Goal: Task Accomplishment & Management: Complete application form

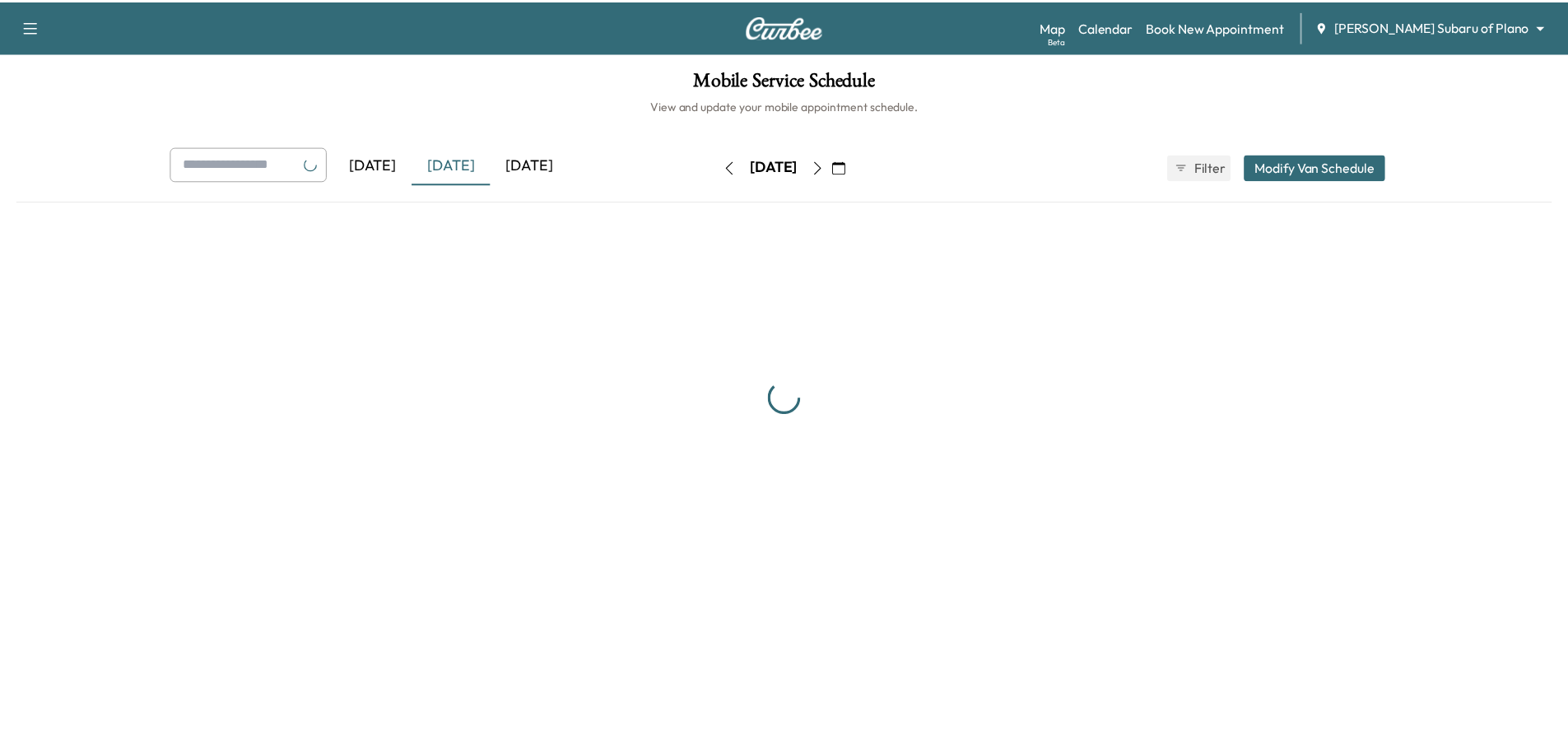
scroll to position [247, 0]
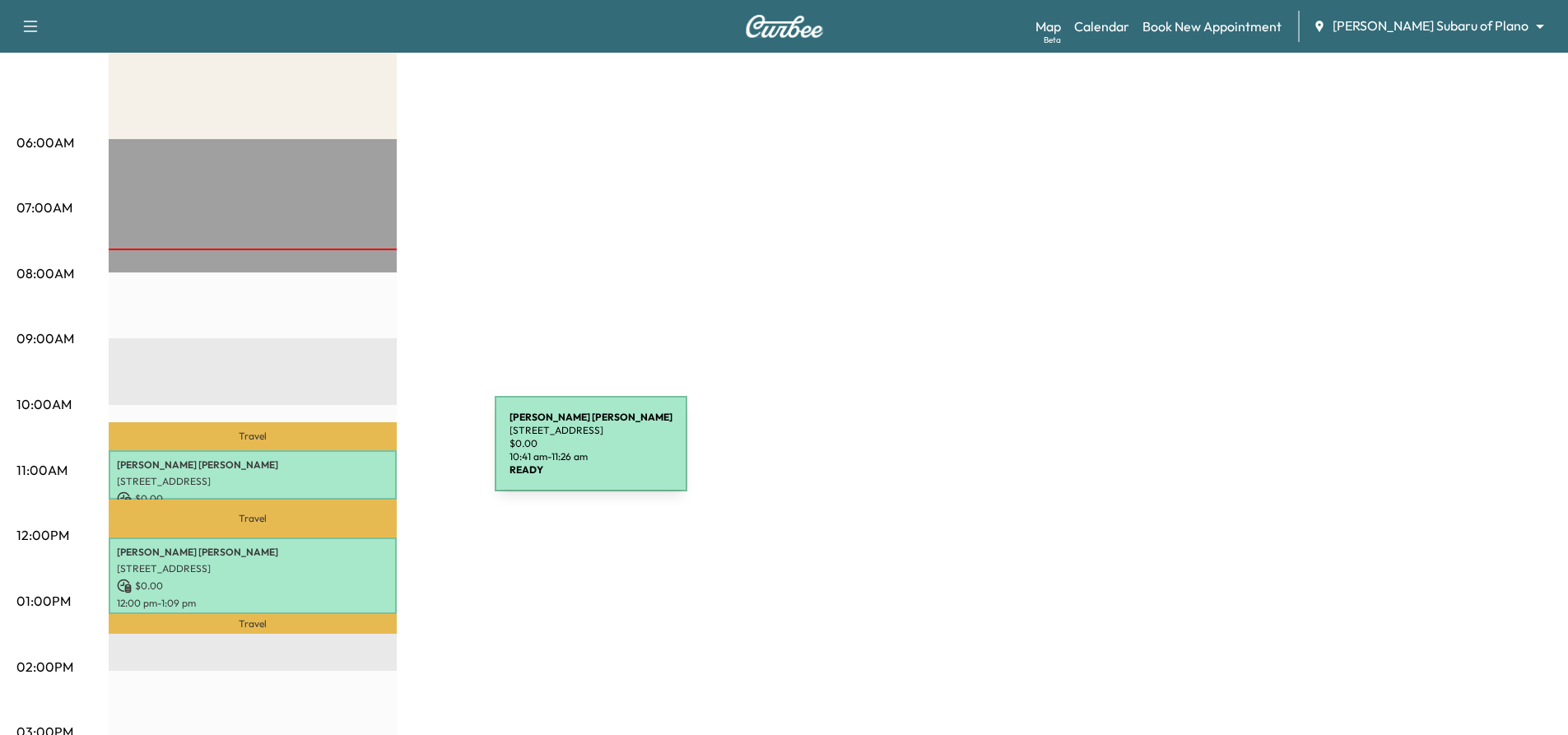
click at [369, 458] on p "Laurie Morrison" at bounding box center [252, 465] width 271 height 14
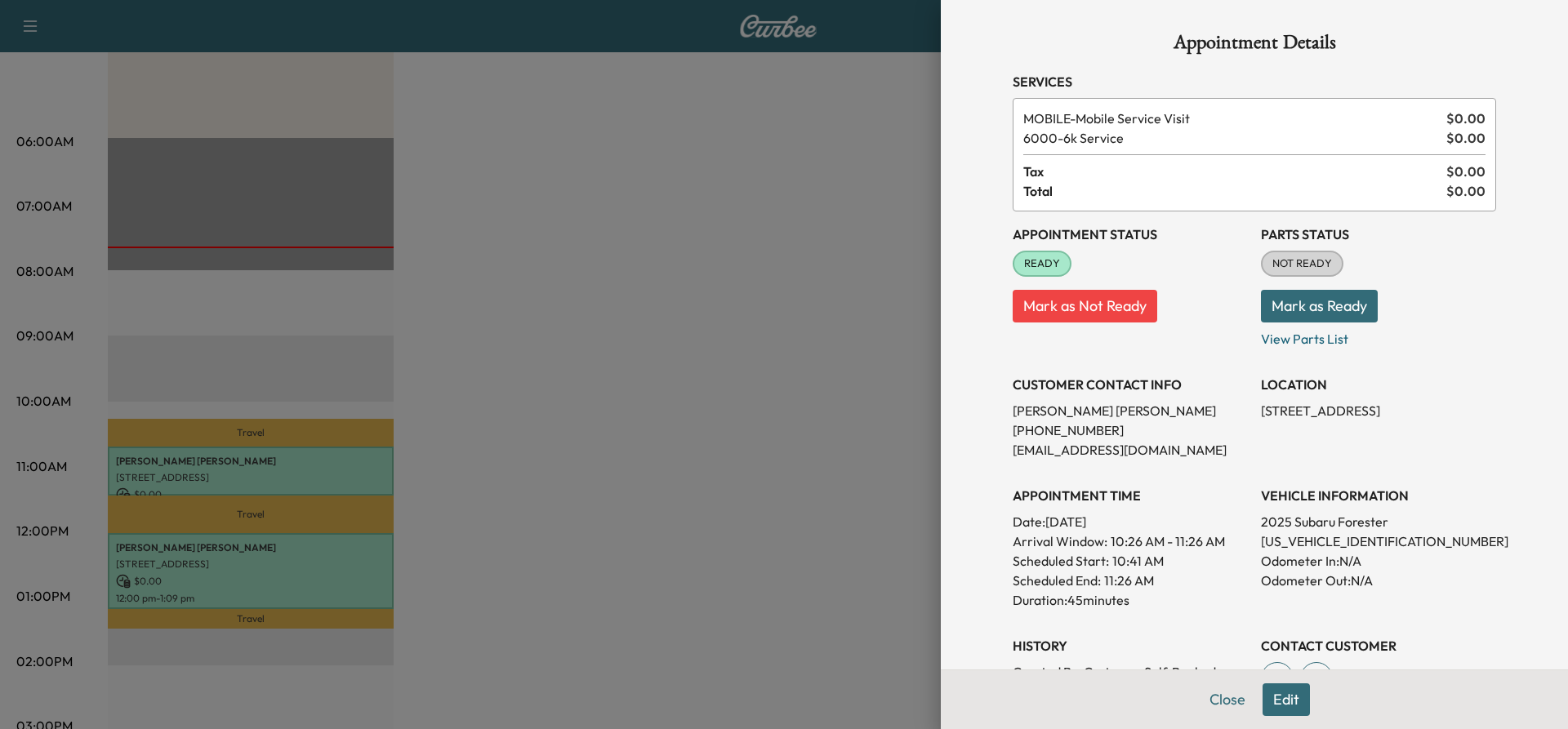
click at [351, 562] on div at bounding box center [784, 364] width 1568 height 729
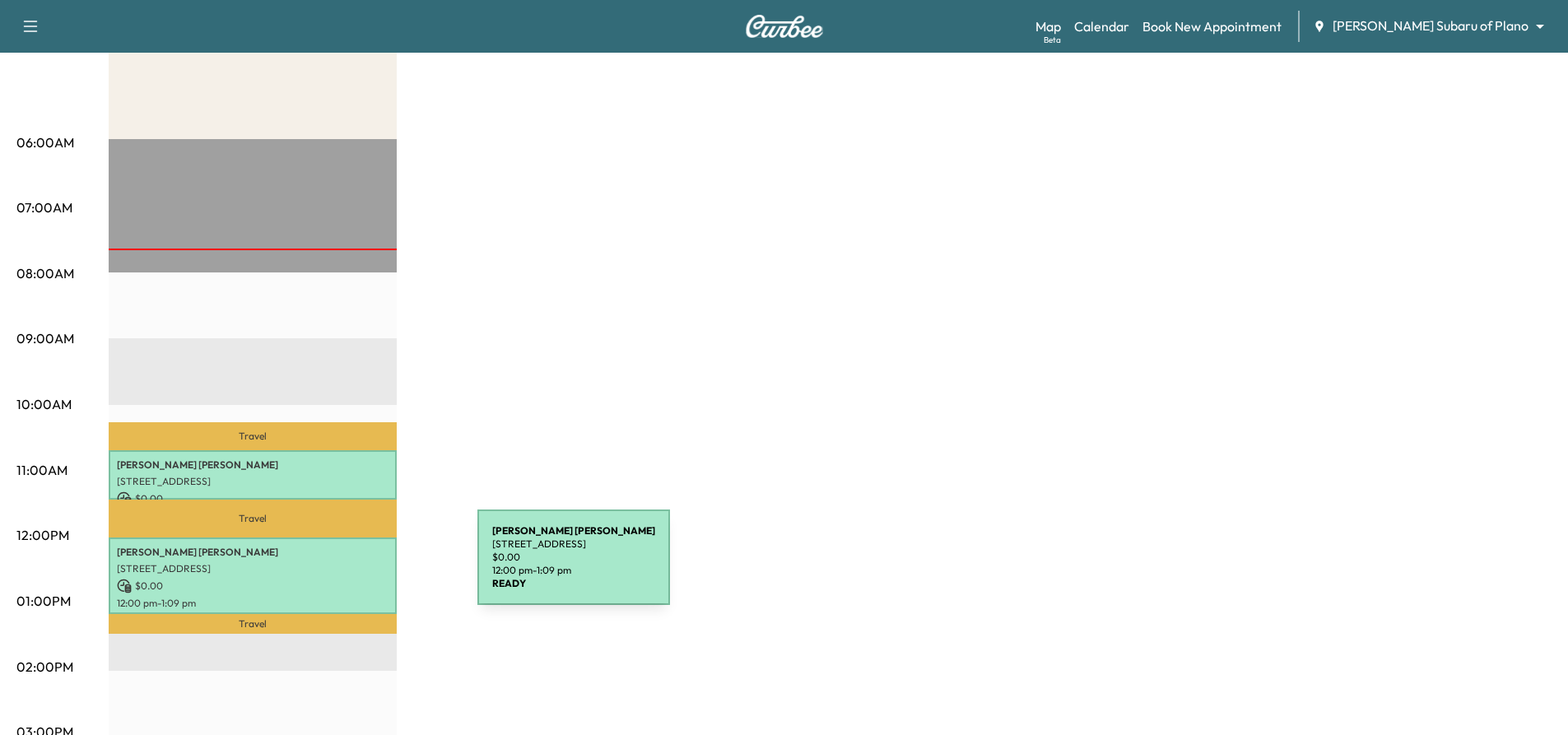
click at [354, 567] on p "6190 Pitchfork Ranch Dr, Frisco, TX 75036, USA" at bounding box center [252, 569] width 271 height 14
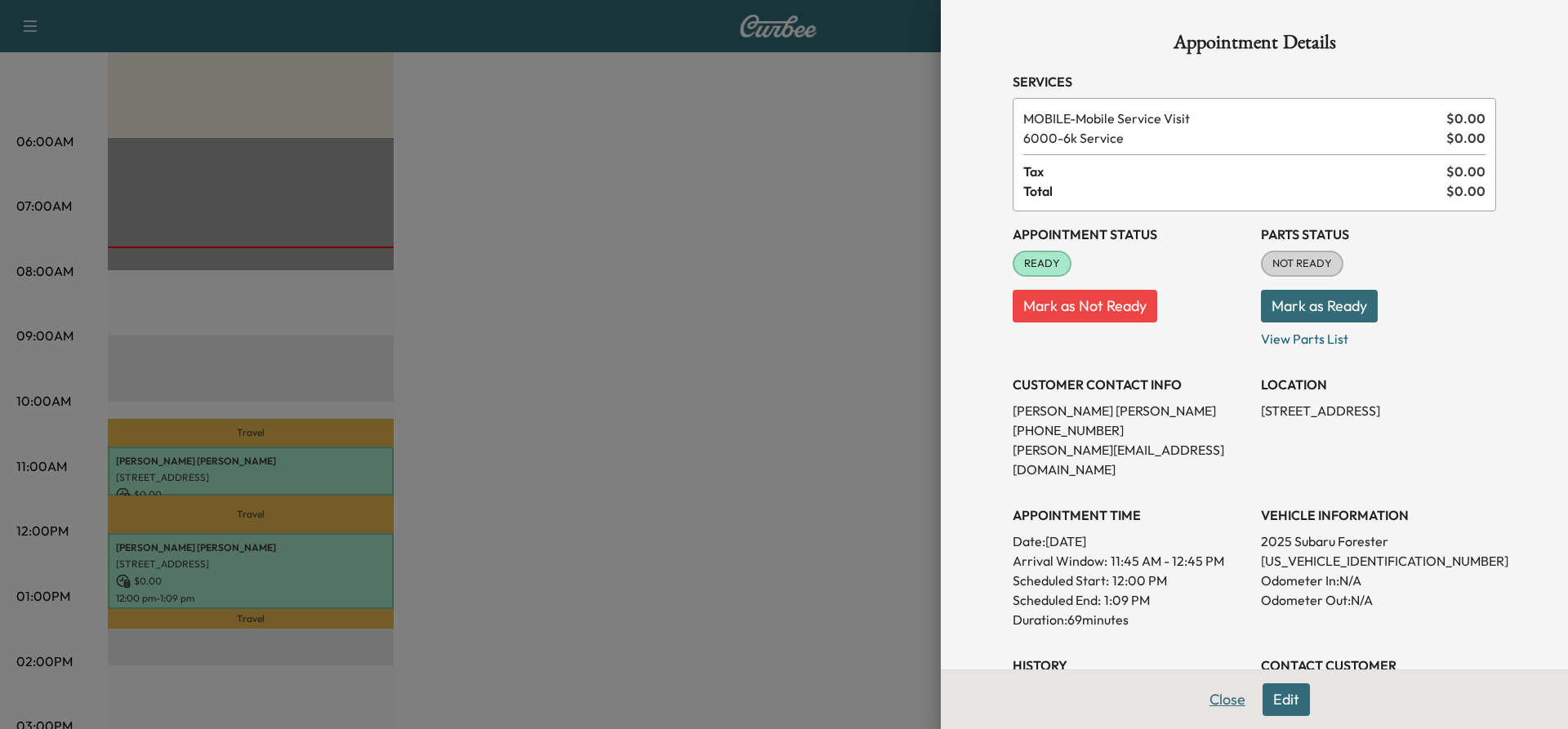
drag, startPoint x: 1216, startPoint y: 703, endPoint x: 1205, endPoint y: 669, distance: 35.7
click at [1217, 702] on button "Close" at bounding box center [1227, 700] width 57 height 33
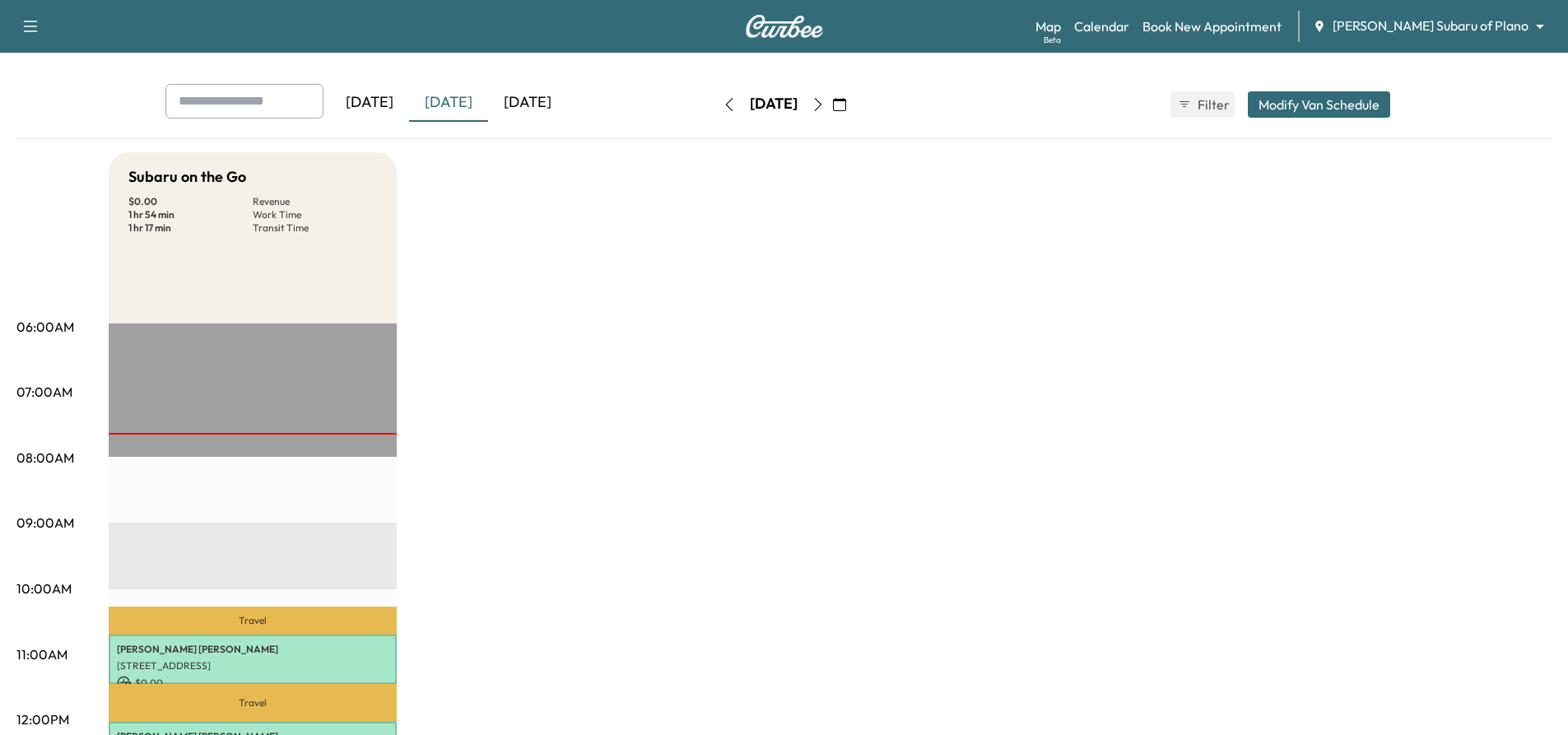
scroll to position [0, 0]
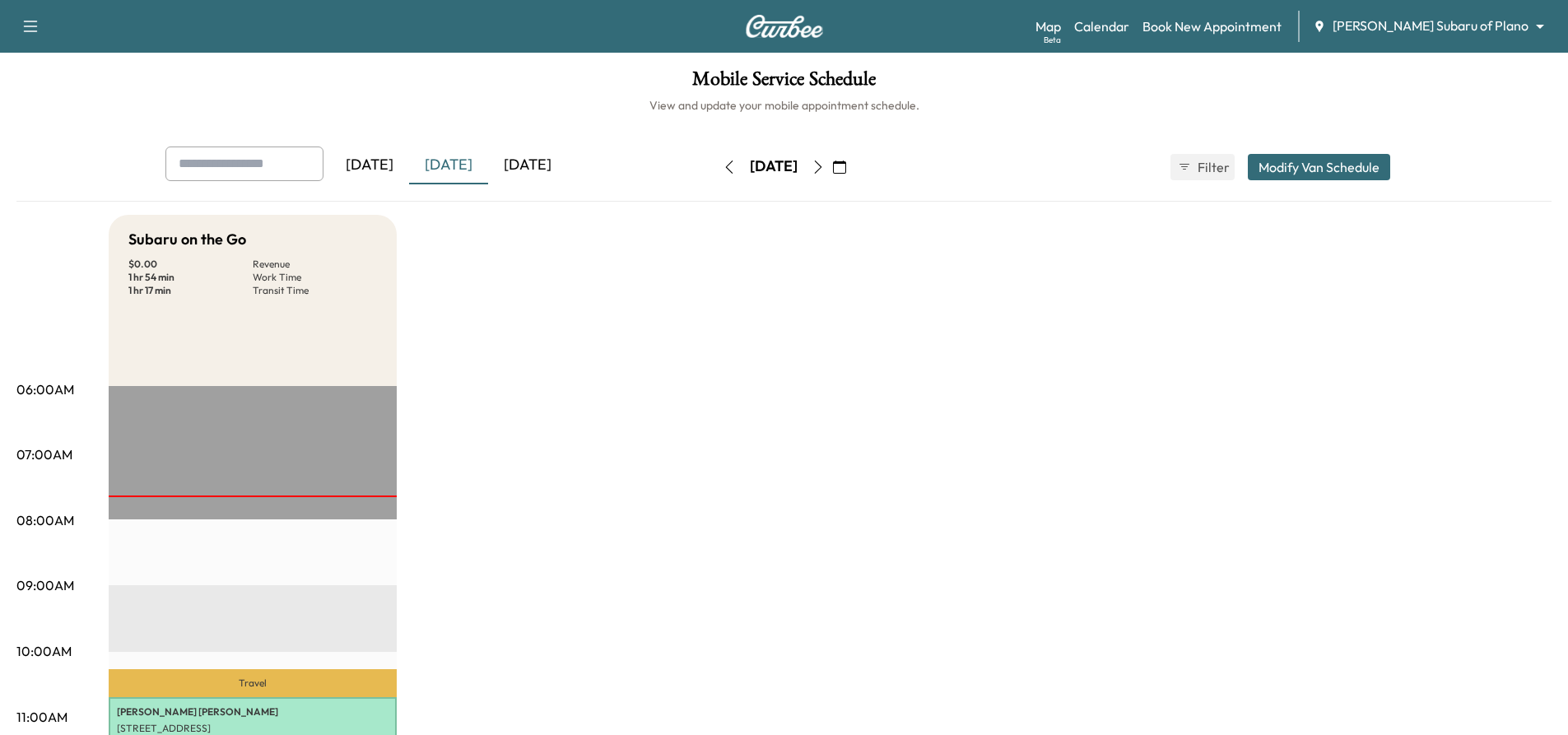
click at [821, 165] on icon "button" at bounding box center [818, 167] width 8 height 14
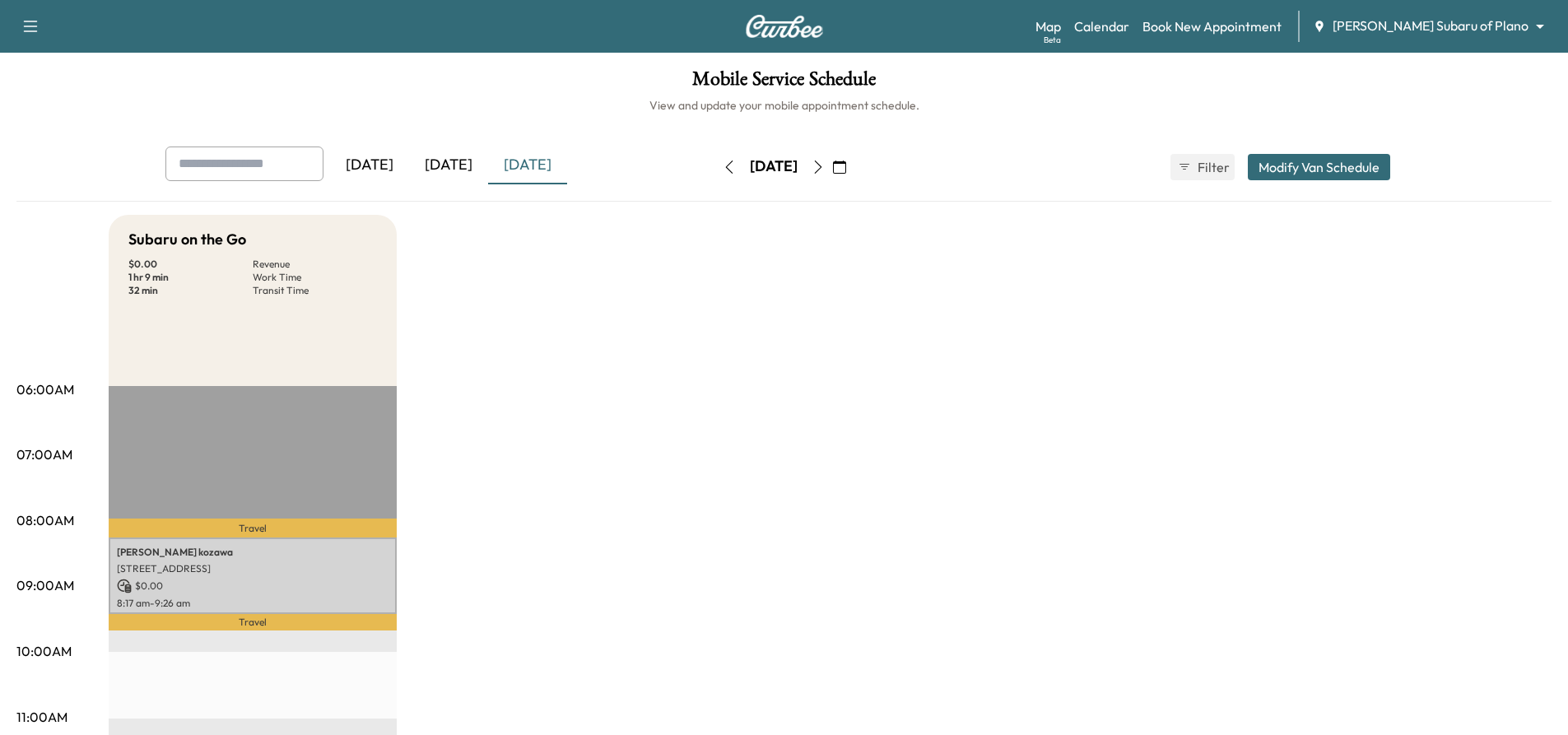
click at [460, 170] on div "[DATE]" at bounding box center [448, 165] width 79 height 38
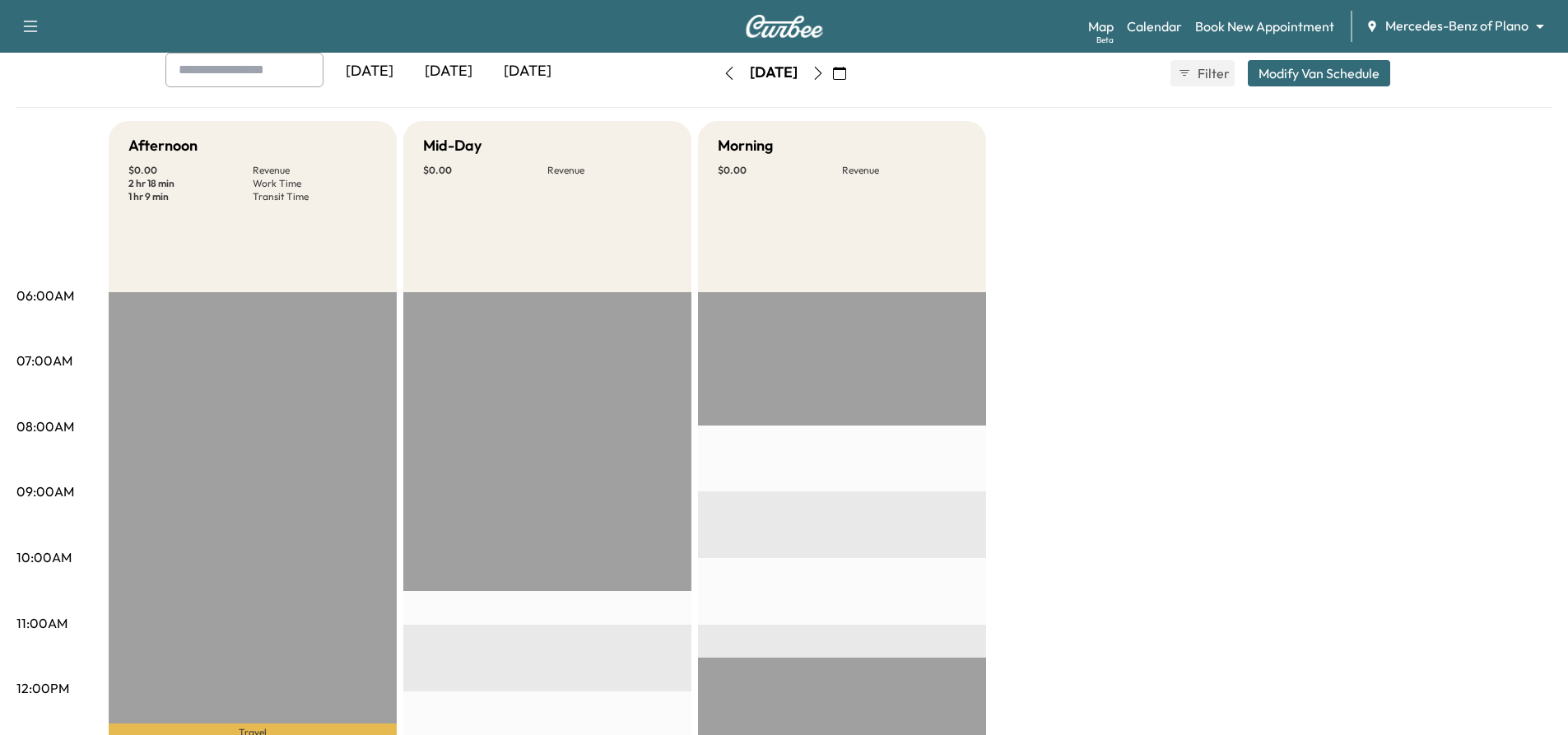
scroll to position [83, 0]
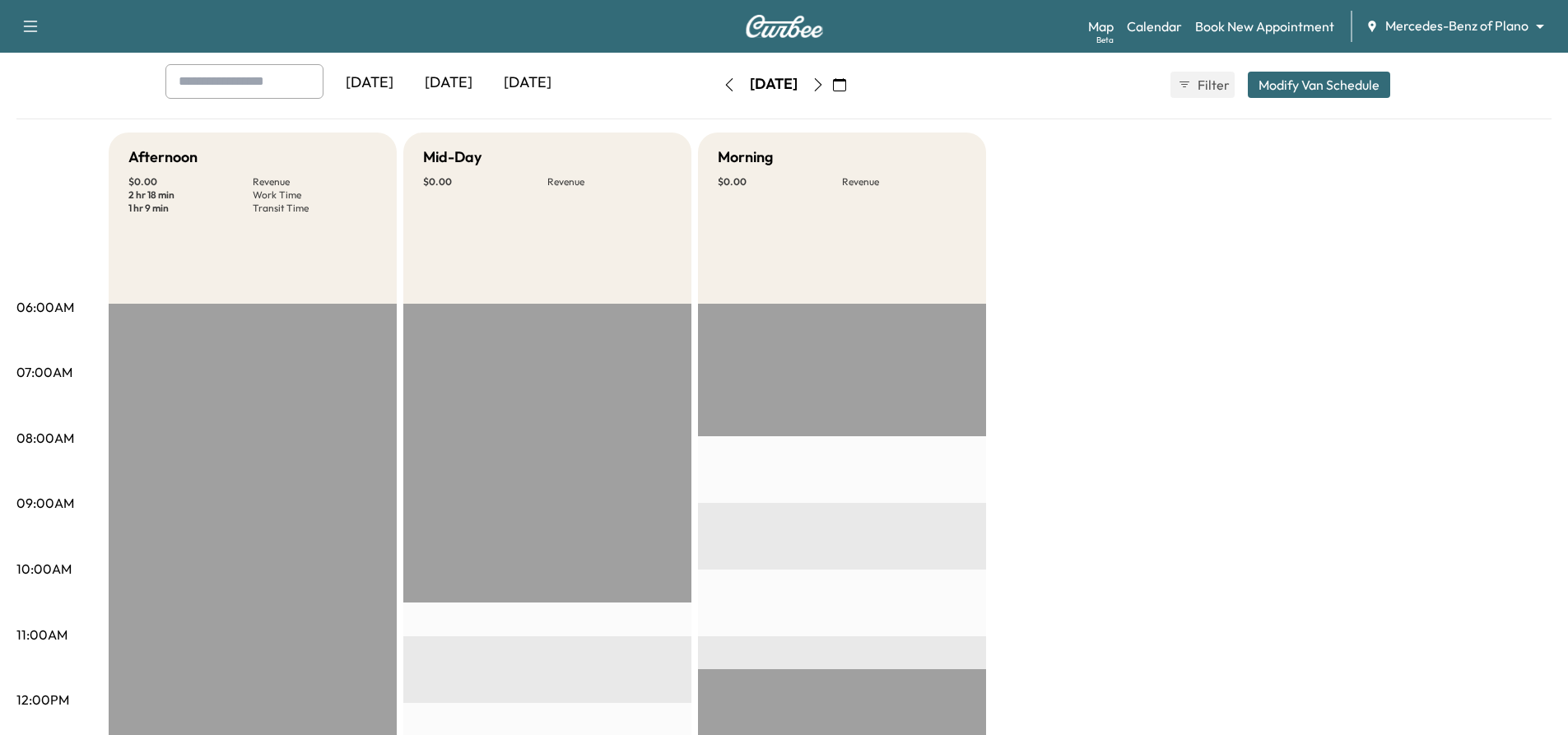
click at [459, 77] on div "[DATE]" at bounding box center [448, 83] width 79 height 38
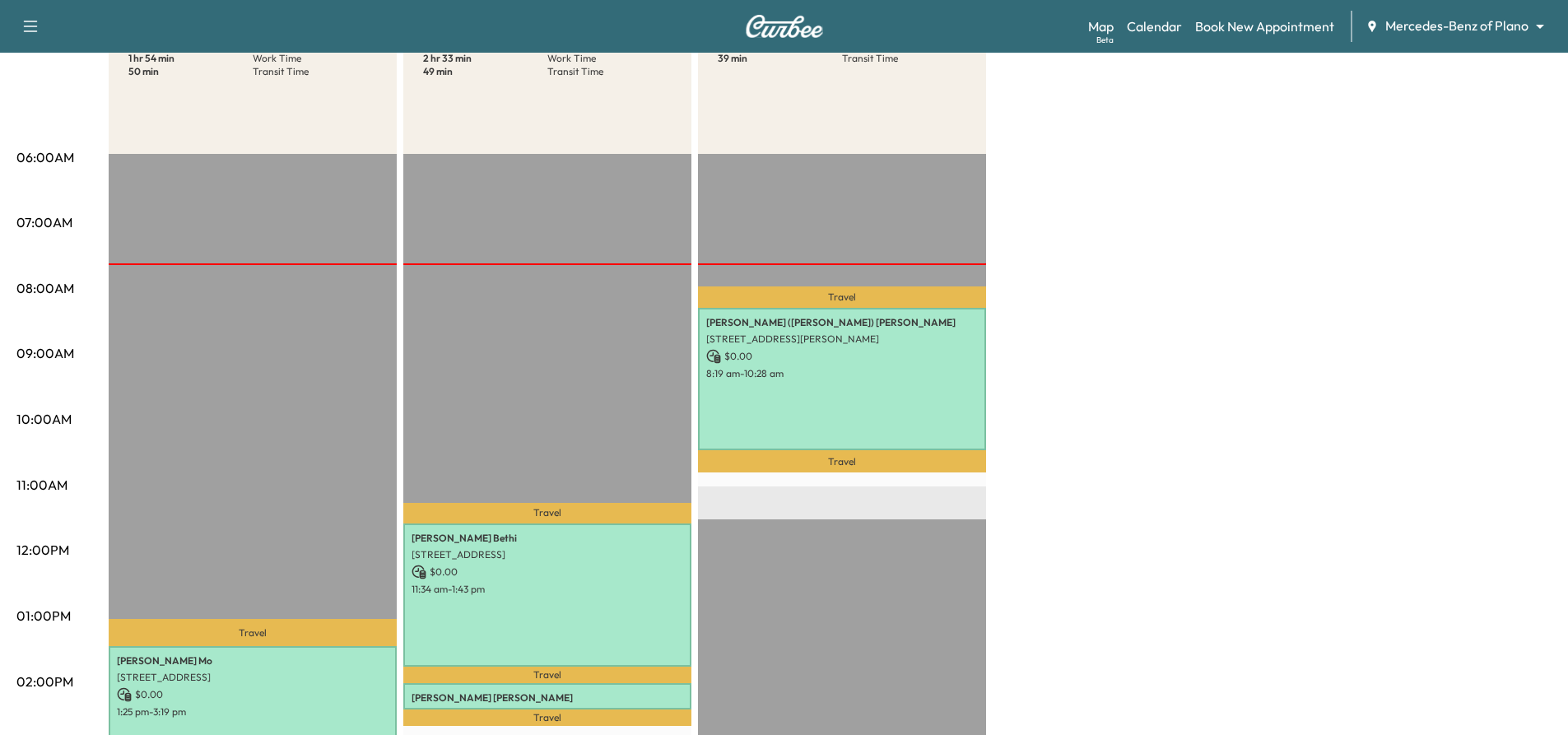
scroll to position [247, 0]
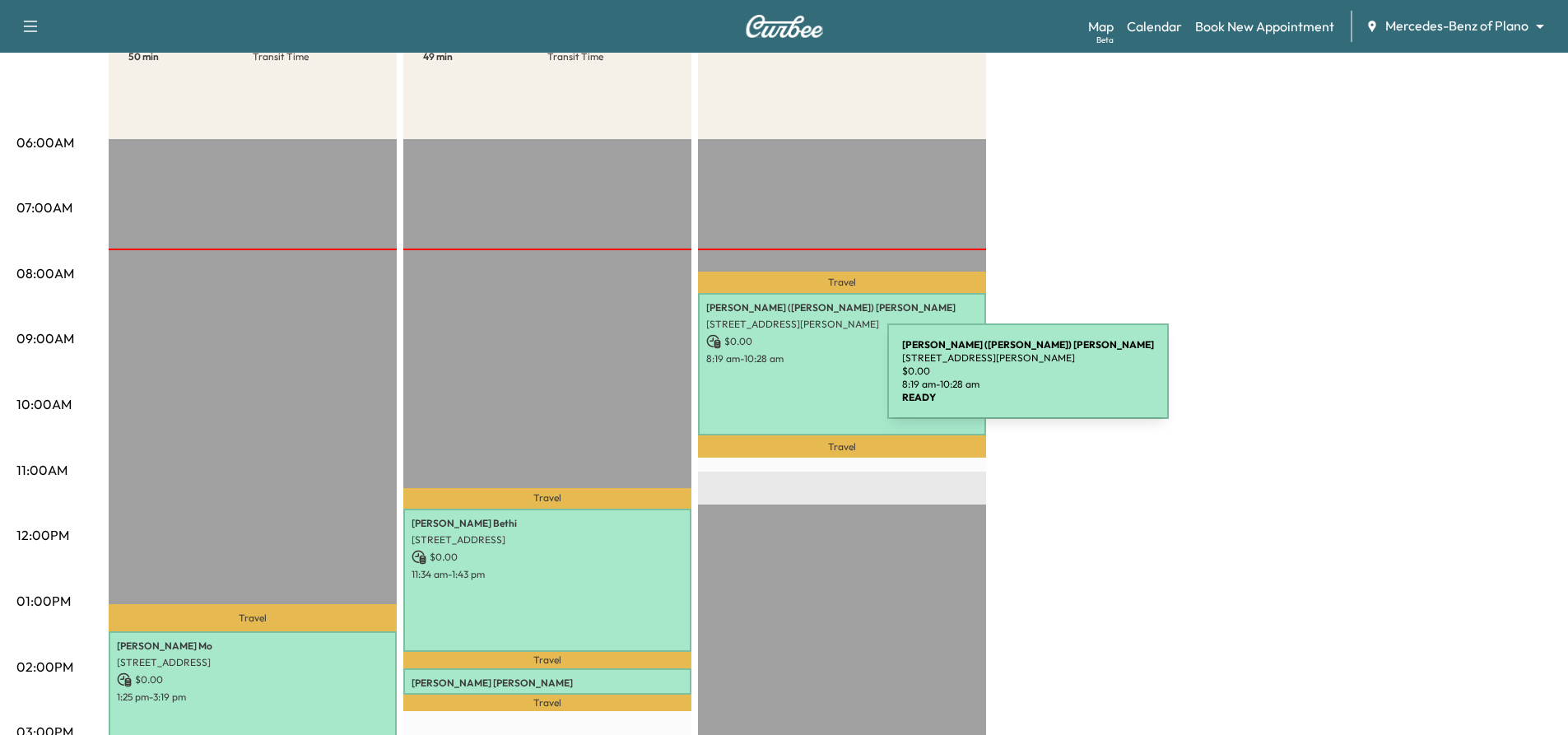
click at [764, 381] on div "Penny (Fernando) Loyd 4320 Bryn Mawr Dr, Dallas, TX 75225, USA $ 0.00 8:19 am -…" at bounding box center [842, 364] width 288 height 143
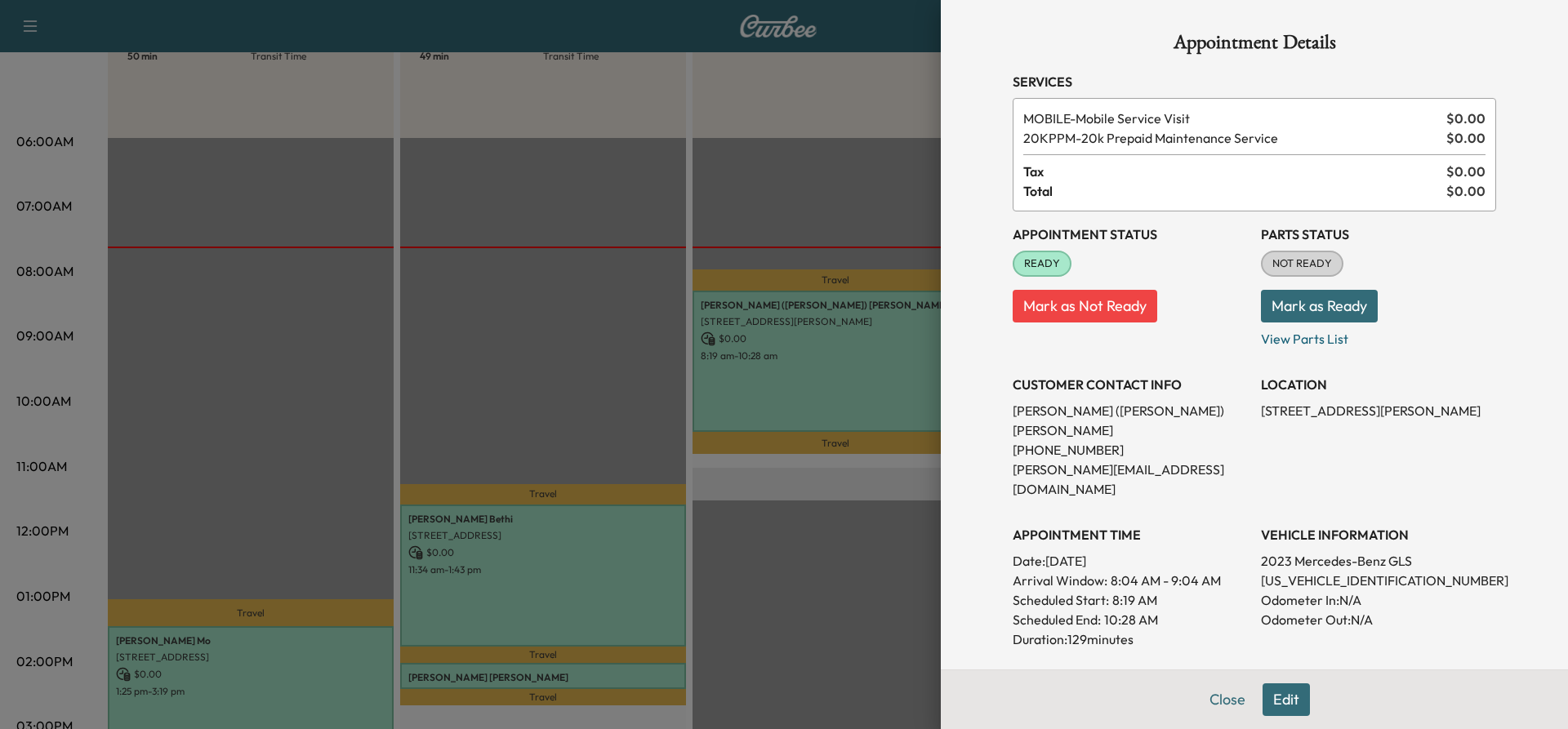
click at [554, 549] on div at bounding box center [784, 364] width 1568 height 729
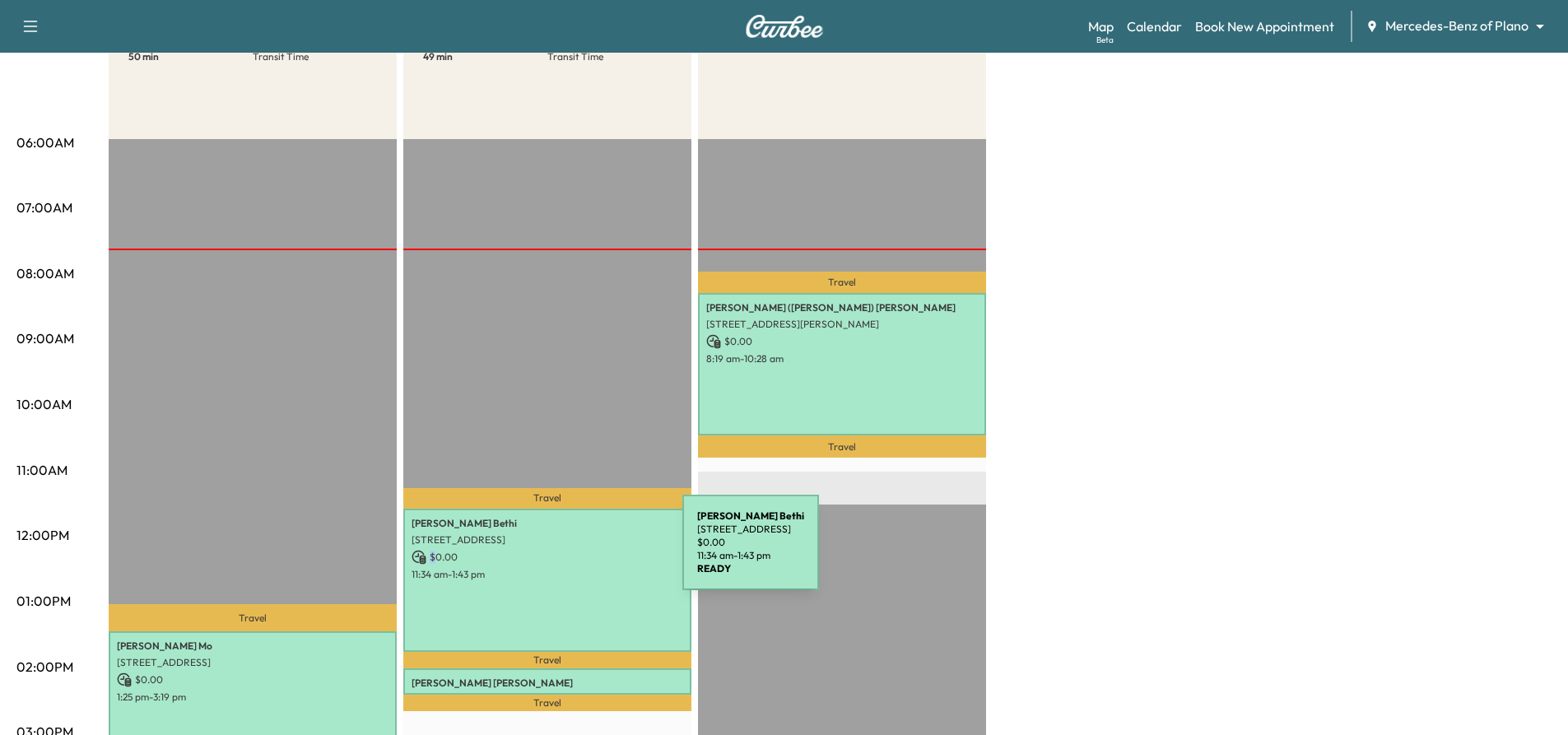
click at [560, 551] on p "$ 0.00" at bounding box center [546, 556] width 271 height 15
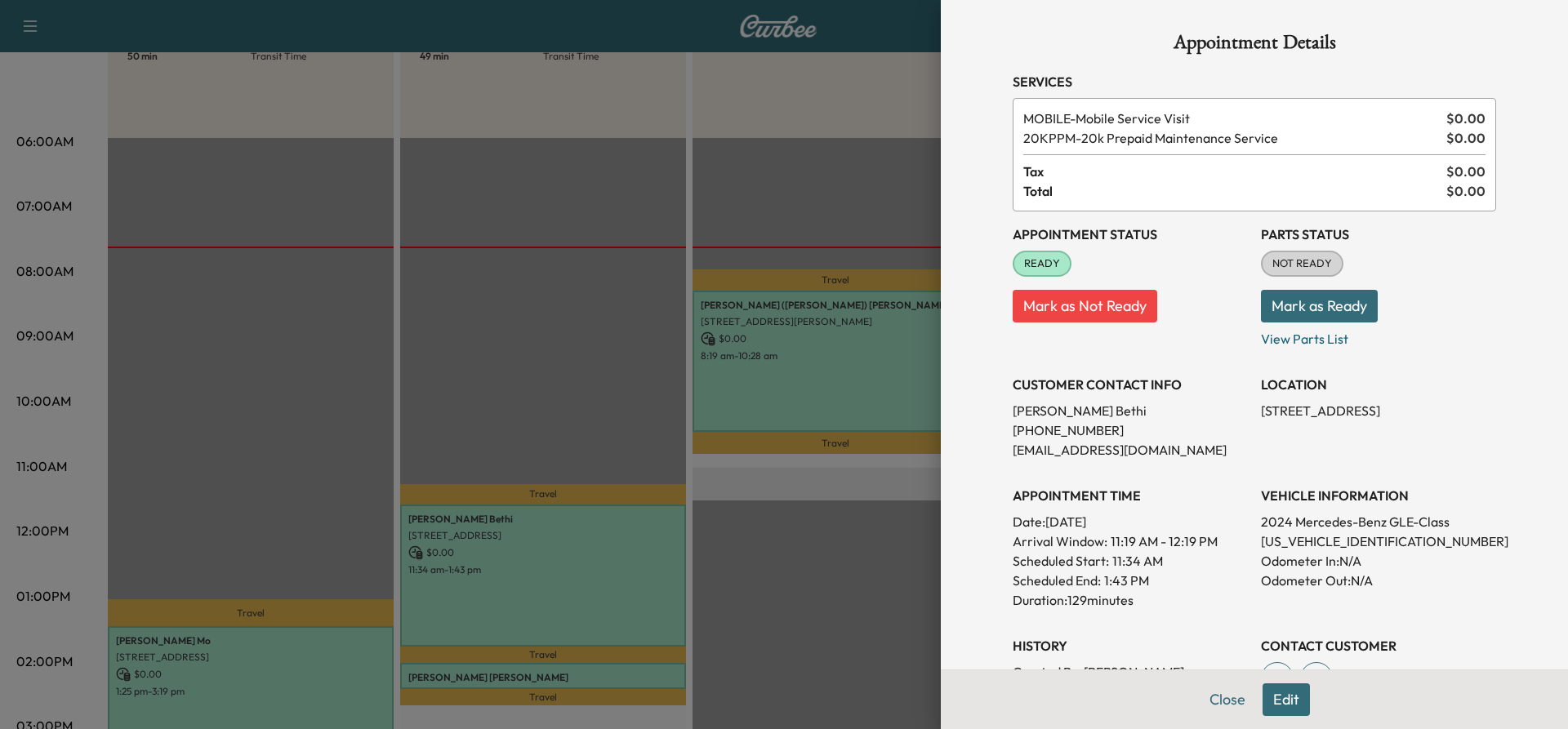
click at [351, 610] on div at bounding box center [784, 364] width 1568 height 729
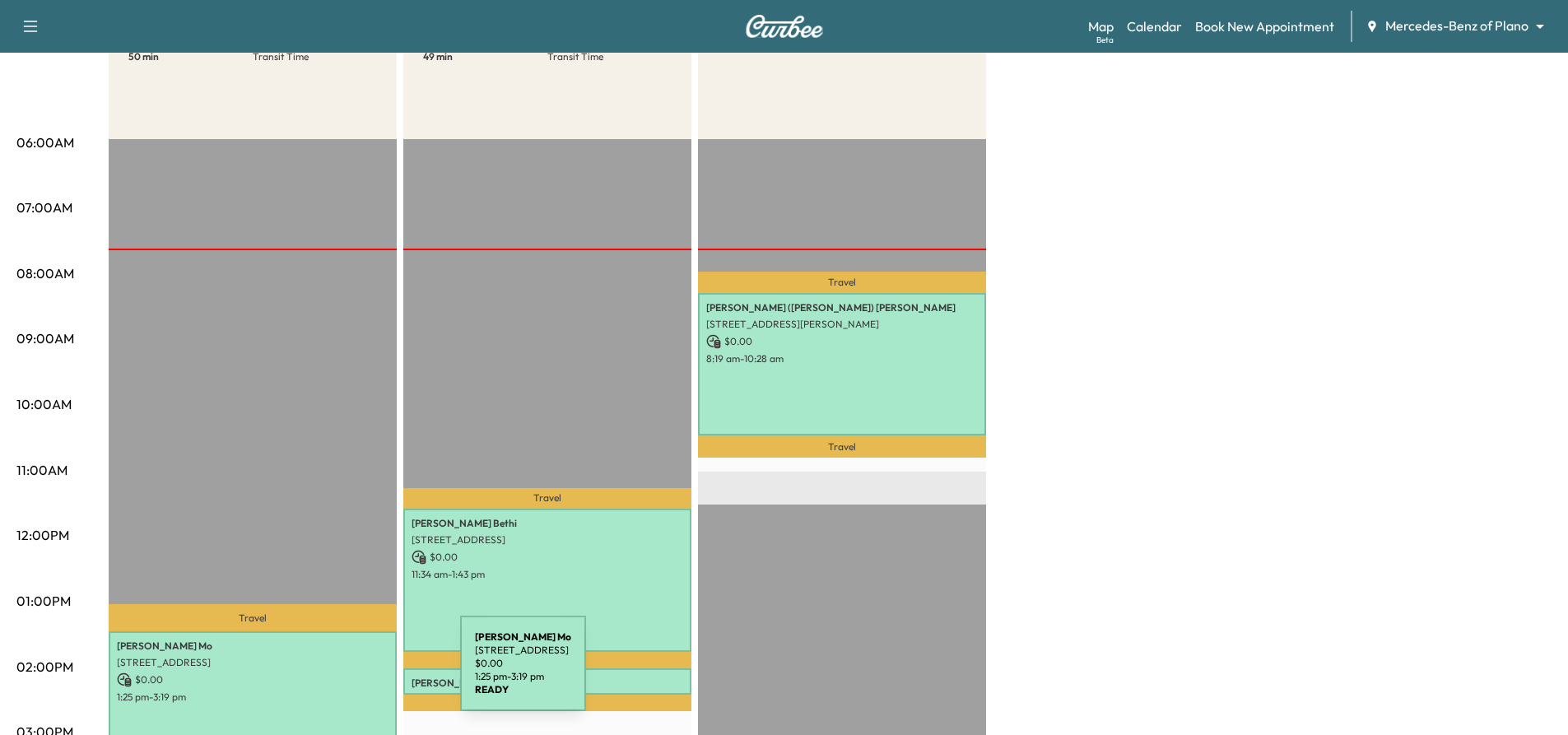
click at [336, 673] on p "$ 0.00" at bounding box center [252, 680] width 271 height 15
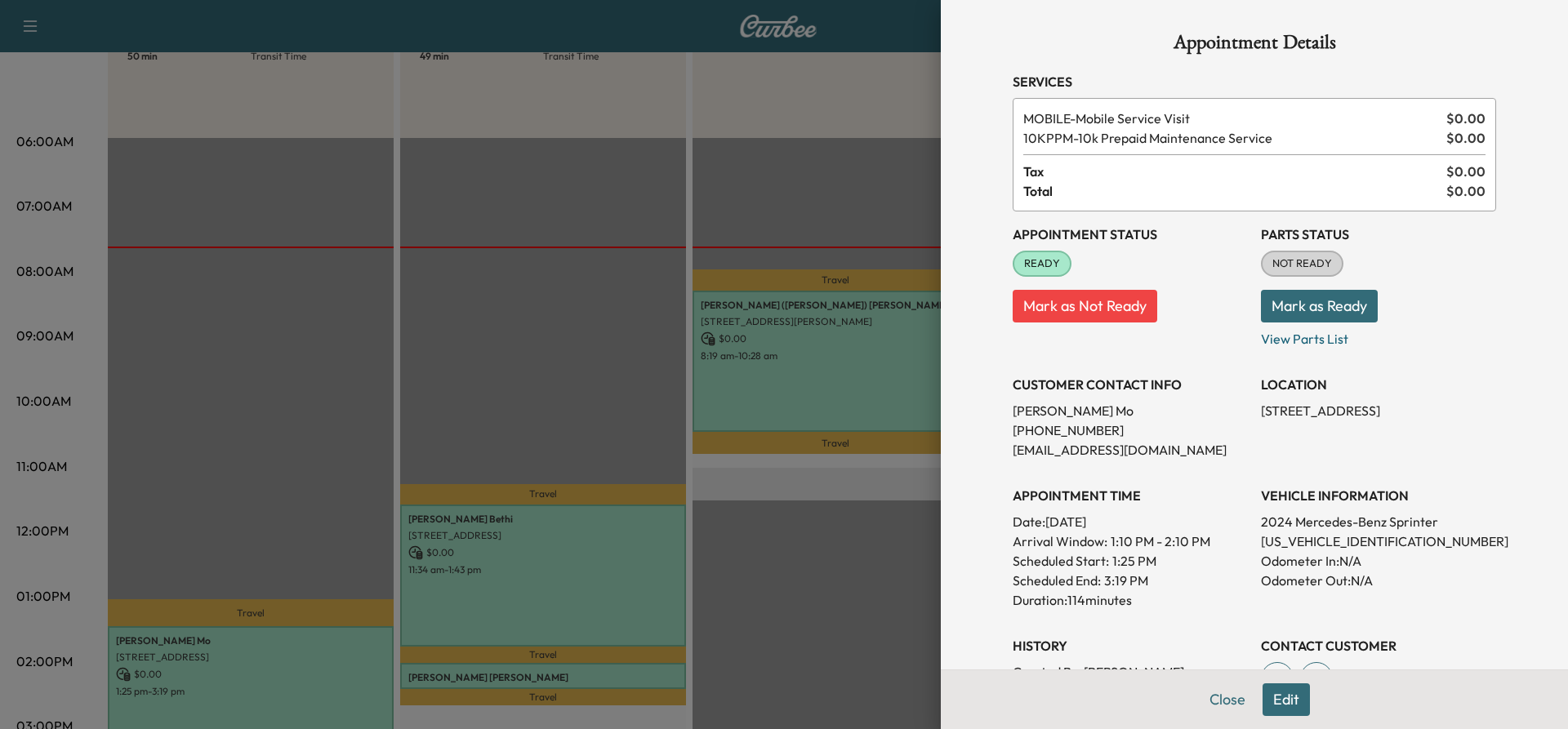
click at [1218, 700] on button "Close" at bounding box center [1227, 700] width 57 height 33
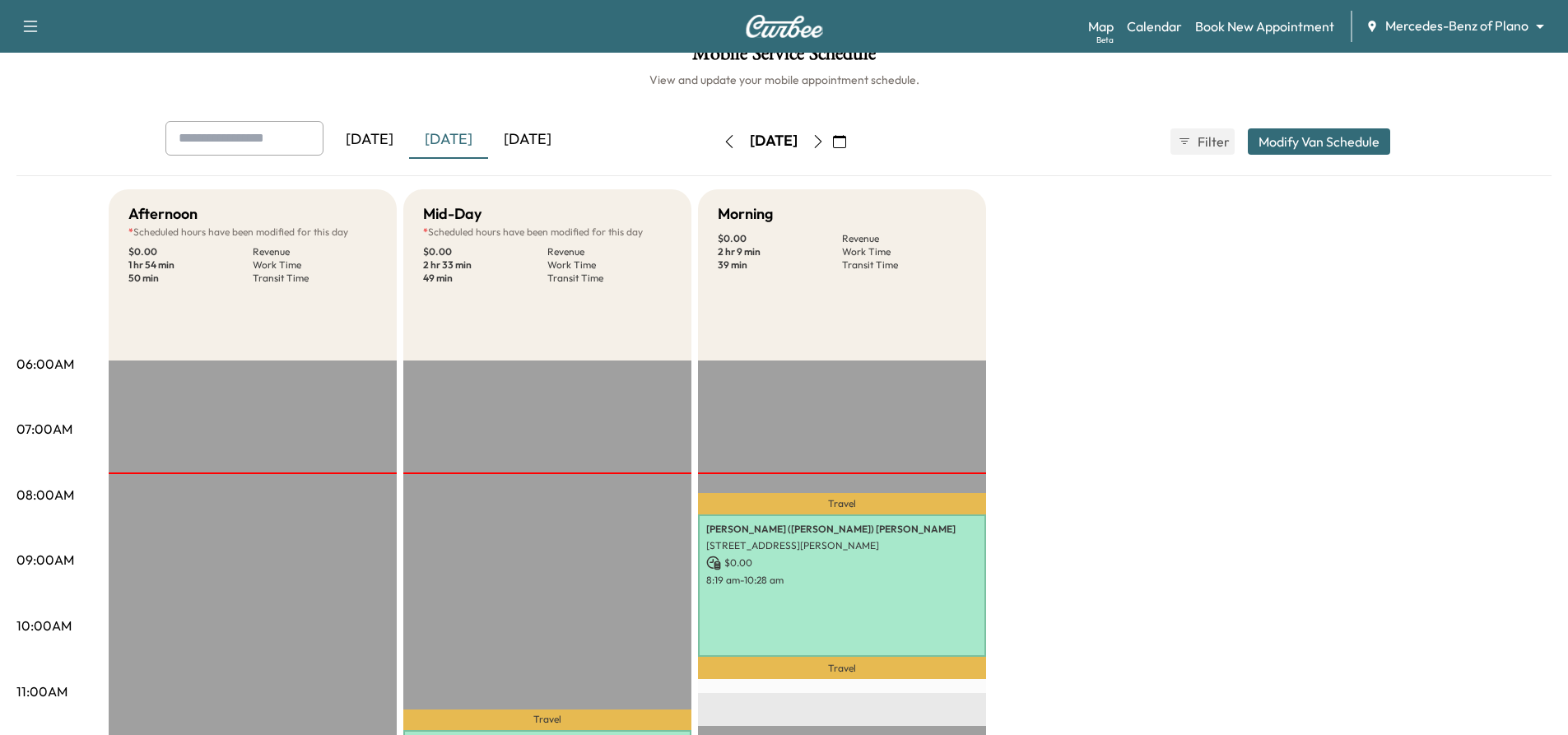
scroll to position [0, 0]
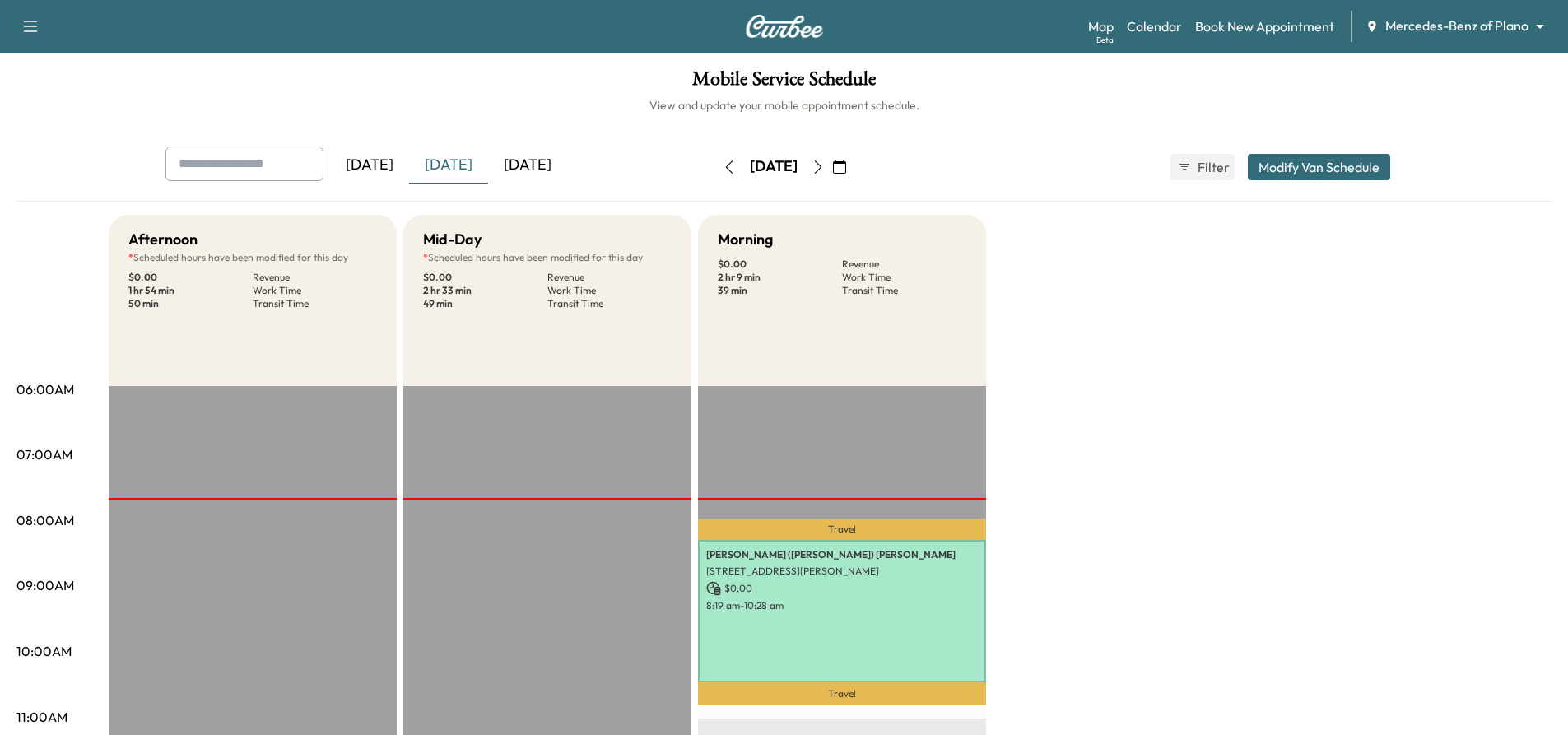
click at [824, 163] on icon "button" at bounding box center [819, 167] width 14 height 14
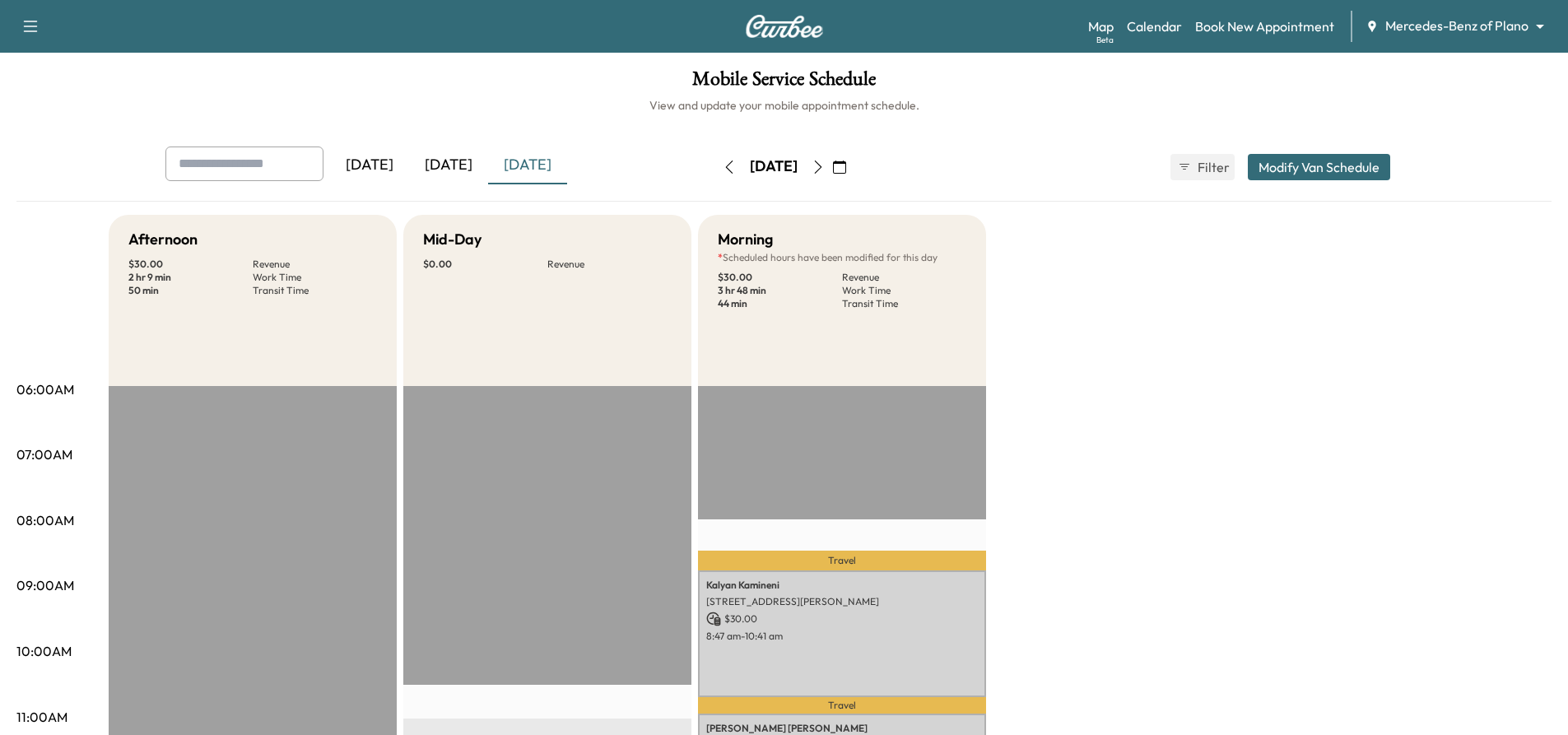
click at [457, 163] on div "[DATE]" at bounding box center [448, 165] width 79 height 38
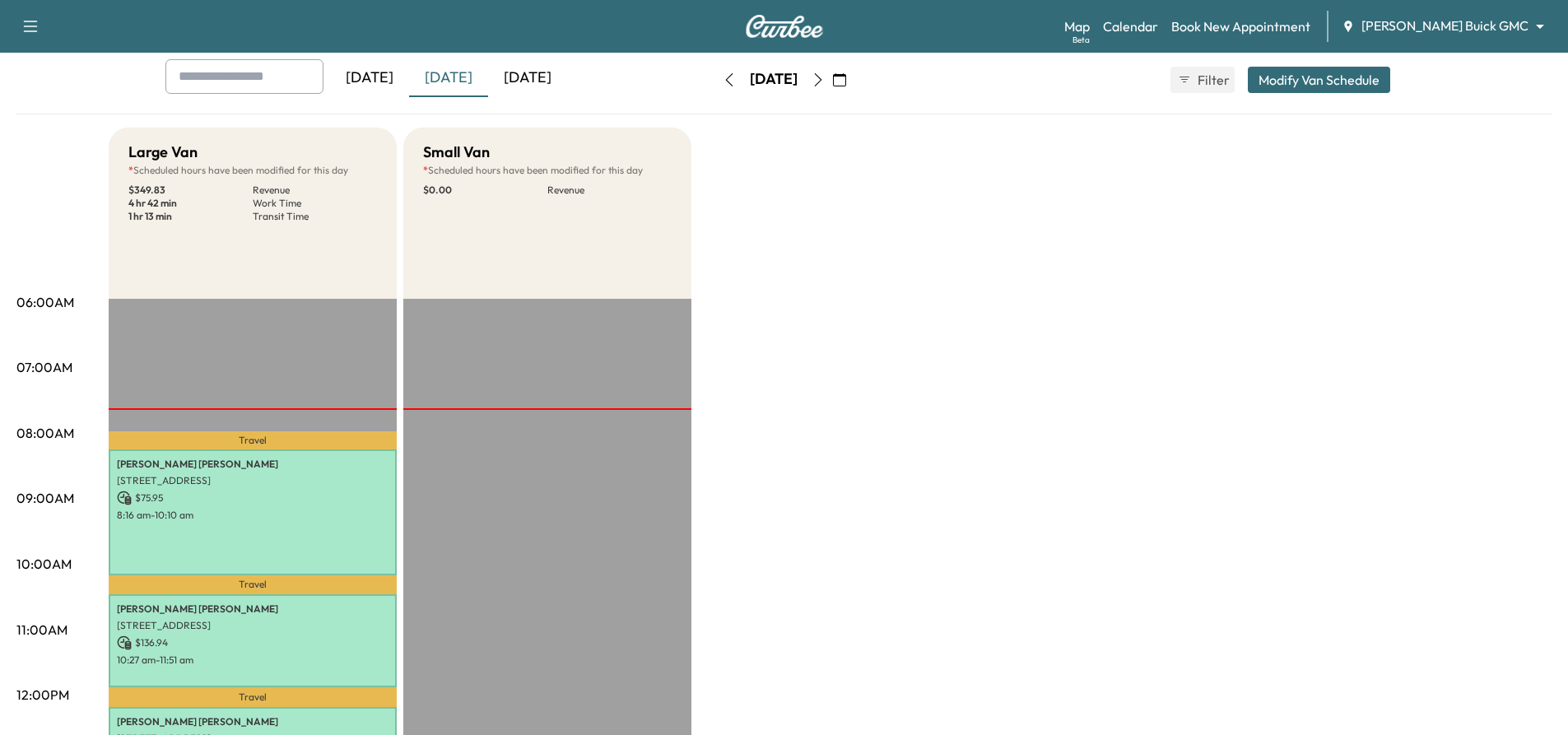
scroll to position [83, 0]
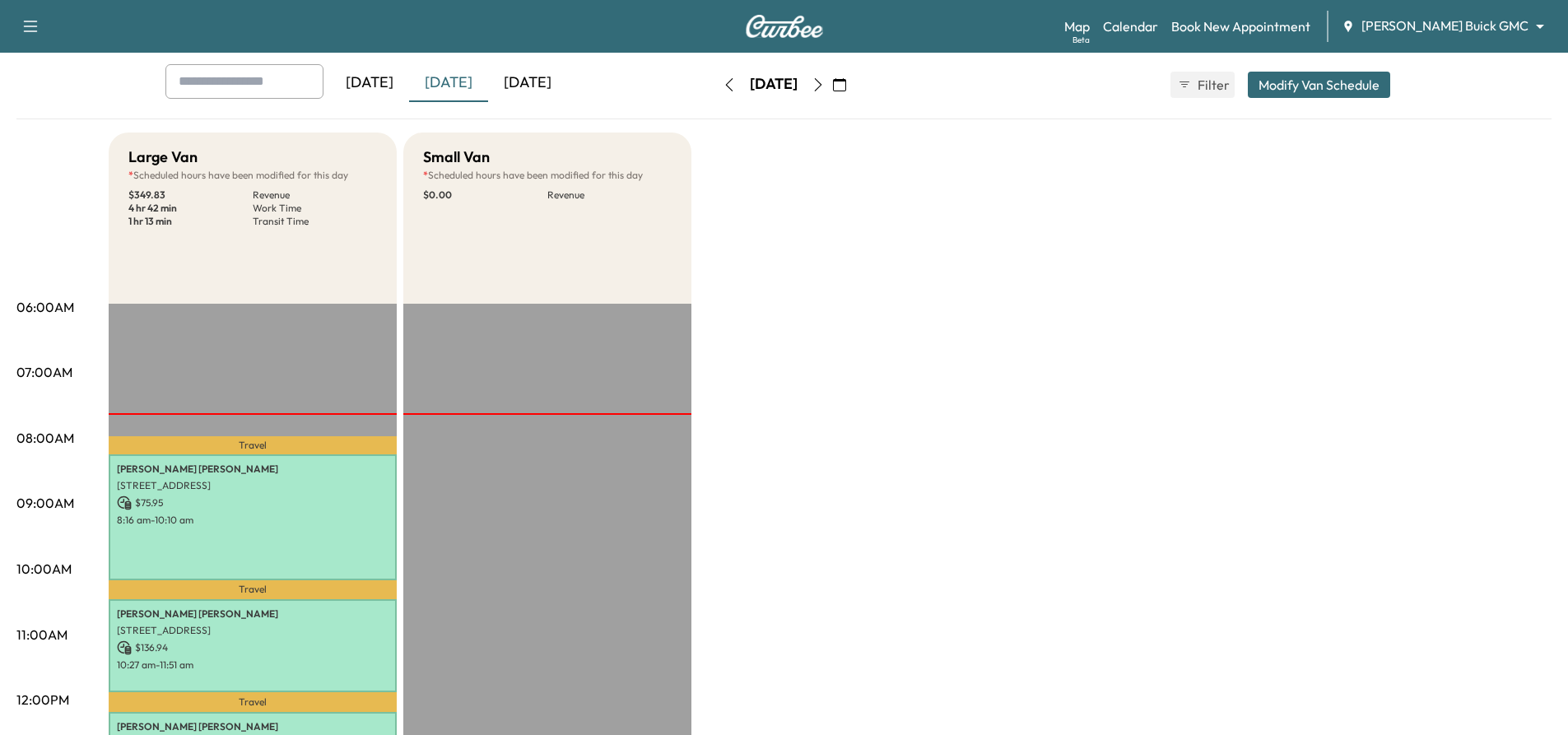
click at [526, 74] on div "[DATE]" at bounding box center [527, 83] width 79 height 38
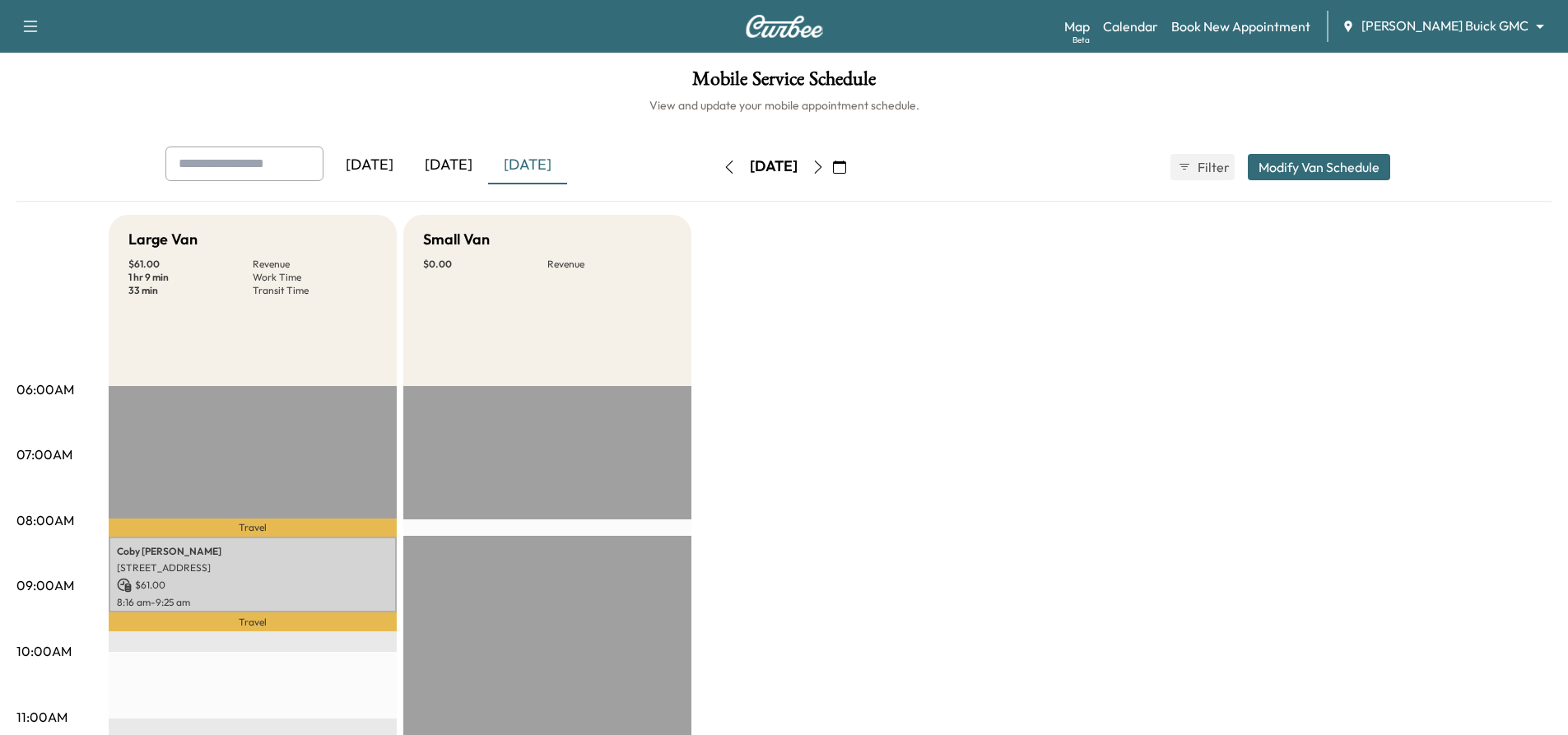
click at [448, 174] on div "[DATE]" at bounding box center [448, 165] width 79 height 38
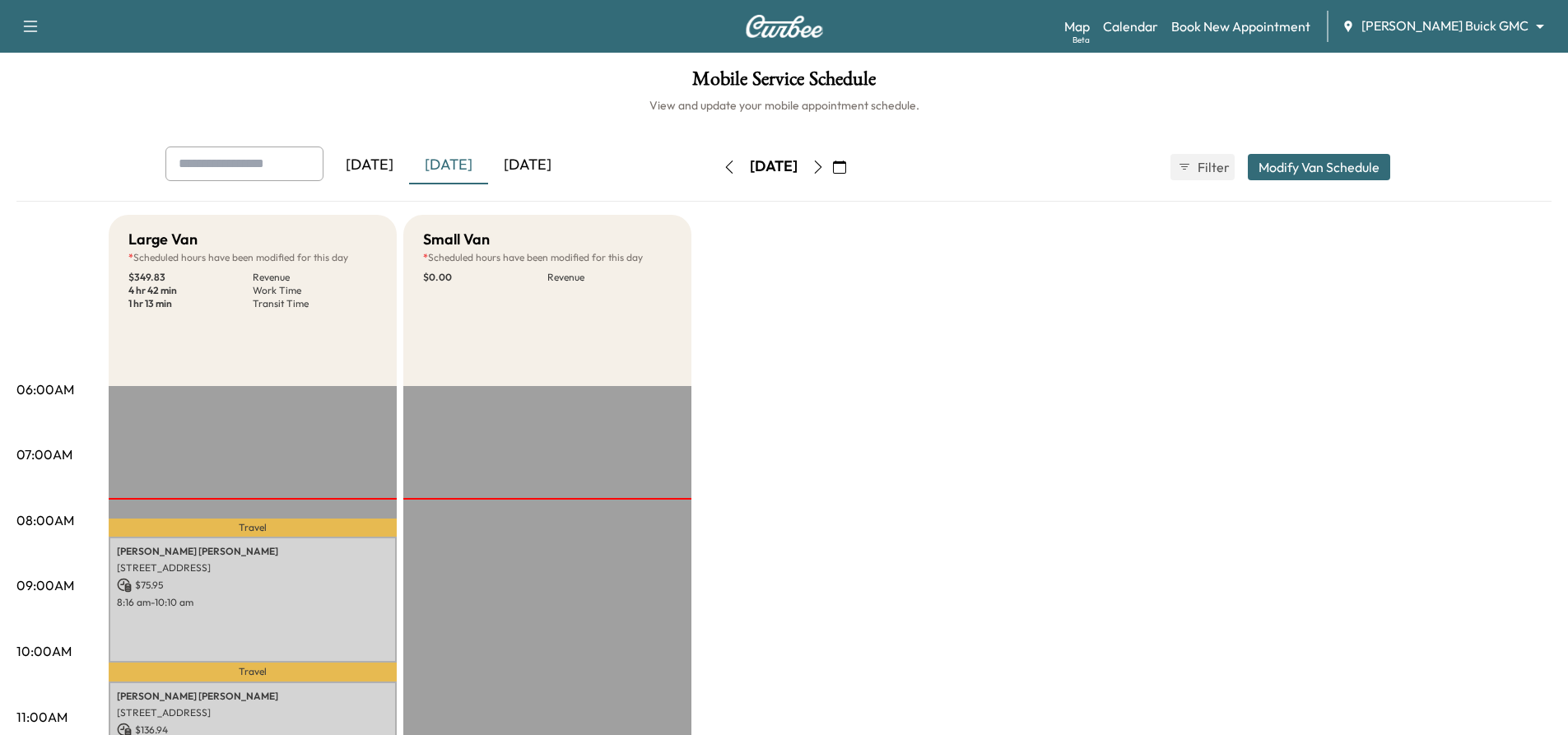
click at [448, 174] on div "[DATE]" at bounding box center [448, 165] width 79 height 38
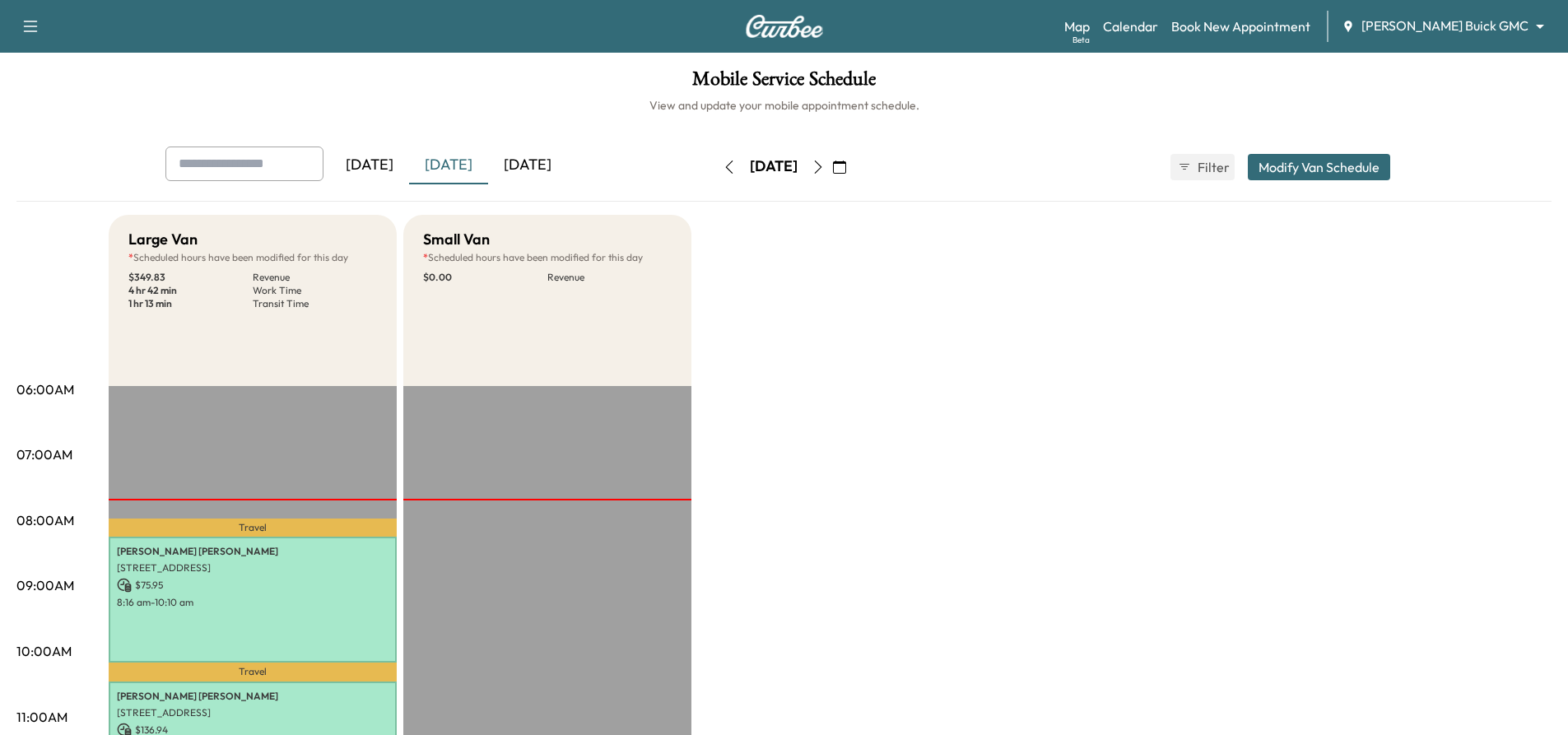
click at [846, 167] on icon "button" at bounding box center [840, 167] width 14 height 14
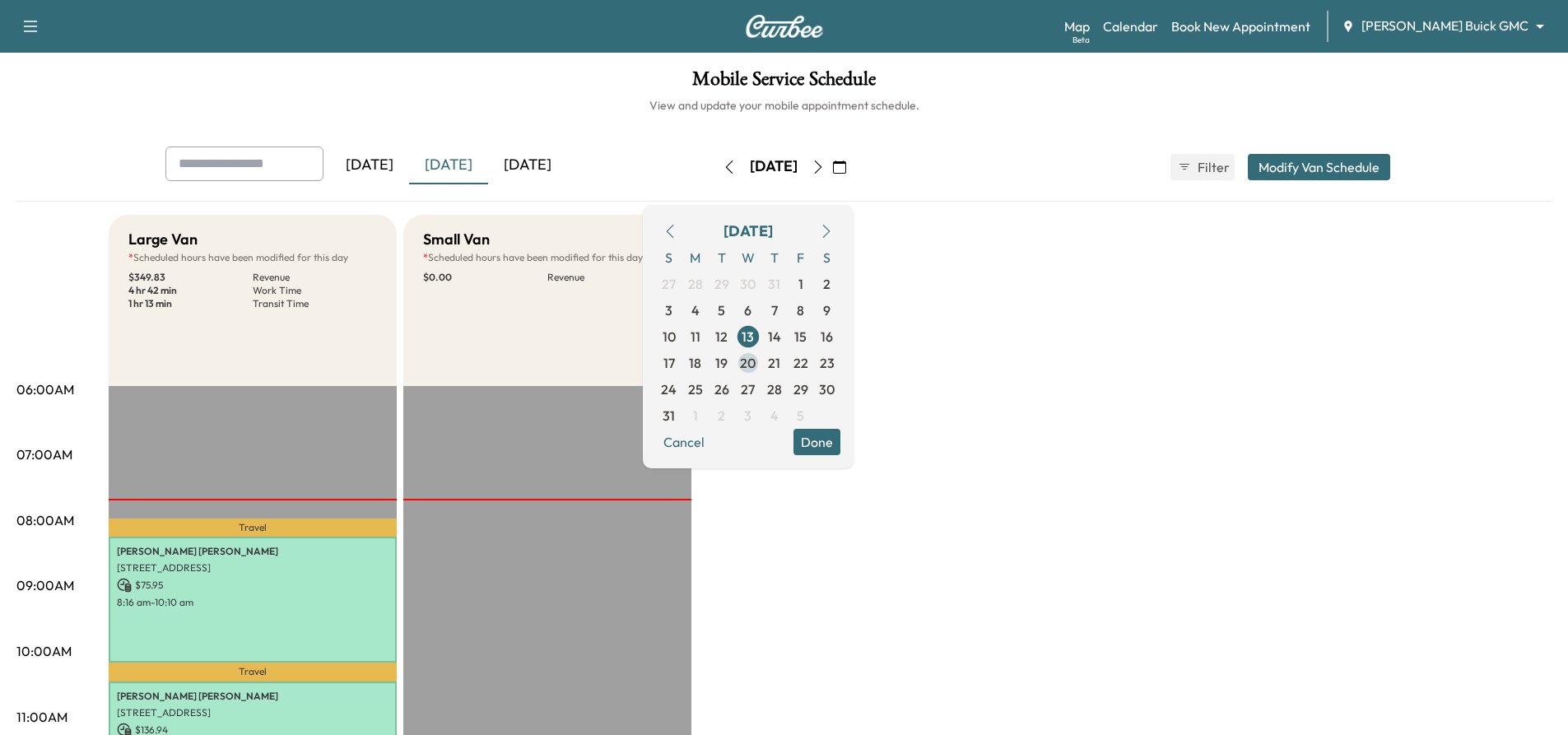
click at [761, 363] on span "20" at bounding box center [748, 363] width 26 height 26
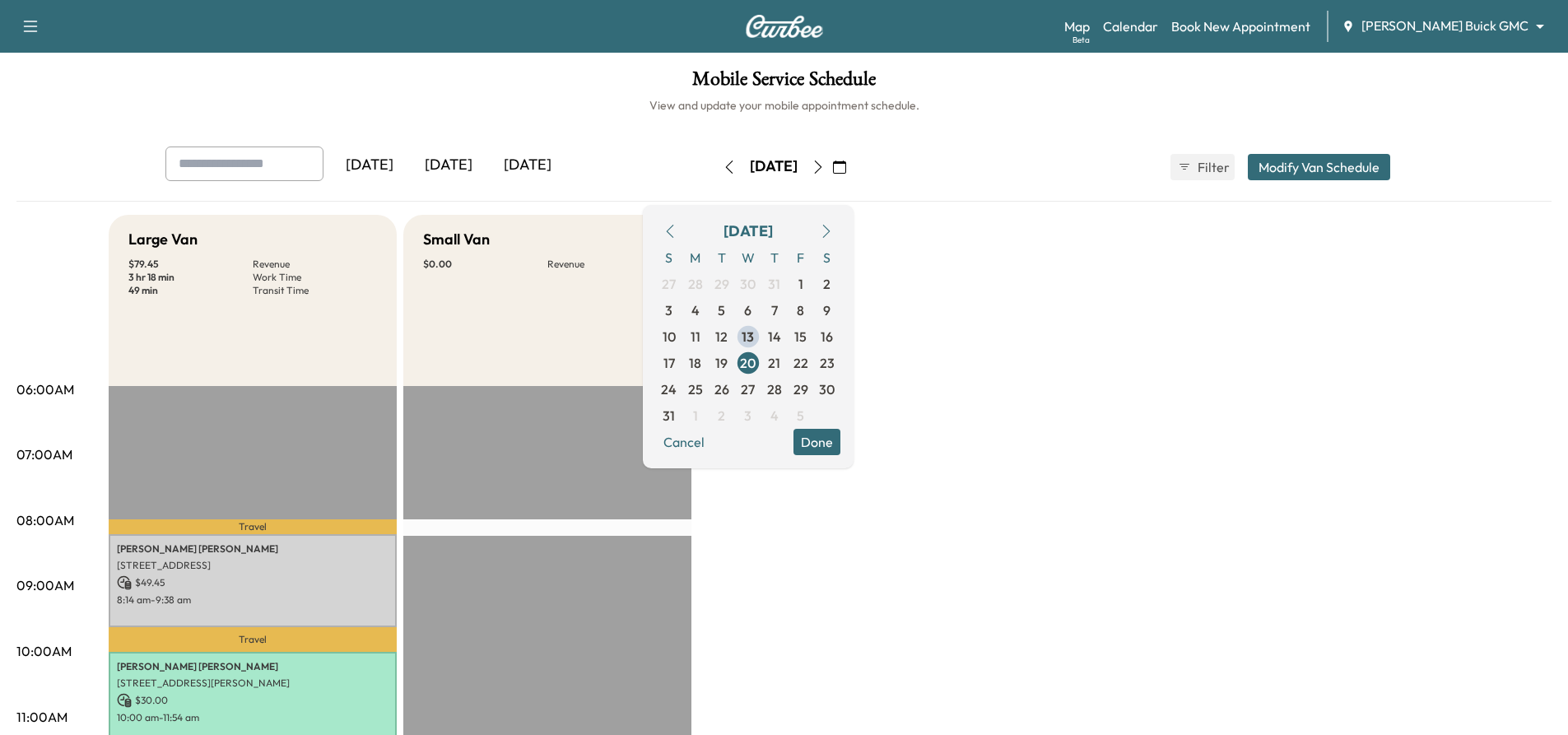
drag, startPoint x: 857, startPoint y: 436, endPoint x: 860, endPoint y: 447, distance: 11.4
click at [840, 447] on button "Done" at bounding box center [817, 441] width 47 height 26
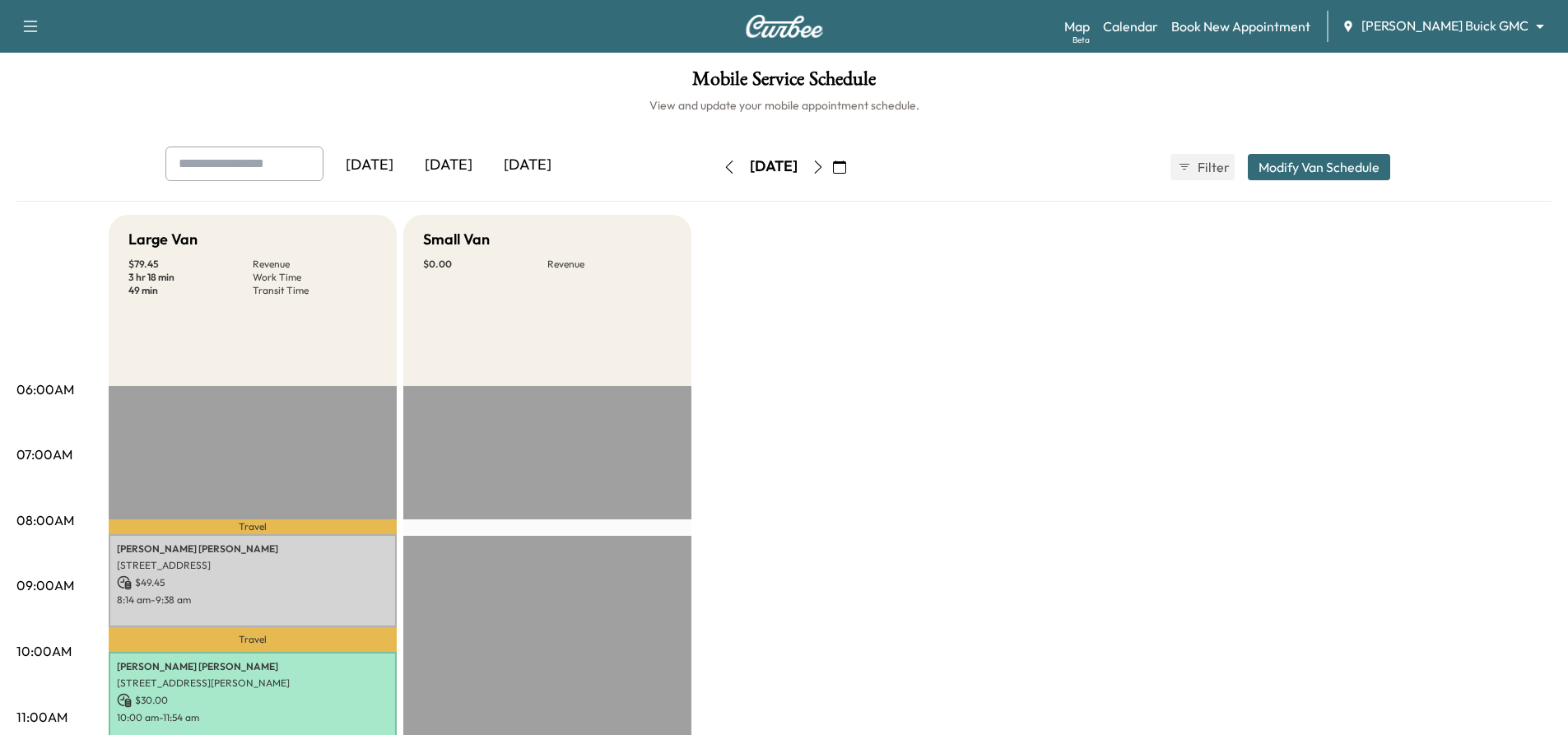
click at [464, 159] on div "[DATE]" at bounding box center [448, 165] width 79 height 38
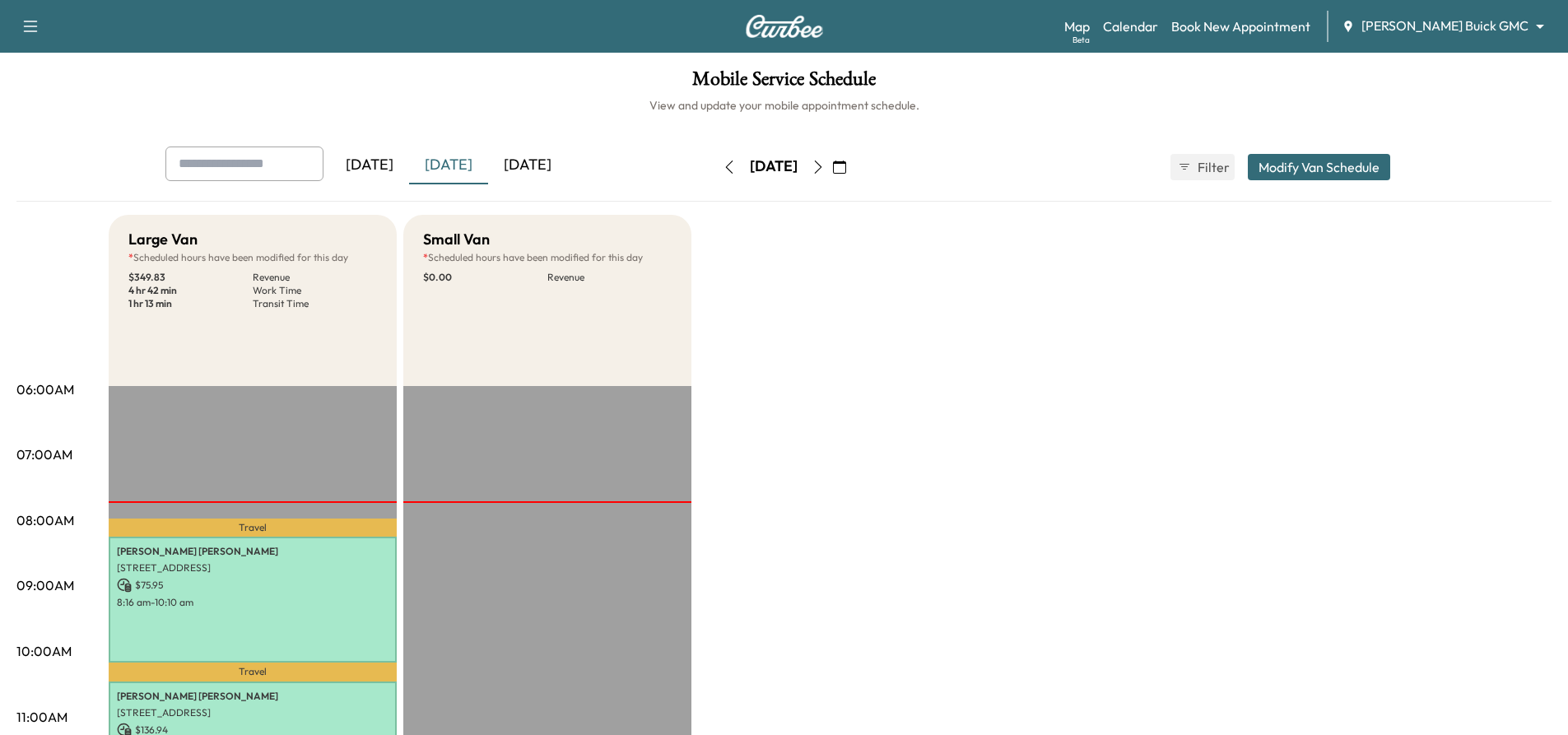
click at [846, 172] on icon "button" at bounding box center [840, 167] width 14 height 14
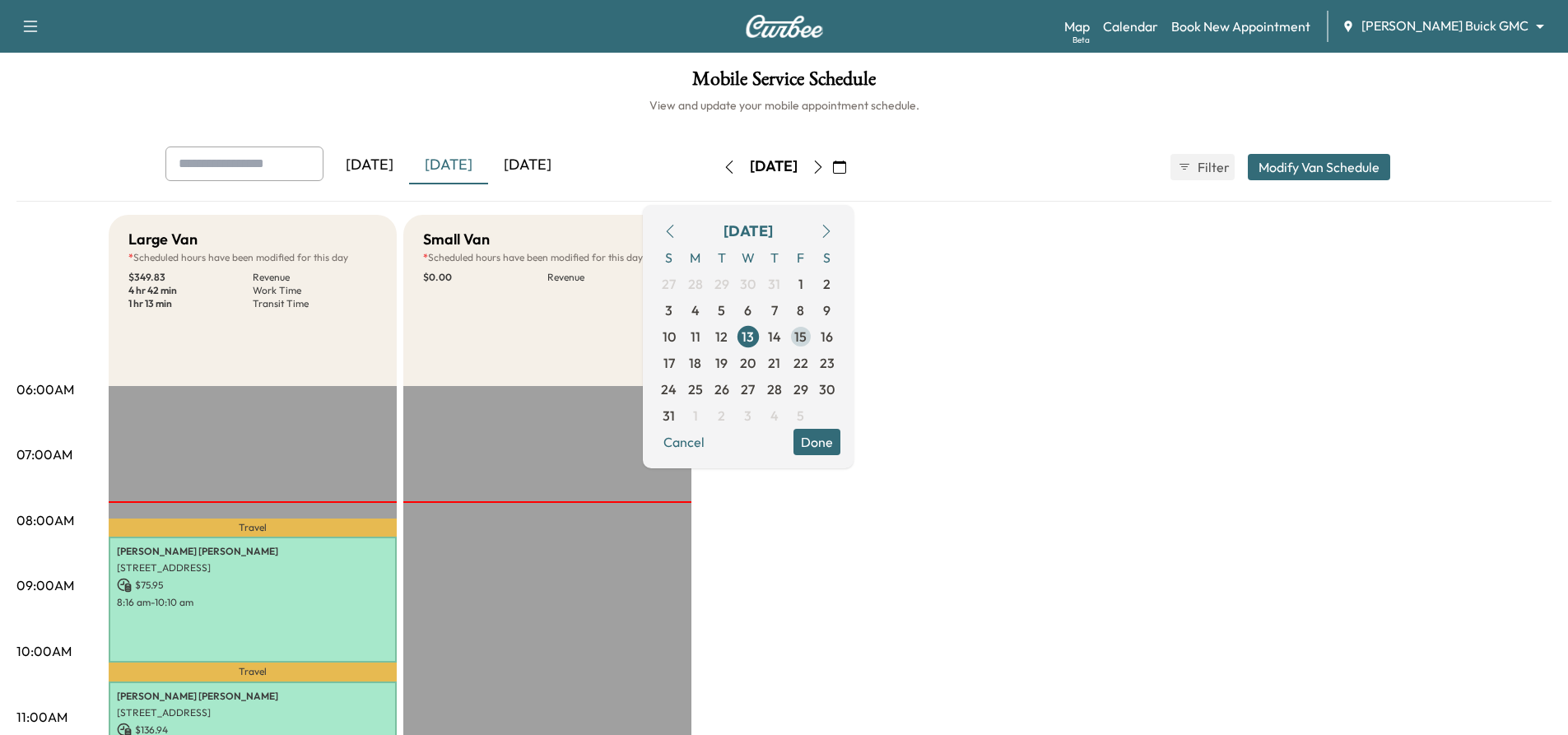
click at [807, 343] on span "15" at bounding box center [800, 336] width 13 height 19
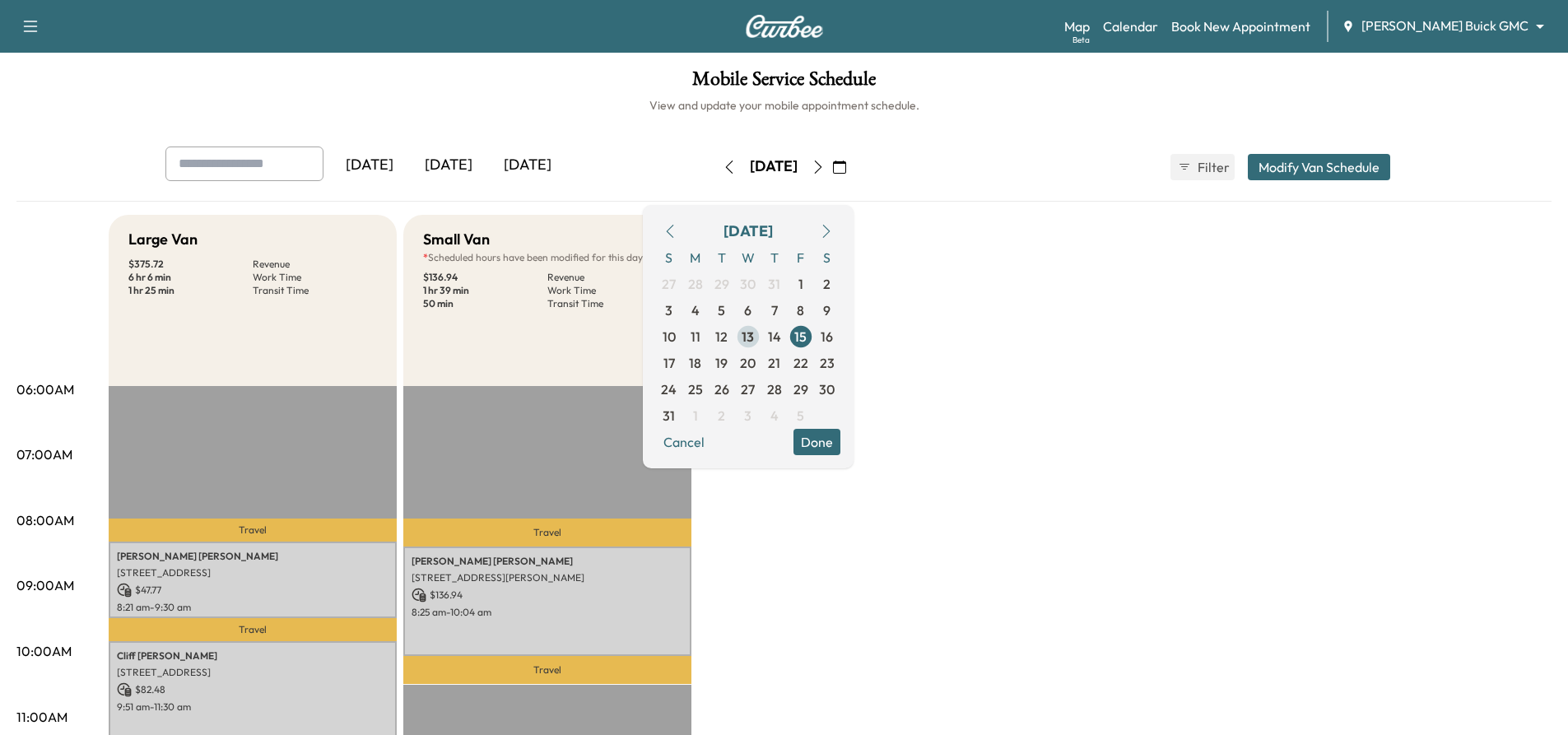
click at [753, 338] on span "13" at bounding box center [748, 336] width 13 height 19
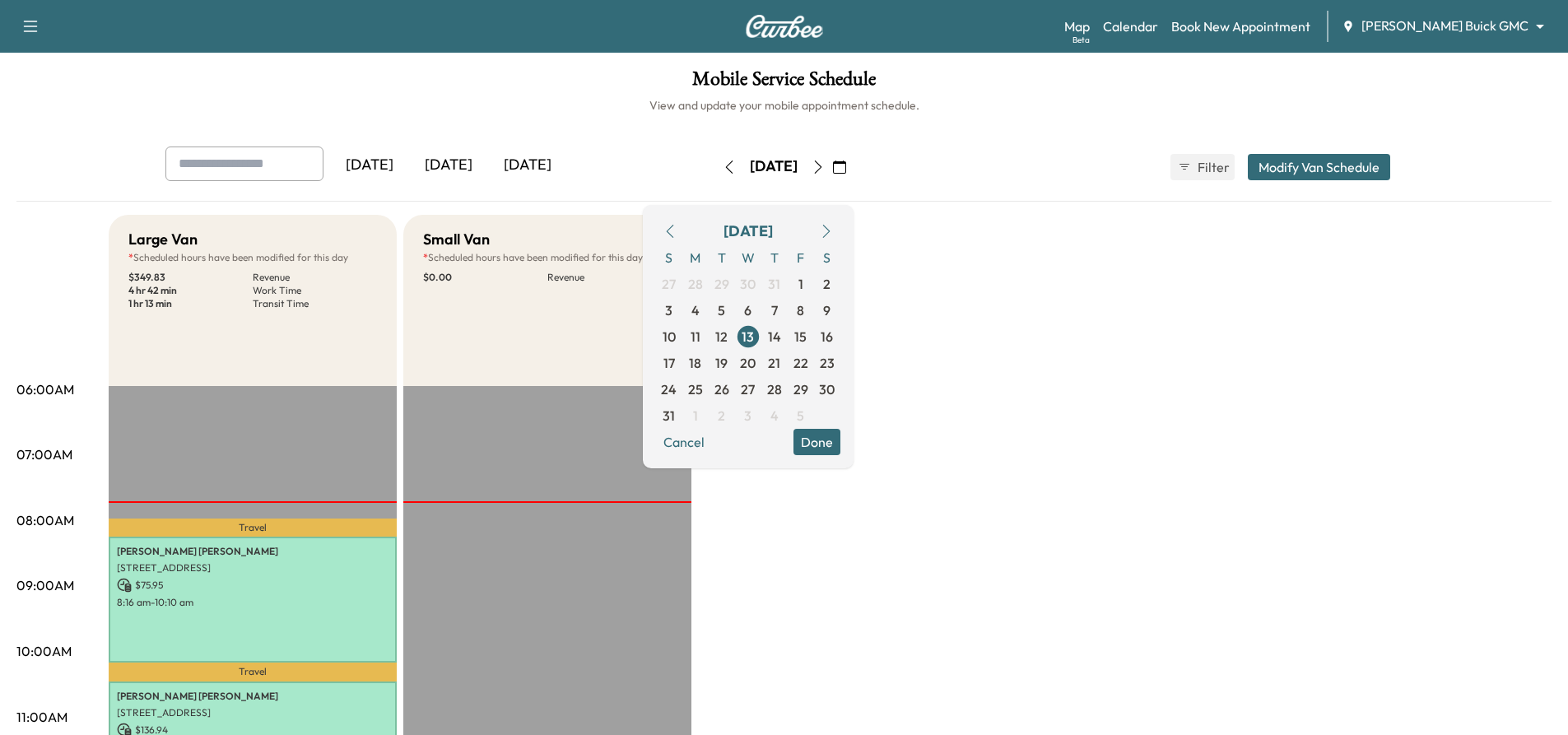
click at [840, 443] on button "Done" at bounding box center [817, 441] width 47 height 26
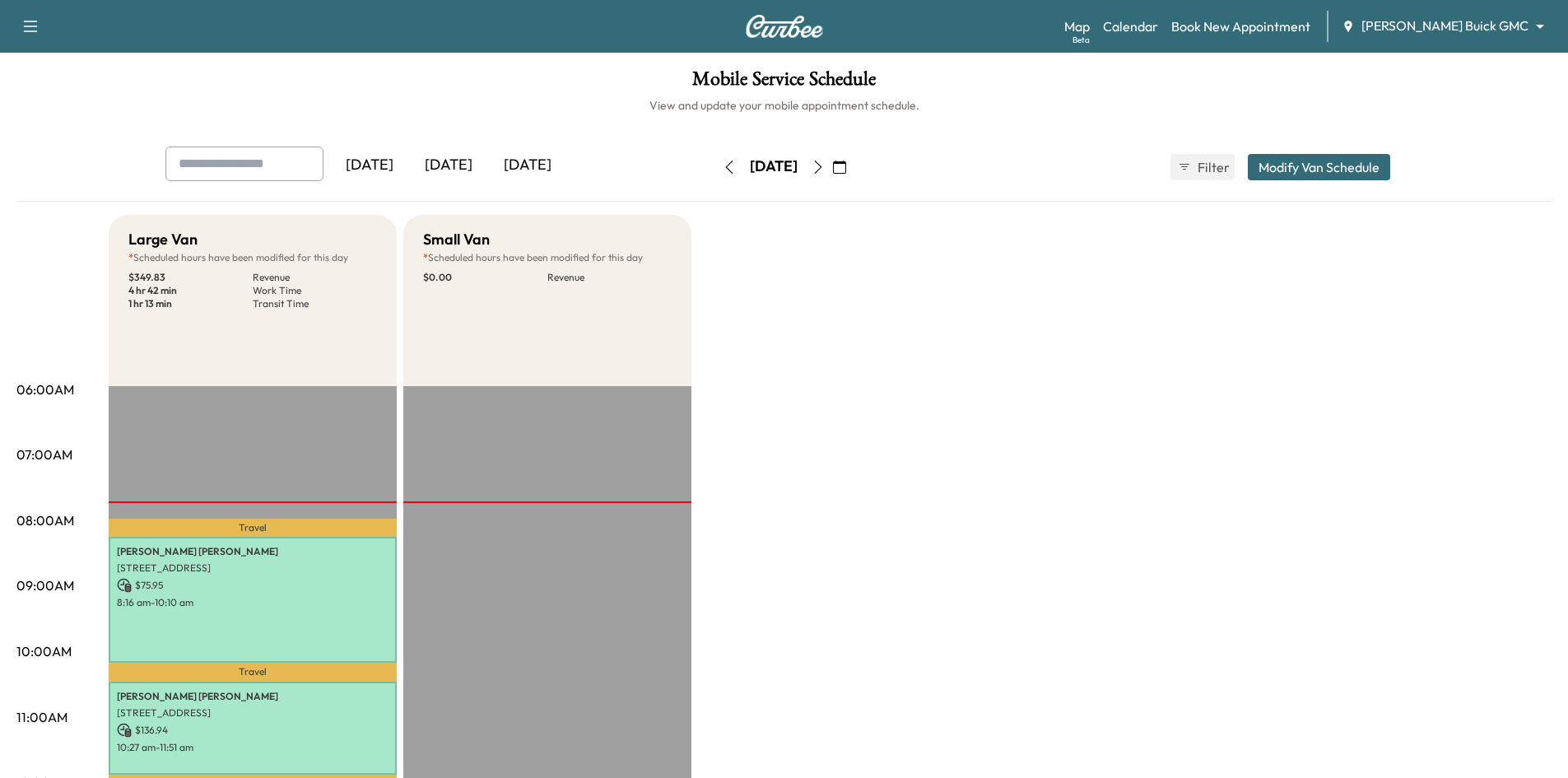
click at [846, 169] on icon "button" at bounding box center [840, 167] width 14 height 14
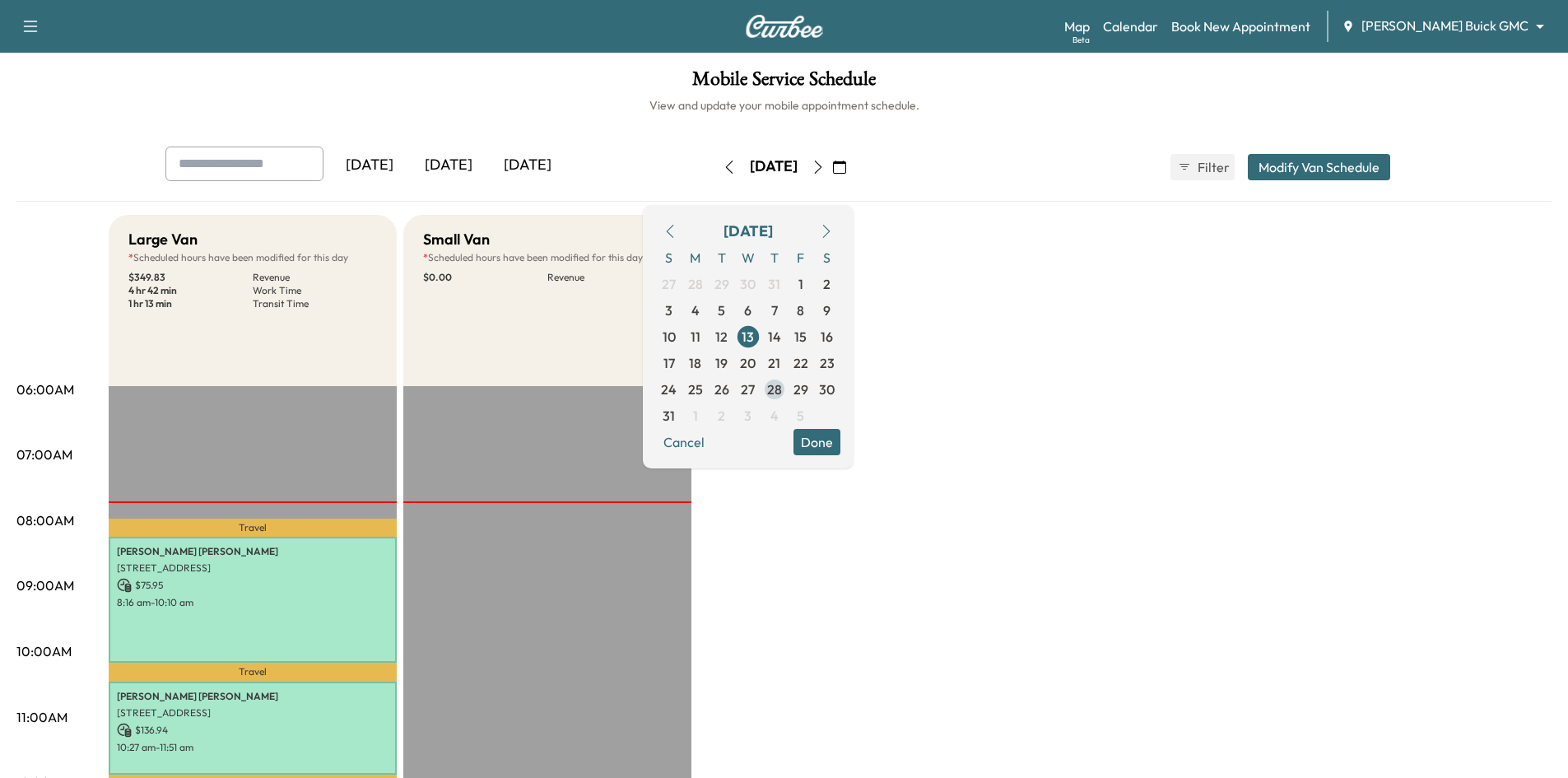
click at [787, 387] on span "28" at bounding box center [774, 389] width 26 height 26
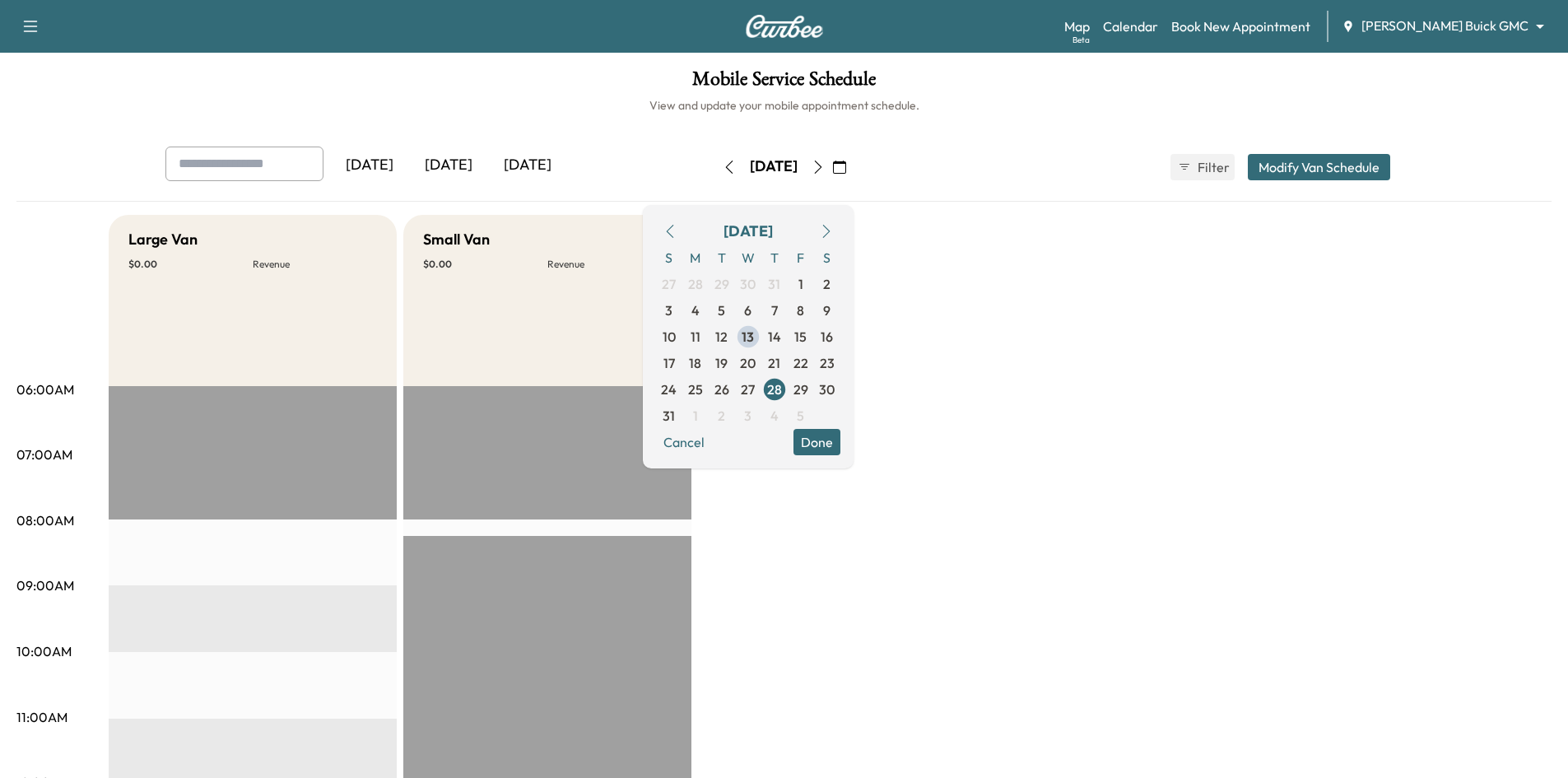
click at [840, 438] on button "Done" at bounding box center [817, 442] width 47 height 26
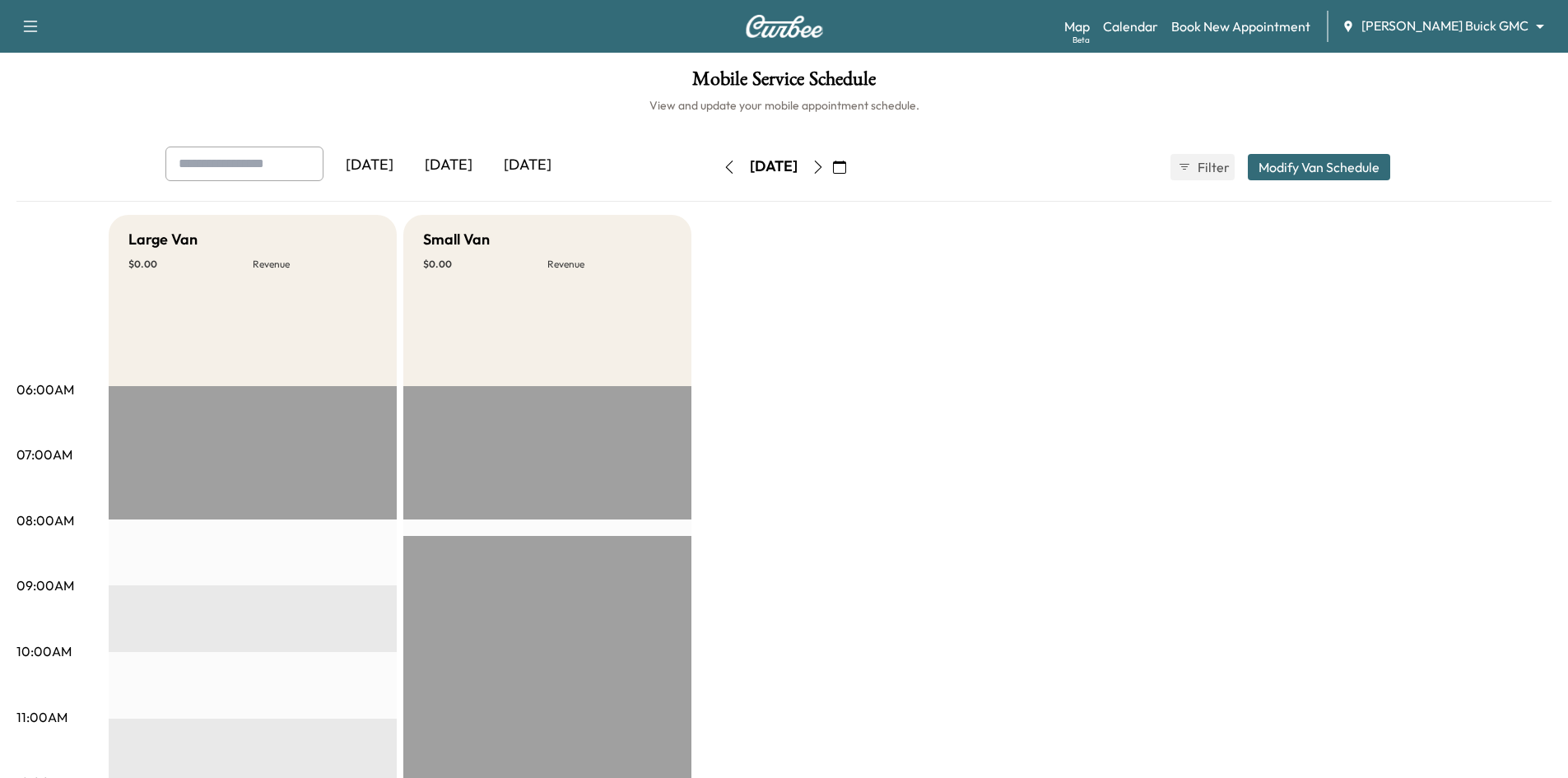
click at [538, 162] on div "[DATE]" at bounding box center [527, 165] width 79 height 38
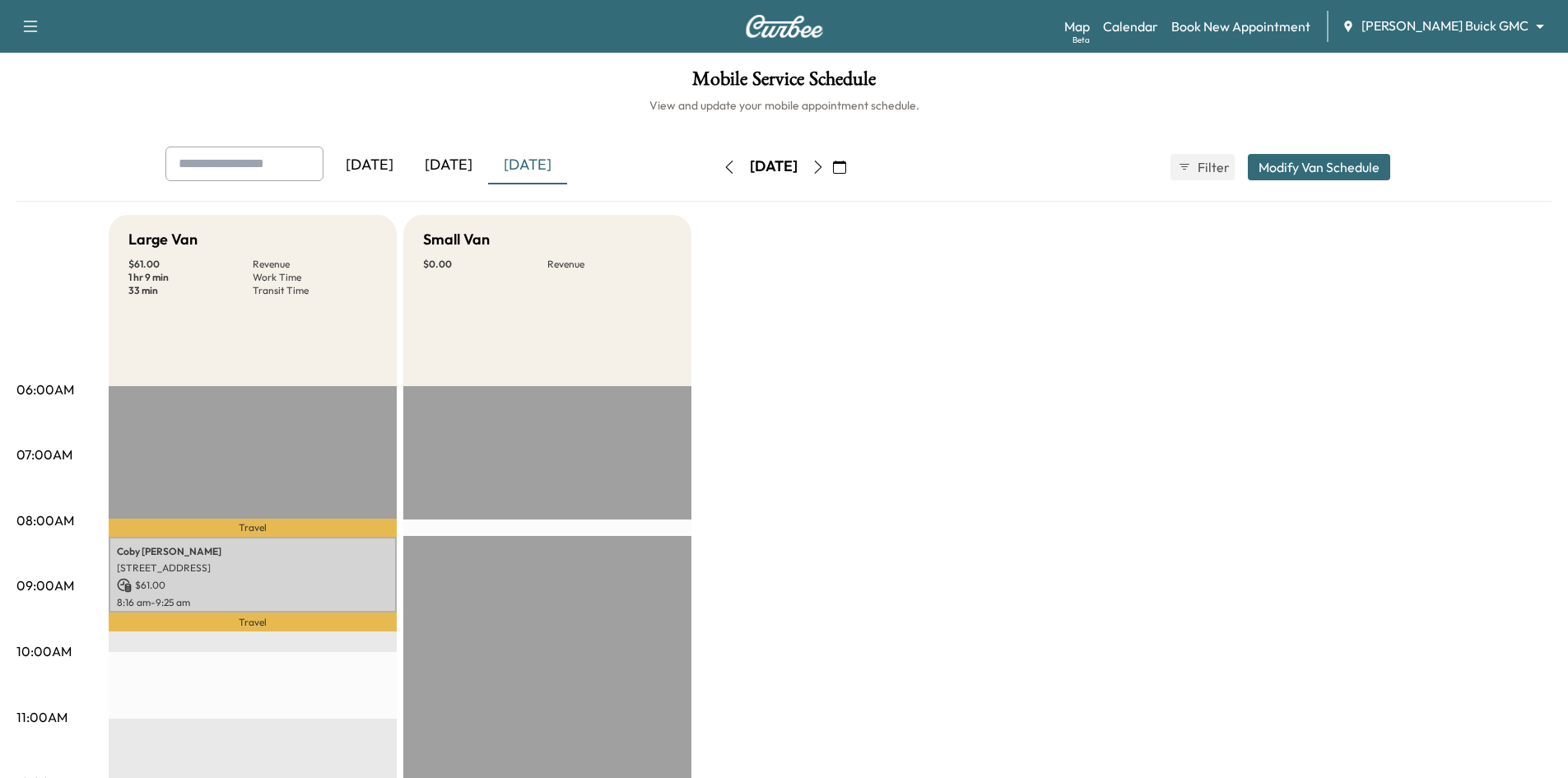
click at [454, 163] on div "[DATE]" at bounding box center [448, 165] width 79 height 38
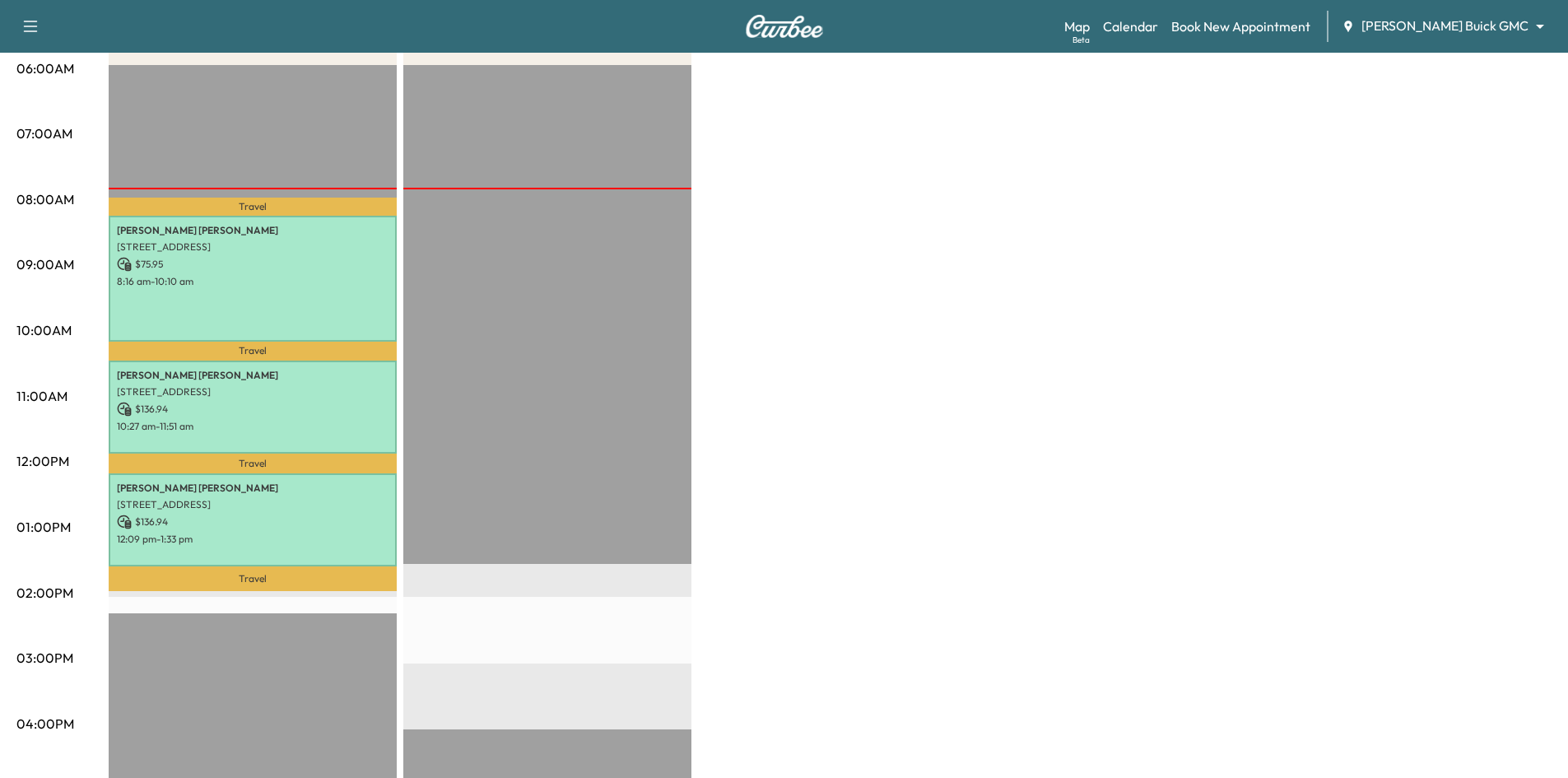
scroll to position [330, 0]
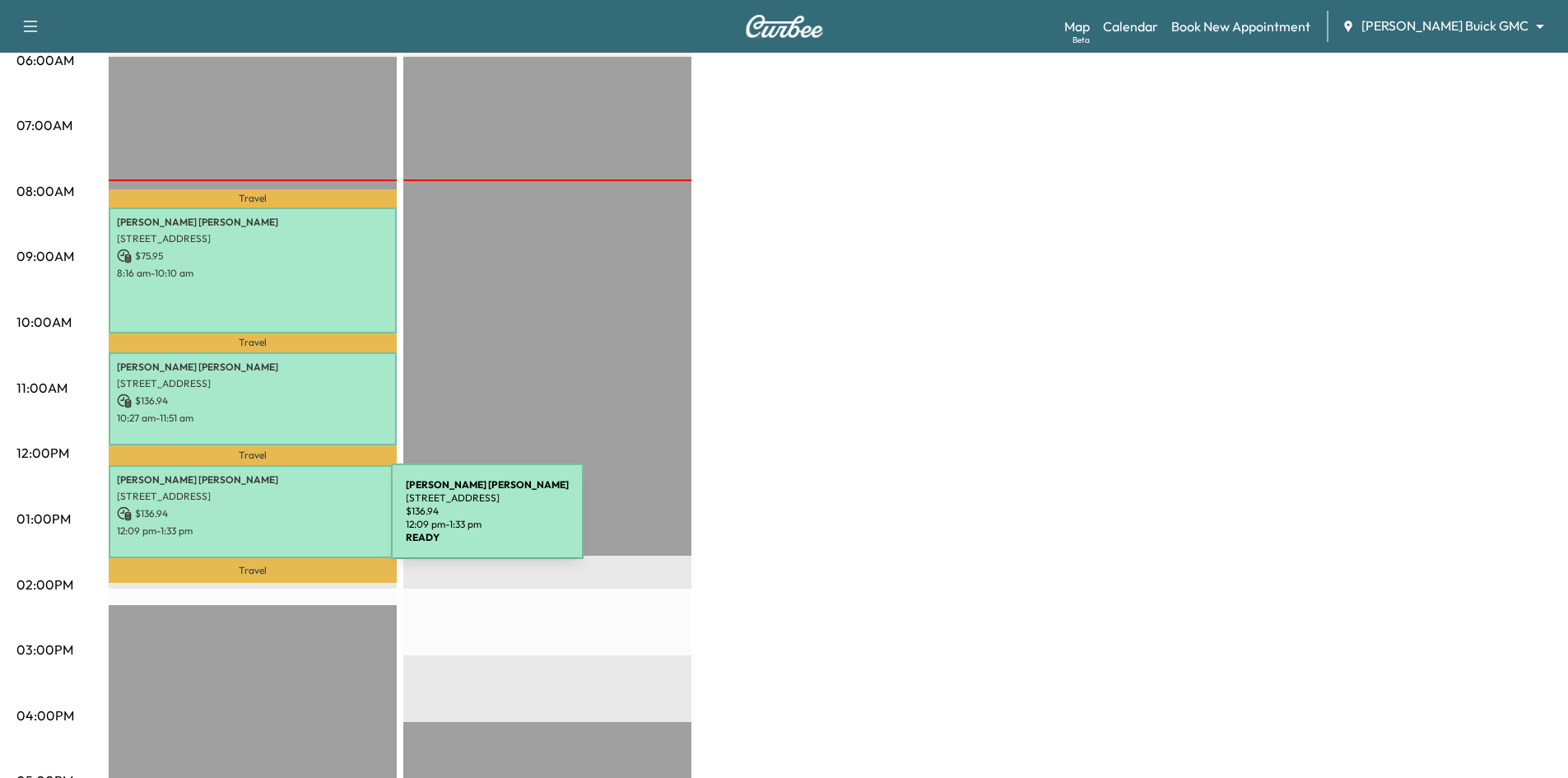
click at [267, 524] on p "12:09 pm - 1:33 pm" at bounding box center [252, 531] width 271 height 14
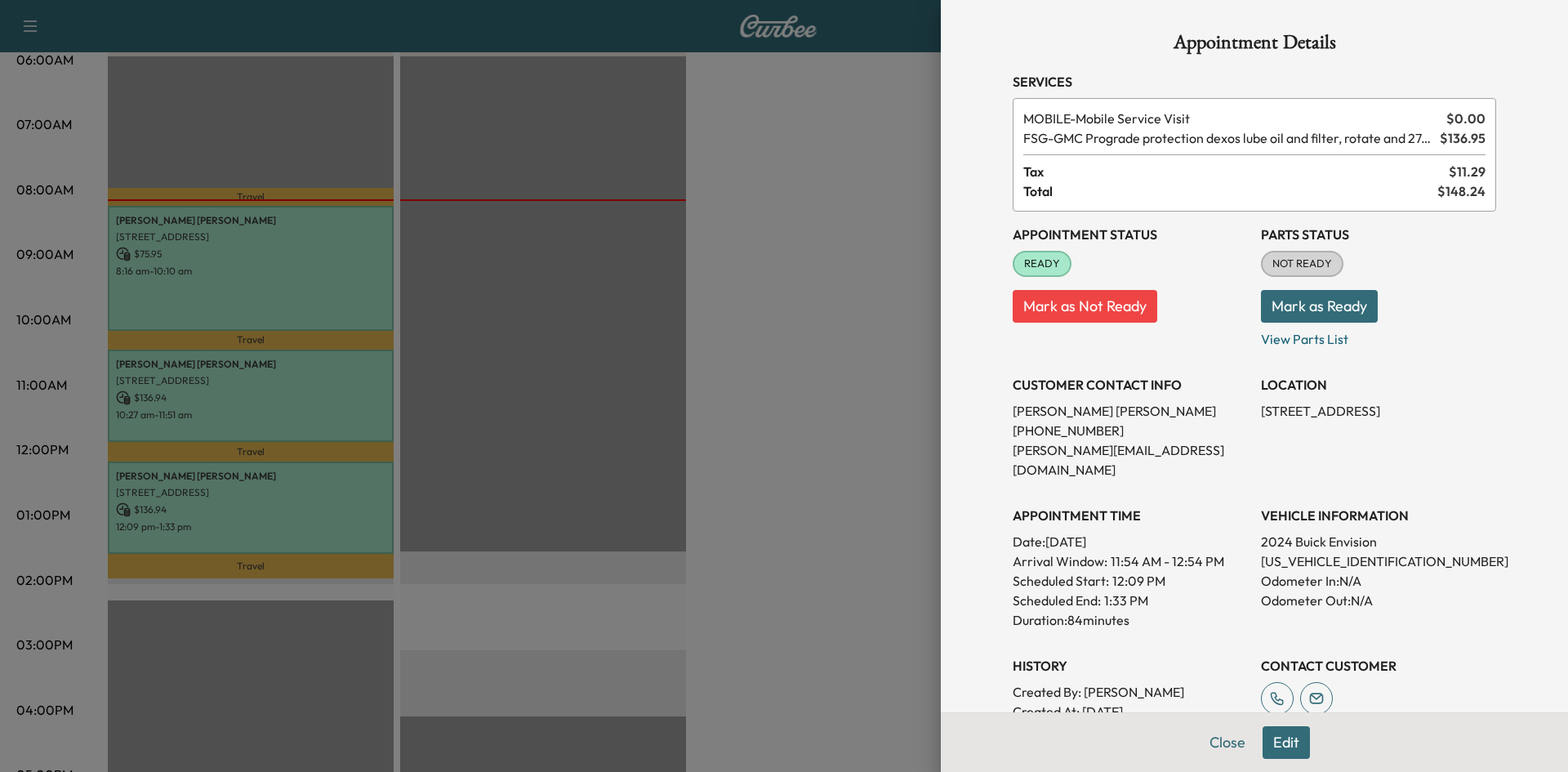
drag, startPoint x: 901, startPoint y: 427, endPoint x: 896, endPoint y: 439, distance: 13.0
click at [900, 429] on div at bounding box center [784, 386] width 1568 height 772
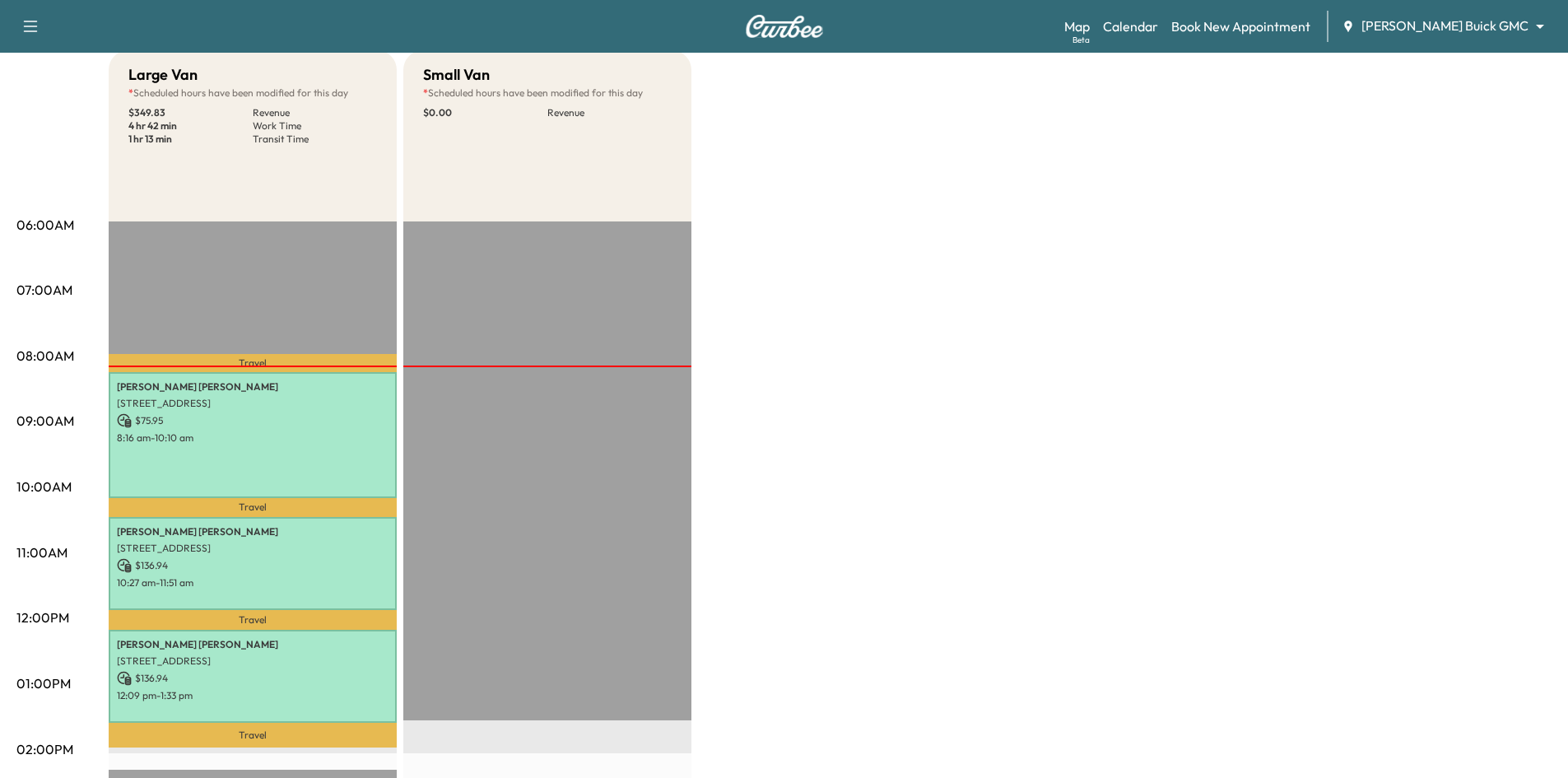
scroll to position [247, 0]
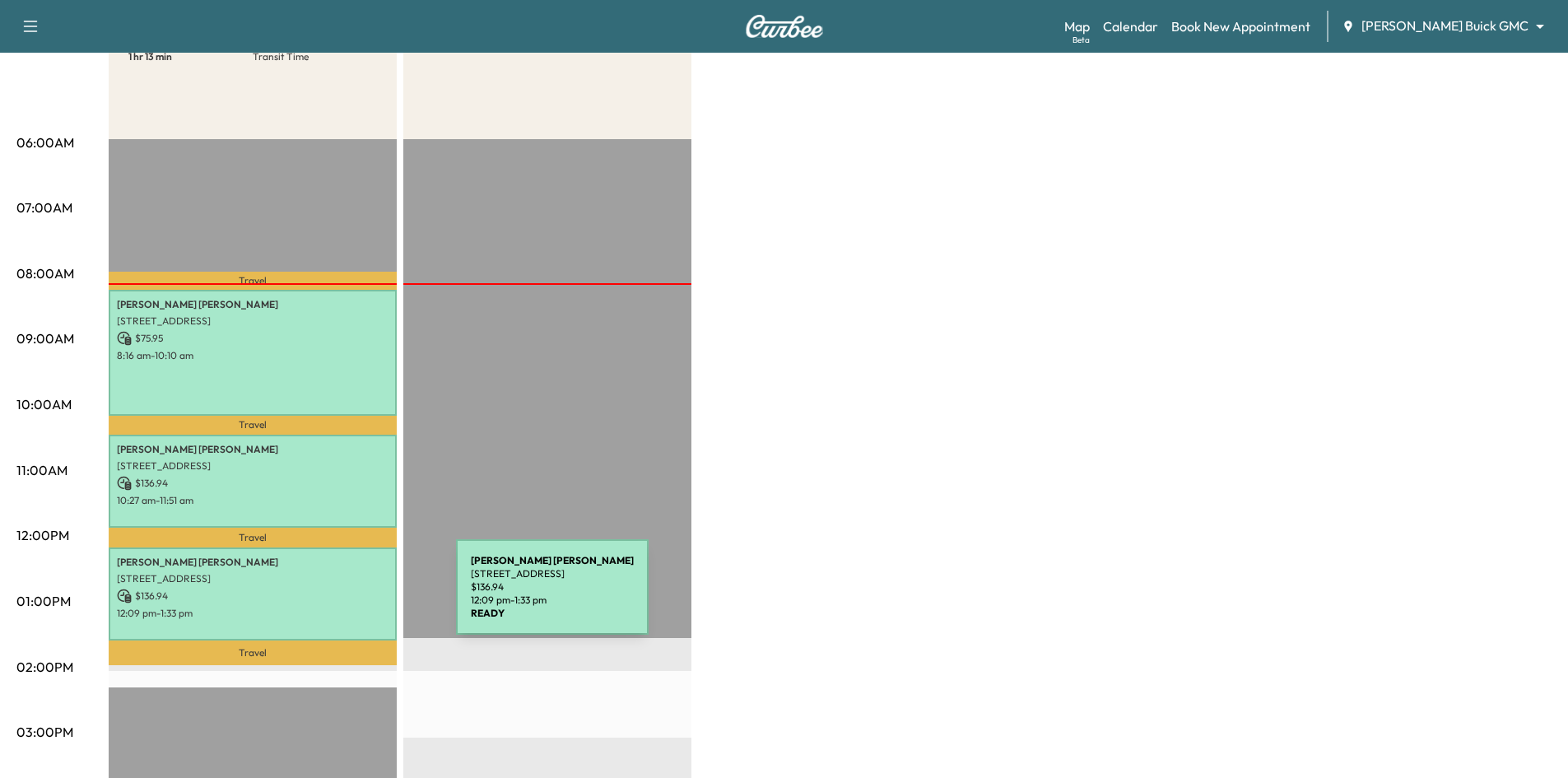
click at [332, 597] on p "$ 136.94" at bounding box center [252, 595] width 271 height 15
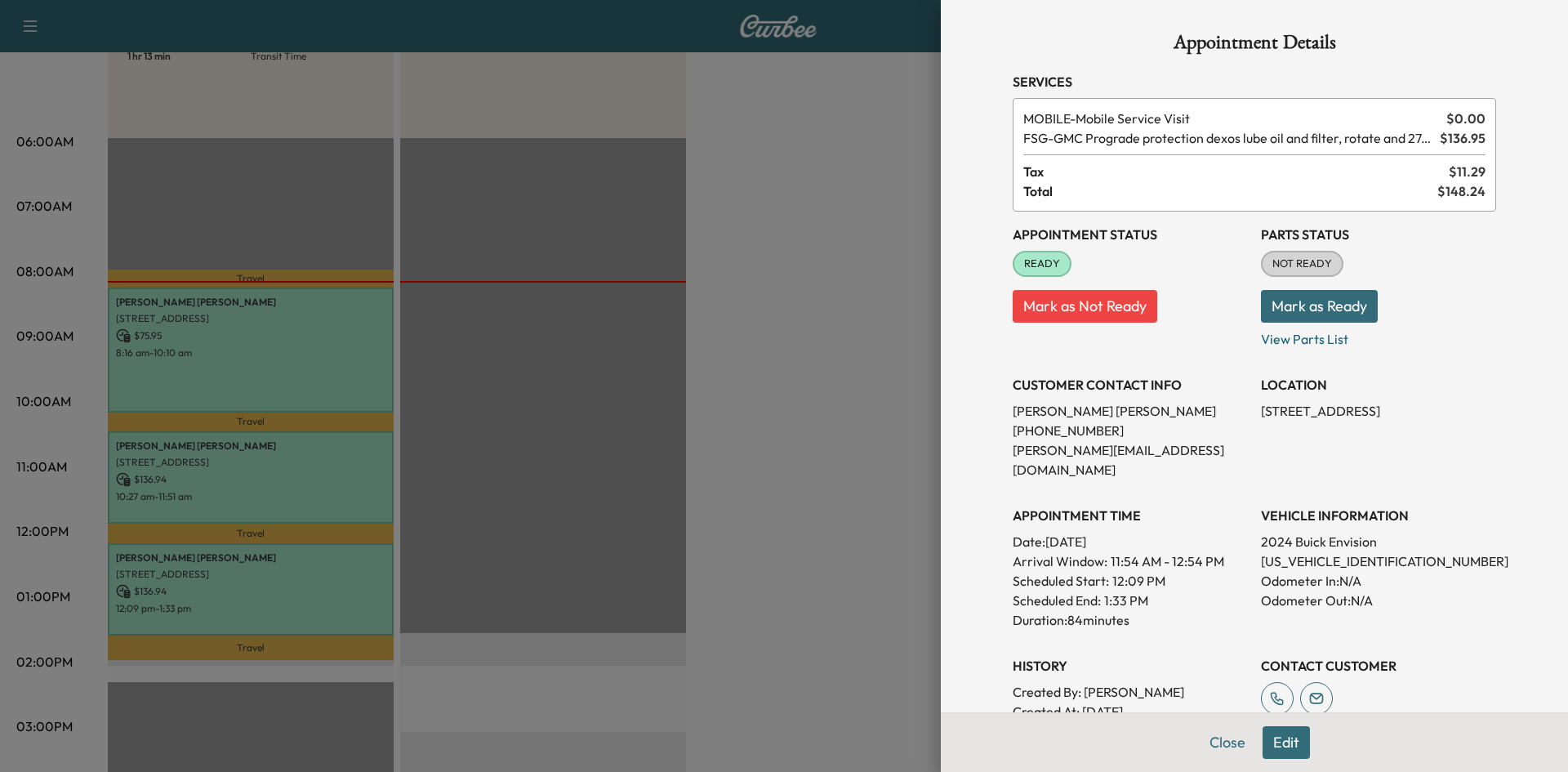
click at [703, 378] on div at bounding box center [784, 386] width 1568 height 772
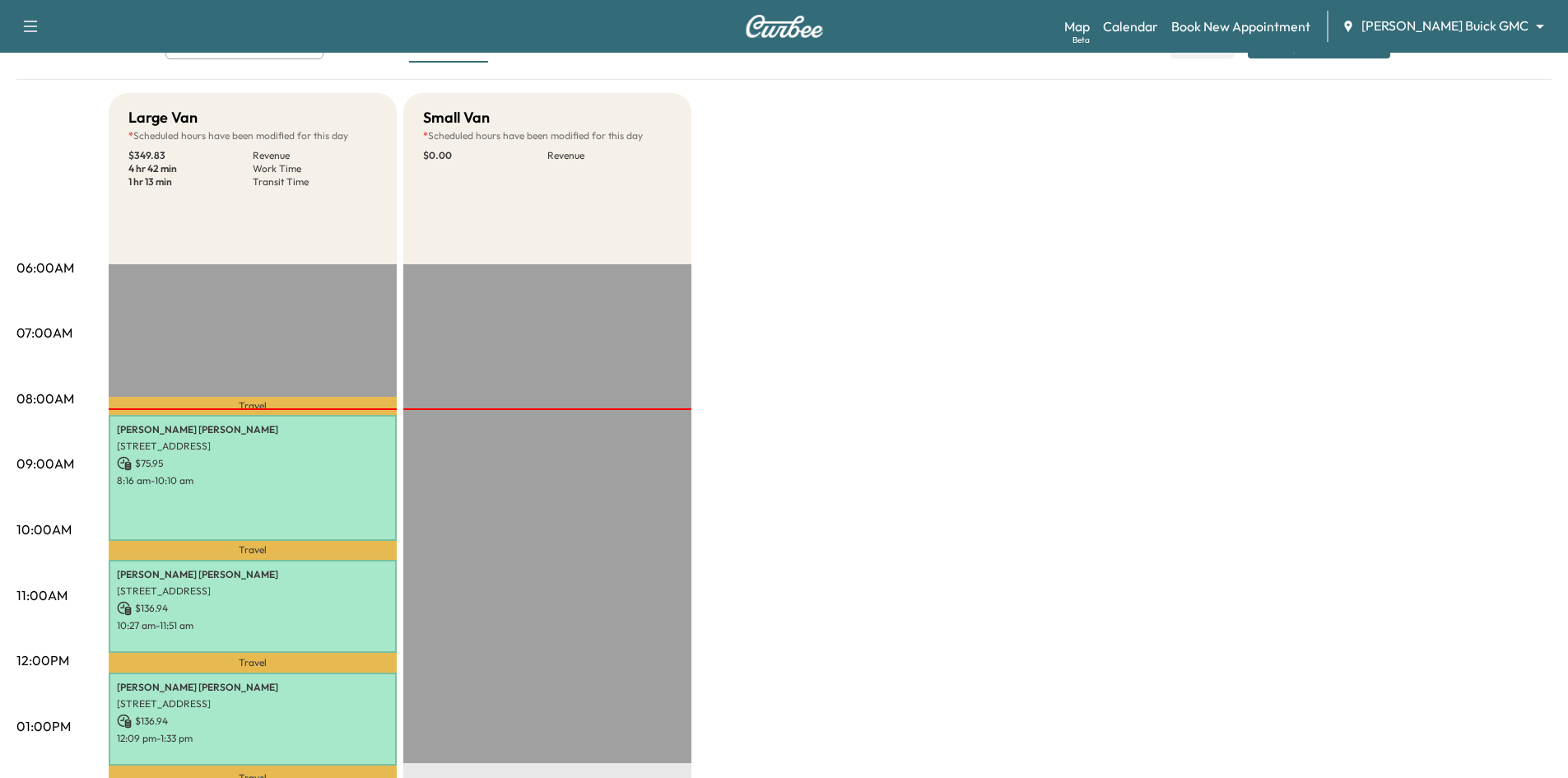
scroll to position [0, 0]
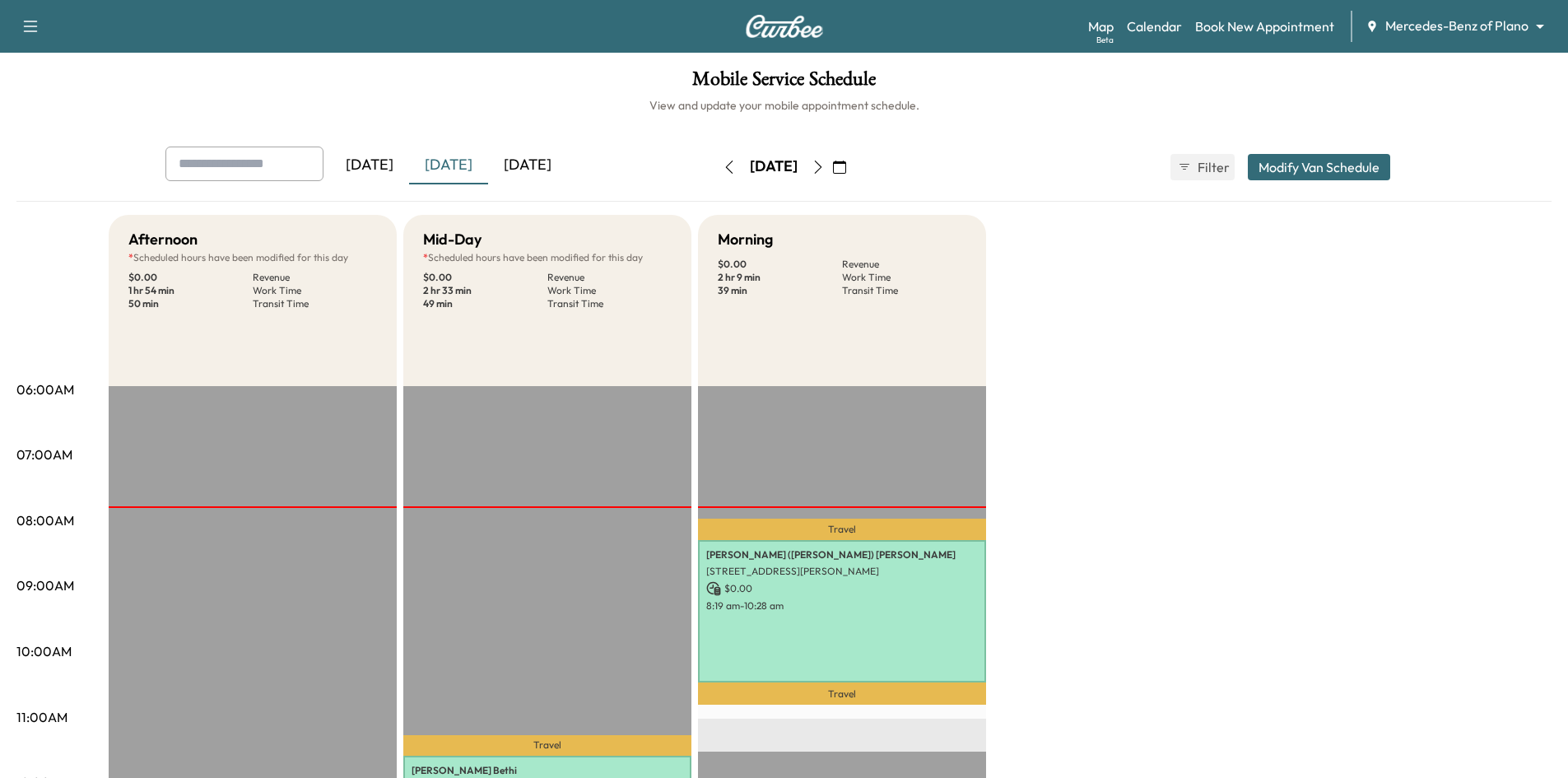
click at [846, 169] on icon "button" at bounding box center [840, 167] width 14 height 14
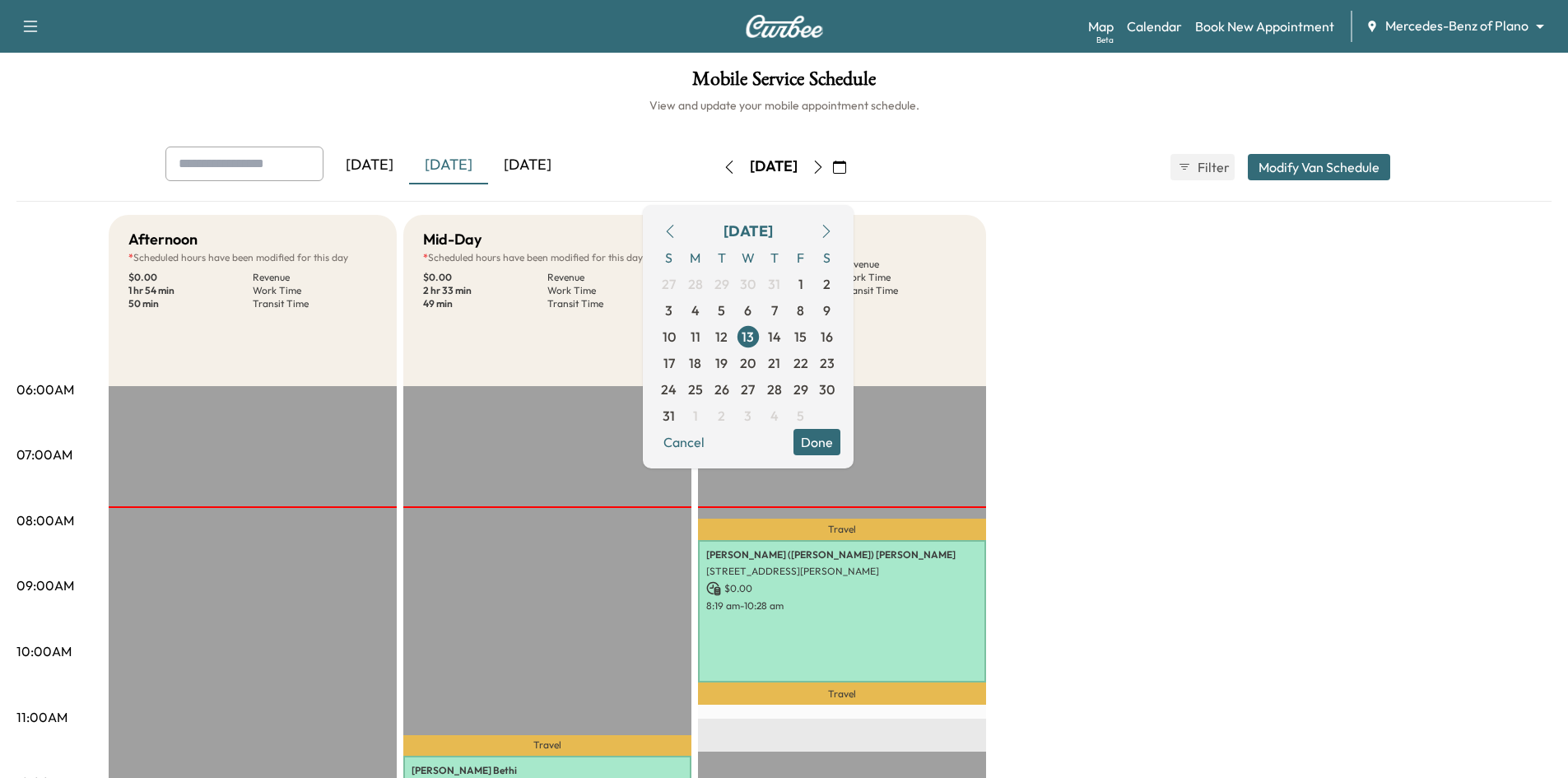
click at [596, 123] on div "Mobile Service Schedule View and update your mobile appointment schedule. Yeste…" at bounding box center [784, 759] width 1568 height 1413
drag, startPoint x: 874, startPoint y: 435, endPoint x: 581, endPoint y: 208, distance: 370.6
click at [840, 434] on button "Done" at bounding box center [817, 442] width 47 height 26
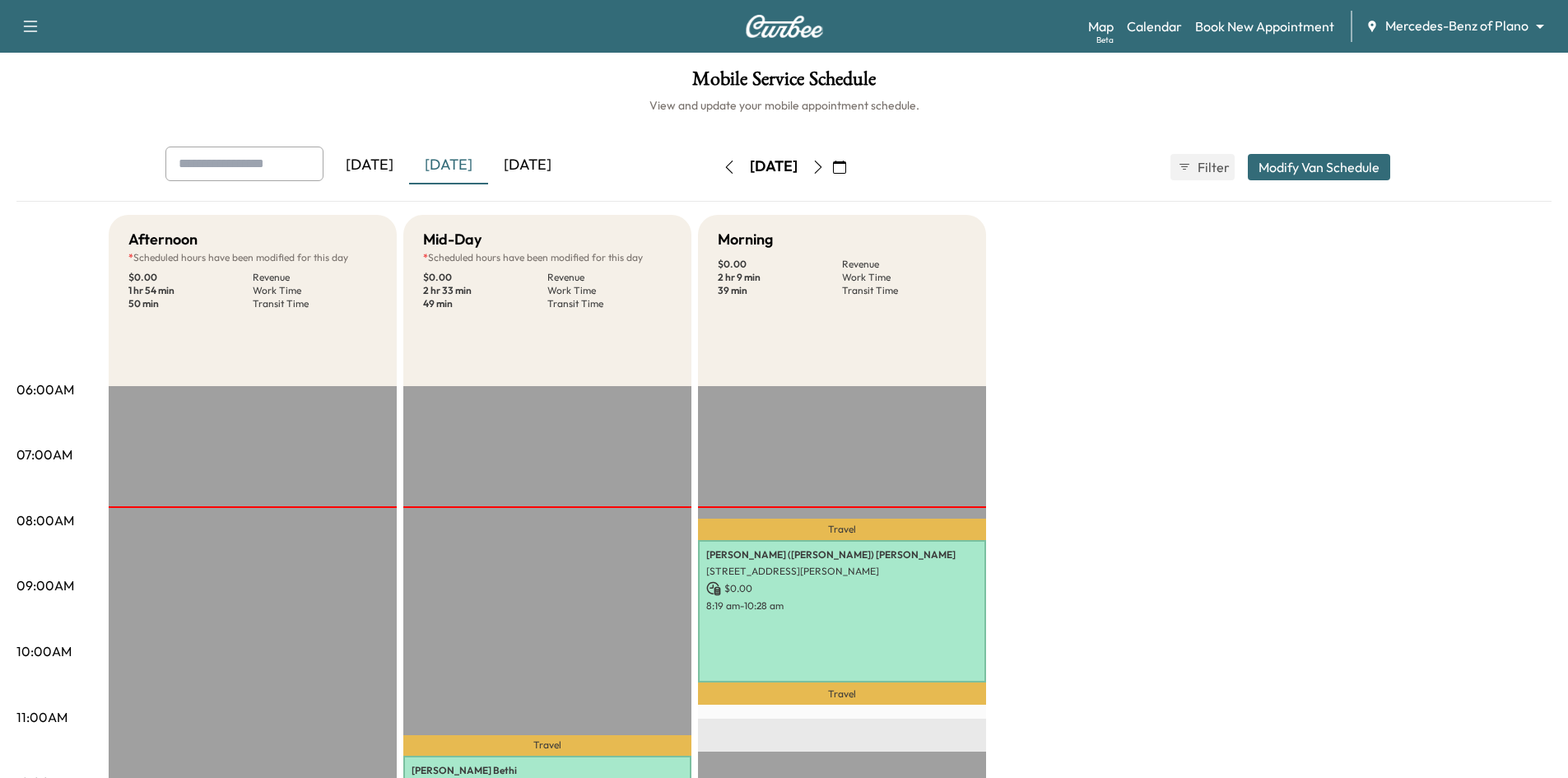
click at [538, 162] on div "[DATE]" at bounding box center [527, 165] width 79 height 38
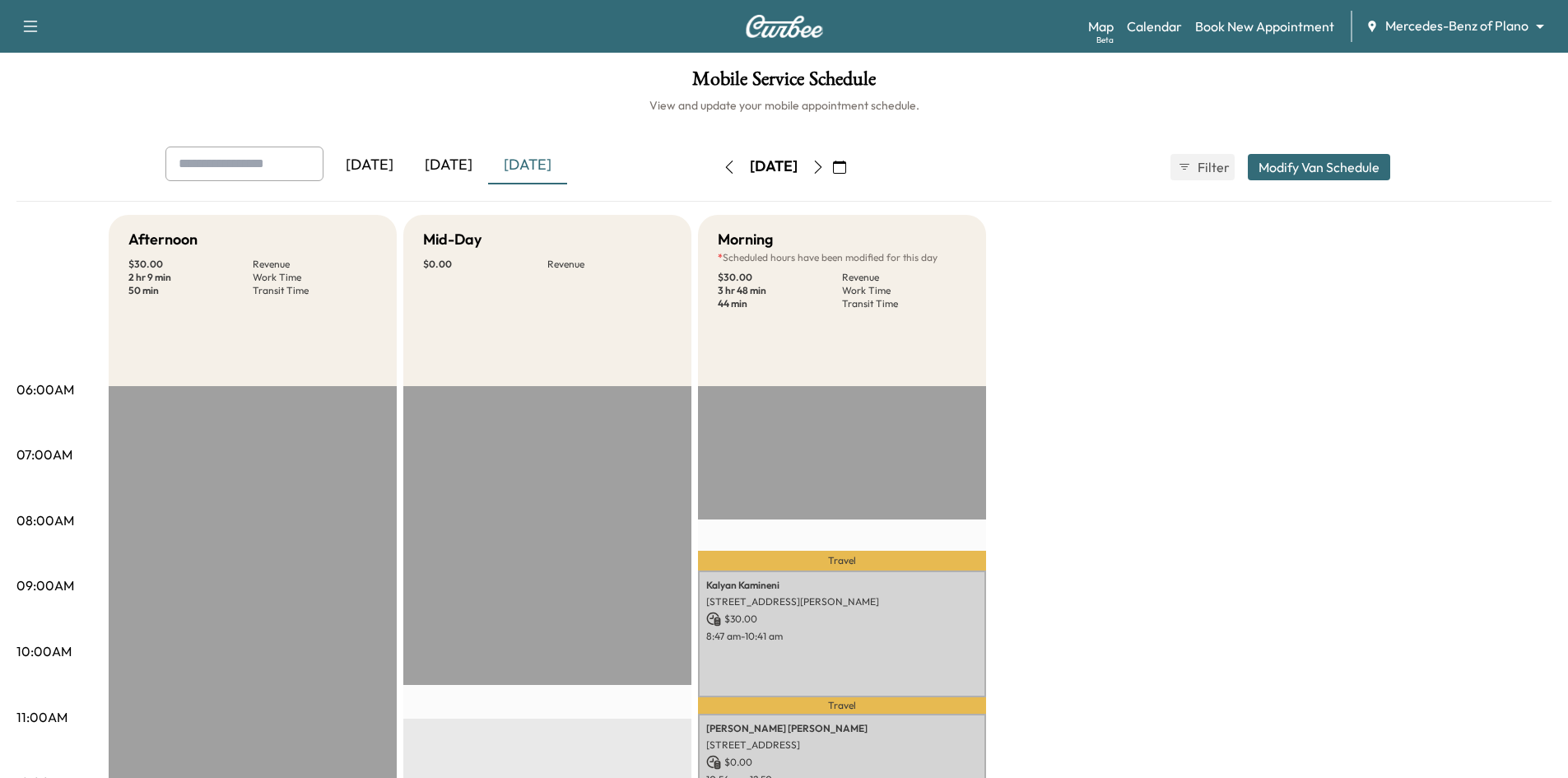
drag, startPoint x: 467, startPoint y: 168, endPoint x: 442, endPoint y: 141, distance: 36.8
click at [464, 169] on div "[DATE]" at bounding box center [448, 165] width 79 height 38
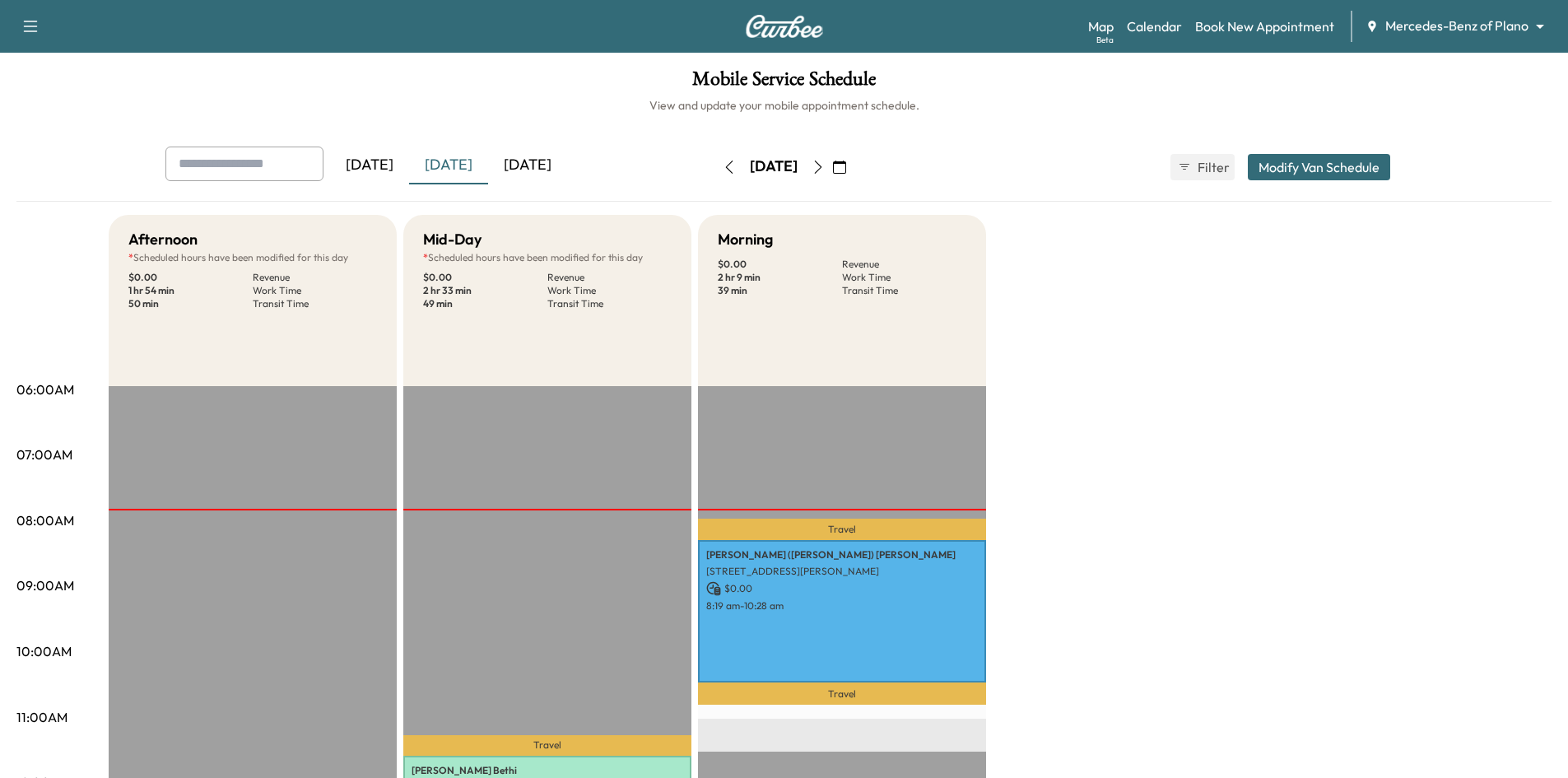
click at [854, 160] on button "button" at bounding box center [839, 166] width 28 height 26
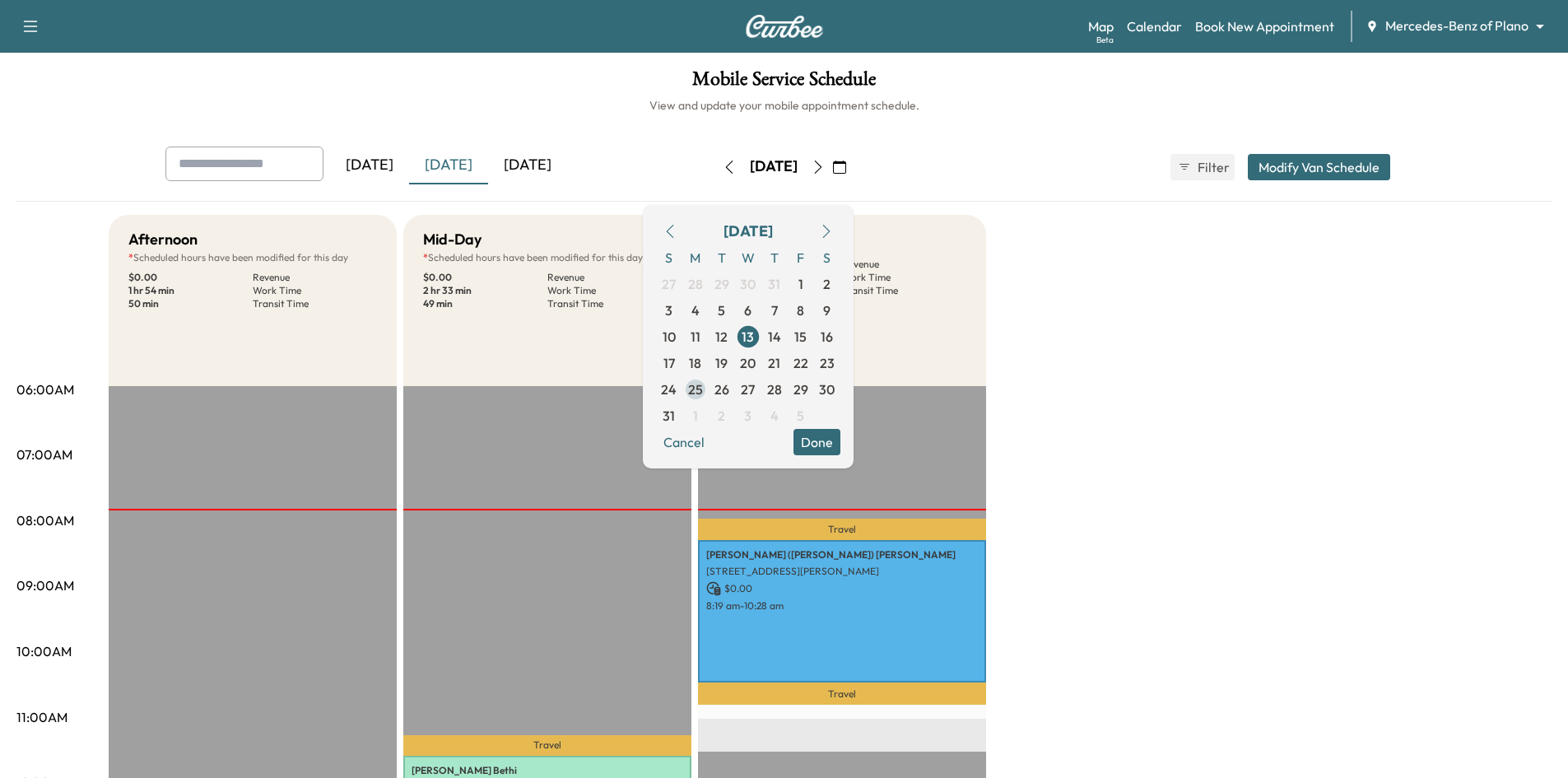
click at [703, 394] on span "25" at bounding box center [695, 389] width 15 height 19
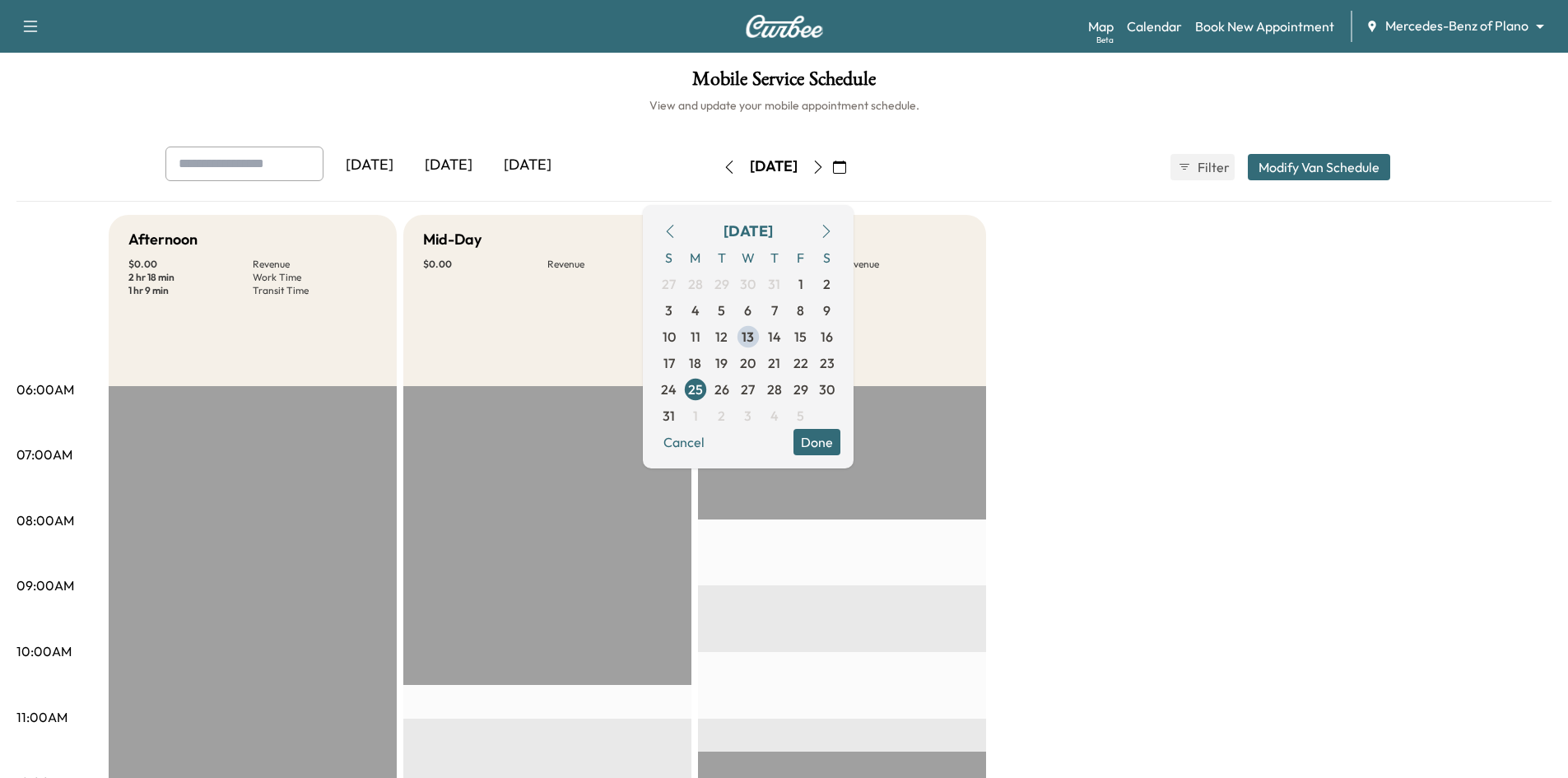
click at [836, 437] on button "Done" at bounding box center [817, 442] width 47 height 26
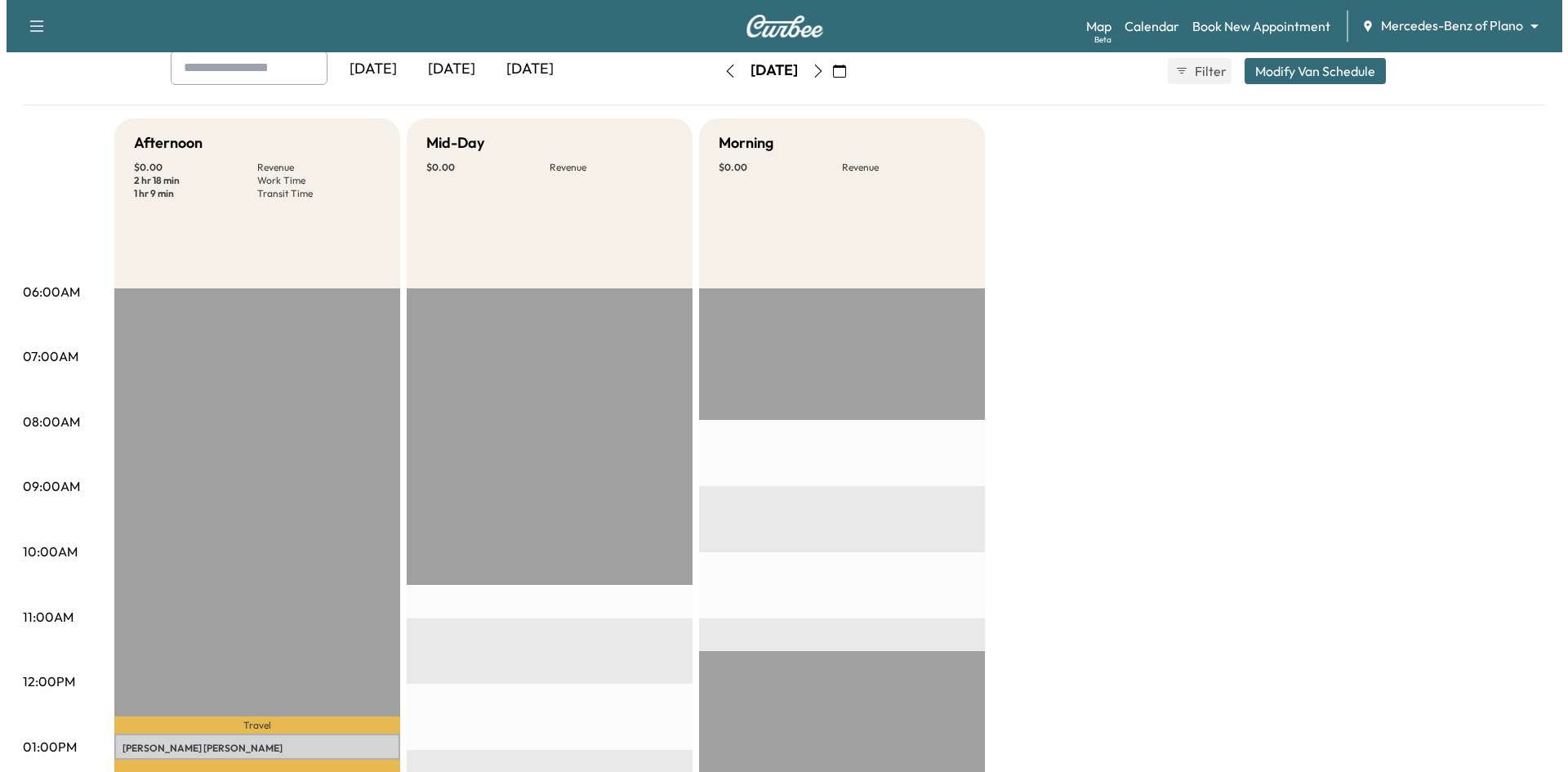
scroll to position [490, 0]
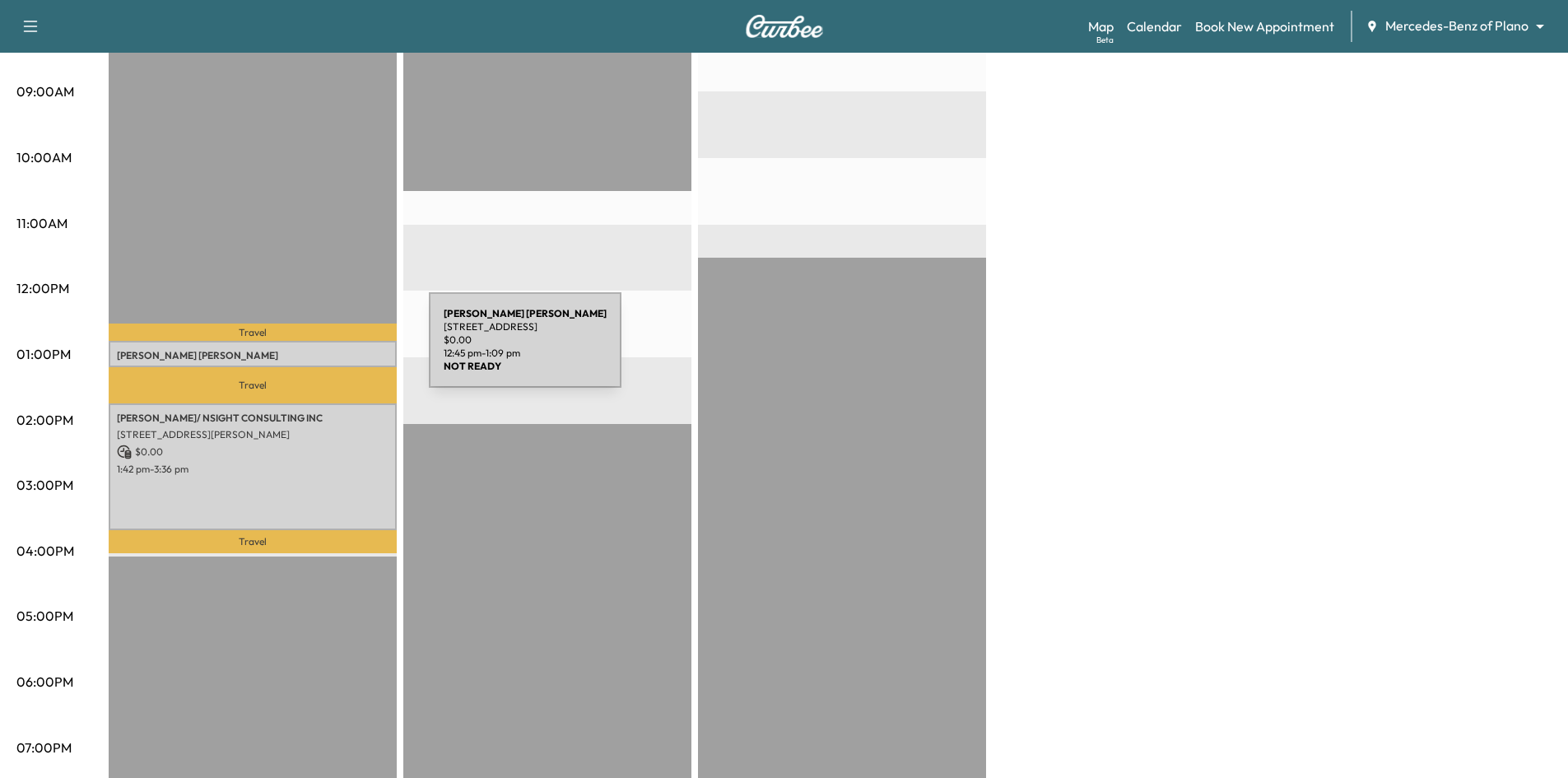
click at [305, 350] on p "NAOMI GOLDSTEIN" at bounding box center [252, 356] width 271 height 14
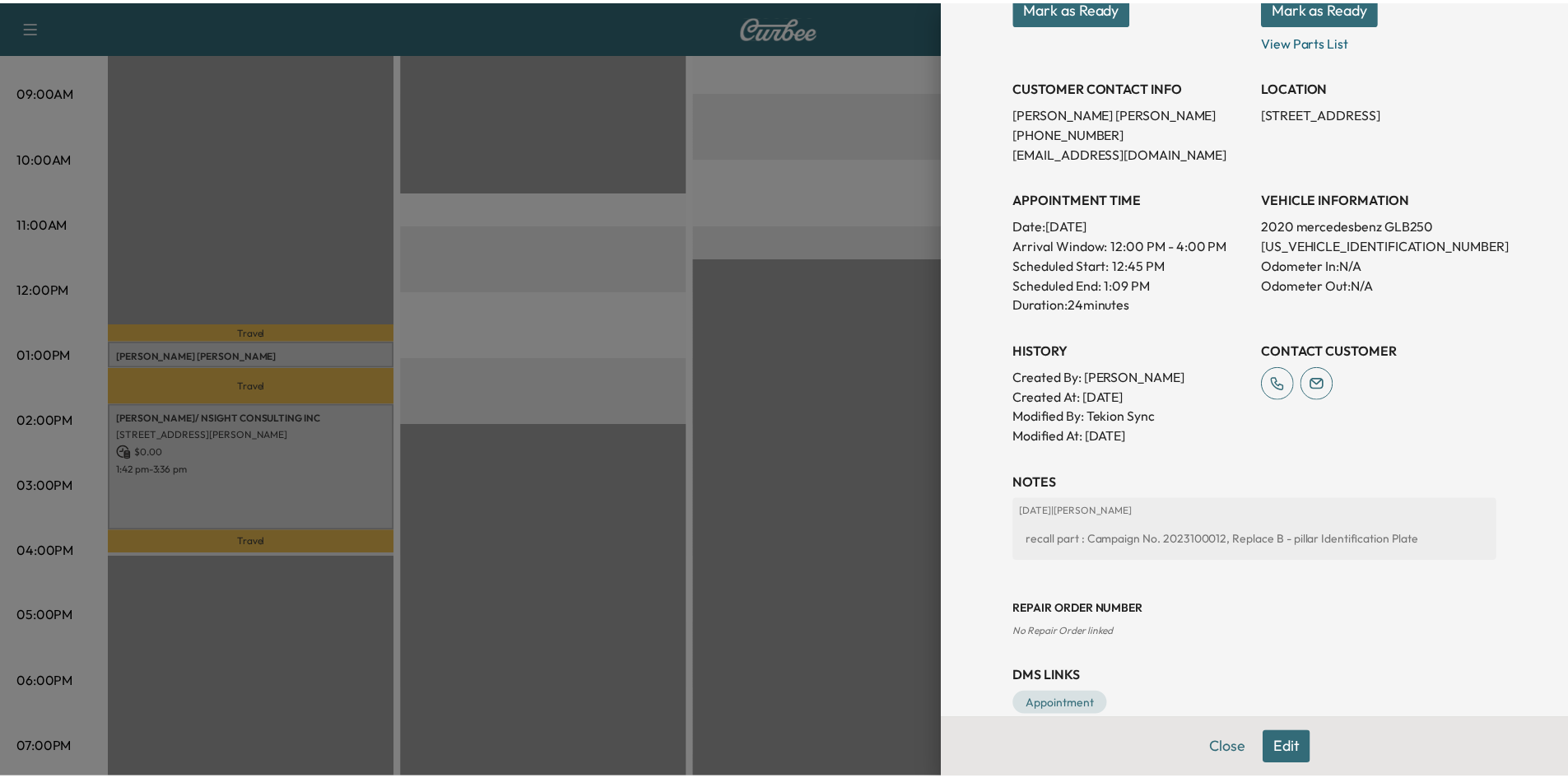
scroll to position [312, 0]
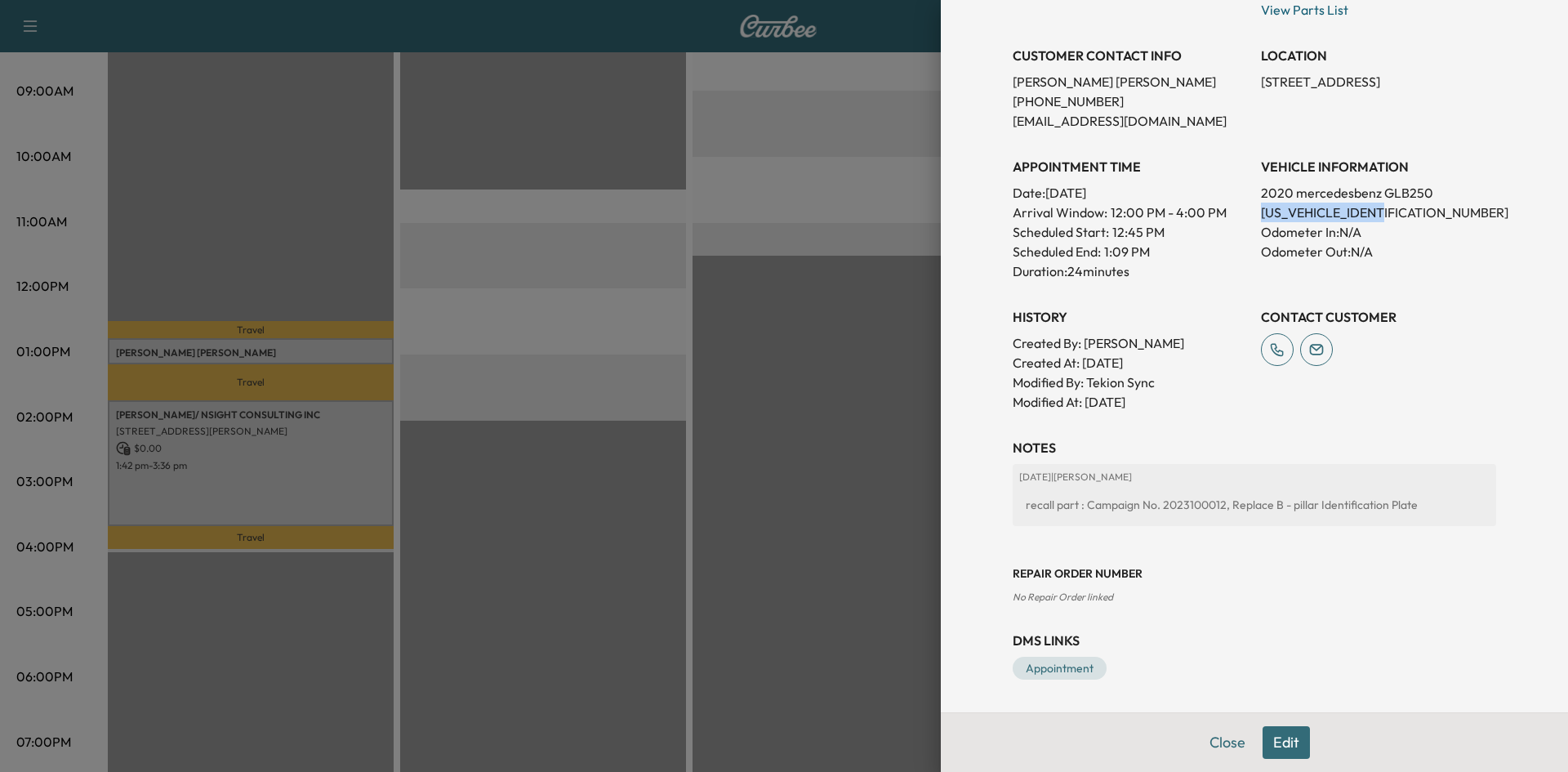
drag, startPoint x: 1252, startPoint y: 210, endPoint x: 1404, endPoint y: 214, distance: 152.1
click at [1404, 214] on p "W1N4M4GBXLW016818" at bounding box center [1379, 212] width 235 height 19
copy p "W1N4M4GBXLW016818"
click at [1288, 212] on p "W1N4M4GBXLW016818" at bounding box center [1379, 212] width 235 height 19
drag, startPoint x: 1252, startPoint y: 210, endPoint x: 1358, endPoint y: 201, distance: 106.4
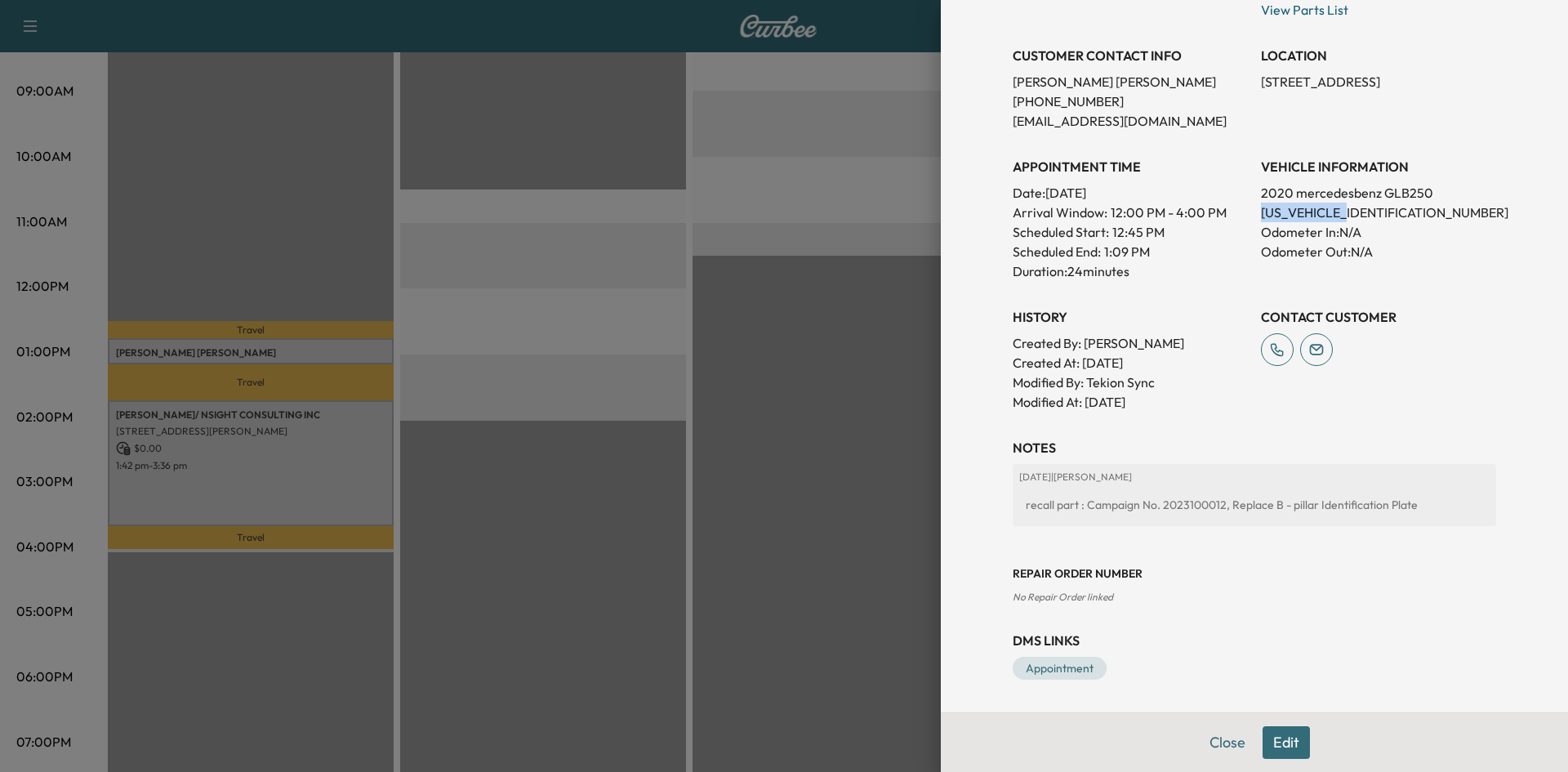
click at [1353, 204] on p "W1N4M4GBXLW016818" at bounding box center [1379, 212] width 235 height 19
click at [1355, 206] on p "W1N4M4GBXLW016818" at bounding box center [1379, 212] width 235 height 19
drag, startPoint x: 1244, startPoint y: 214, endPoint x: 1402, endPoint y: 206, distance: 158.2
click at [1402, 206] on div "Appointment Status NOT READY Mark as Ready Parts Status NOT READY Mark as Ready…" at bounding box center [1254, 147] width 483 height 530
copy p "W1N4M4GBXLW016818"
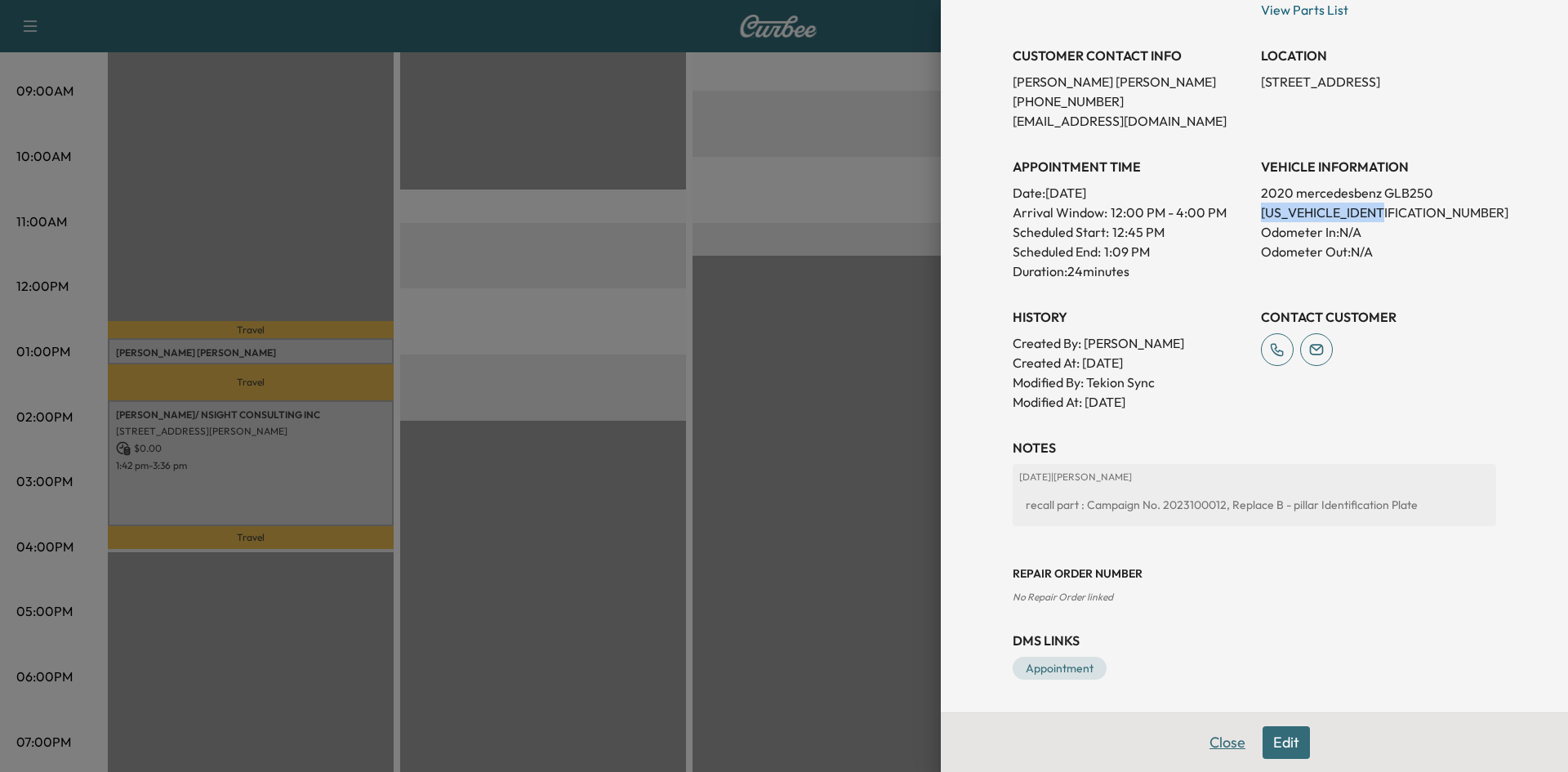
click at [1234, 747] on button "Close" at bounding box center [1227, 743] width 57 height 33
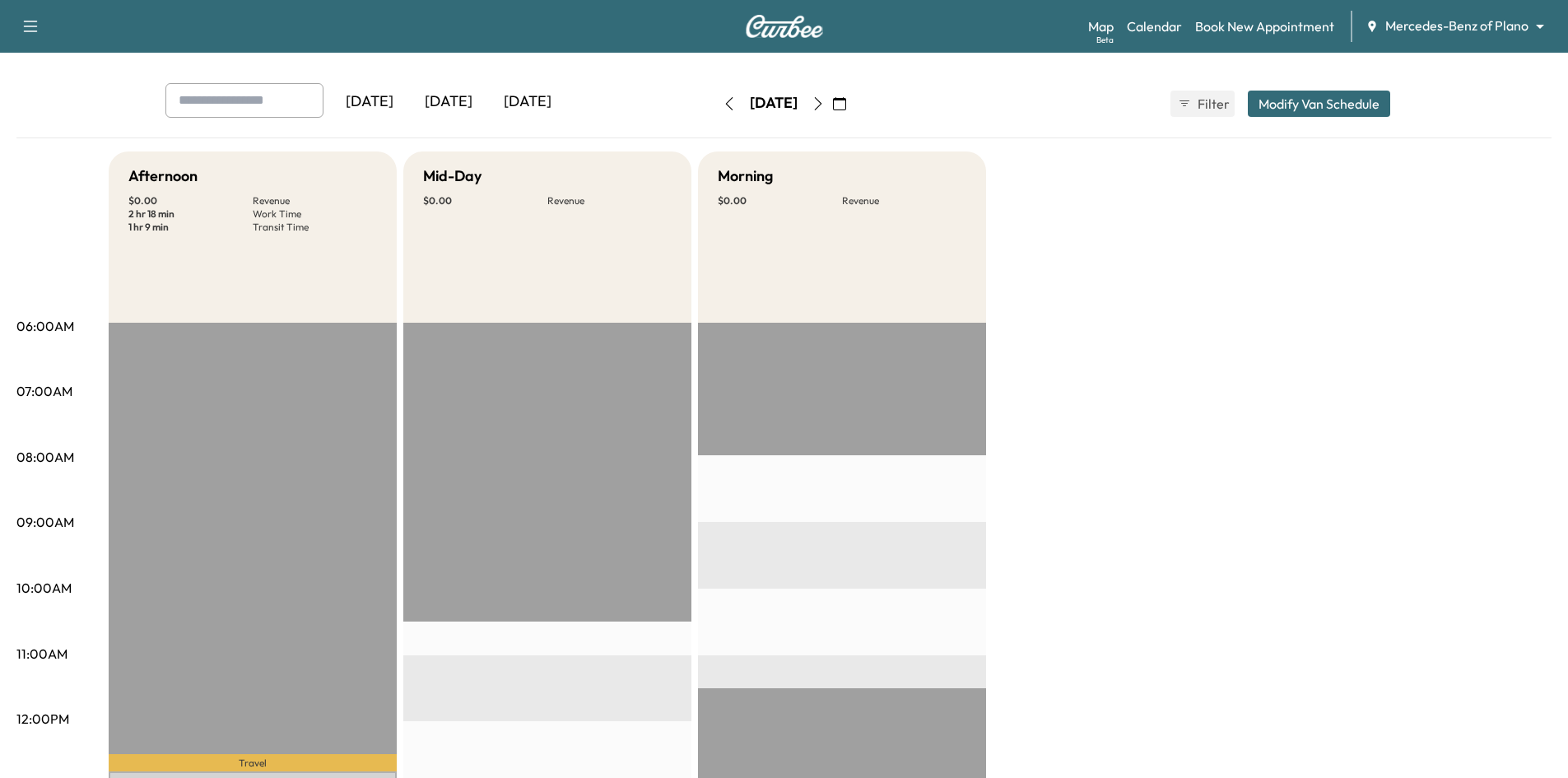
scroll to position [0, 0]
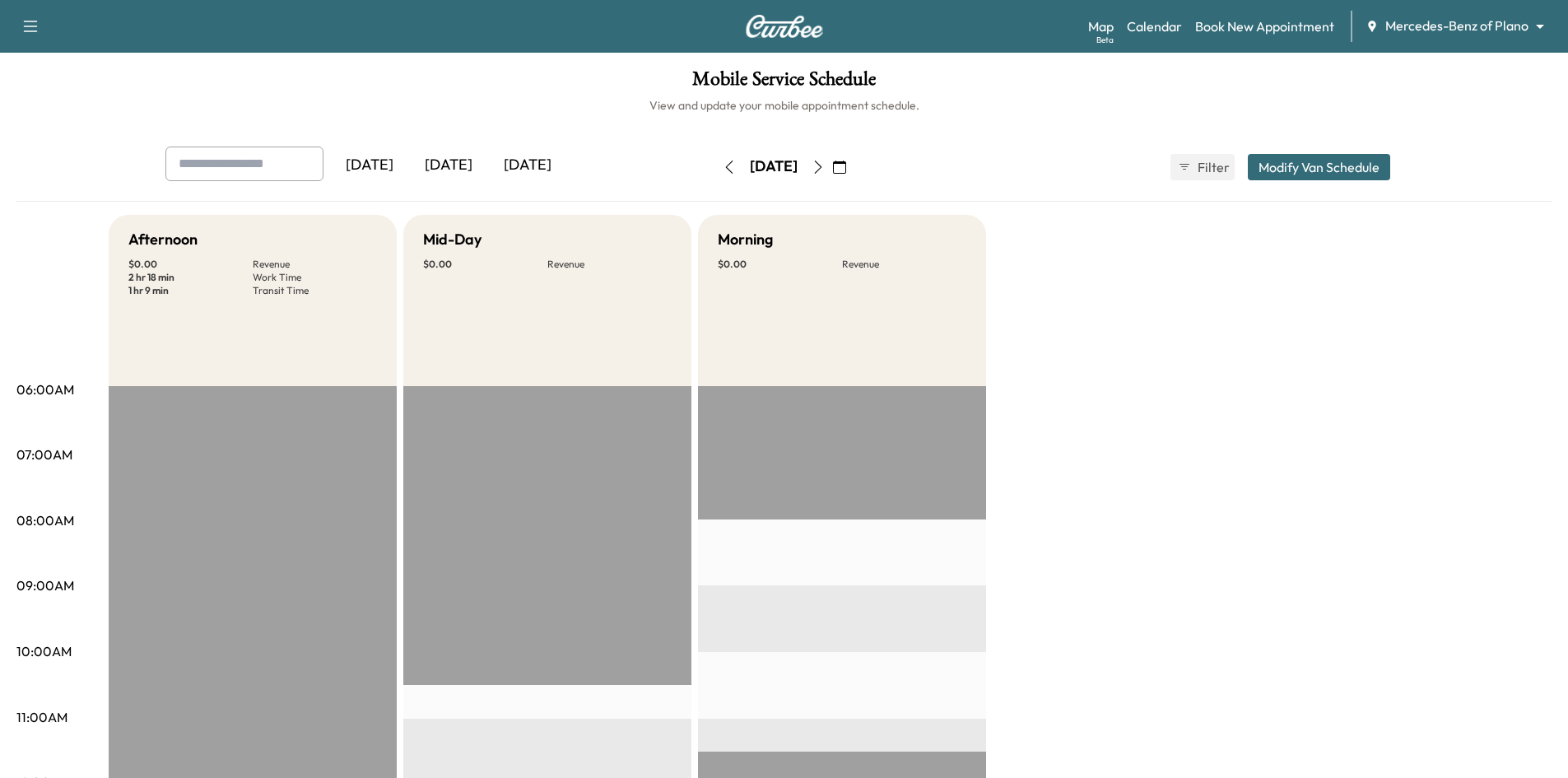
click at [474, 160] on div "[DATE]" at bounding box center [448, 165] width 79 height 38
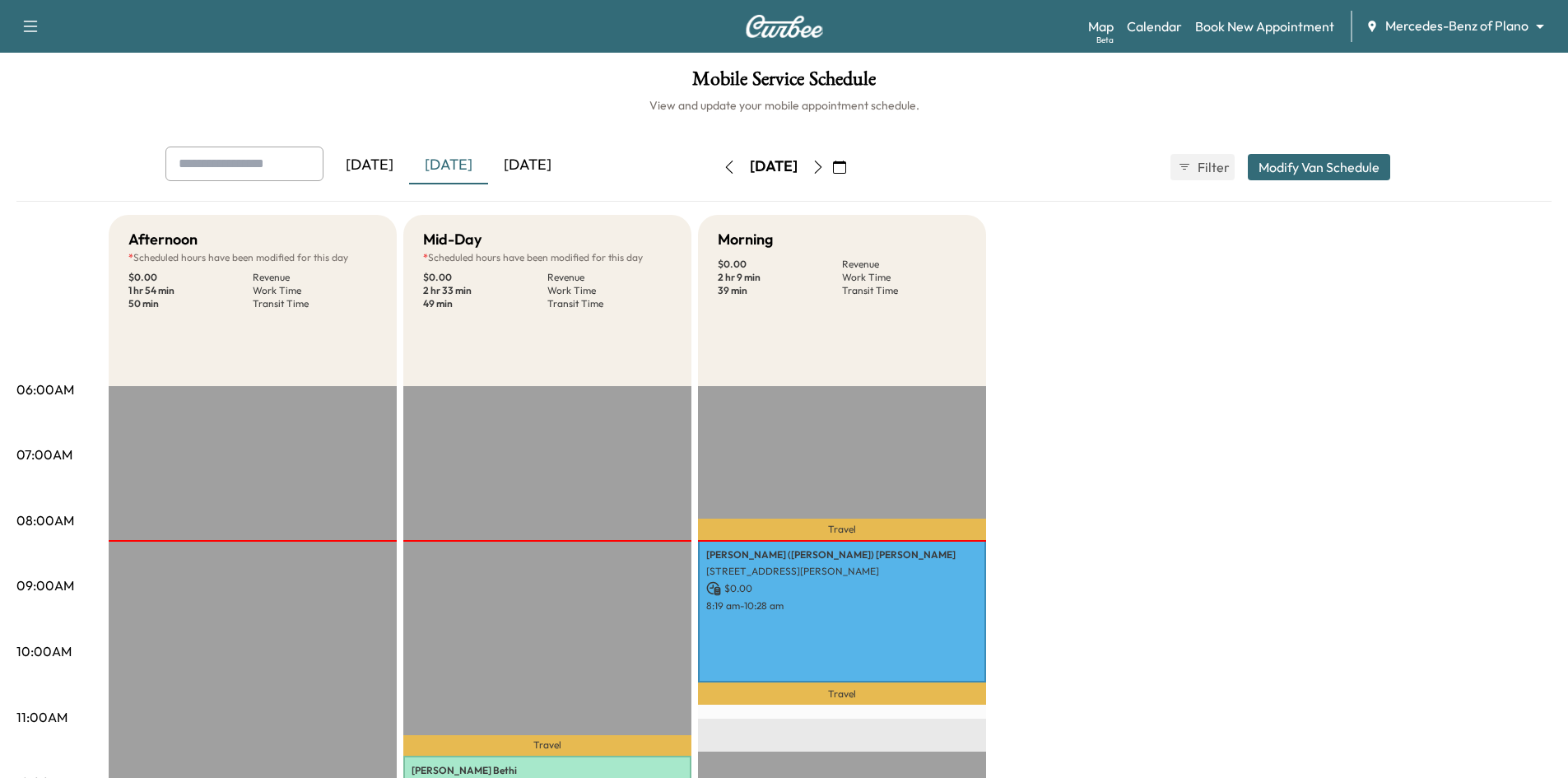
click at [846, 171] on icon "button" at bounding box center [840, 167] width 14 height 14
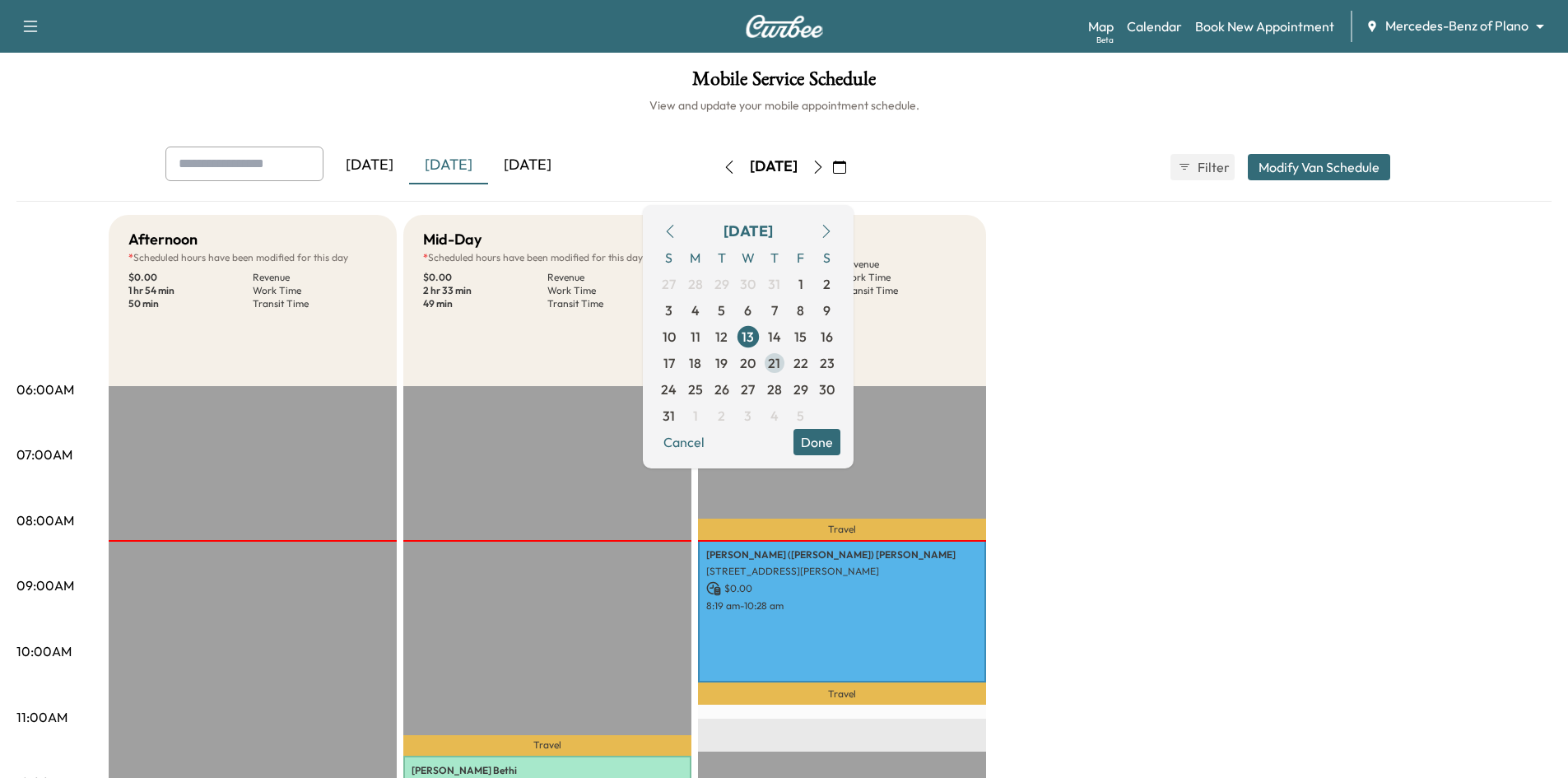
click at [787, 366] on span "21" at bounding box center [774, 363] width 26 height 26
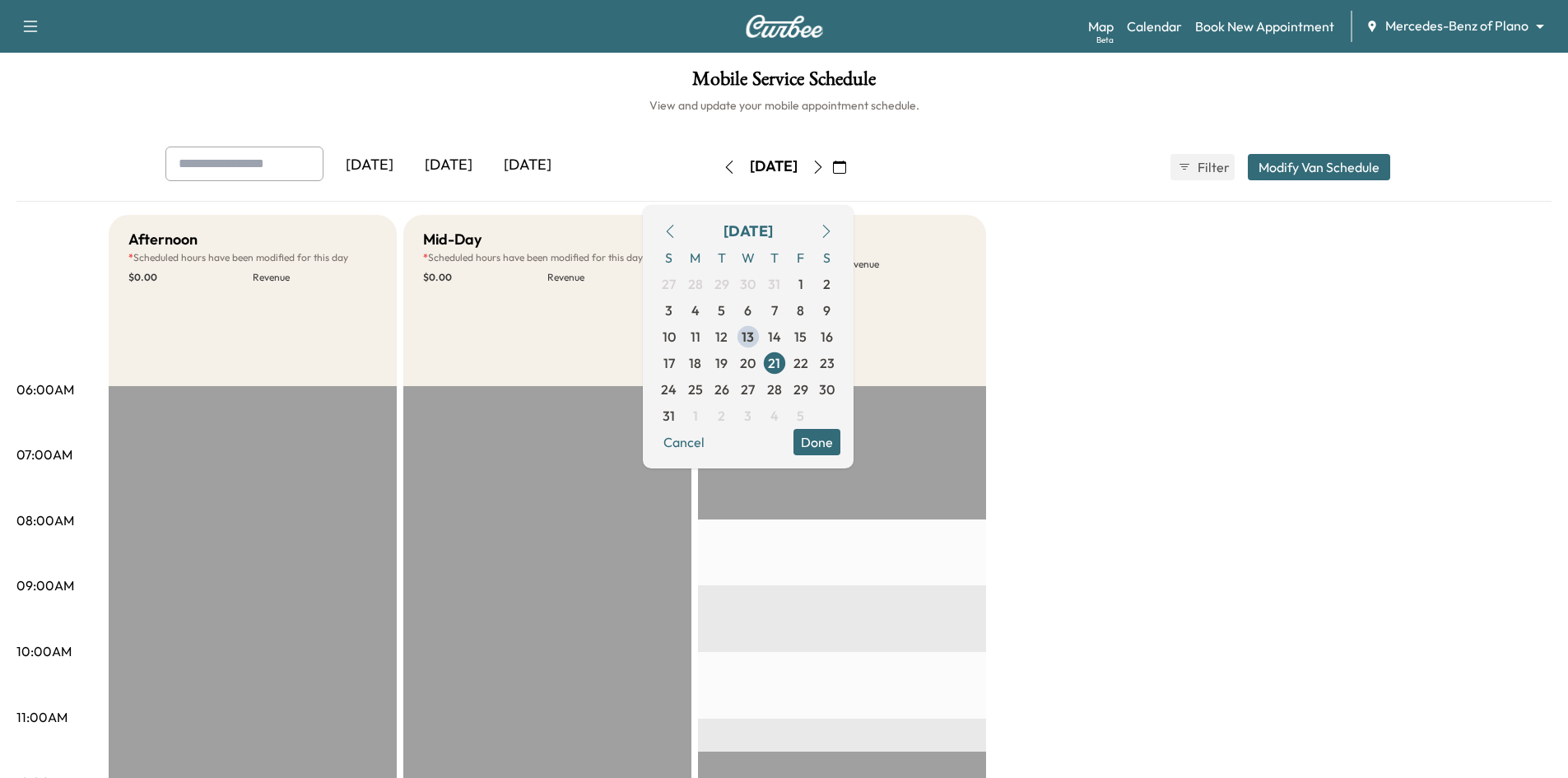
click at [840, 450] on button "Done" at bounding box center [817, 442] width 47 height 26
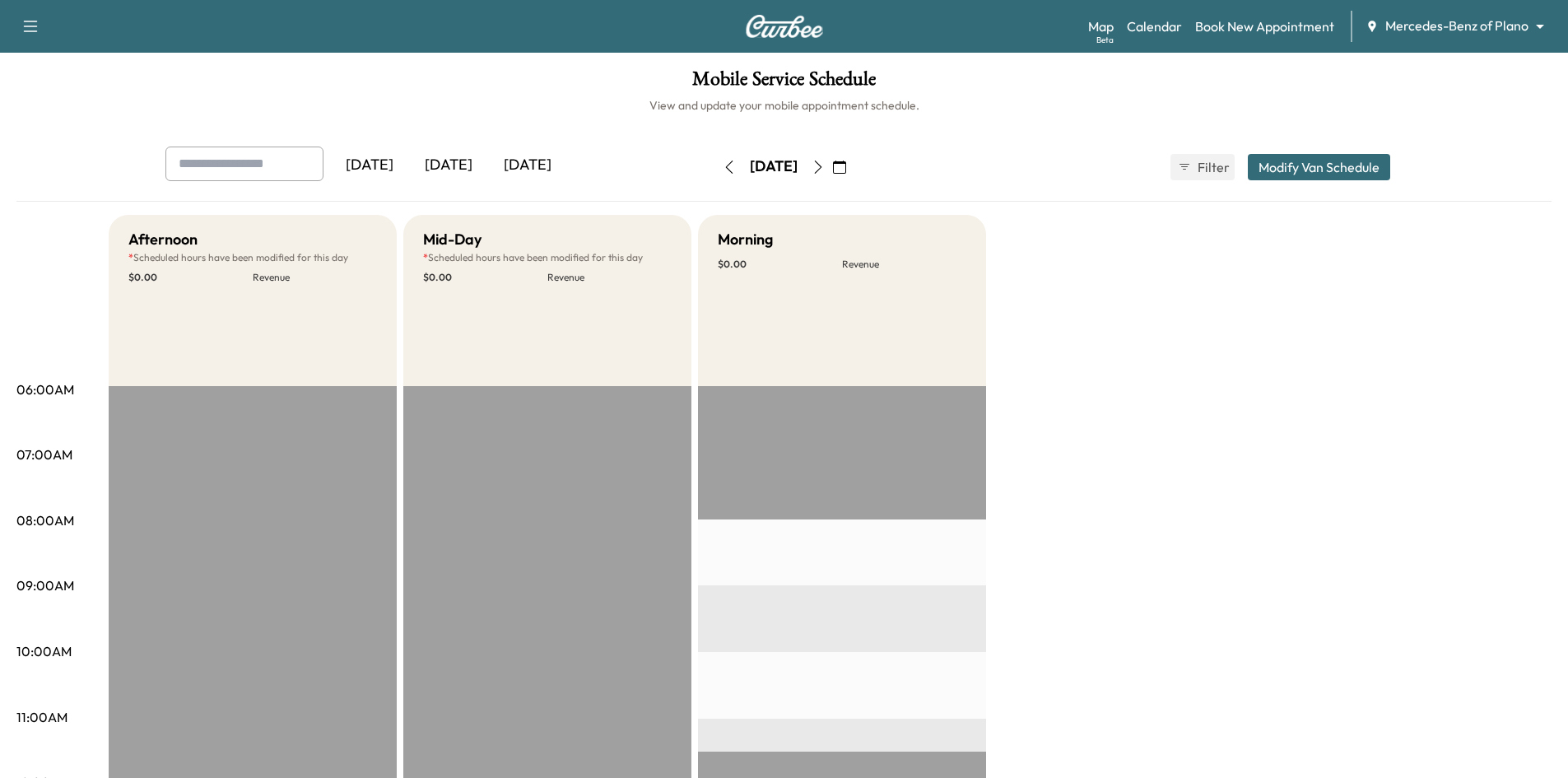
click at [466, 168] on div "[DATE]" at bounding box center [448, 165] width 79 height 38
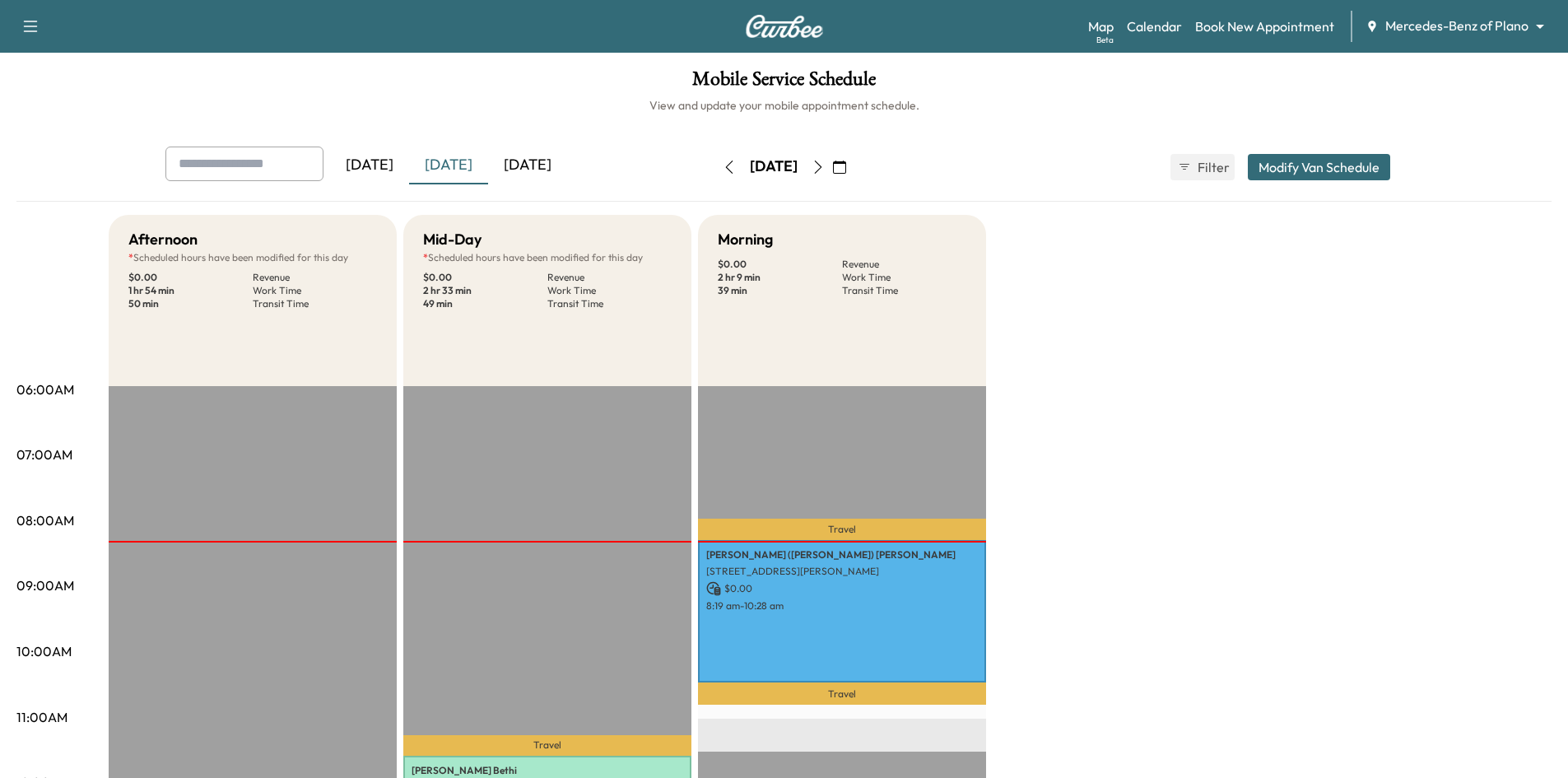
click at [470, 173] on div "[DATE]" at bounding box center [448, 165] width 79 height 38
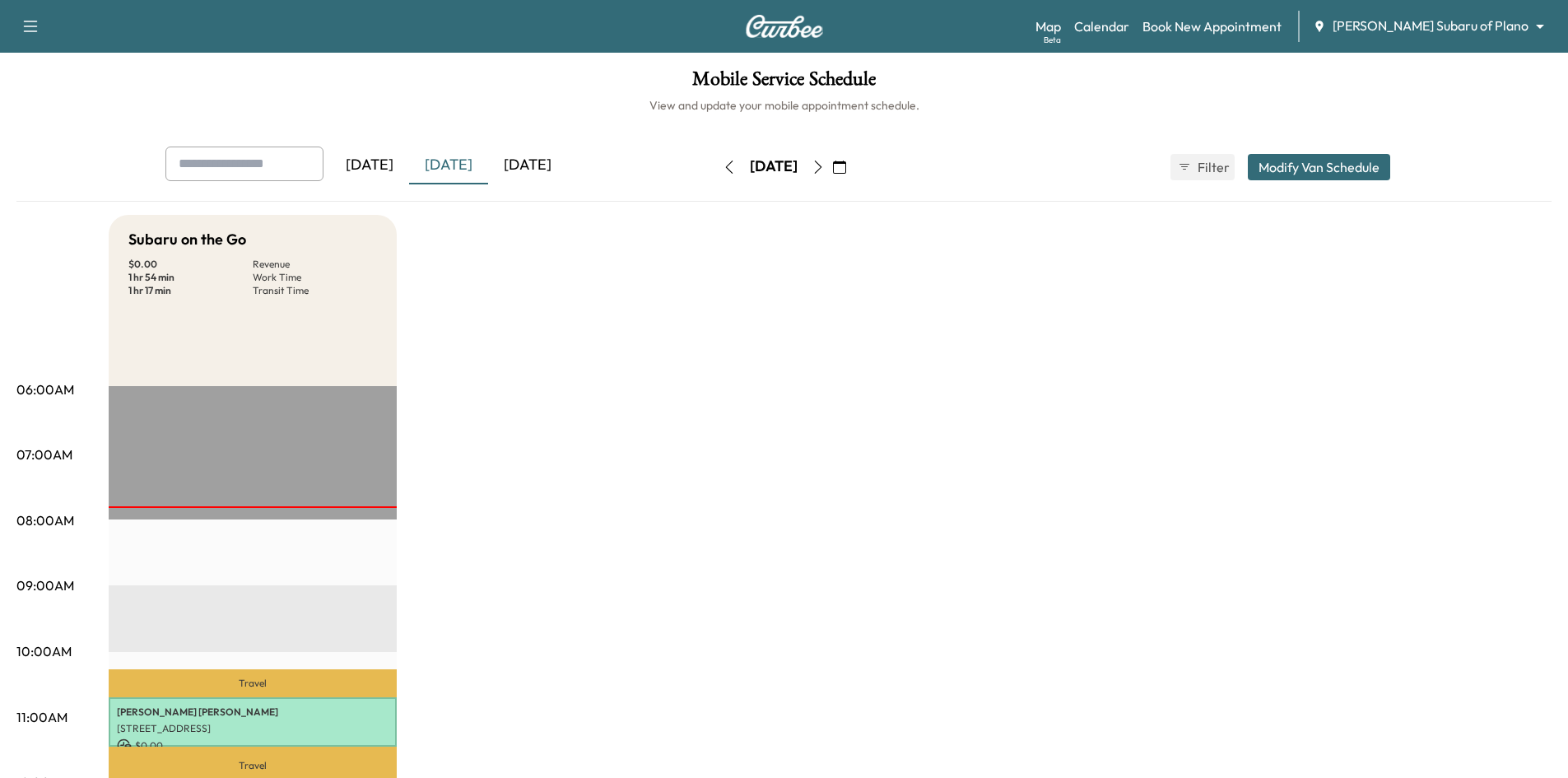
click at [846, 165] on icon "button" at bounding box center [840, 167] width 14 height 14
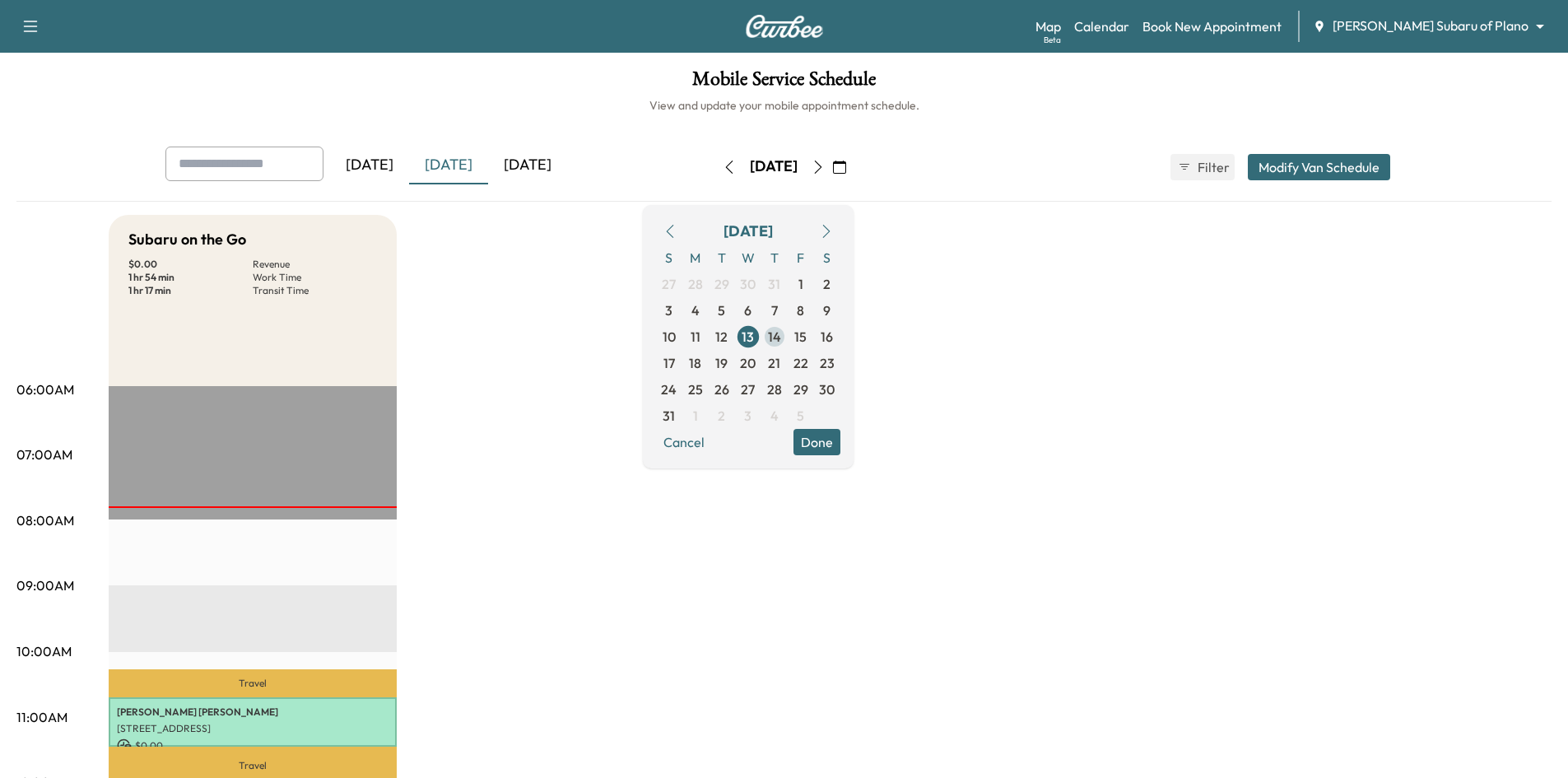
click at [781, 334] on span "14" at bounding box center [775, 336] width 14 height 19
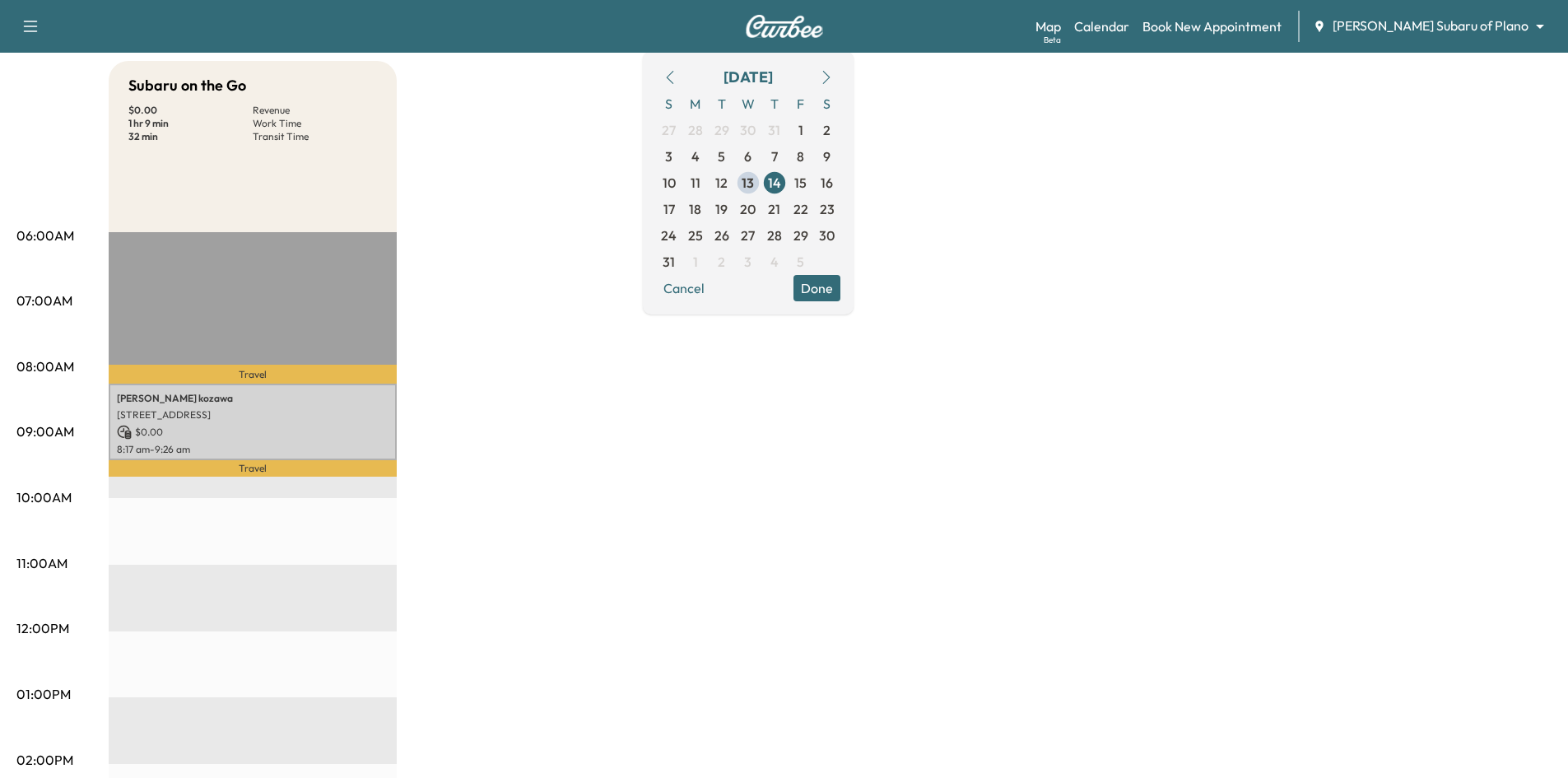
scroll to position [83, 0]
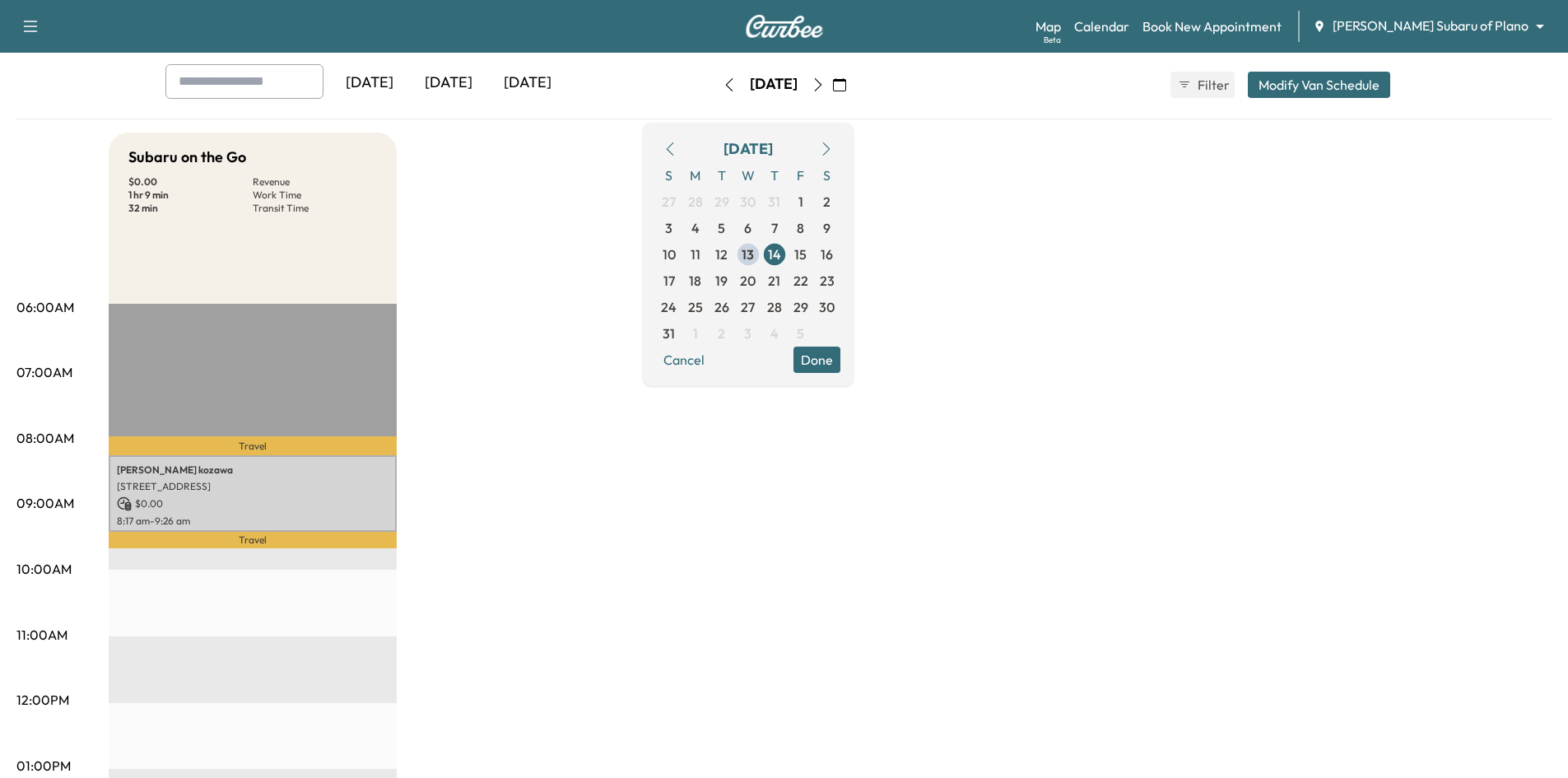
click at [464, 80] on div "[DATE]" at bounding box center [448, 83] width 79 height 38
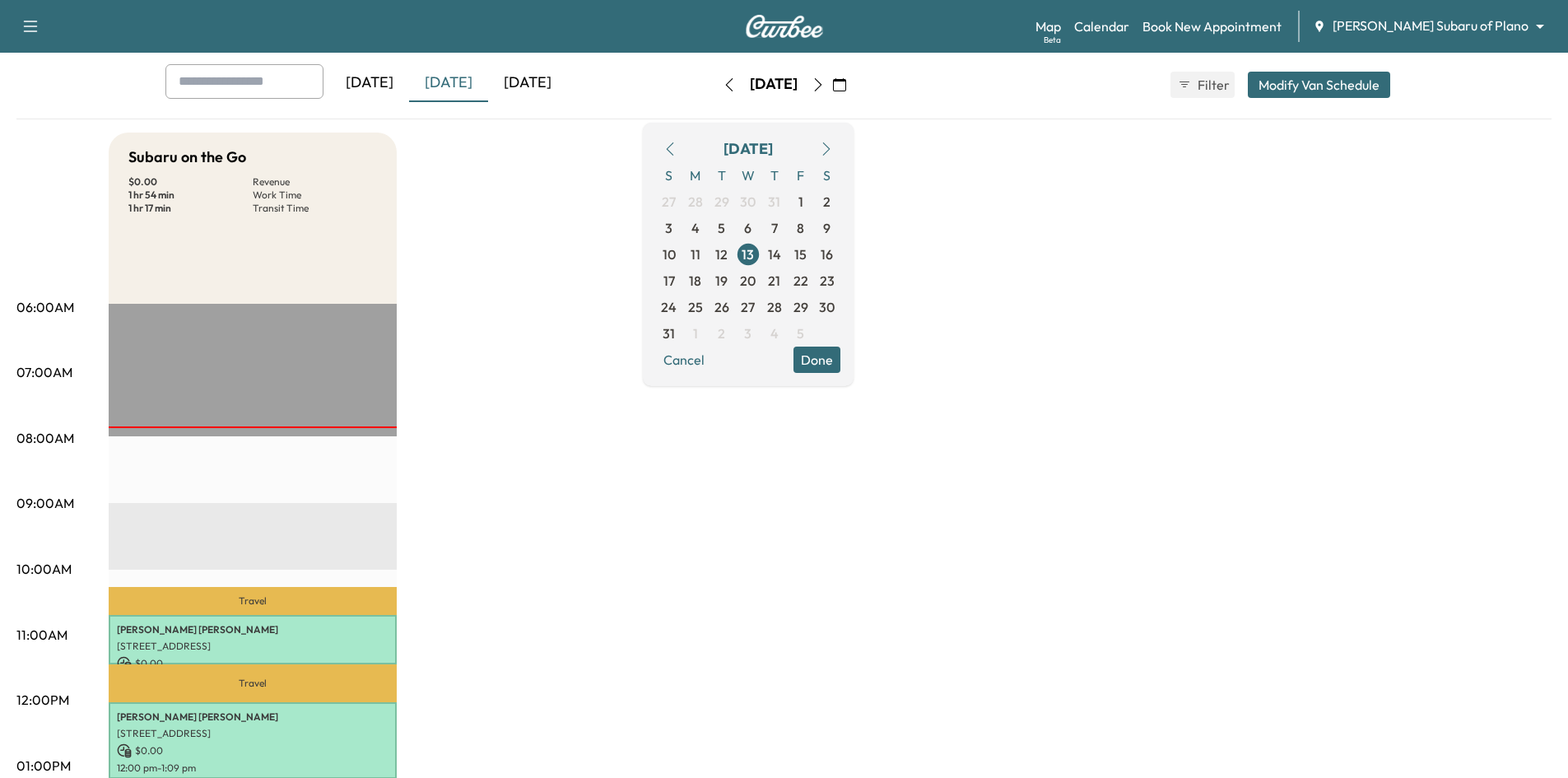
drag, startPoint x: 866, startPoint y: 357, endPoint x: 847, endPoint y: 342, distance: 24.2
click at [840, 357] on button "Done" at bounding box center [817, 359] width 47 height 26
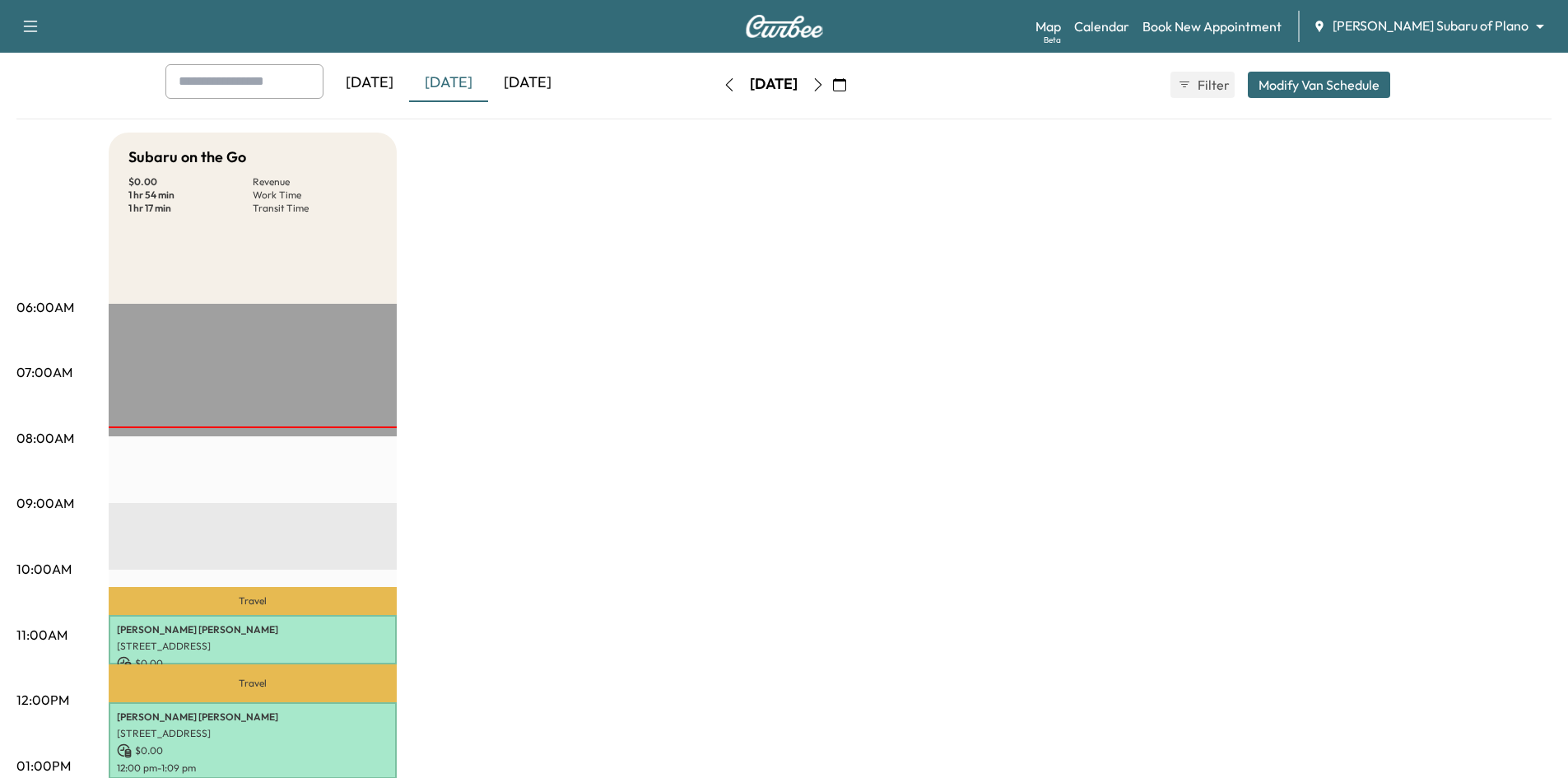
drag, startPoint x: 886, startPoint y: 83, endPoint x: 888, endPoint y: 96, distance: 13.2
click at [846, 84] on icon "button" at bounding box center [840, 85] width 14 height 14
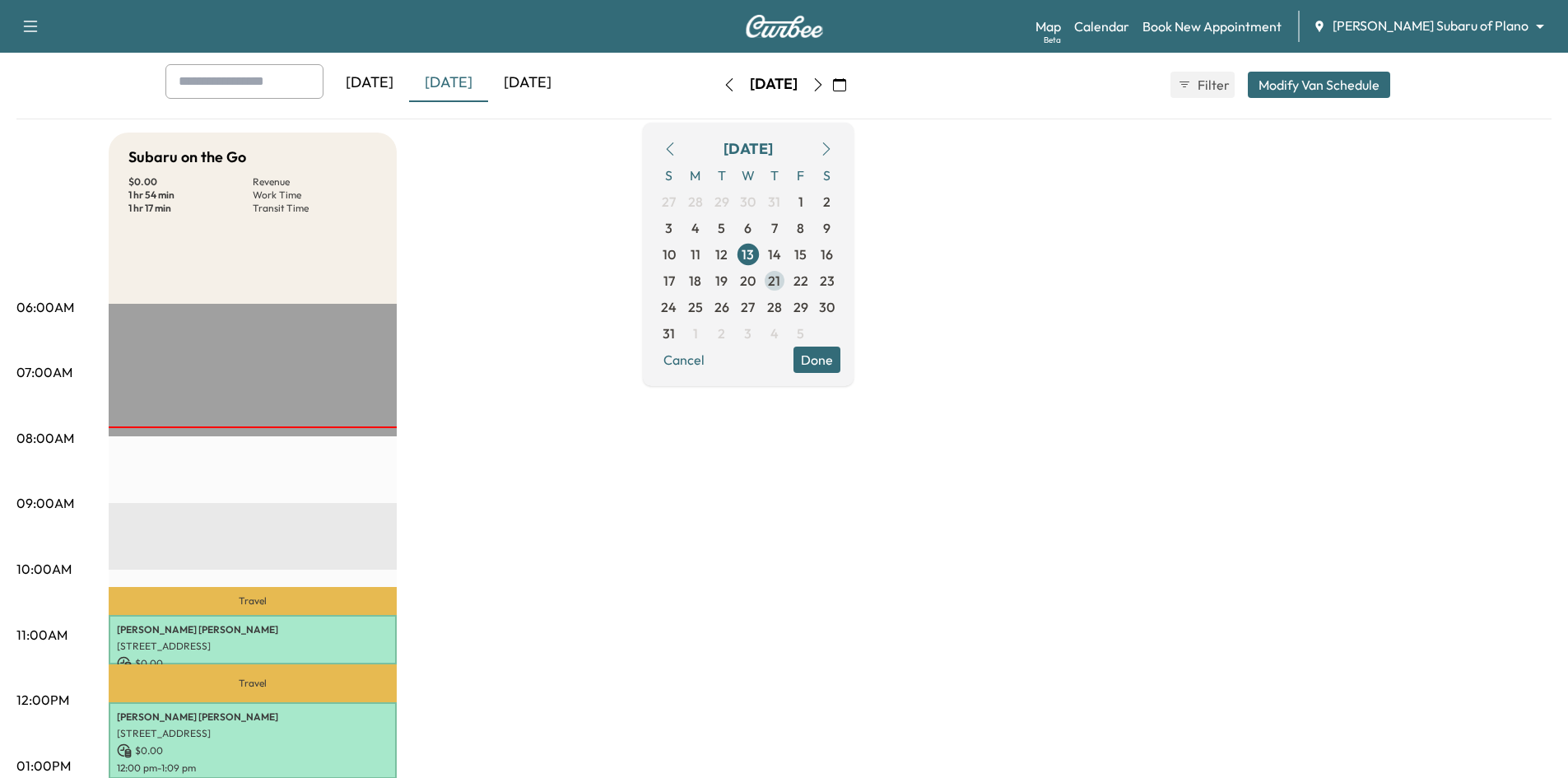
click at [780, 278] on span "21" at bounding box center [774, 280] width 13 height 19
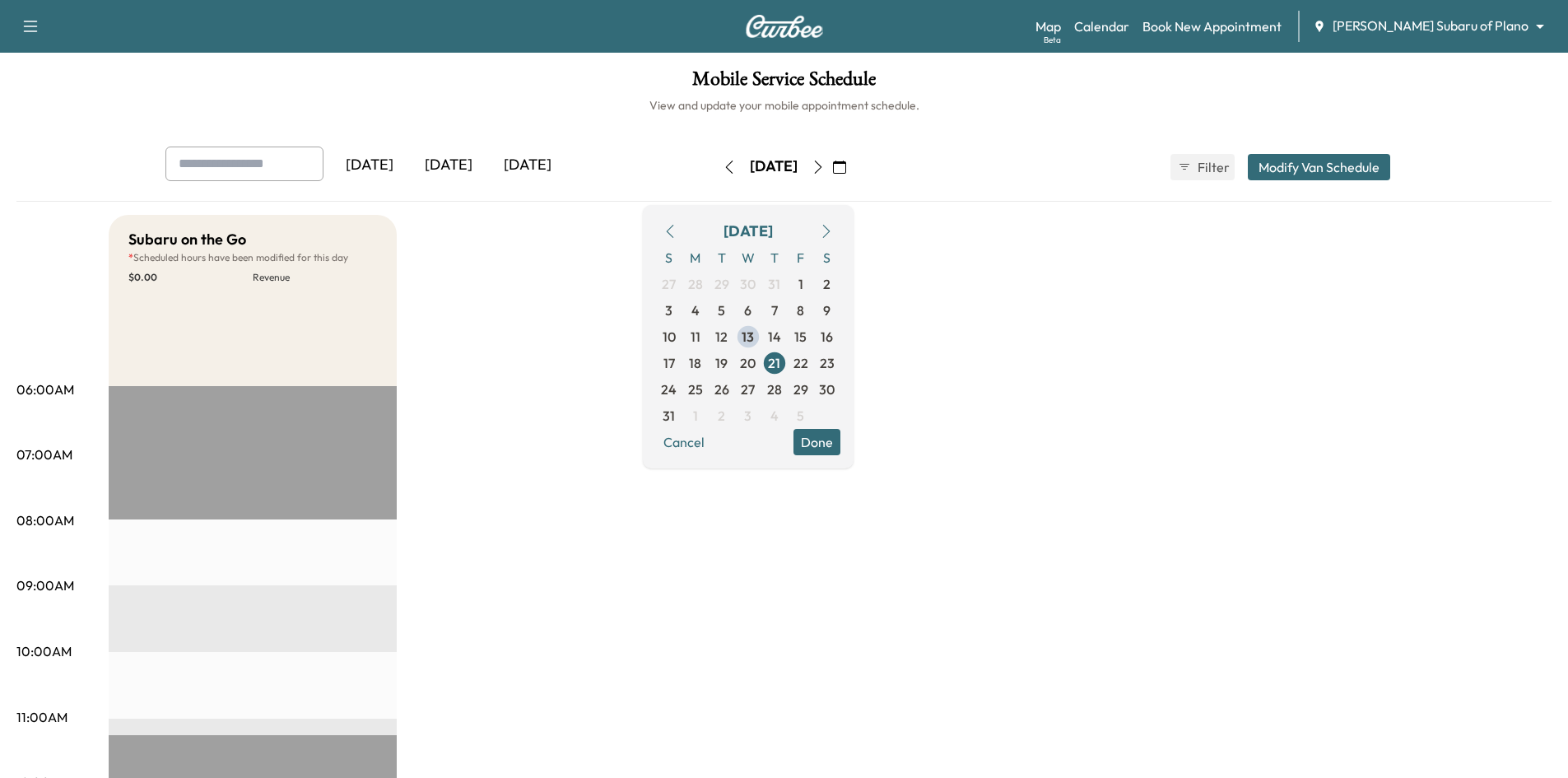
click at [840, 451] on button "Done" at bounding box center [817, 442] width 47 height 26
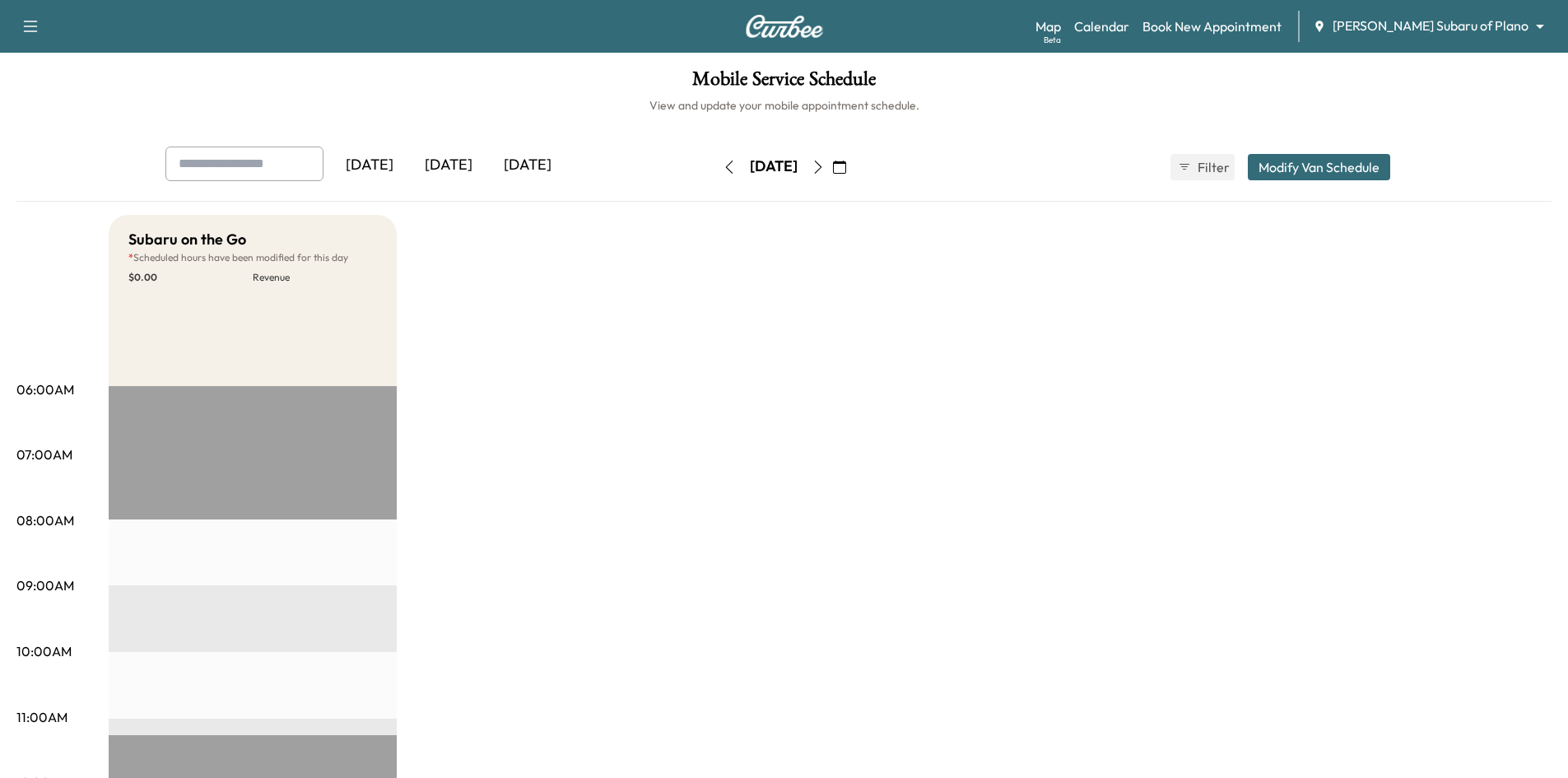
click at [449, 159] on div "[DATE]" at bounding box center [448, 165] width 79 height 38
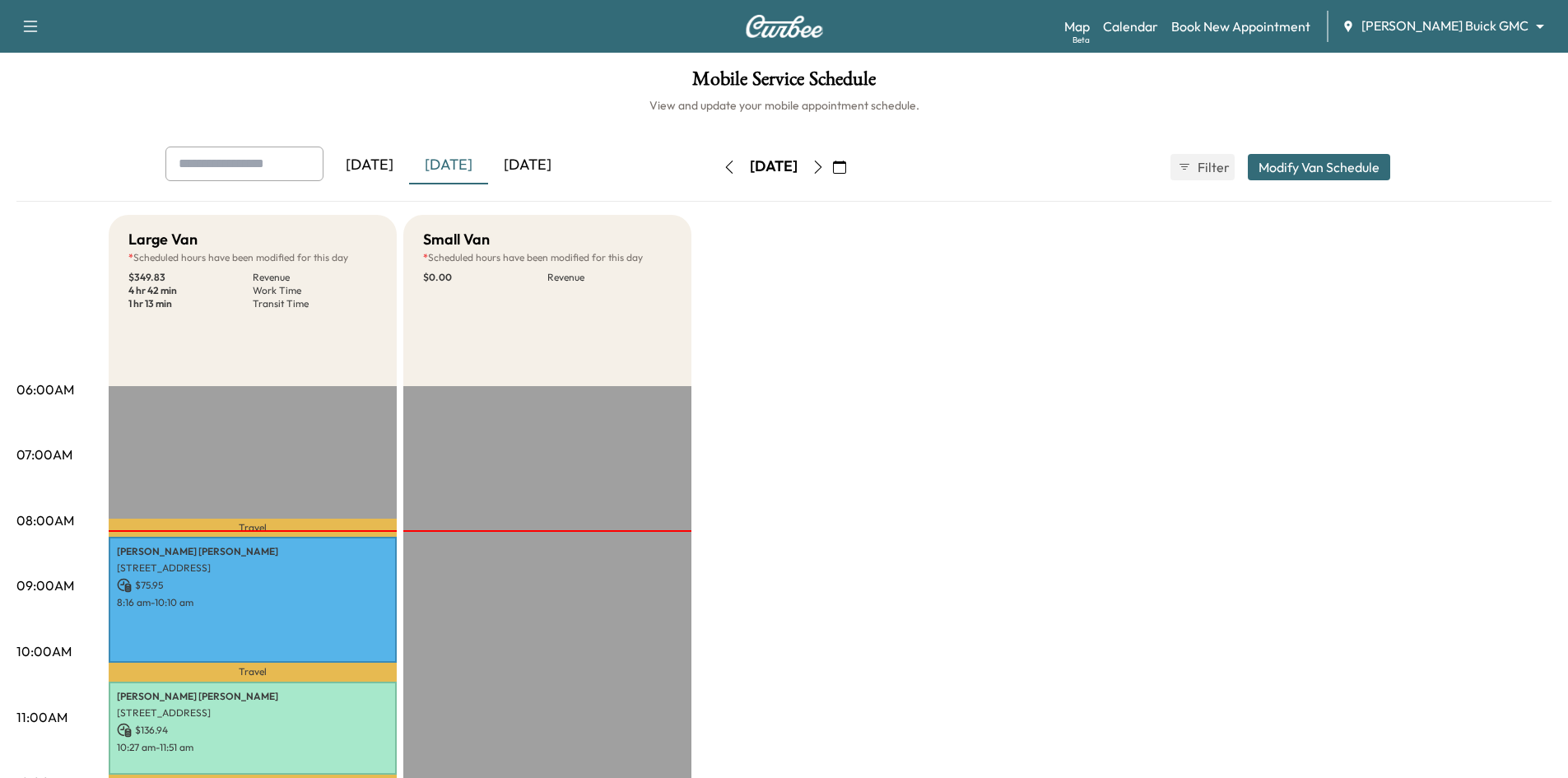
scroll to position [330, 0]
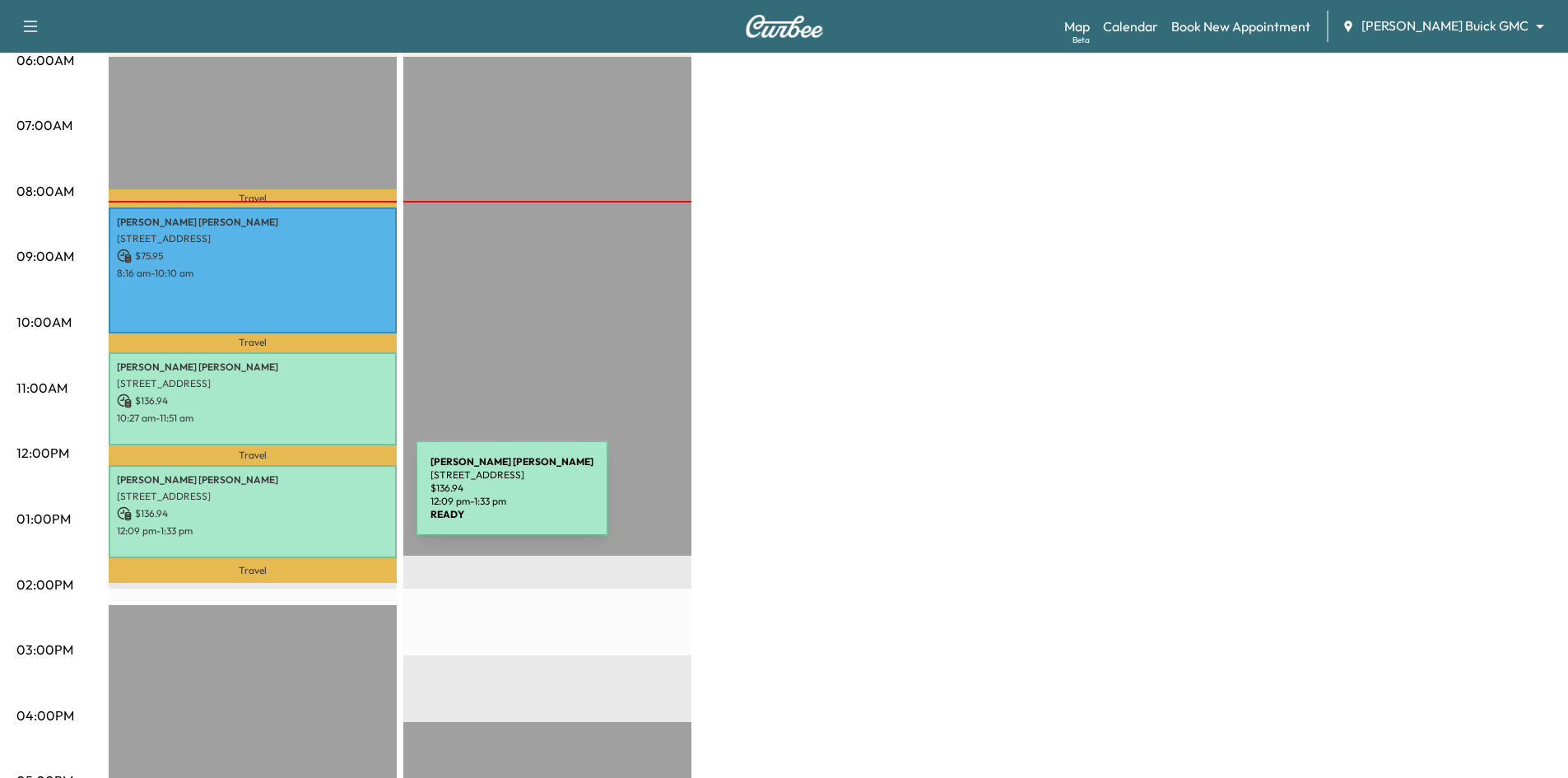
click at [293, 499] on div "[PERSON_NAME] [STREET_ADDRESS] $ 136.94 12:09 pm - 1:33 pm" at bounding box center [253, 512] width 288 height 93
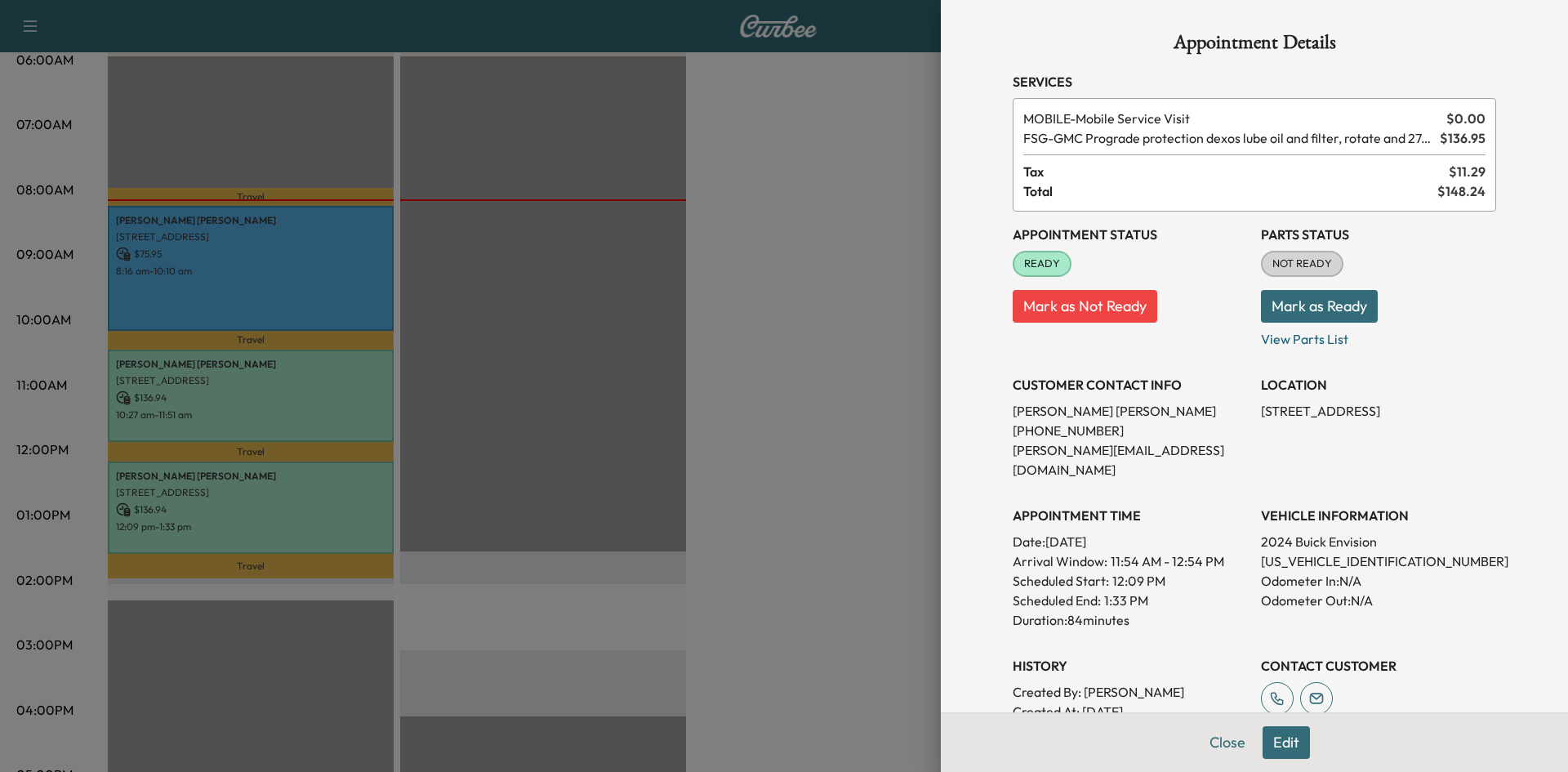
drag, startPoint x: 1216, startPoint y: 744, endPoint x: 804, endPoint y: 667, distance: 419.1
click at [1213, 744] on button "Close" at bounding box center [1227, 743] width 57 height 33
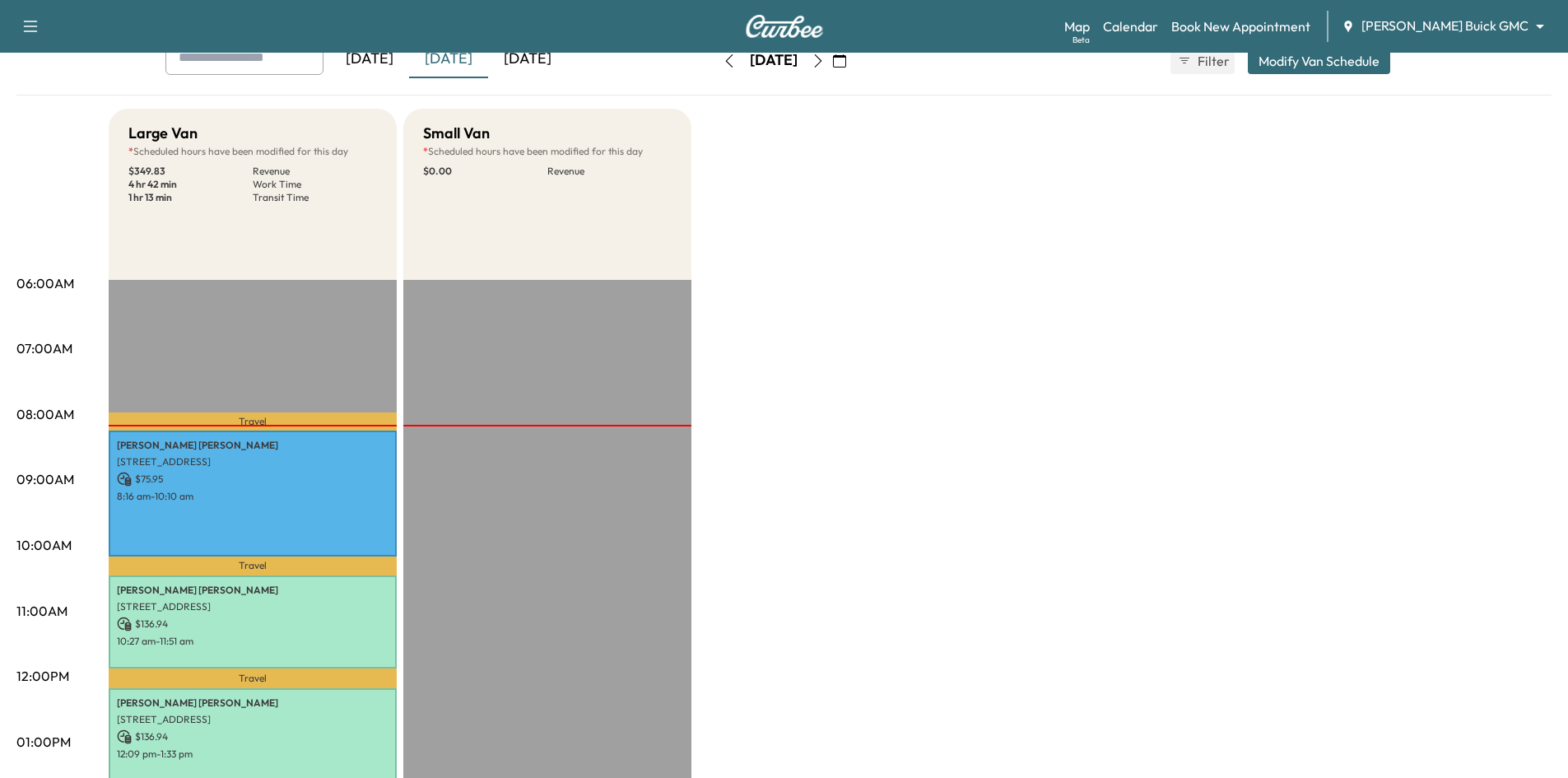
scroll to position [0, 0]
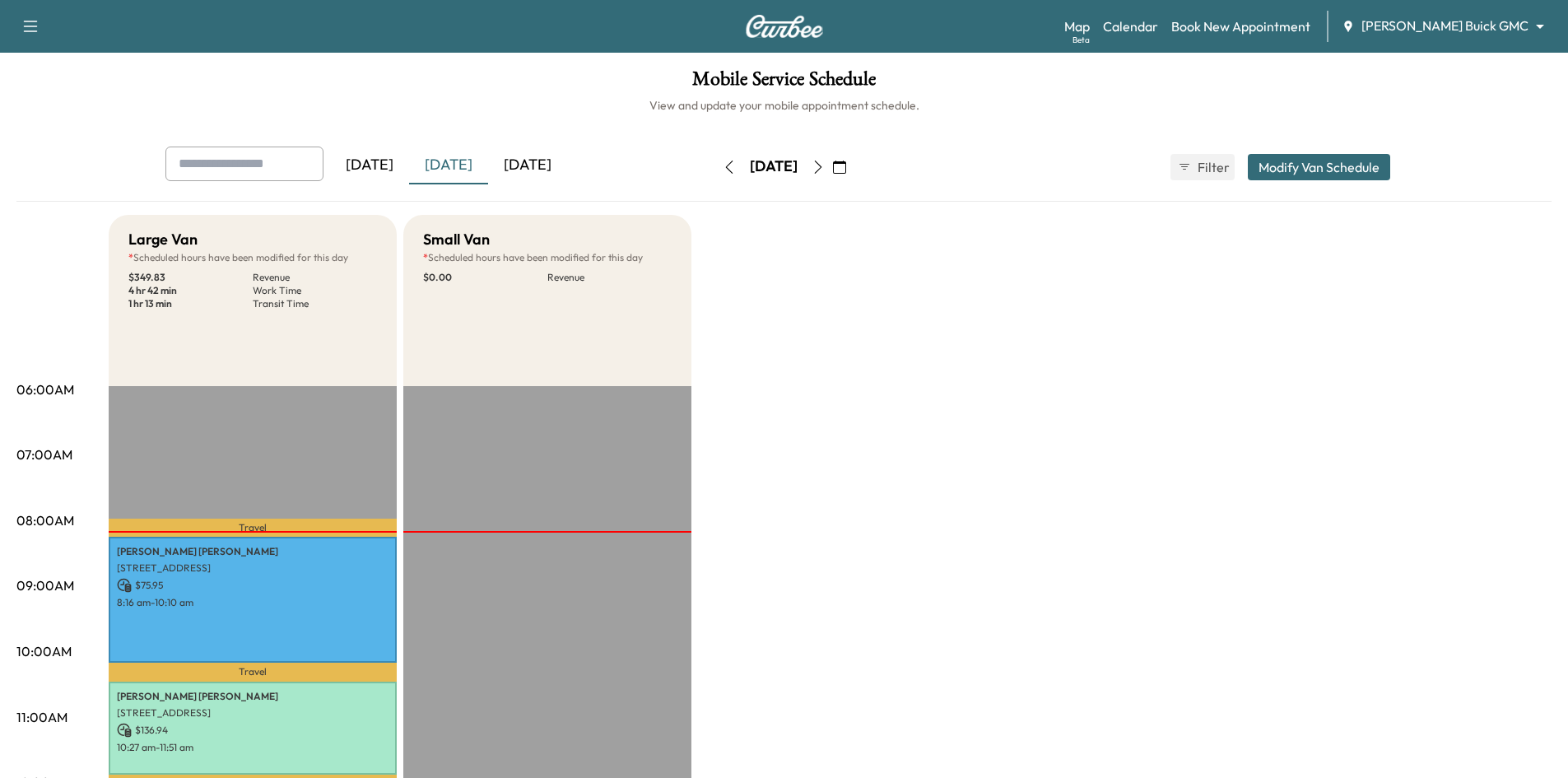
click at [854, 165] on button "button" at bounding box center [839, 166] width 28 height 26
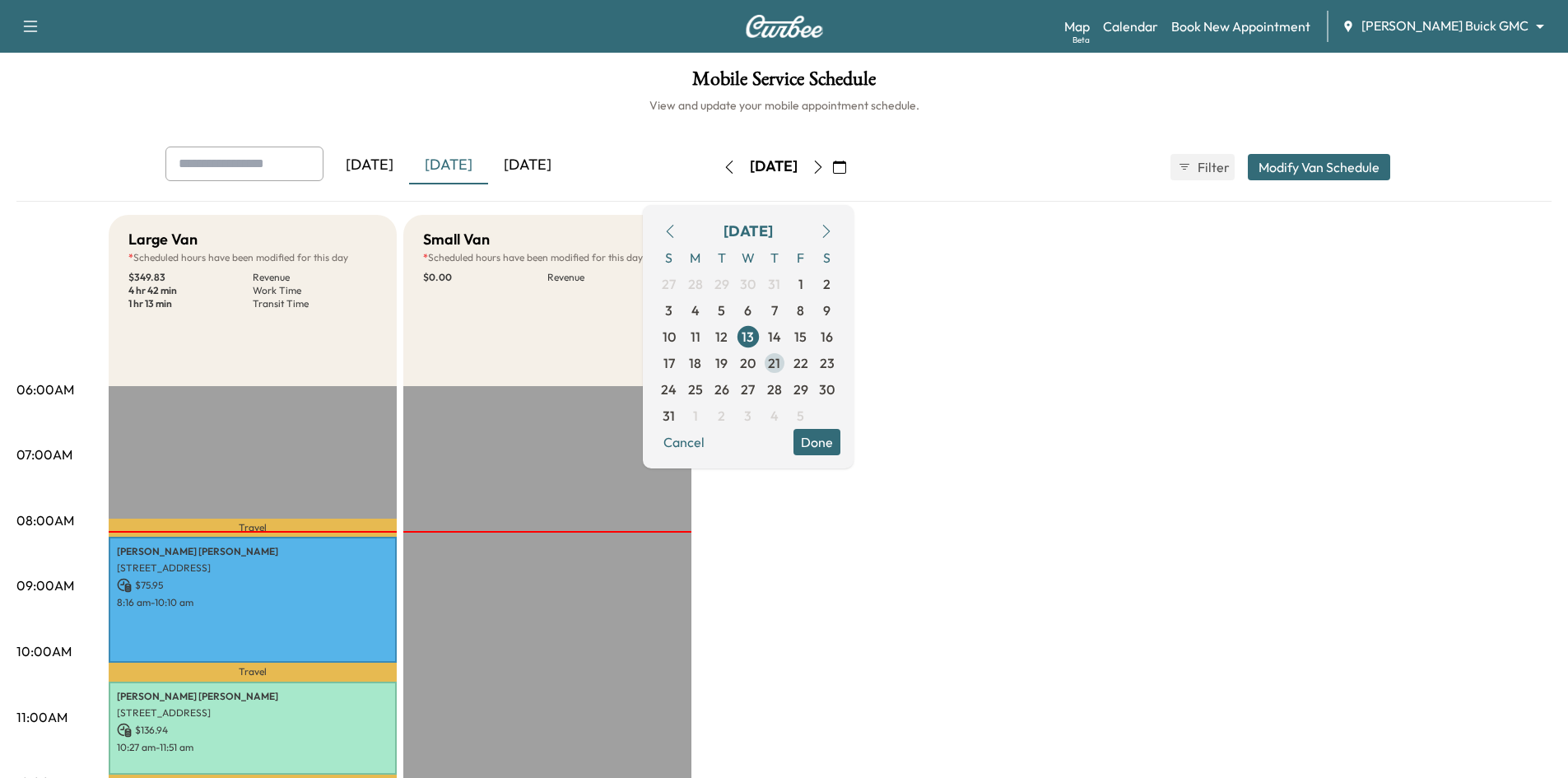
click at [787, 358] on span "21" at bounding box center [774, 363] width 26 height 26
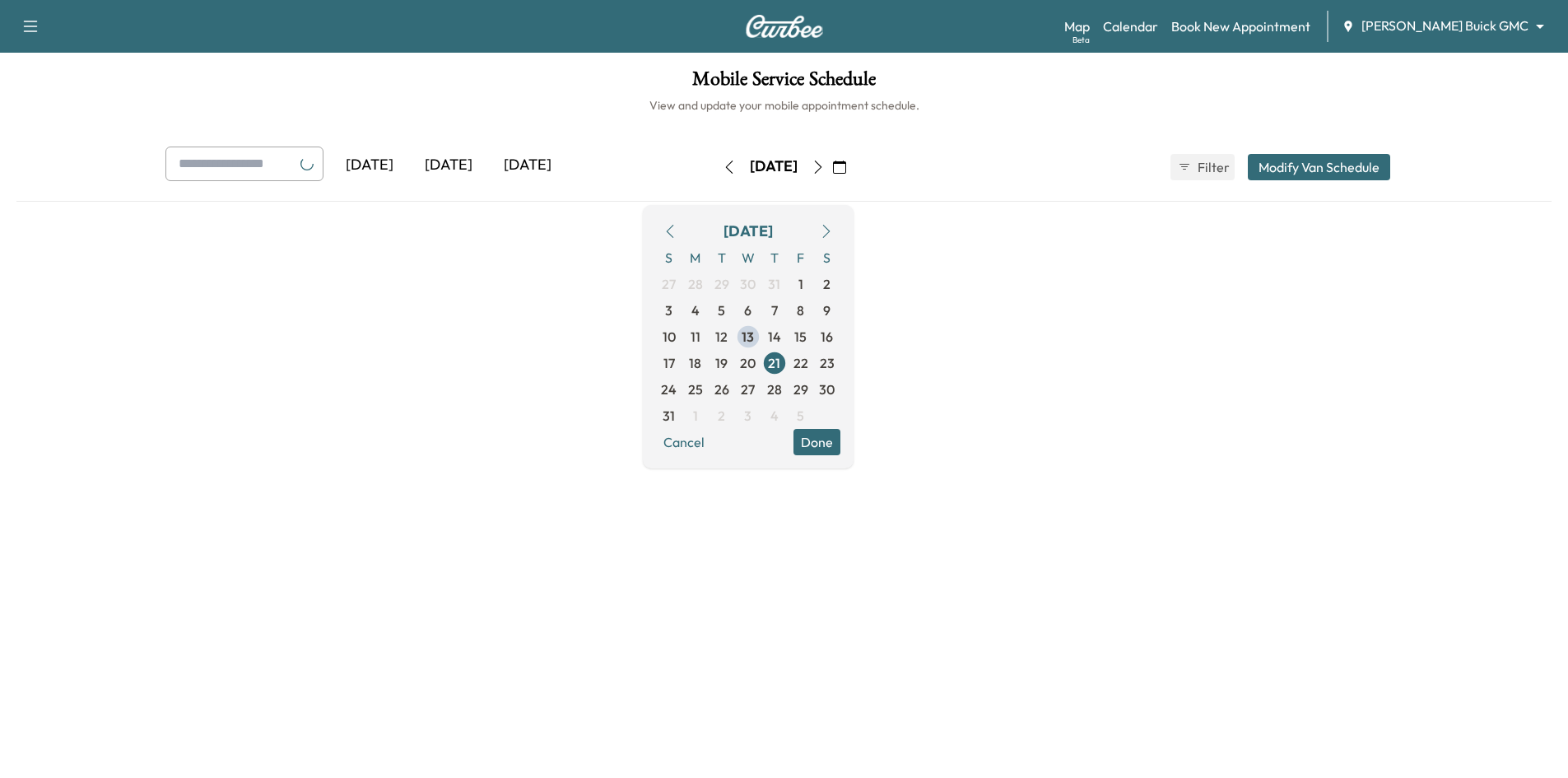
click at [840, 449] on button "Done" at bounding box center [817, 442] width 47 height 26
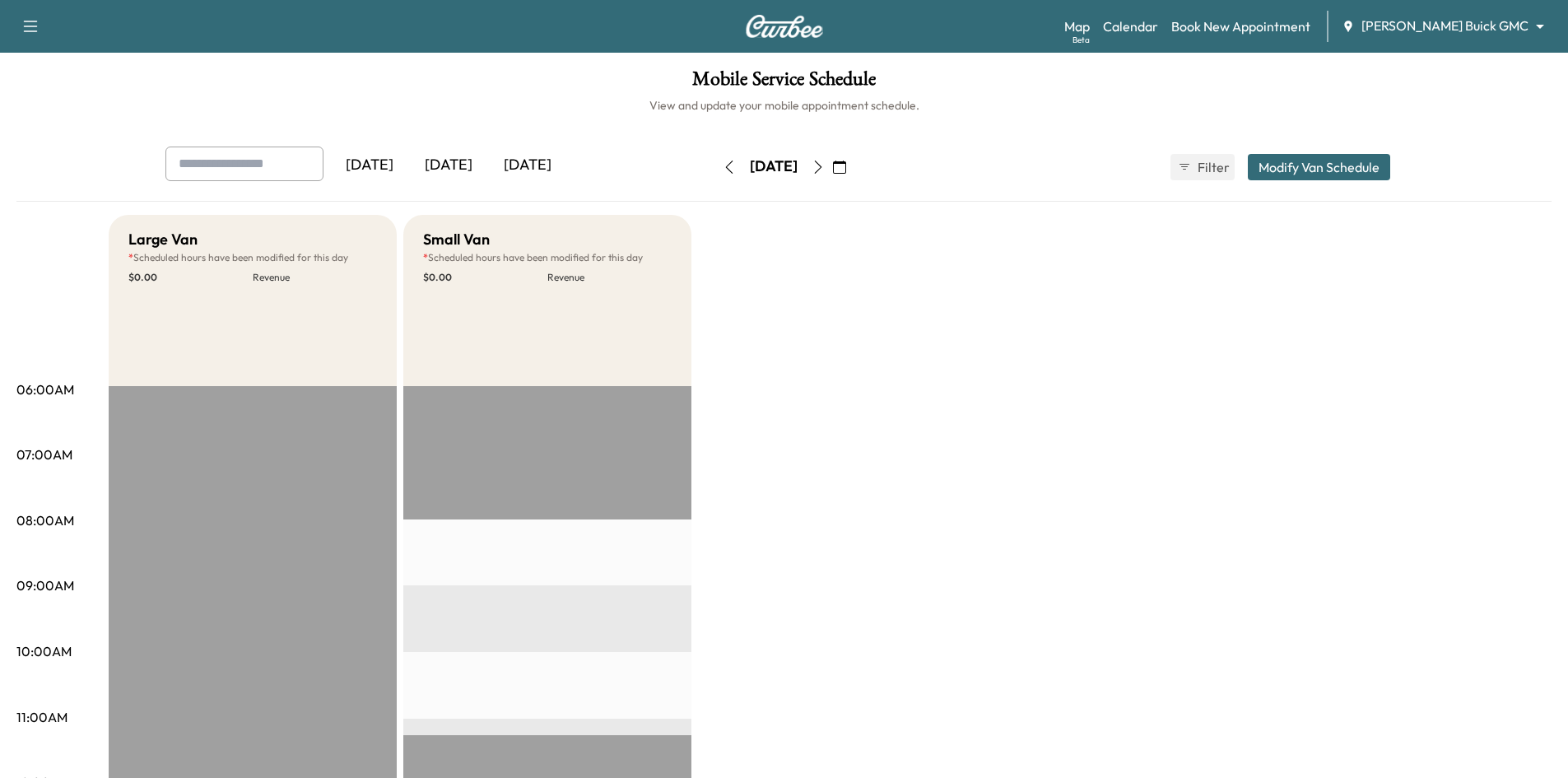
click at [459, 163] on div "[DATE]" at bounding box center [448, 165] width 79 height 38
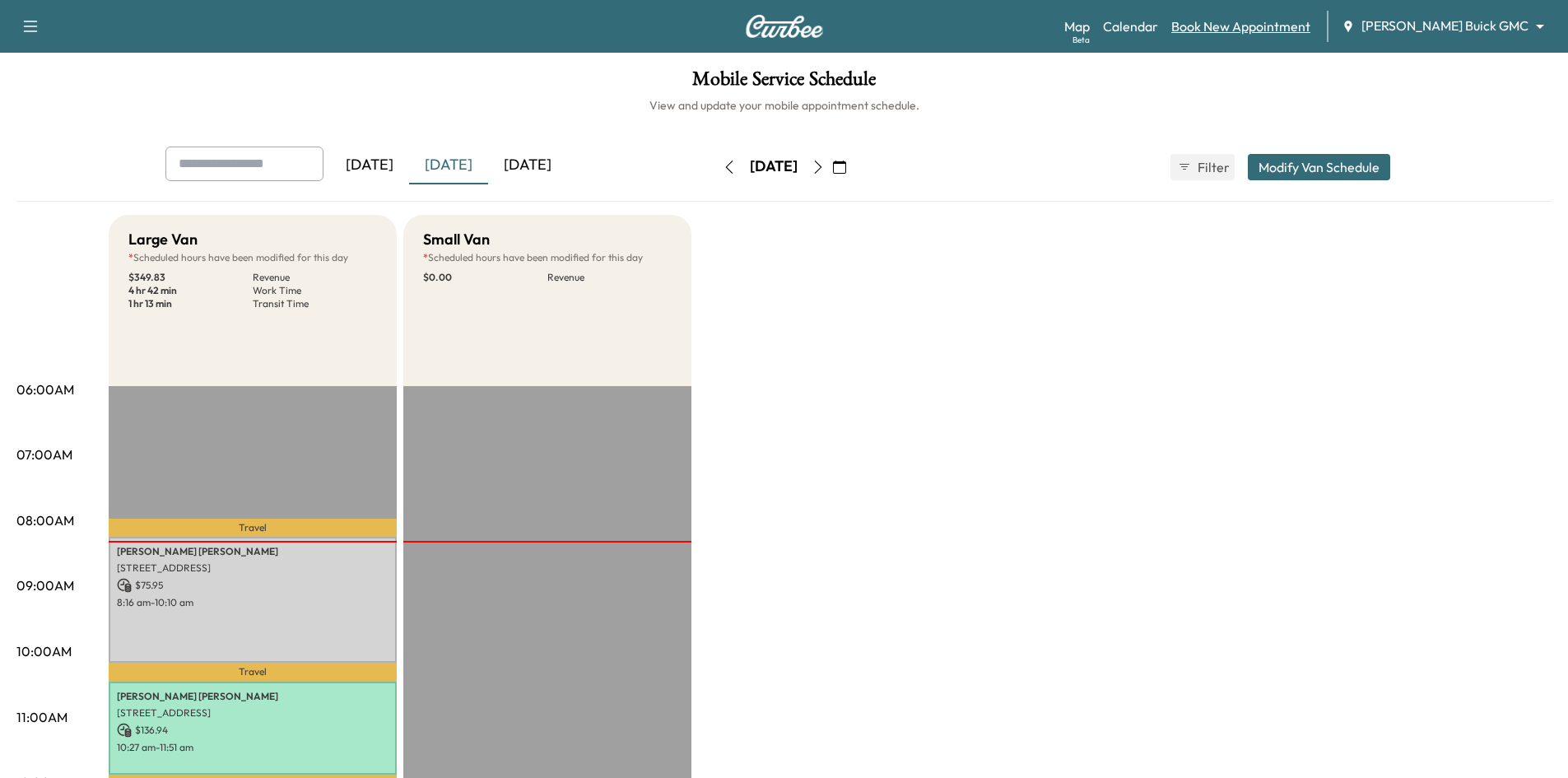
click at [1287, 24] on link "Book New Appointment" at bounding box center [1240, 26] width 139 height 19
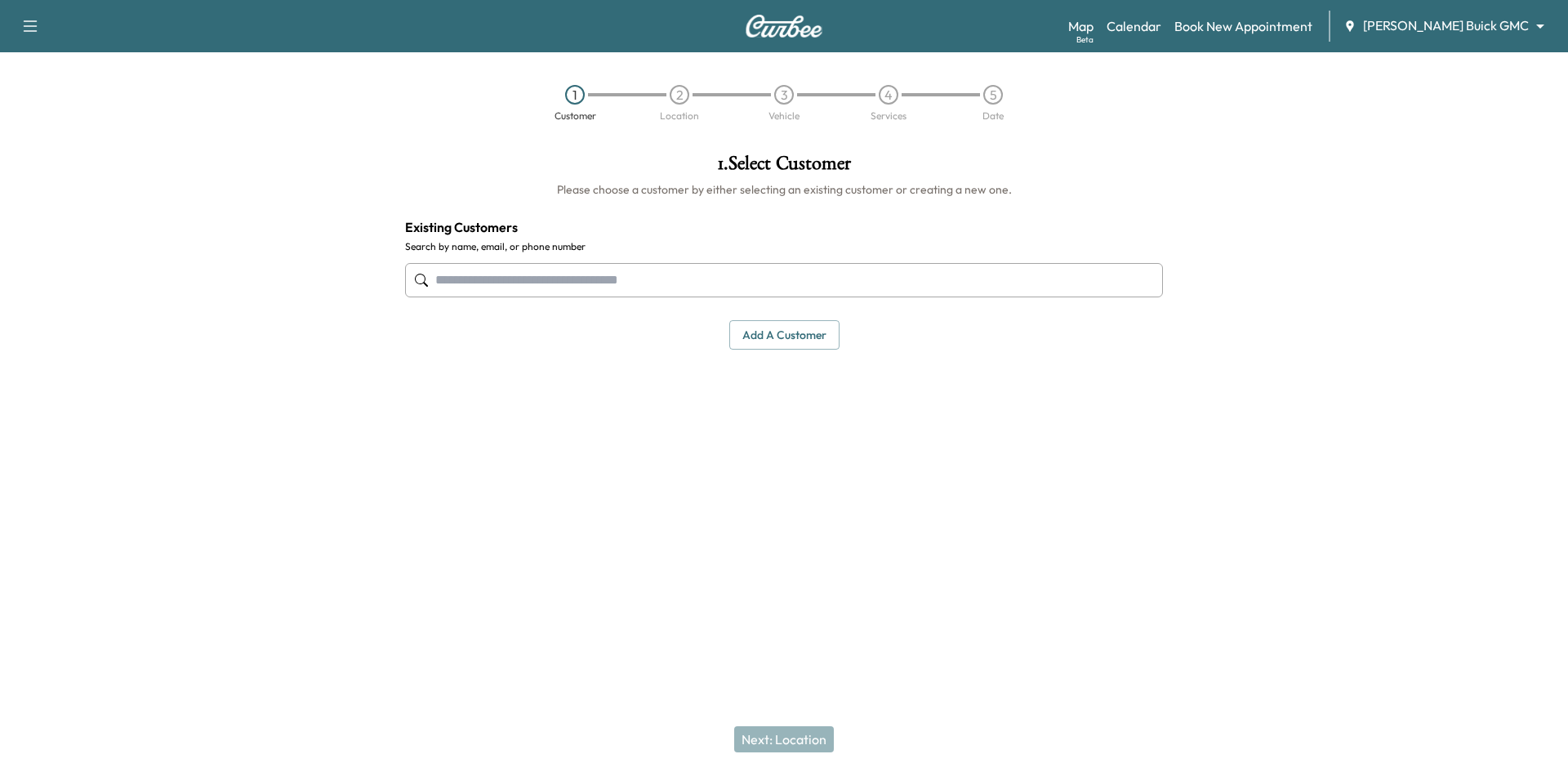
click at [792, 277] on input "text" at bounding box center [784, 281] width 758 height 35
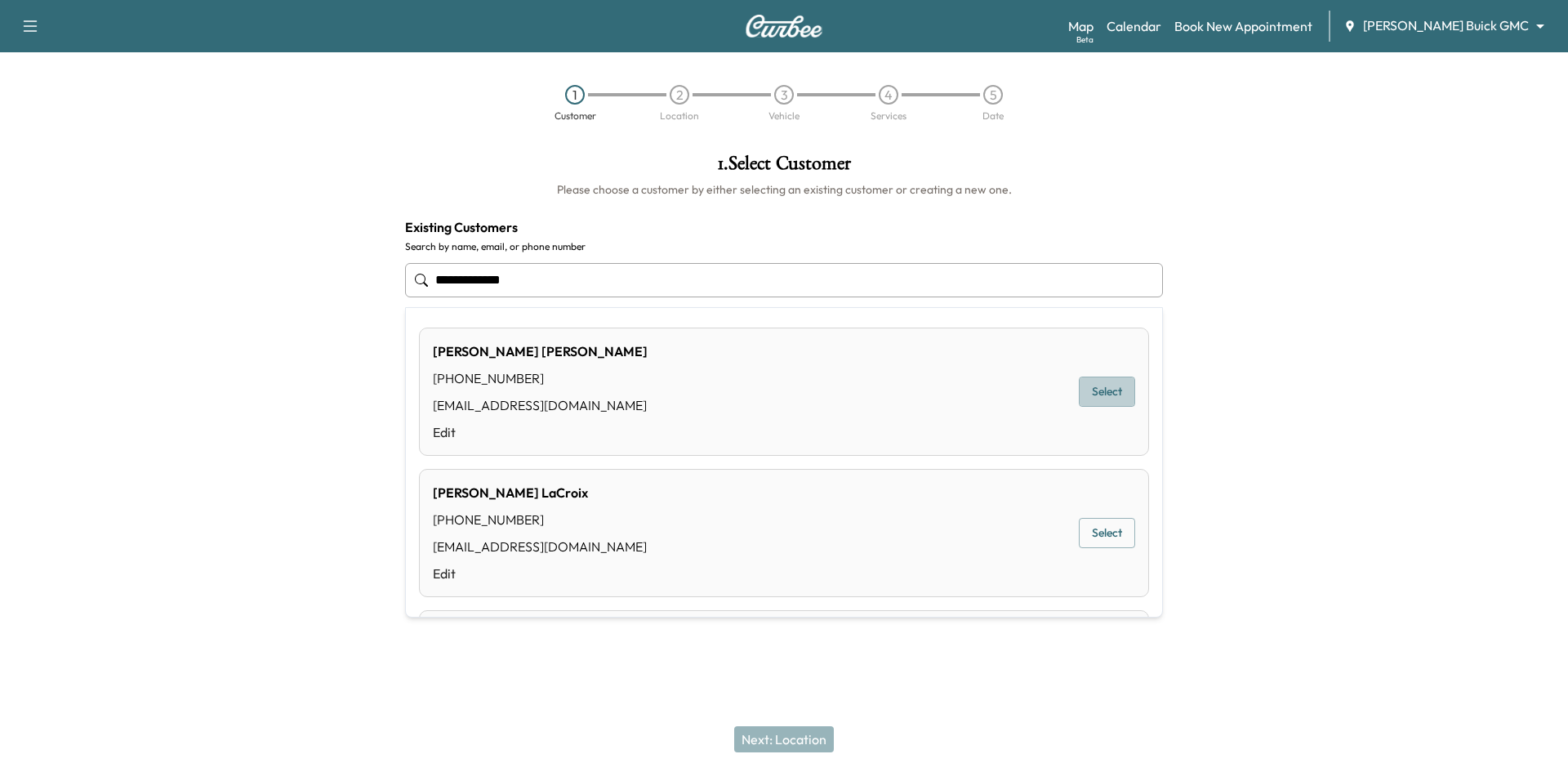
click at [1093, 382] on button "Select" at bounding box center [1107, 391] width 56 height 30
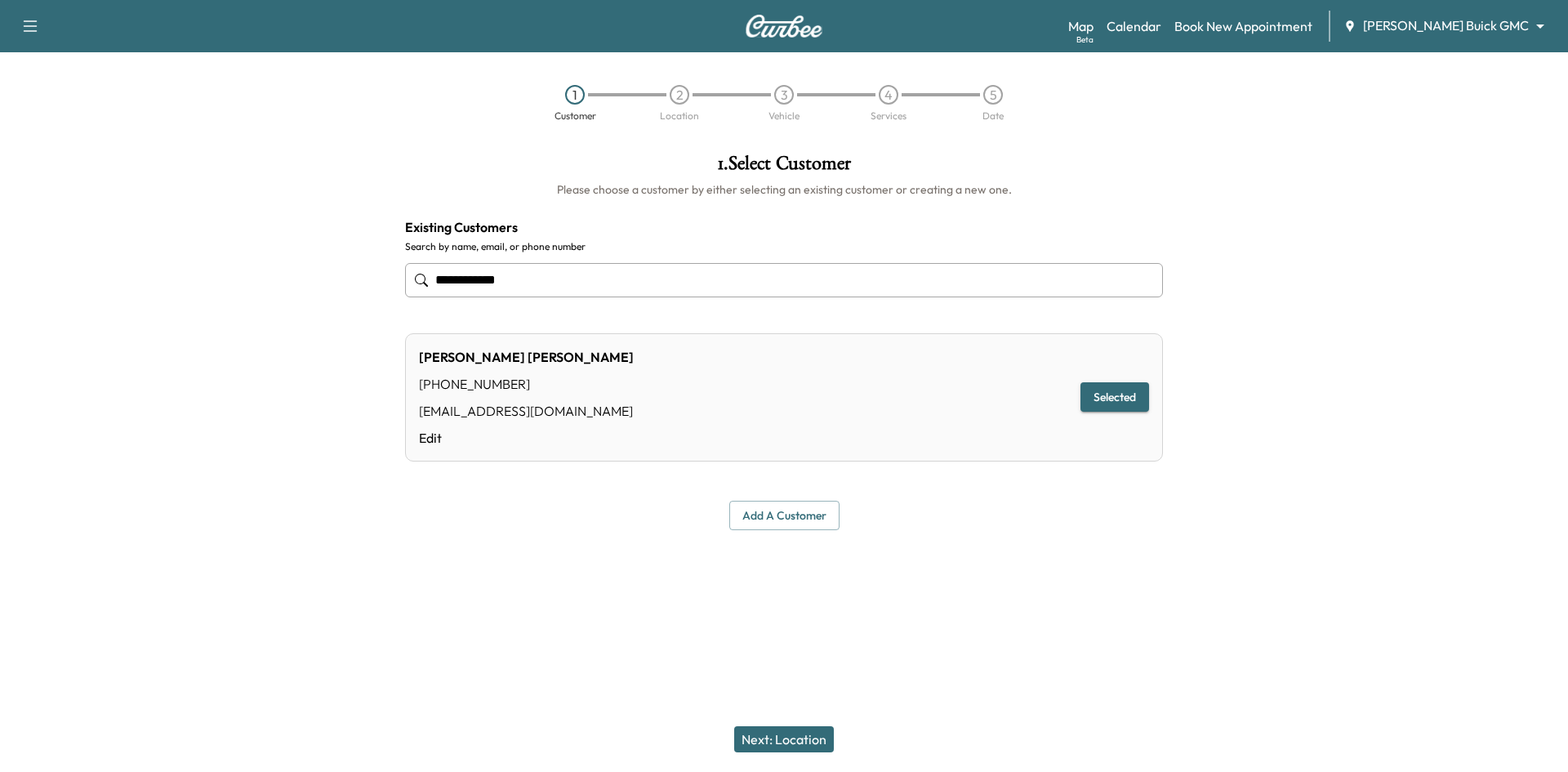
type input "**********"
click at [790, 732] on button "Next: Location" at bounding box center [784, 739] width 99 height 26
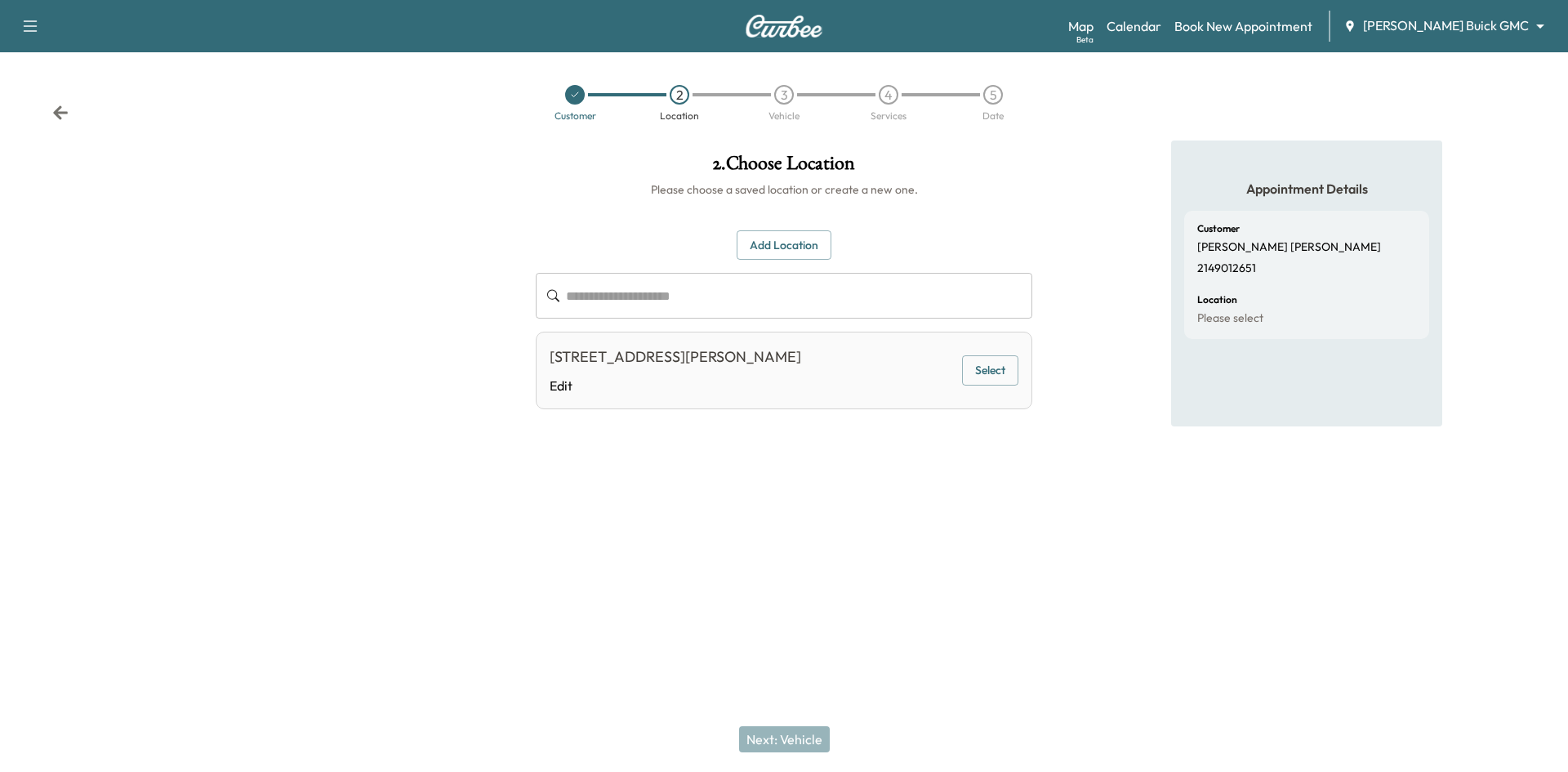
click at [985, 369] on button "Select" at bounding box center [990, 370] width 56 height 30
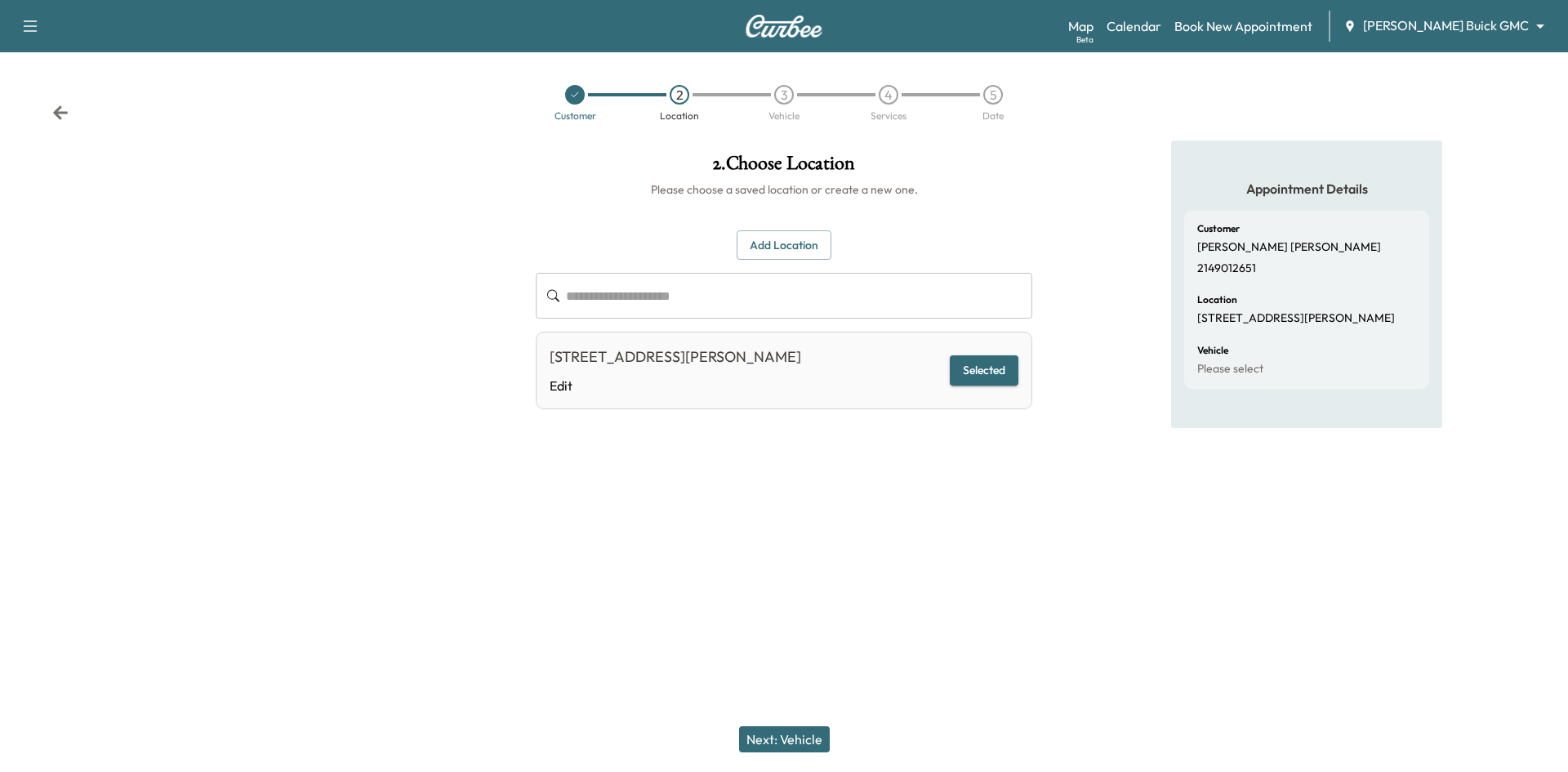
click at [801, 753] on div "Next: Vehicle" at bounding box center [784, 739] width 1568 height 66
click at [805, 745] on button "Next: Vehicle" at bounding box center [784, 739] width 91 height 26
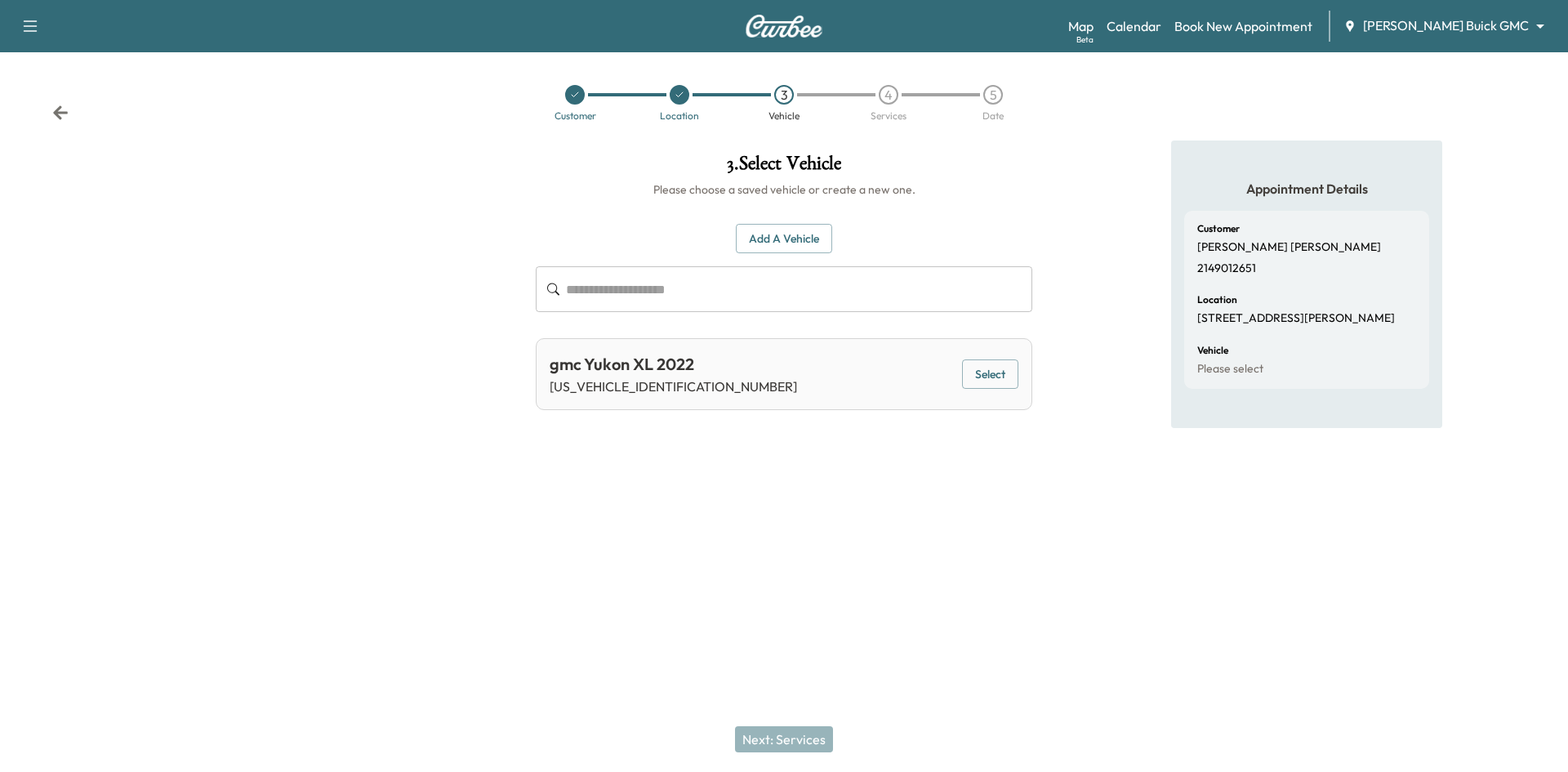
click at [982, 380] on button "Select" at bounding box center [990, 373] width 56 height 30
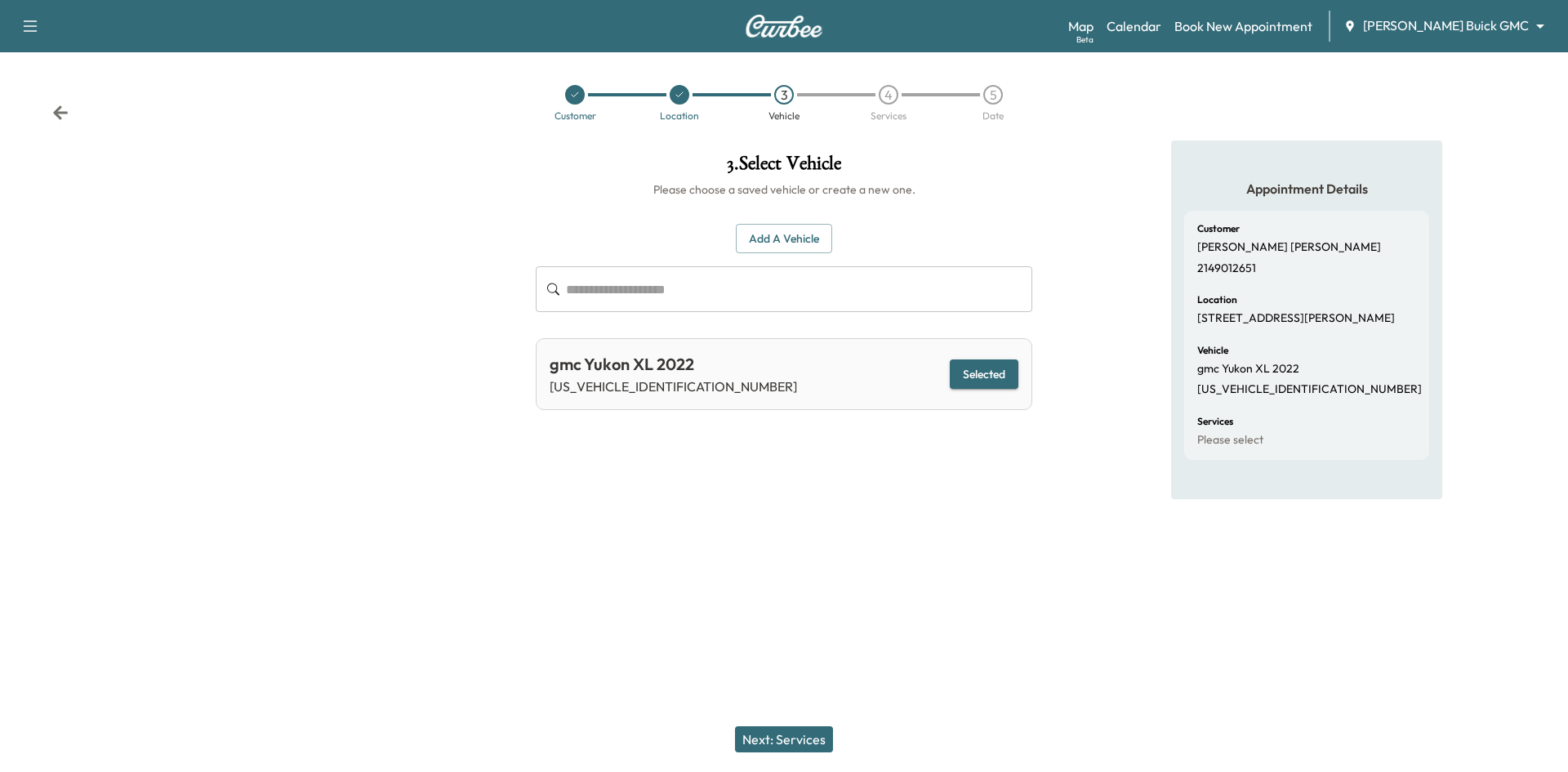
click at [777, 731] on button "Next: Services" at bounding box center [784, 739] width 98 height 26
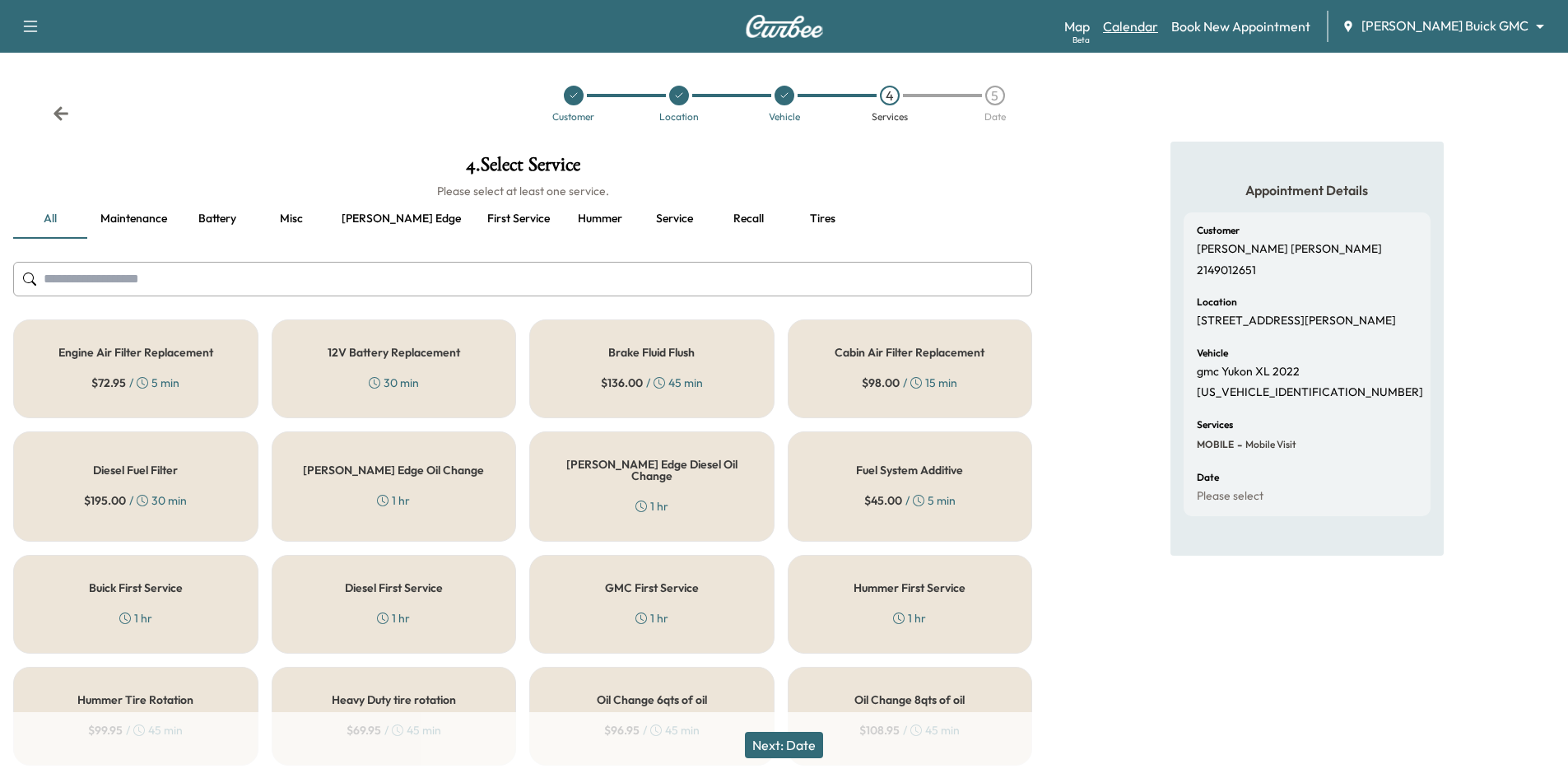
click at [1158, 24] on link "Calendar" at bounding box center [1130, 26] width 55 height 19
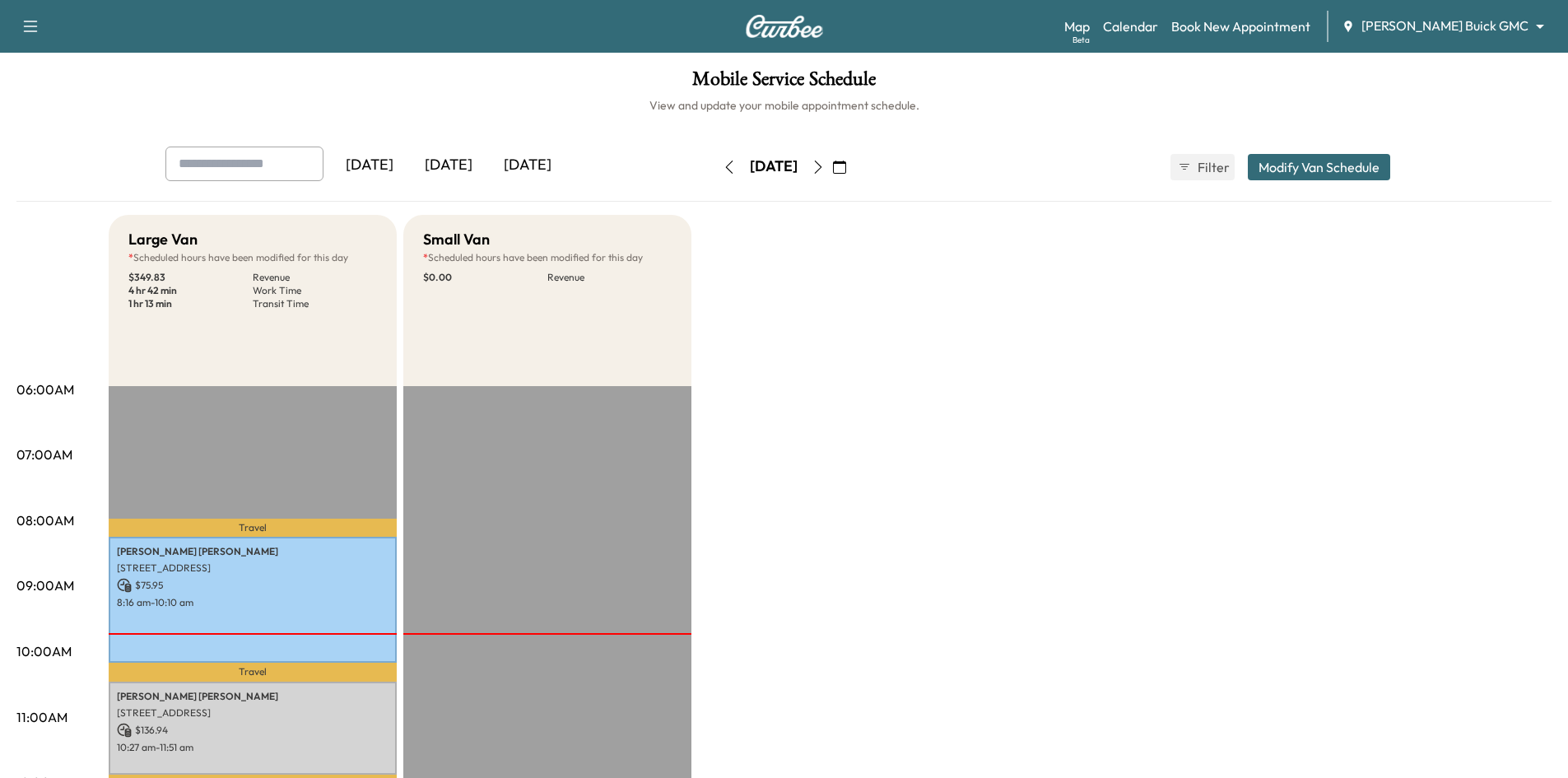
click at [543, 165] on div "[DATE]" at bounding box center [527, 165] width 79 height 38
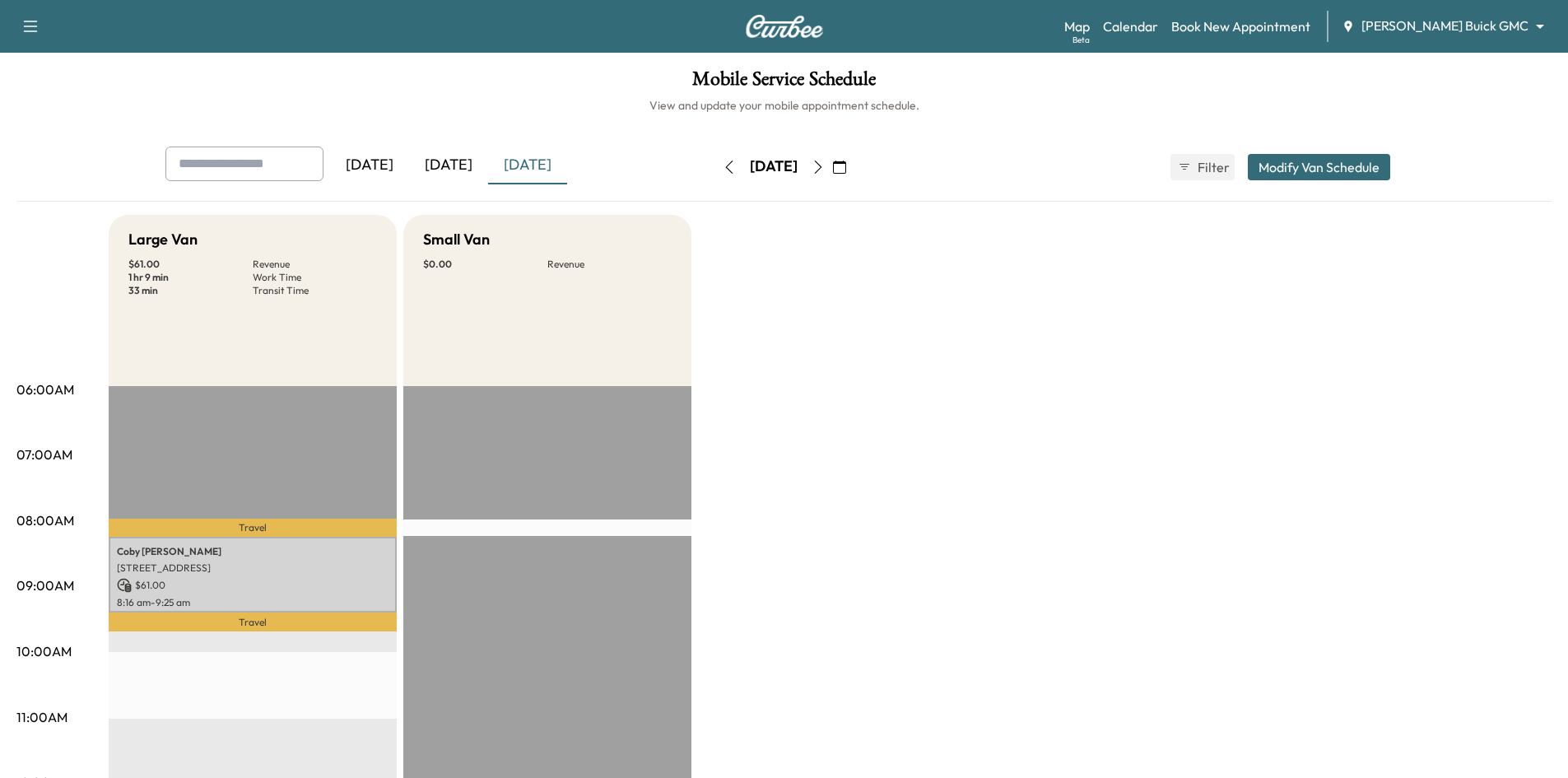
click at [846, 166] on icon "button" at bounding box center [840, 167] width 14 height 14
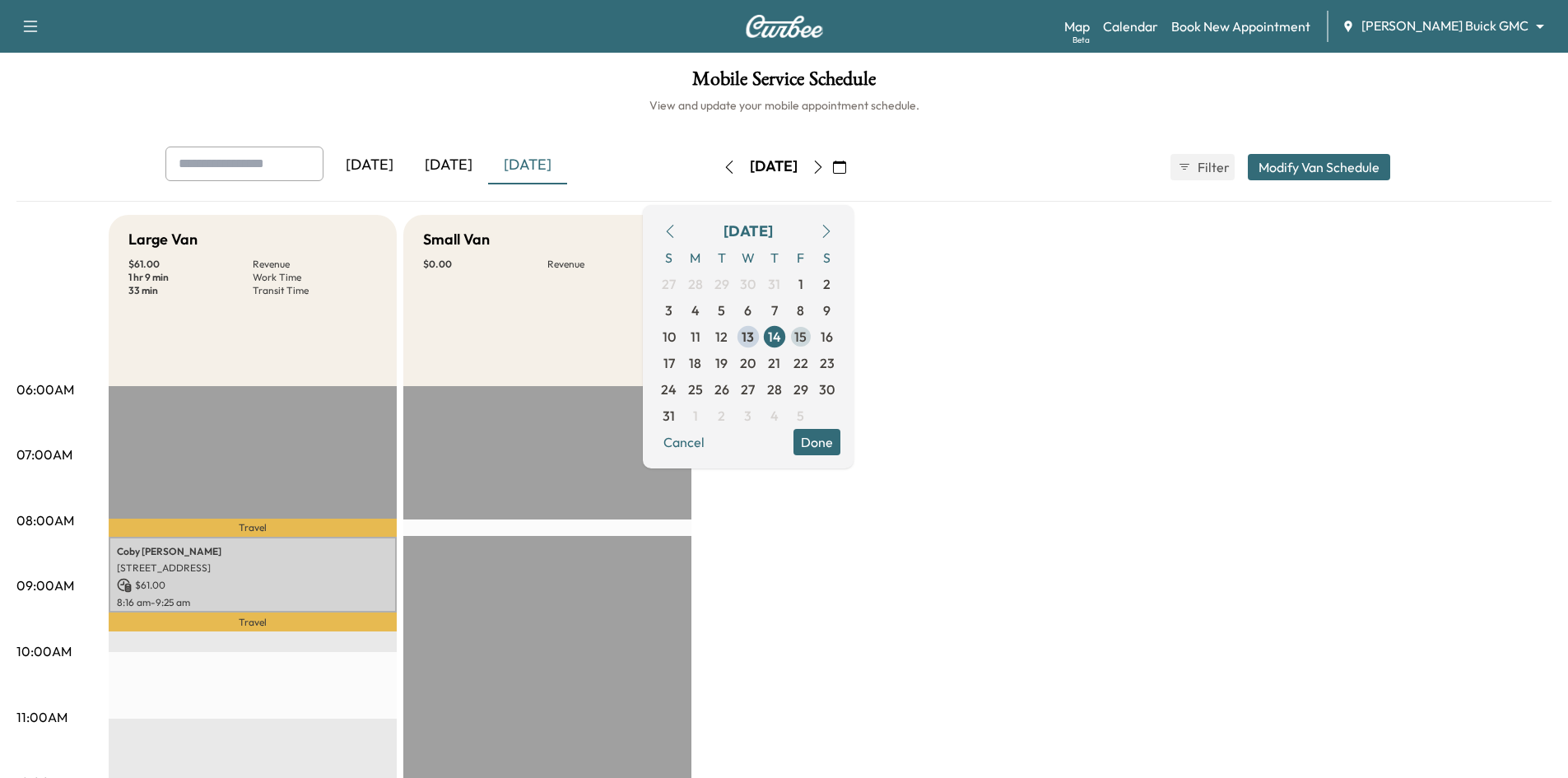
click at [807, 331] on span "15" at bounding box center [800, 336] width 13 height 19
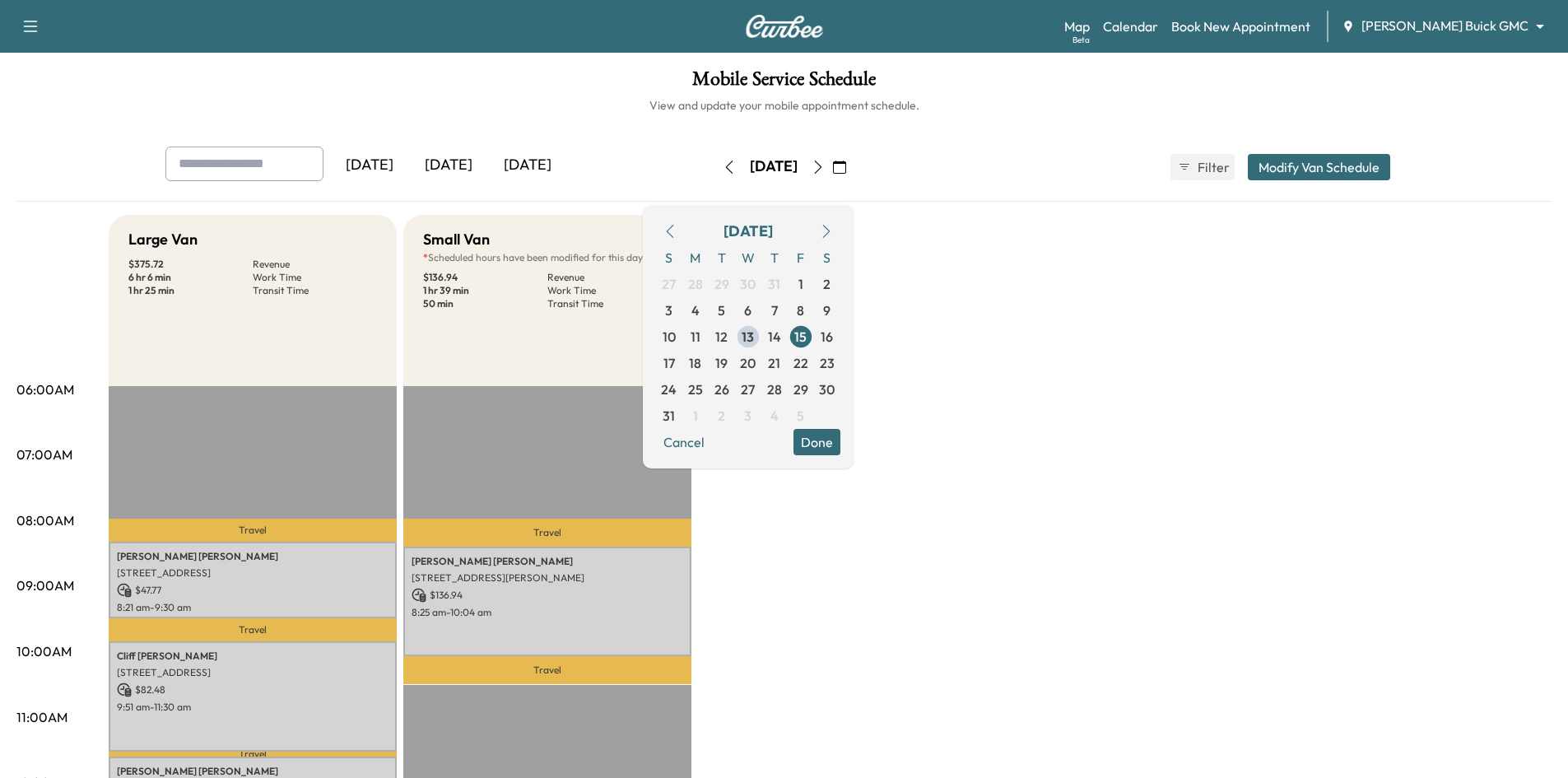
click at [840, 446] on button "Done" at bounding box center [817, 442] width 47 height 26
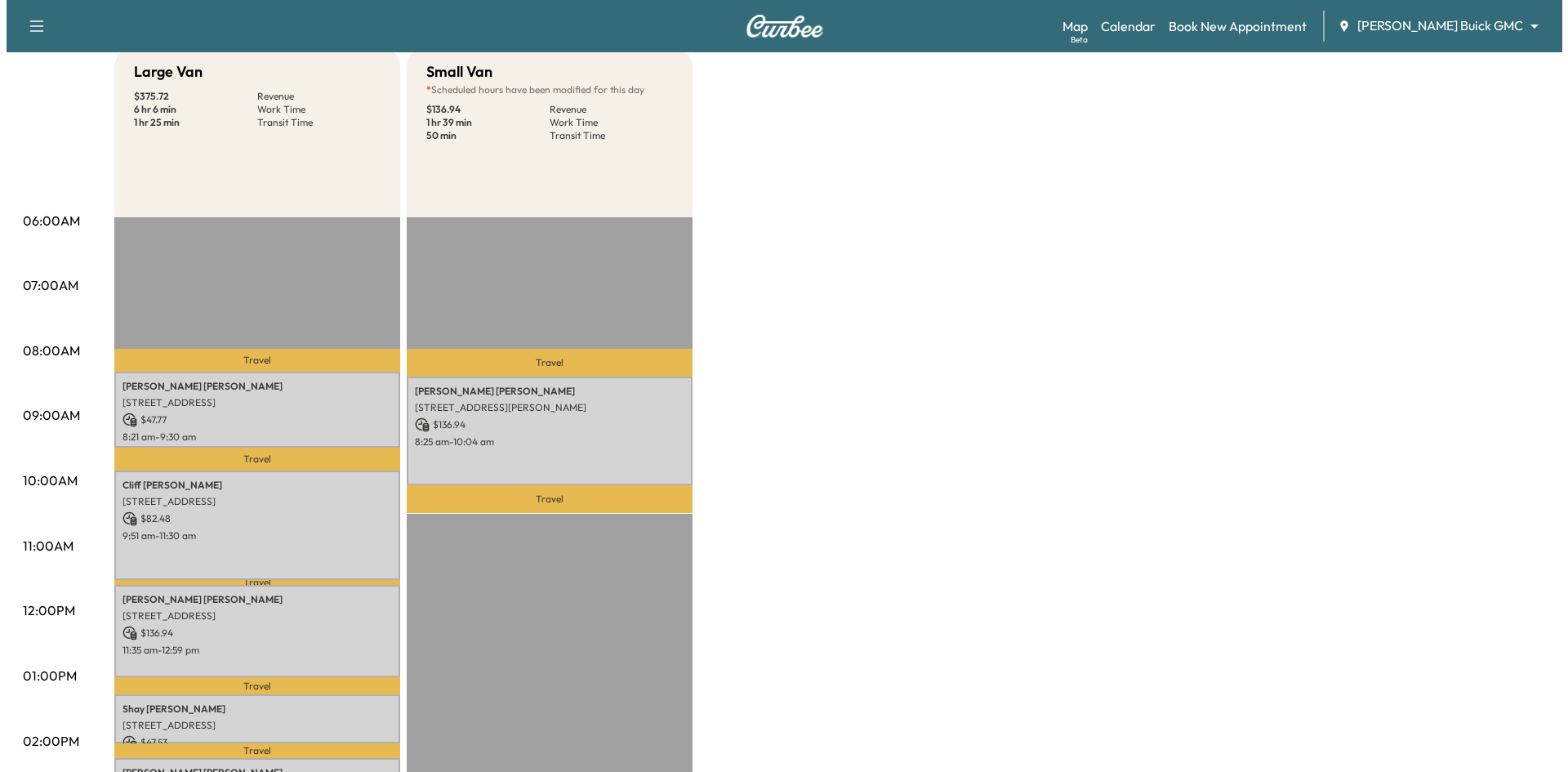
scroll to position [408, 0]
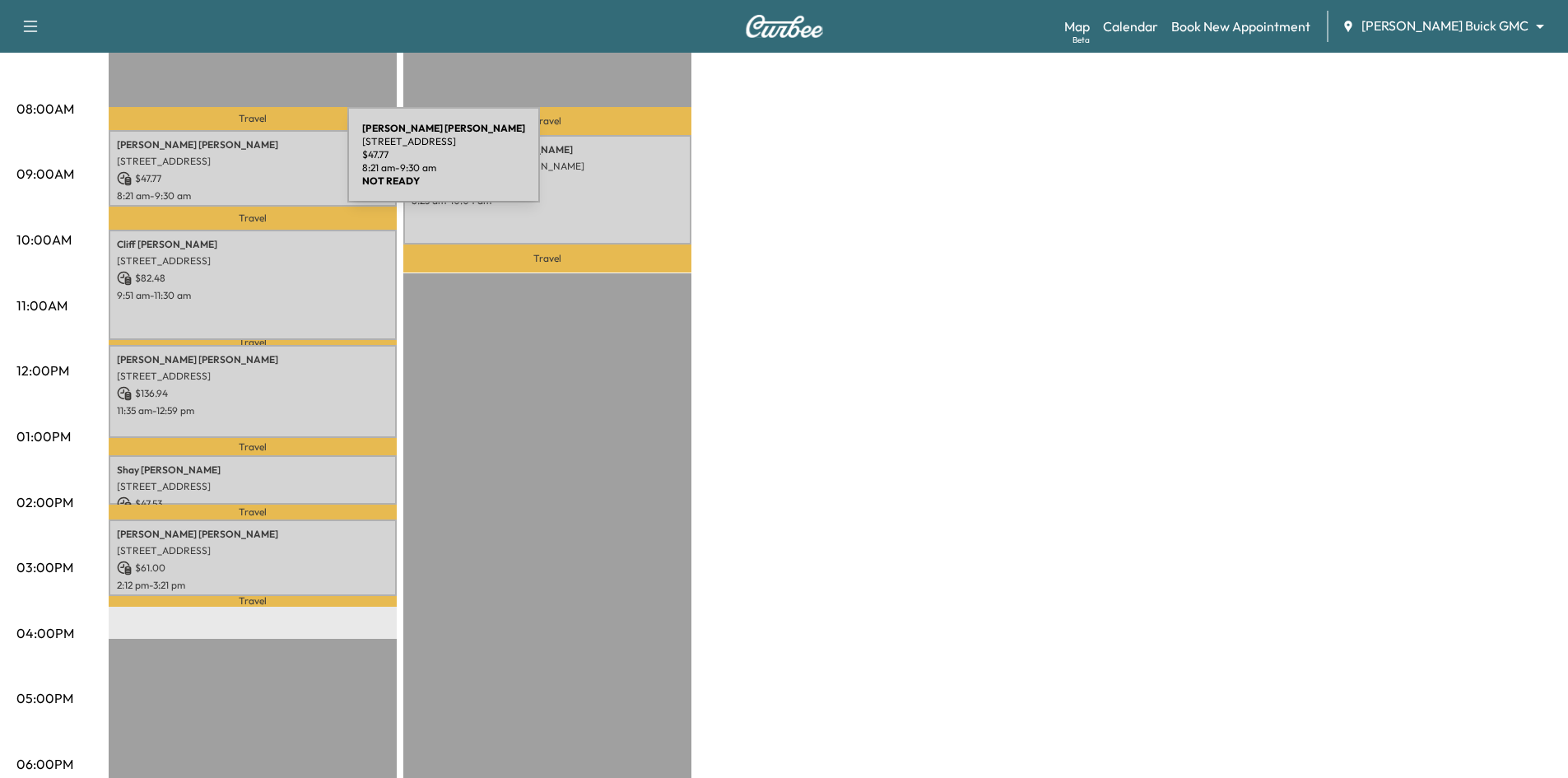
click at [224, 164] on p "2445 GRAYSTONE DR, LITTLE ELM, TX 75068, USA" at bounding box center [252, 161] width 271 height 14
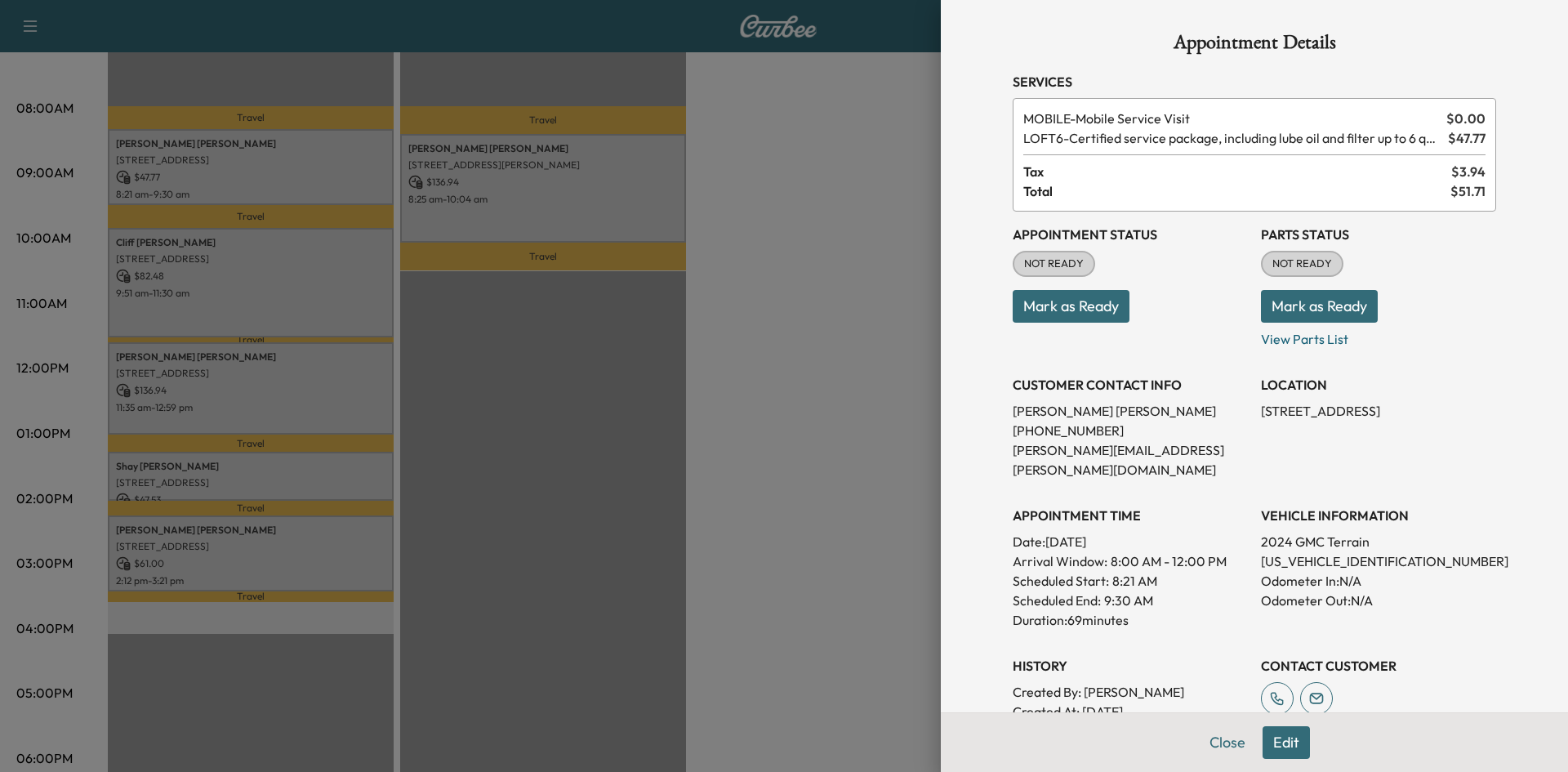
click at [426, 194] on div at bounding box center [784, 386] width 1568 height 772
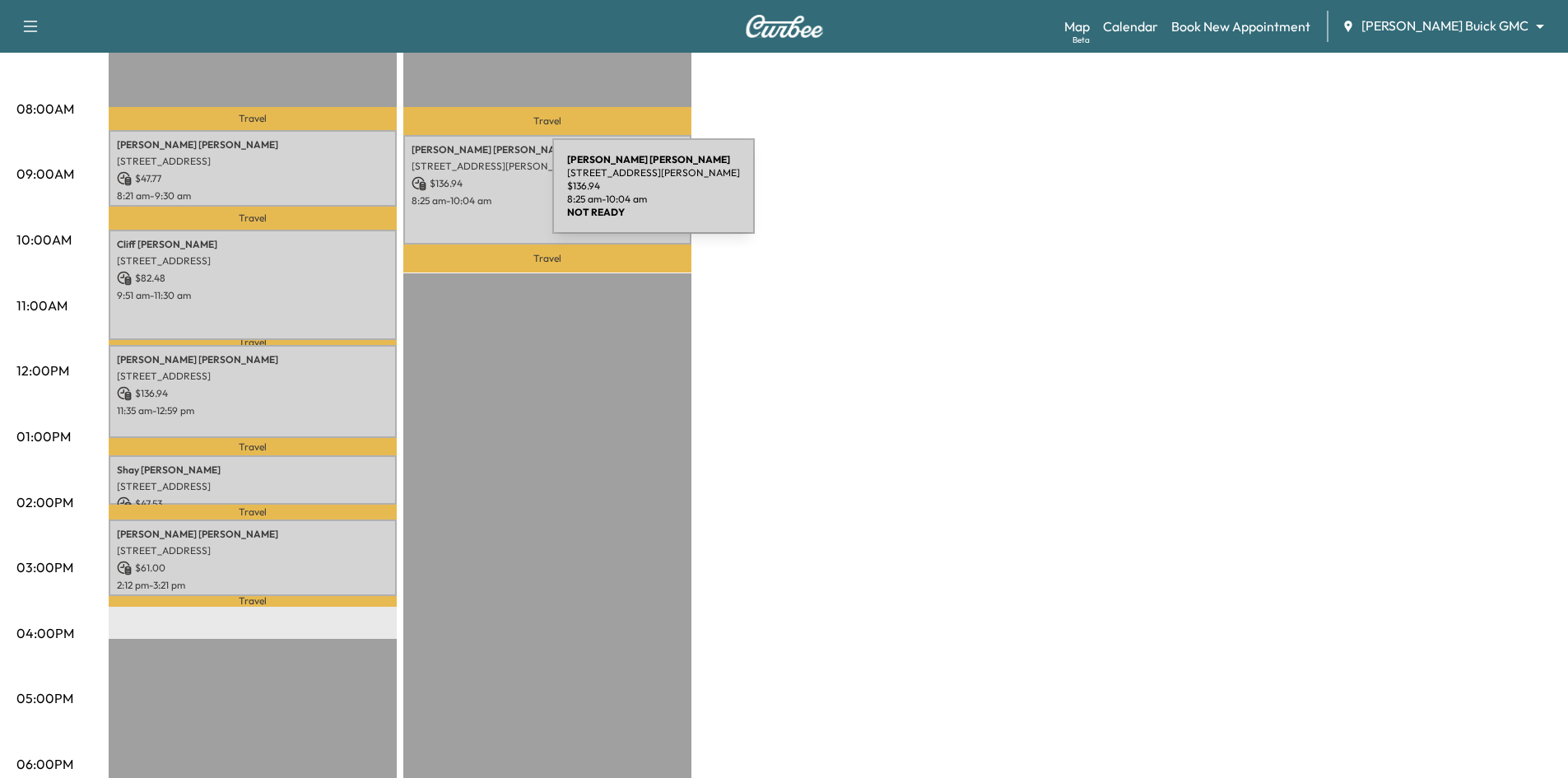
click at [429, 195] on p "8:25 am - 10:04 am" at bounding box center [546, 201] width 271 height 14
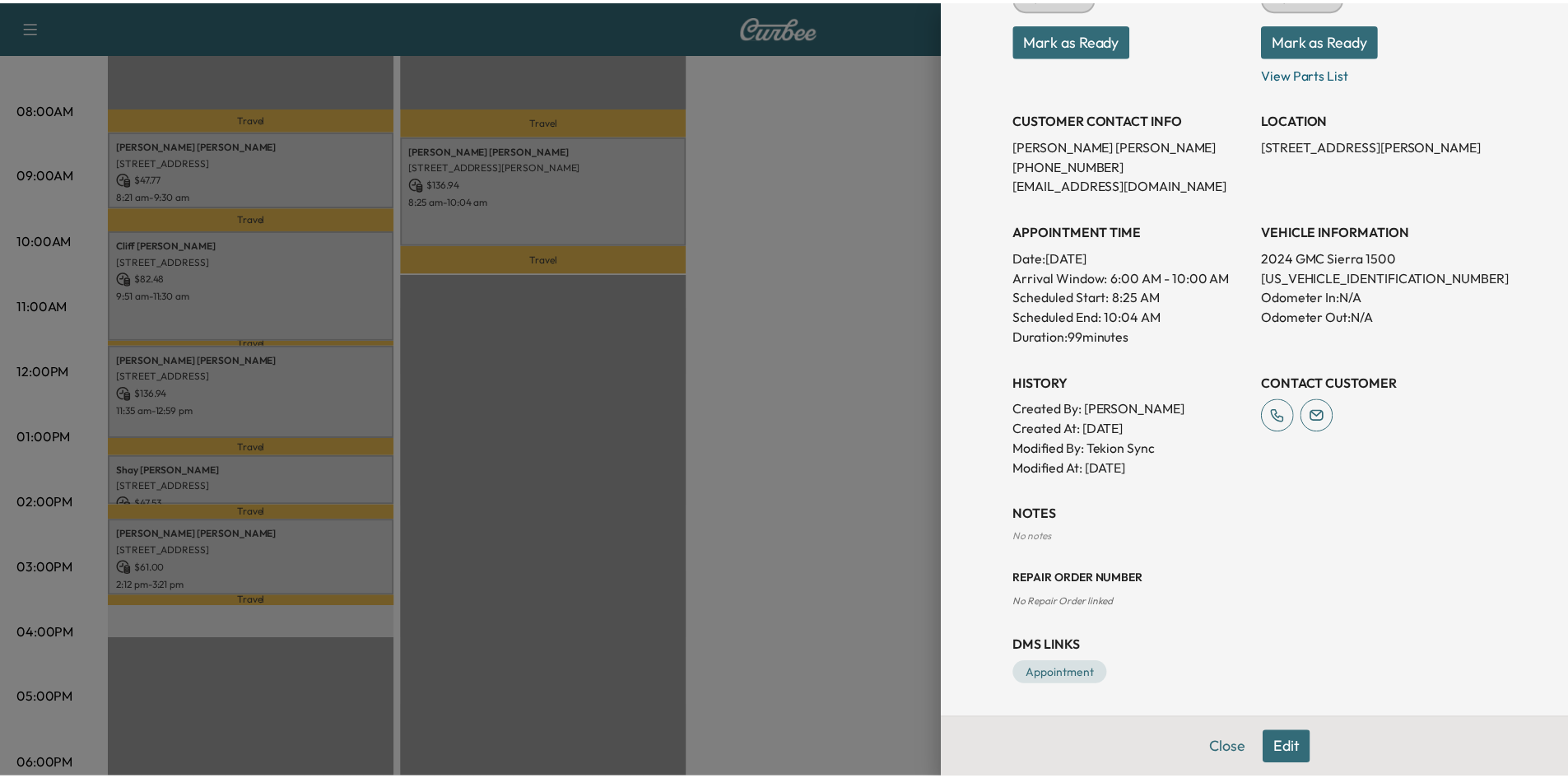
scroll to position [0, 0]
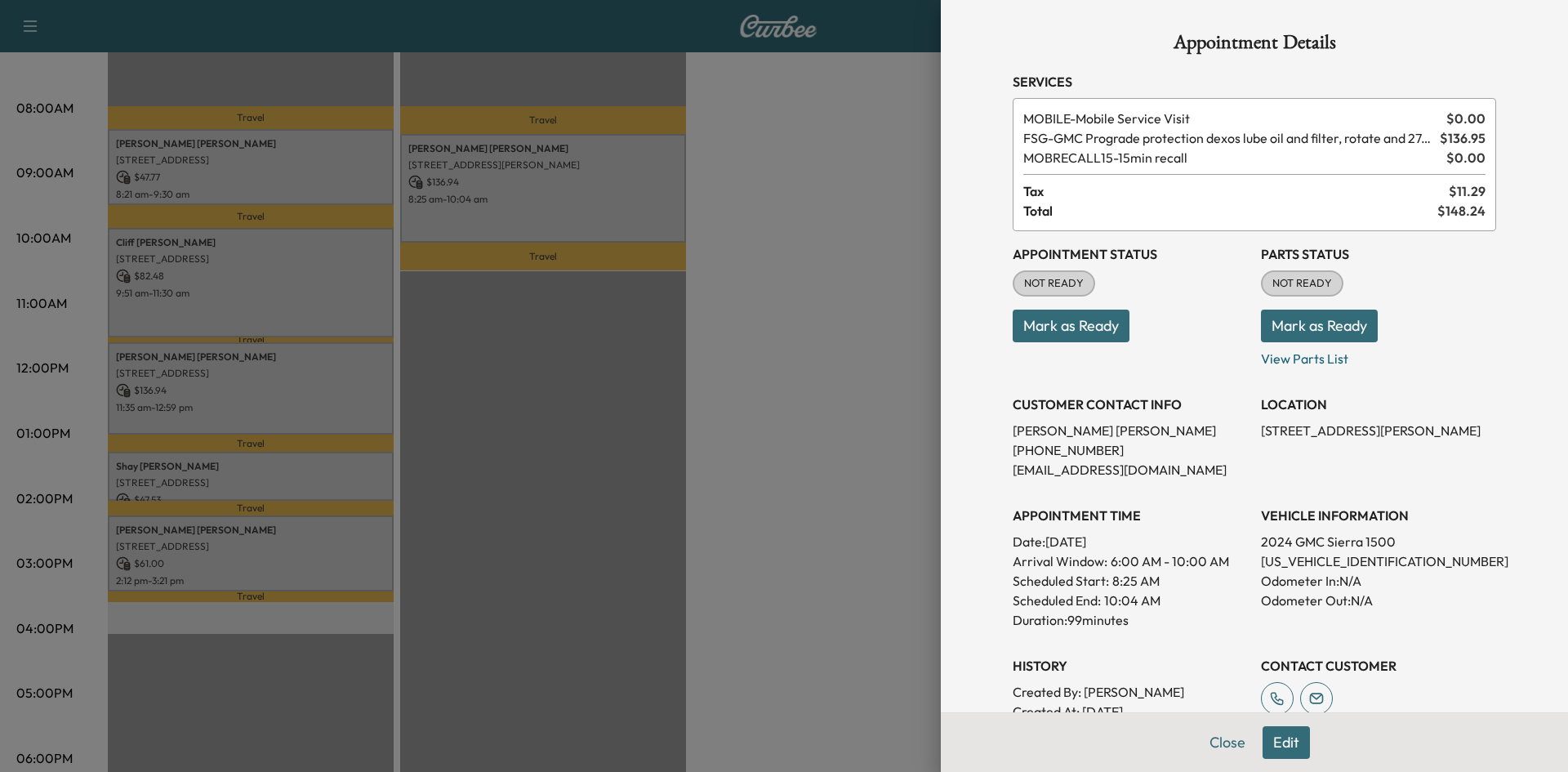
click at [223, 275] on div at bounding box center [784, 386] width 1568 height 772
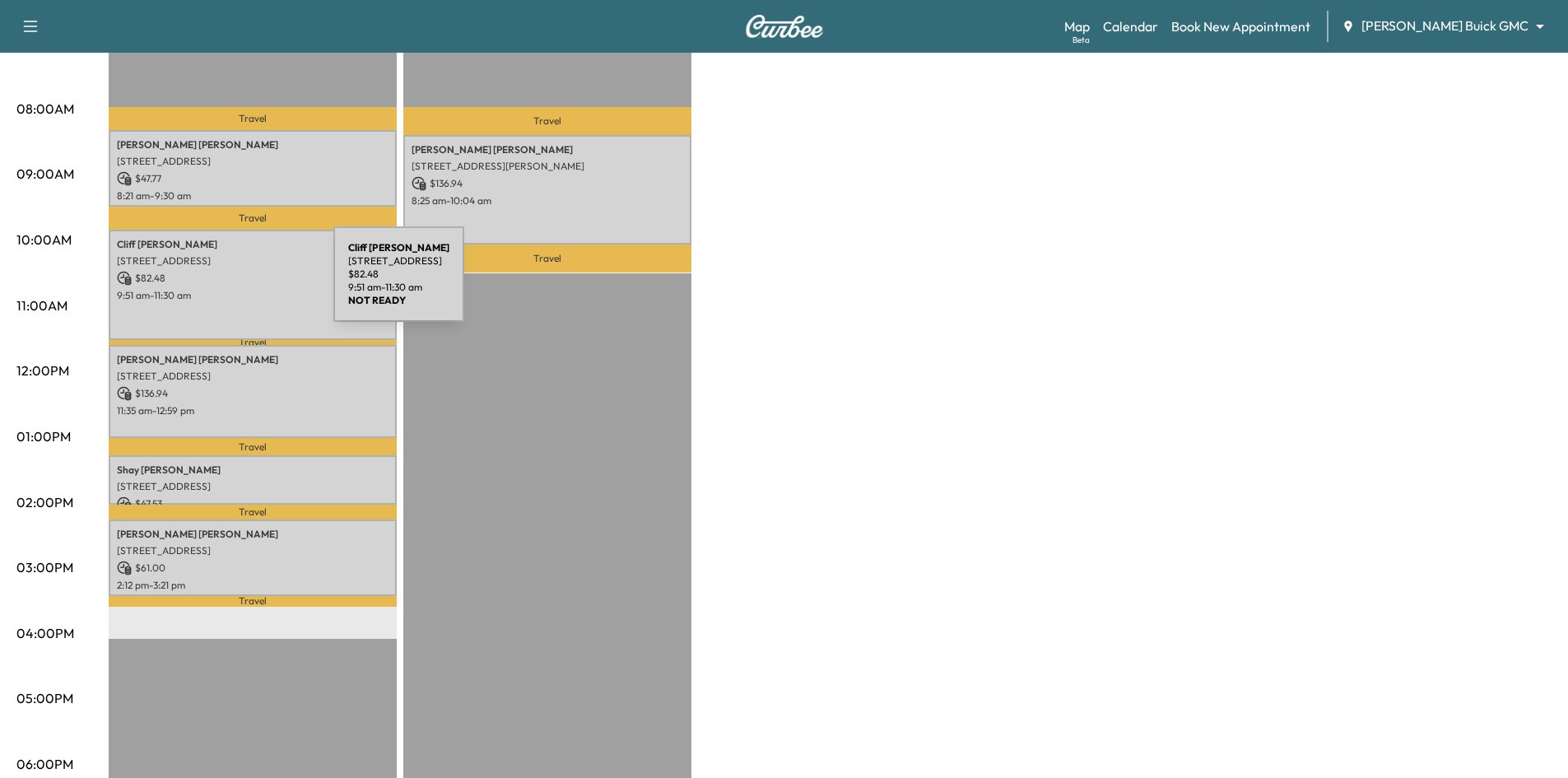
click at [210, 285] on div "Cliff Davis 2740 Old Shire Path Road, Prosper, TX 75078, US $ 82.48 9:51 am - 1…" at bounding box center [253, 284] width 288 height 110
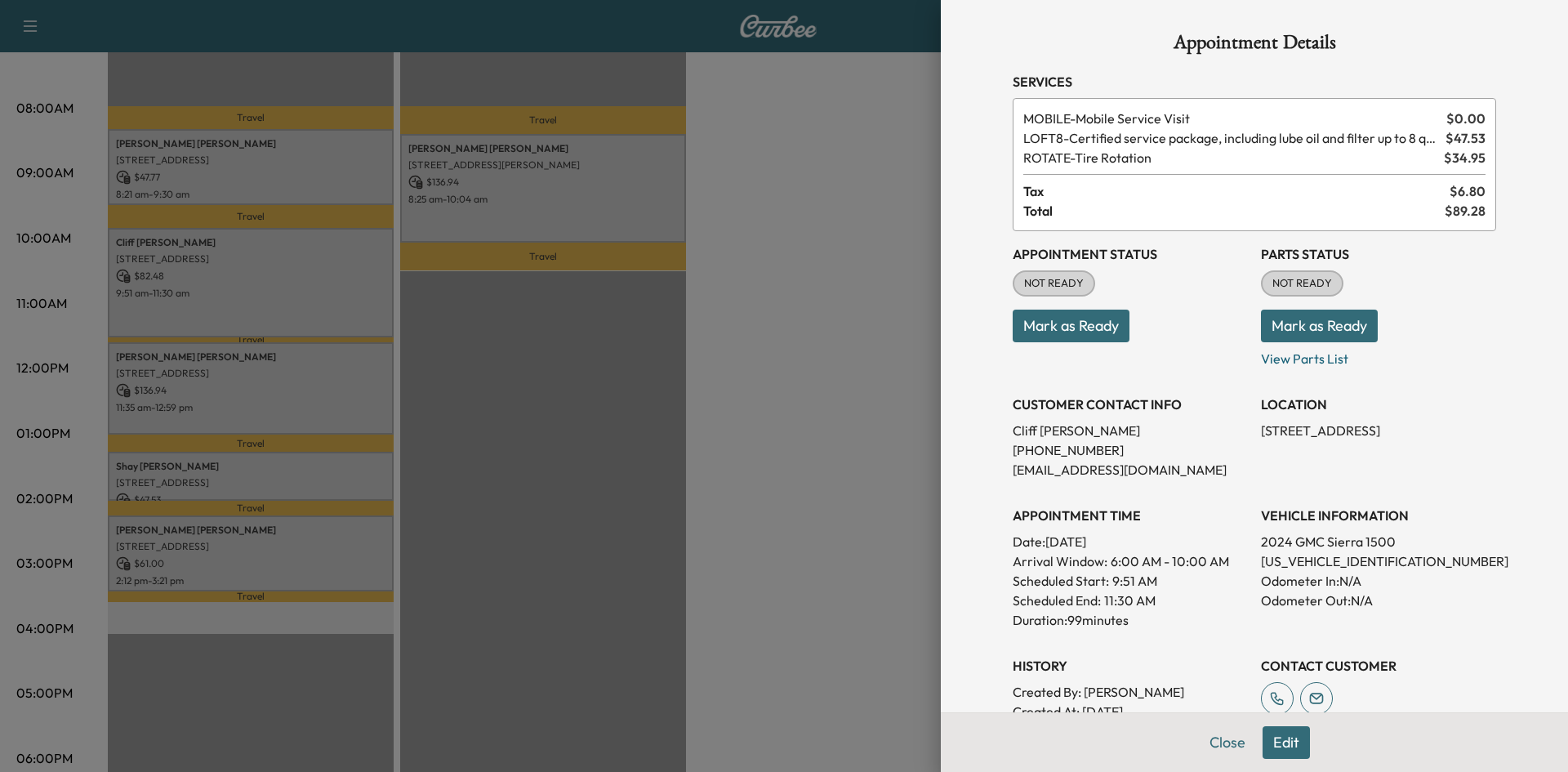
click at [226, 370] on div at bounding box center [784, 386] width 1568 height 772
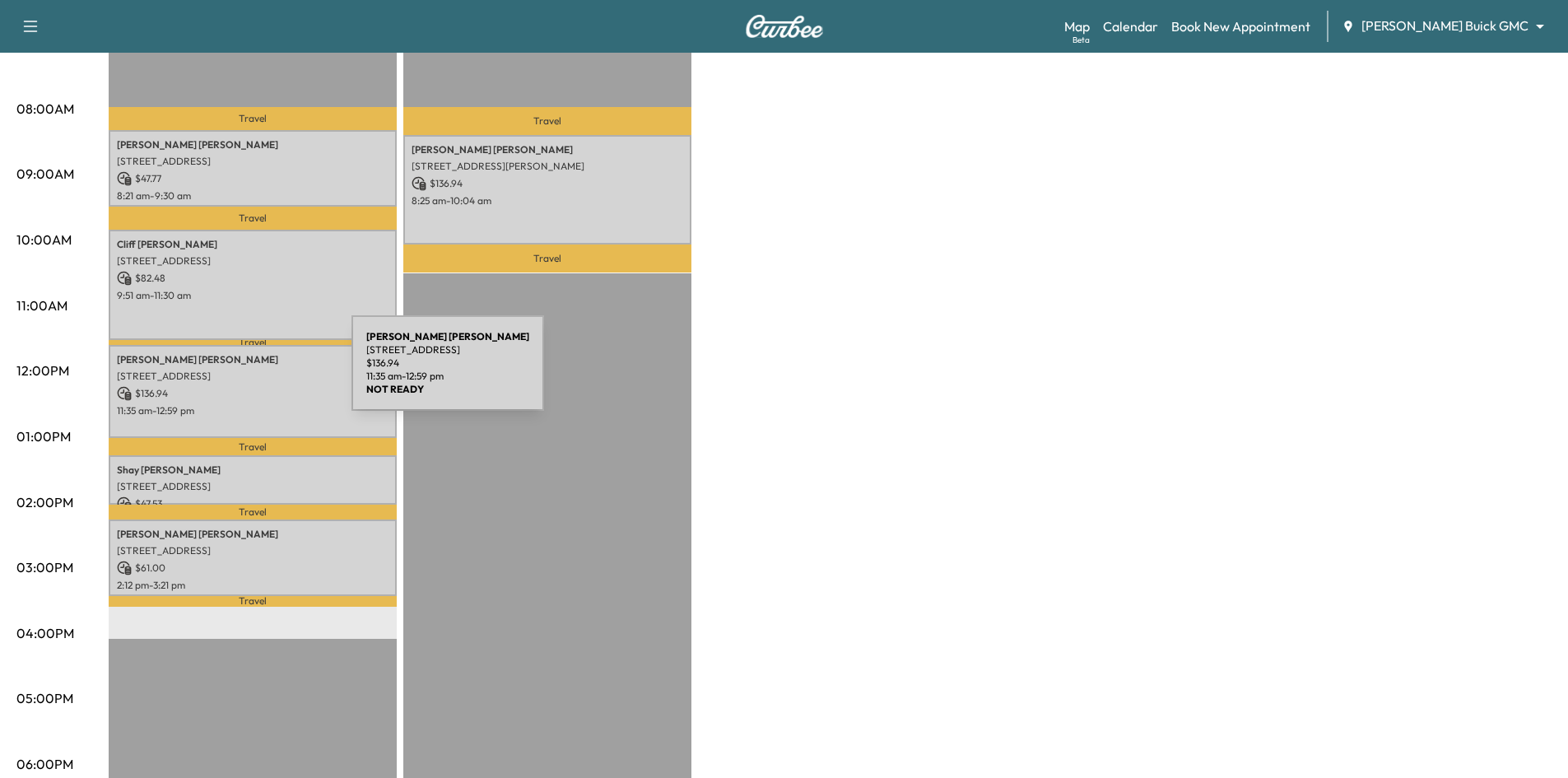
click at [227, 372] on p "7226 Preston Country Ln, Prosper, TX 75078, USA" at bounding box center [252, 376] width 271 height 14
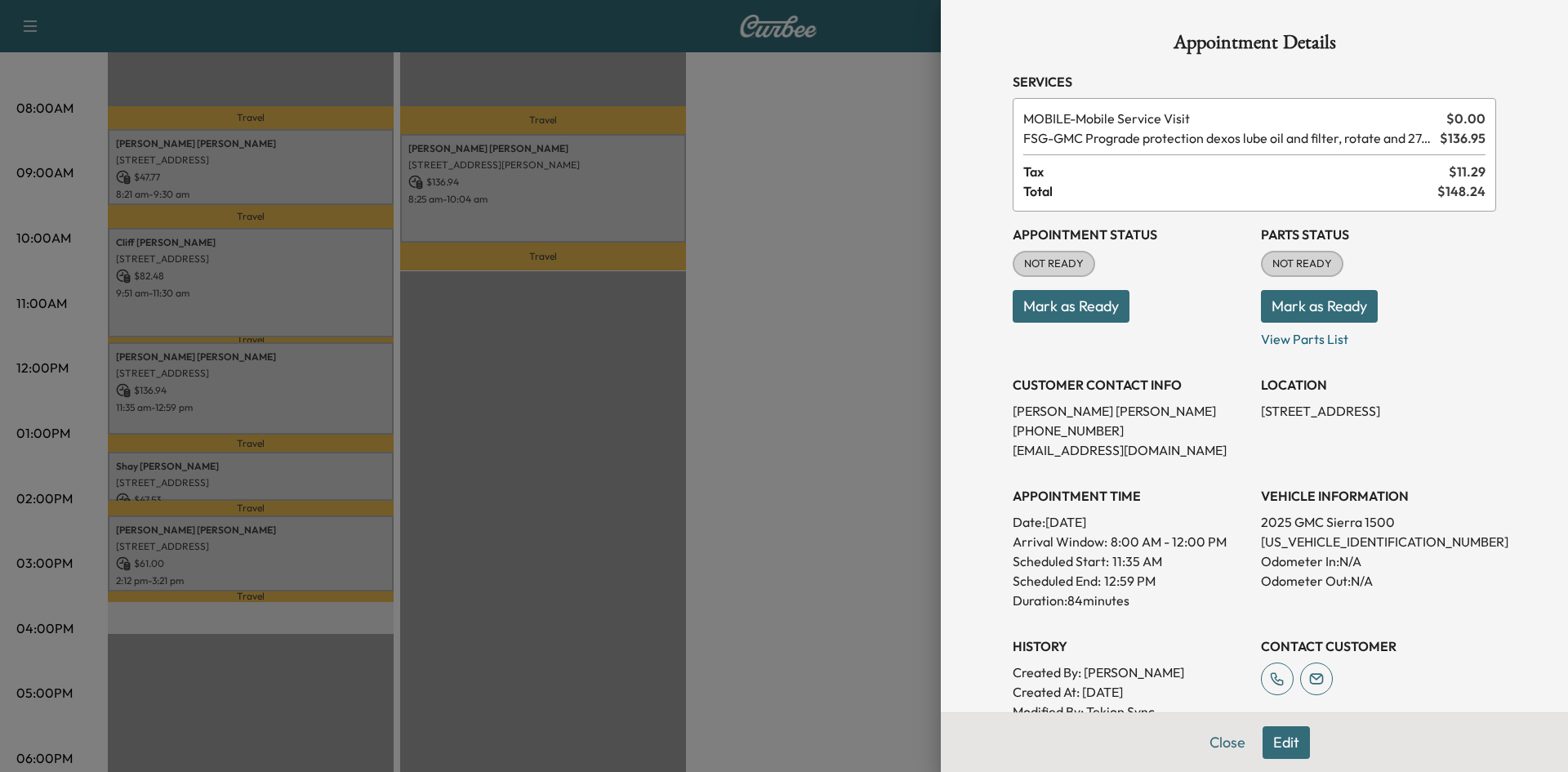
click at [236, 476] on div at bounding box center [784, 386] width 1568 height 772
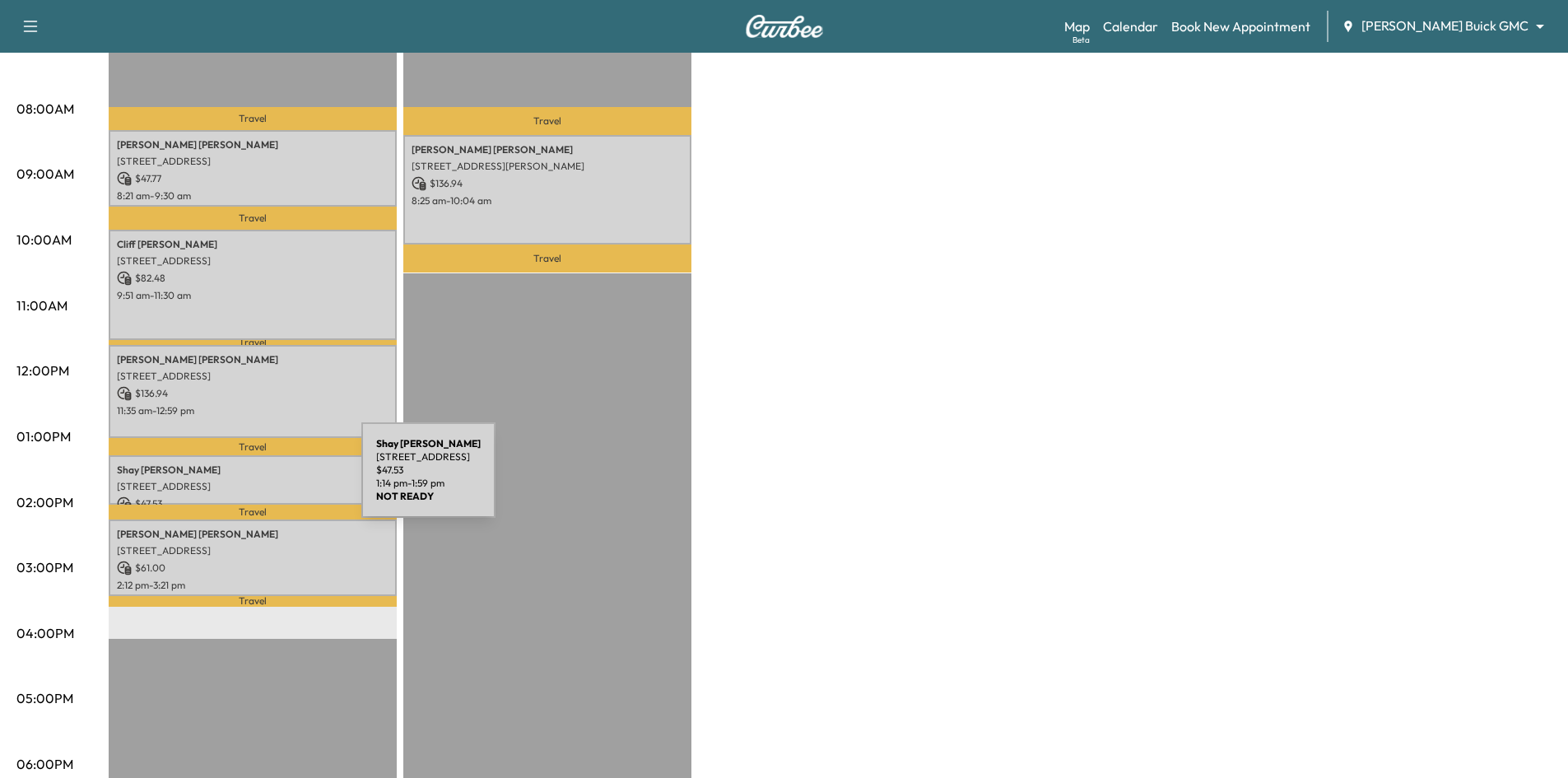
click at [238, 479] on p "6000 Eldorado Pkwy, Frisco, TX 75033, USA" at bounding box center [252, 486] width 271 height 14
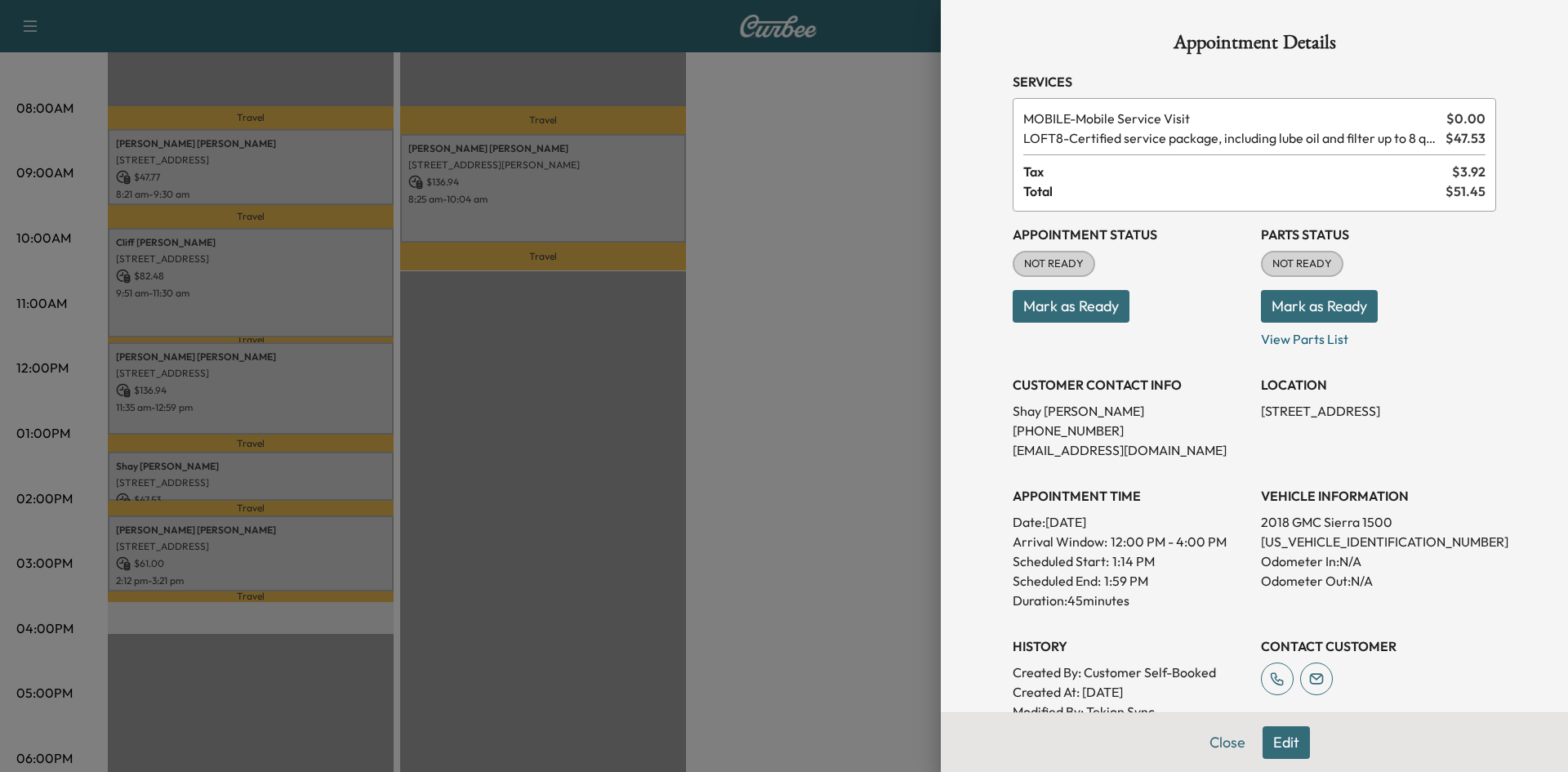
click at [239, 544] on div at bounding box center [784, 386] width 1568 height 772
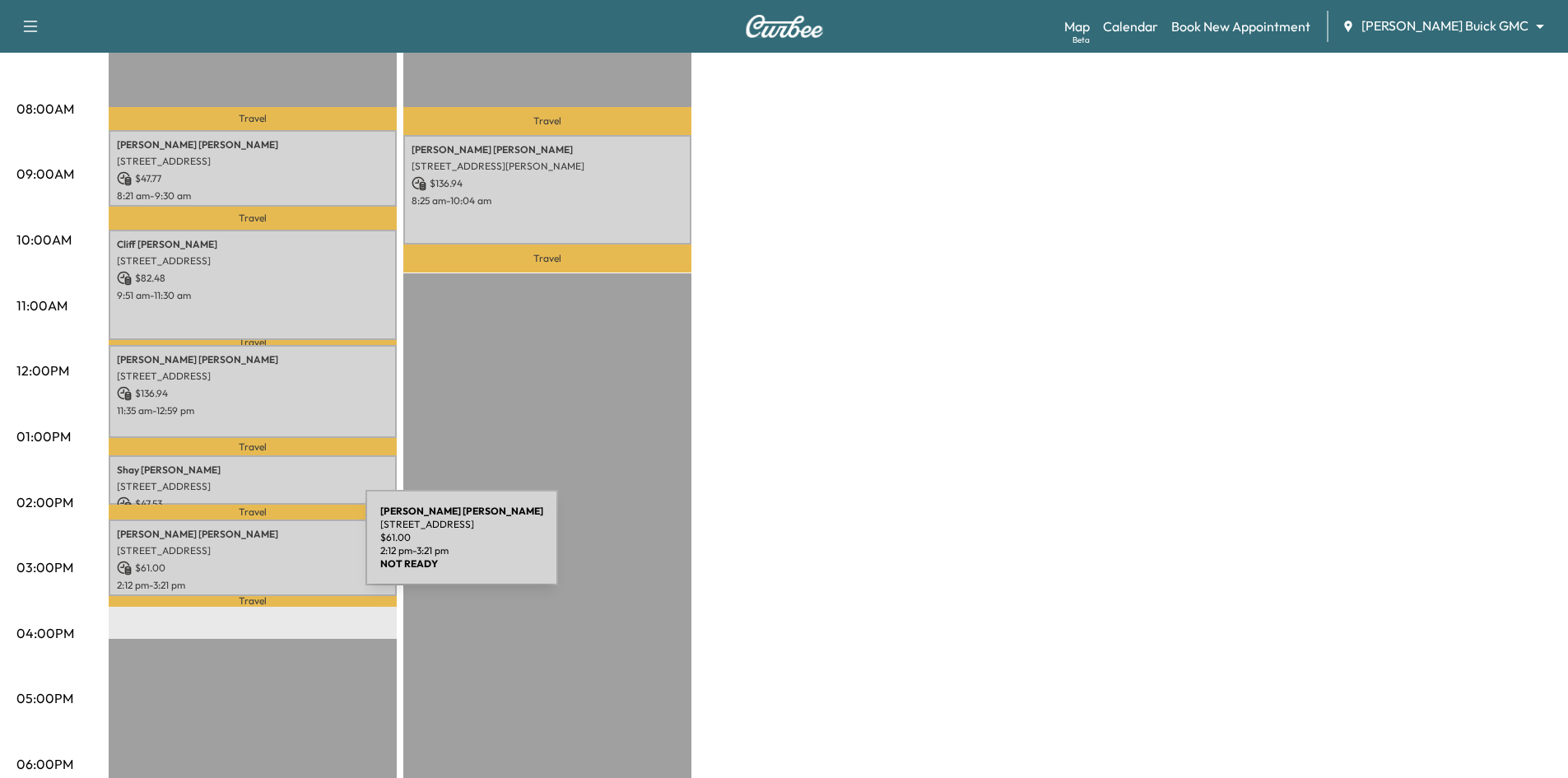
click at [245, 545] on p "5500 State Hwy 121 #1813, The Colony, TX 75056, USA" at bounding box center [252, 551] width 271 height 14
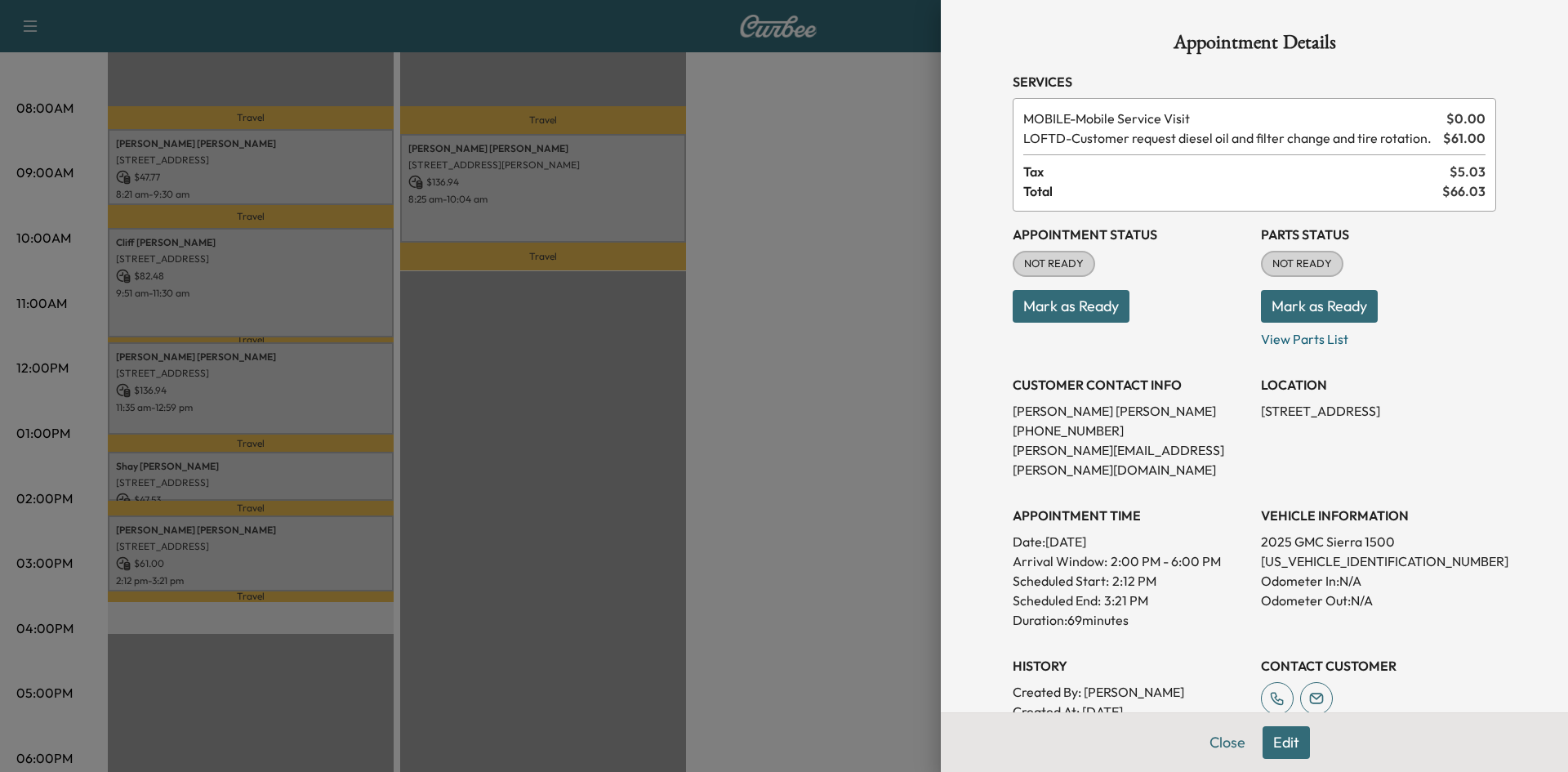
click at [1306, 551] on p "3GTUUEE81SG233384" at bounding box center [1379, 561] width 235 height 19
copy p "3GTUUEE81SG233384"
click at [621, 198] on div at bounding box center [784, 386] width 1568 height 772
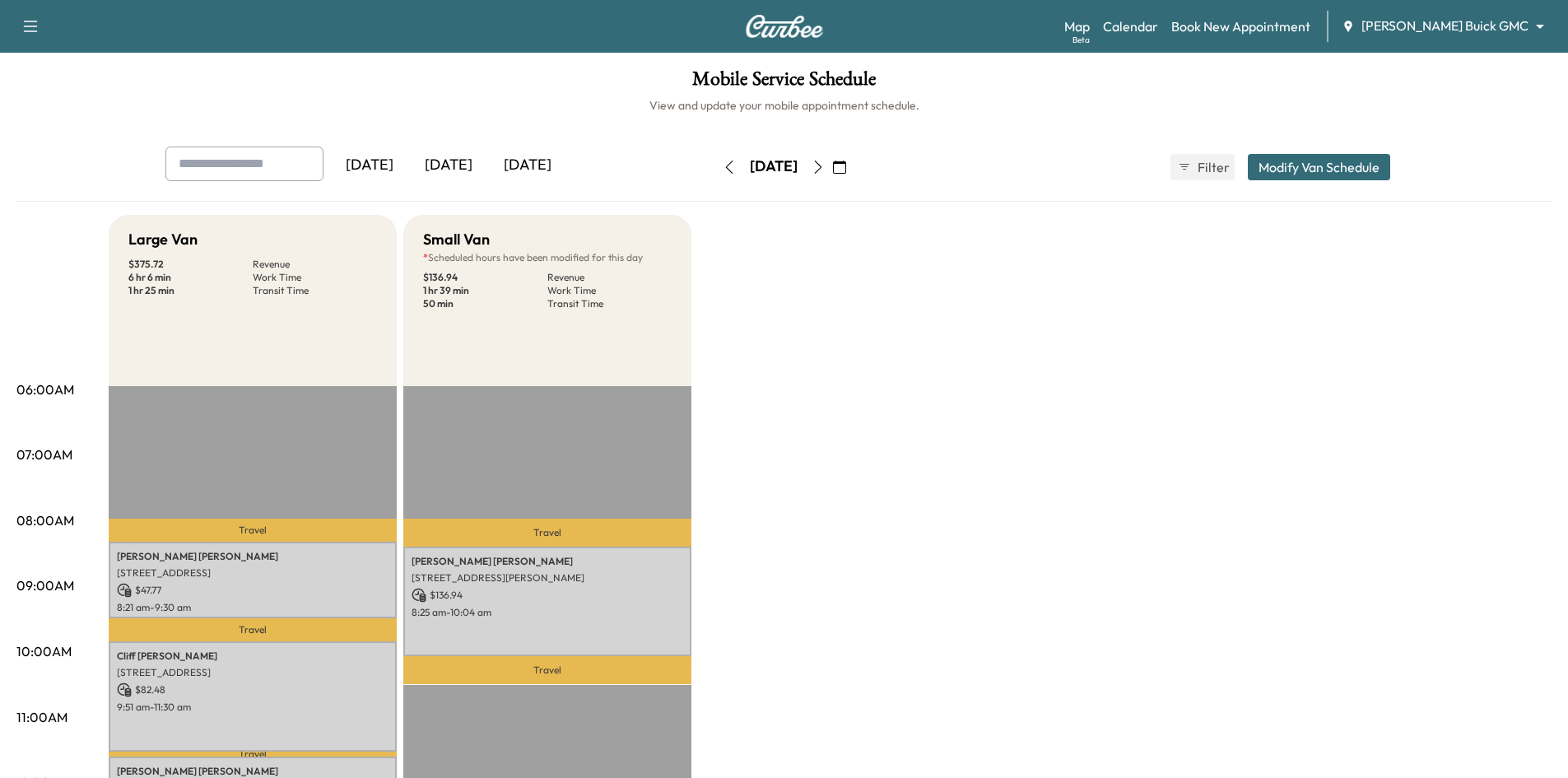
drag, startPoint x: 457, startPoint y: 163, endPoint x: 474, endPoint y: 32, distance: 132.1
click at [458, 163] on div "[DATE]" at bounding box center [448, 165] width 79 height 38
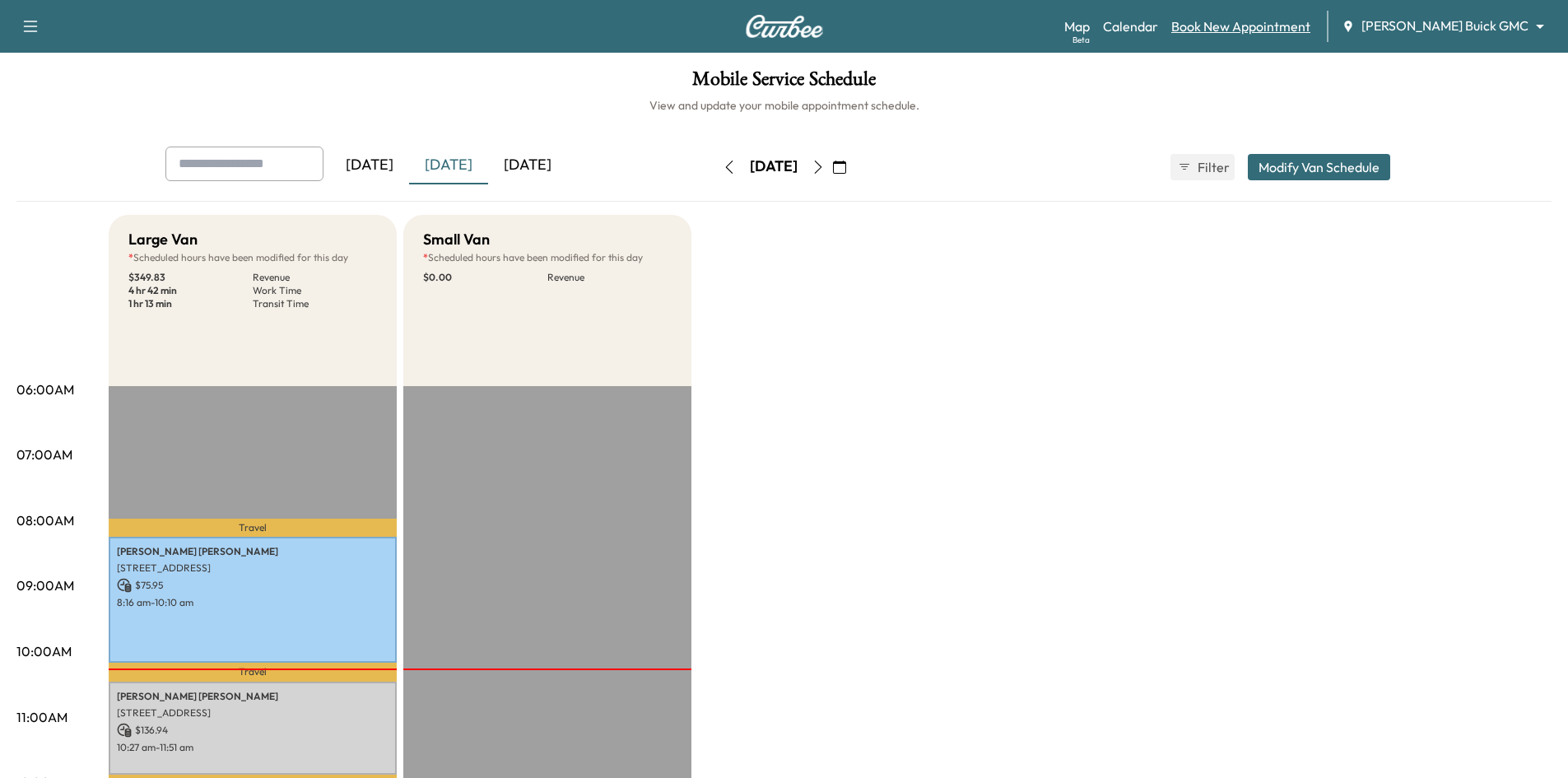
click at [1306, 25] on link "Book New Appointment" at bounding box center [1240, 26] width 139 height 19
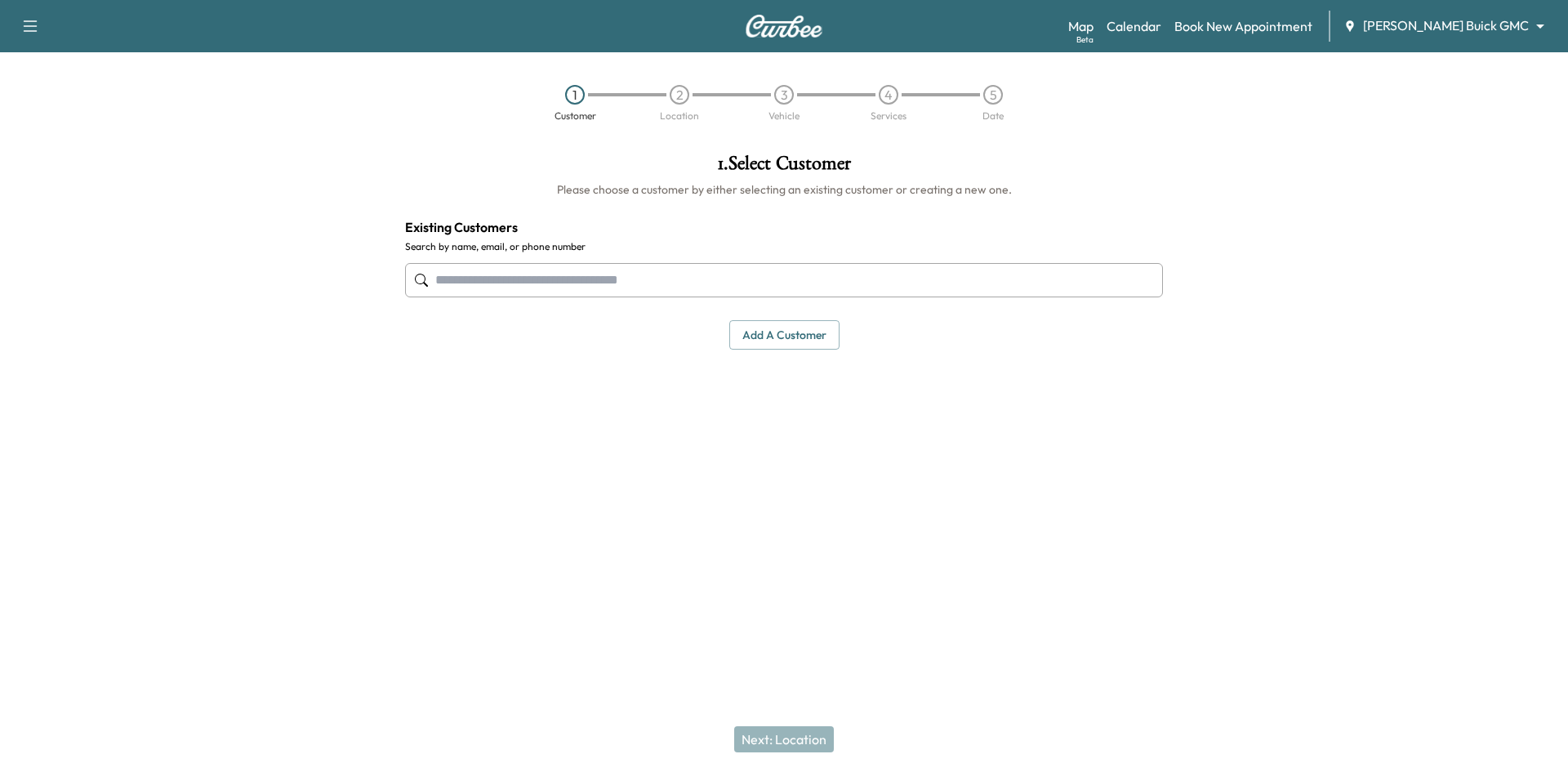
click at [914, 295] on input "text" at bounding box center [784, 281] width 758 height 35
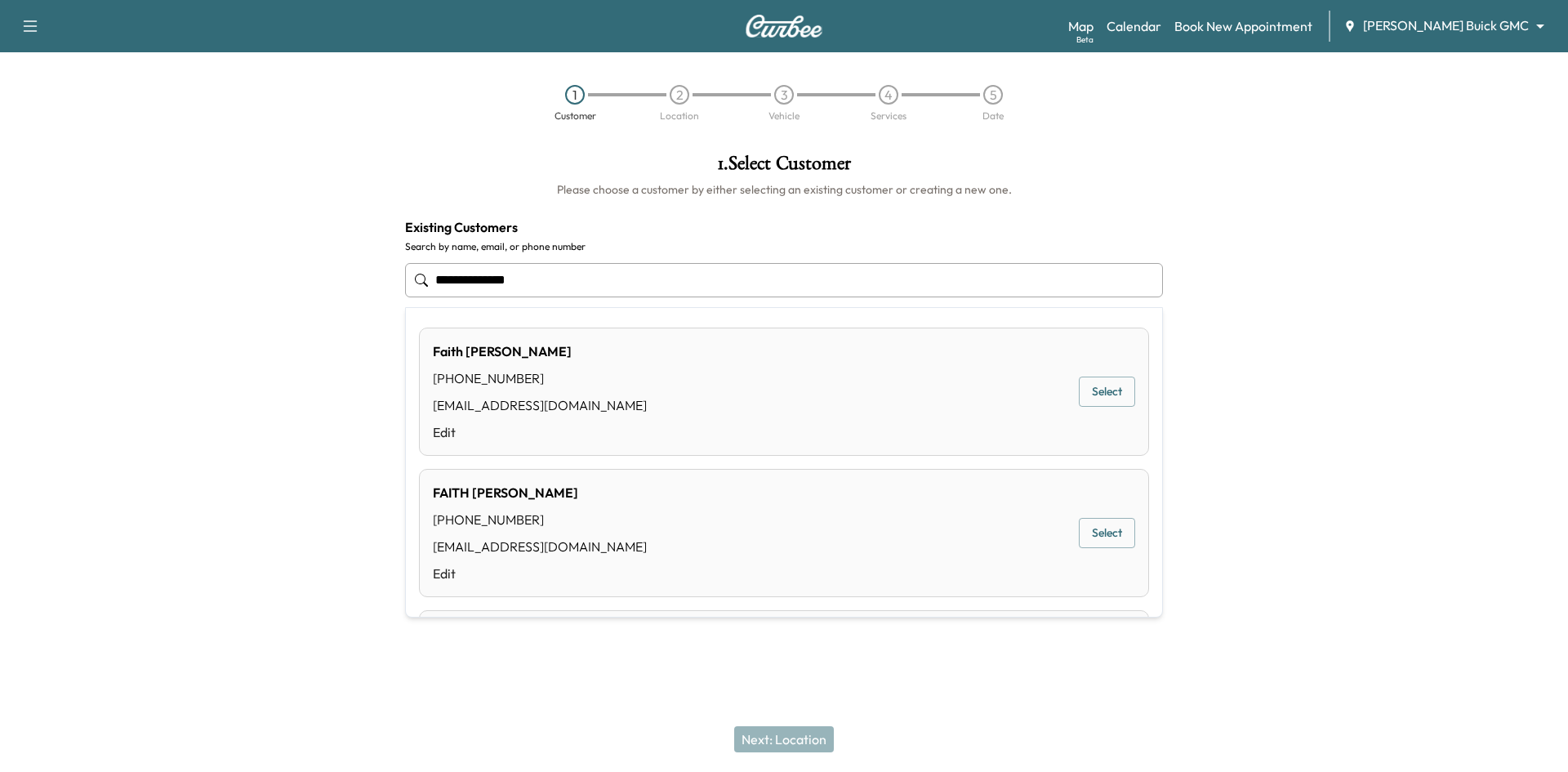
click at [680, 290] on input "**********" at bounding box center [784, 281] width 758 height 35
type input "*"
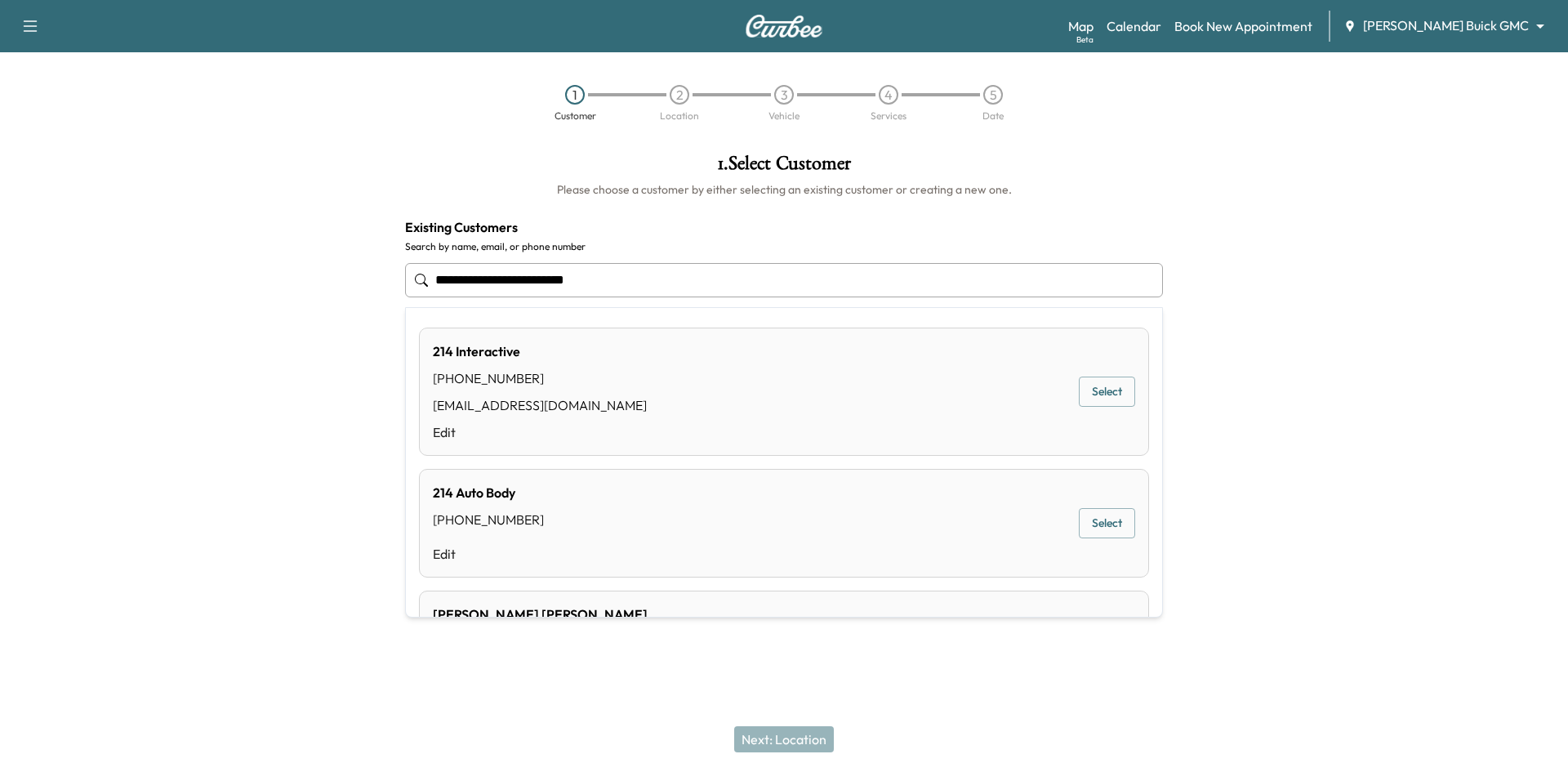
drag, startPoint x: 519, startPoint y: 277, endPoint x: 436, endPoint y: 280, distance: 83.1
click at [436, 280] on input "**********" at bounding box center [784, 281] width 758 height 35
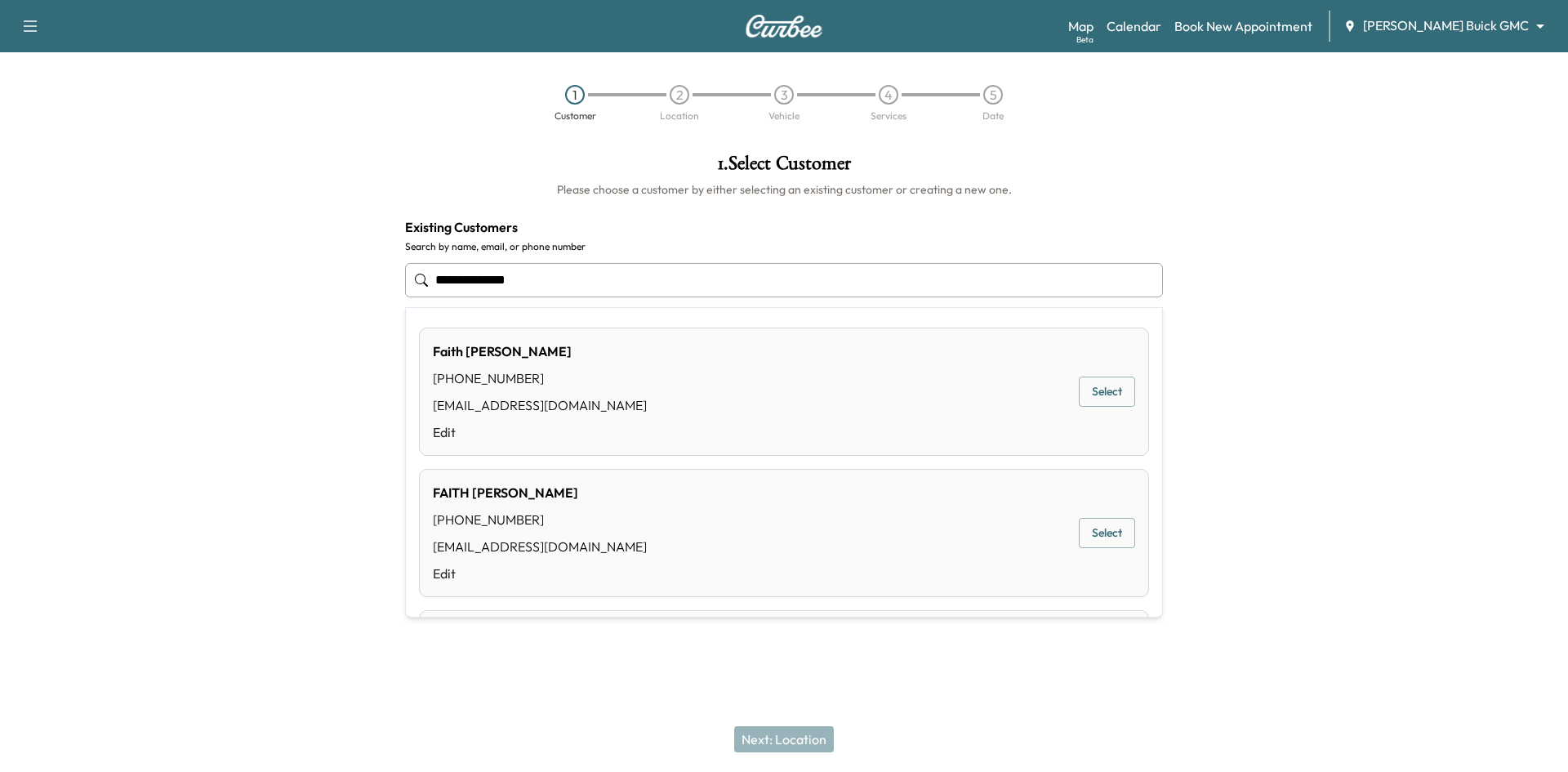
click at [674, 282] on input "**********" at bounding box center [784, 281] width 758 height 35
paste input "**********"
type input "**********"
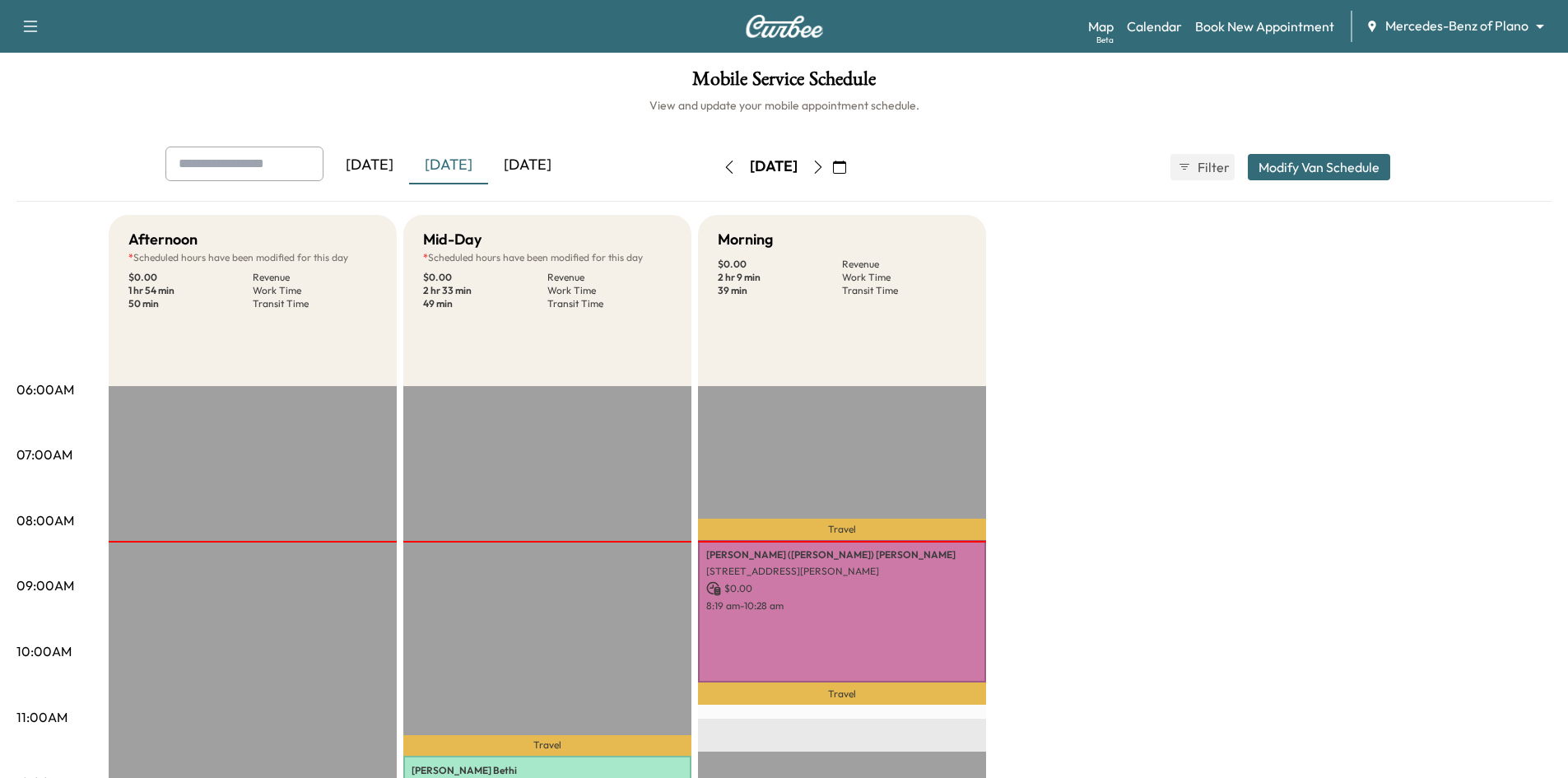
click at [846, 168] on icon "button" at bounding box center [840, 167] width 14 height 14
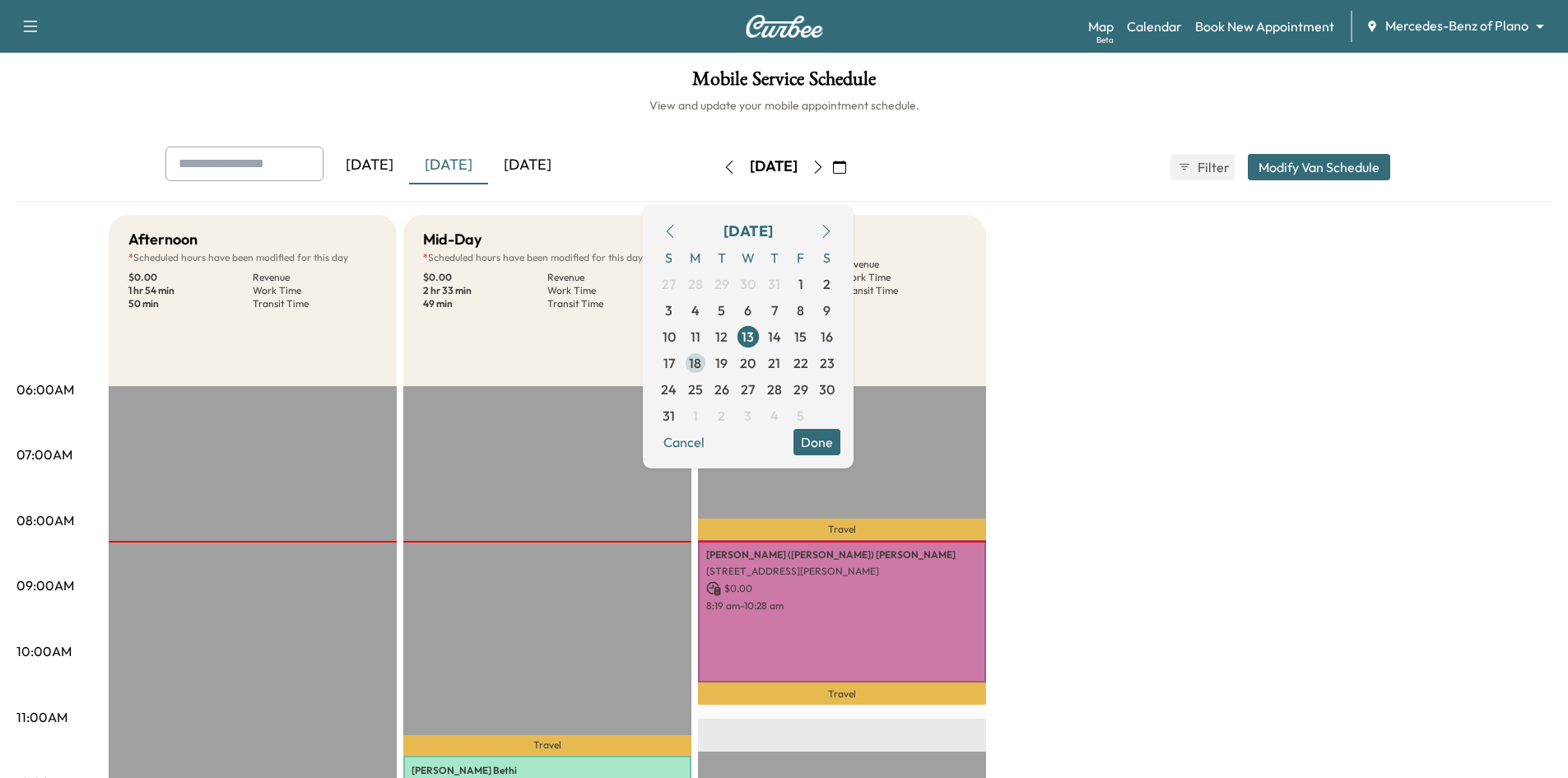
click at [701, 363] on span "18" at bounding box center [695, 363] width 13 height 19
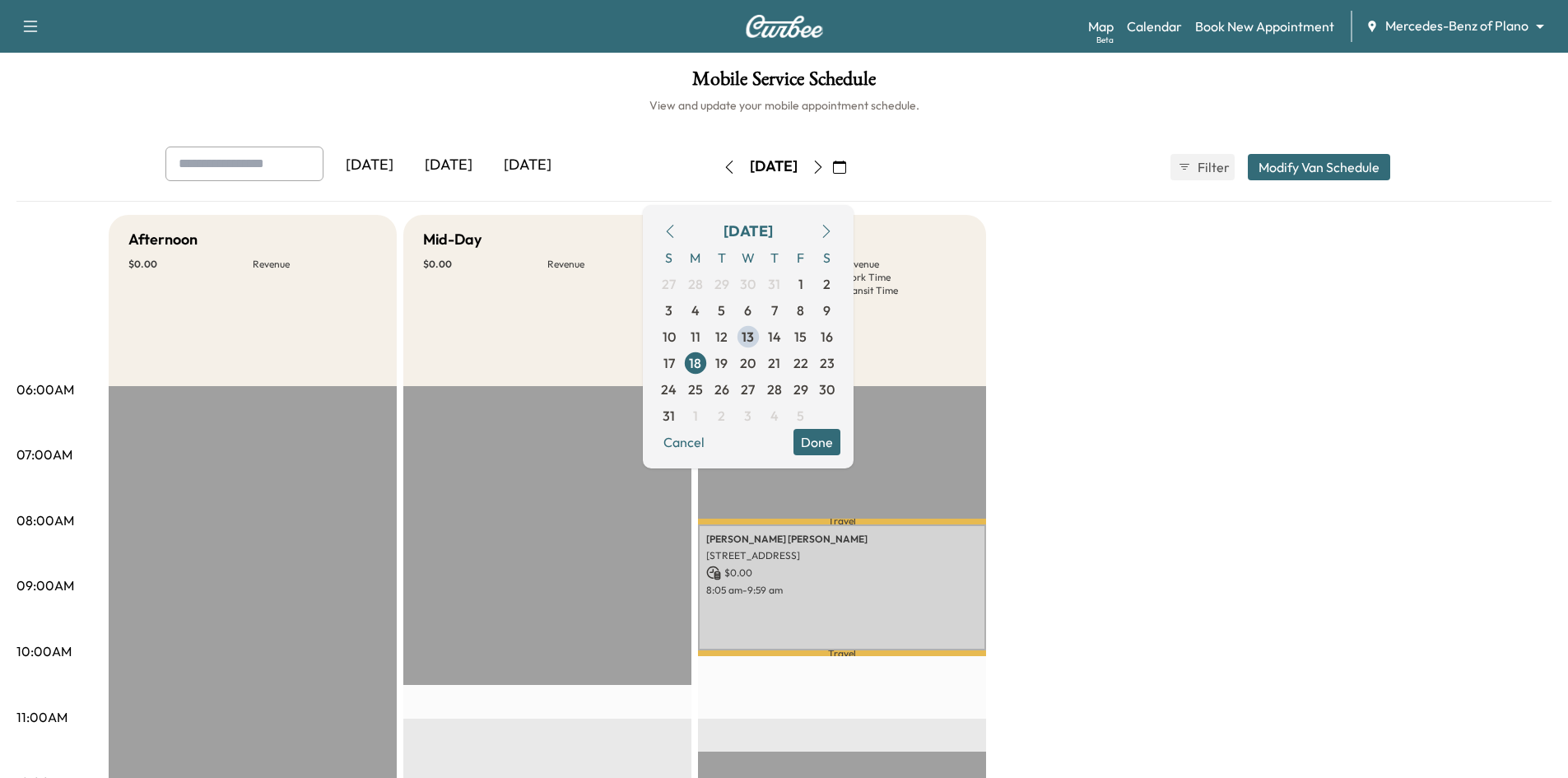
drag, startPoint x: 851, startPoint y: 437, endPoint x: 840, endPoint y: 439, distance: 11.2
click at [840, 438] on button "Done" at bounding box center [817, 442] width 47 height 26
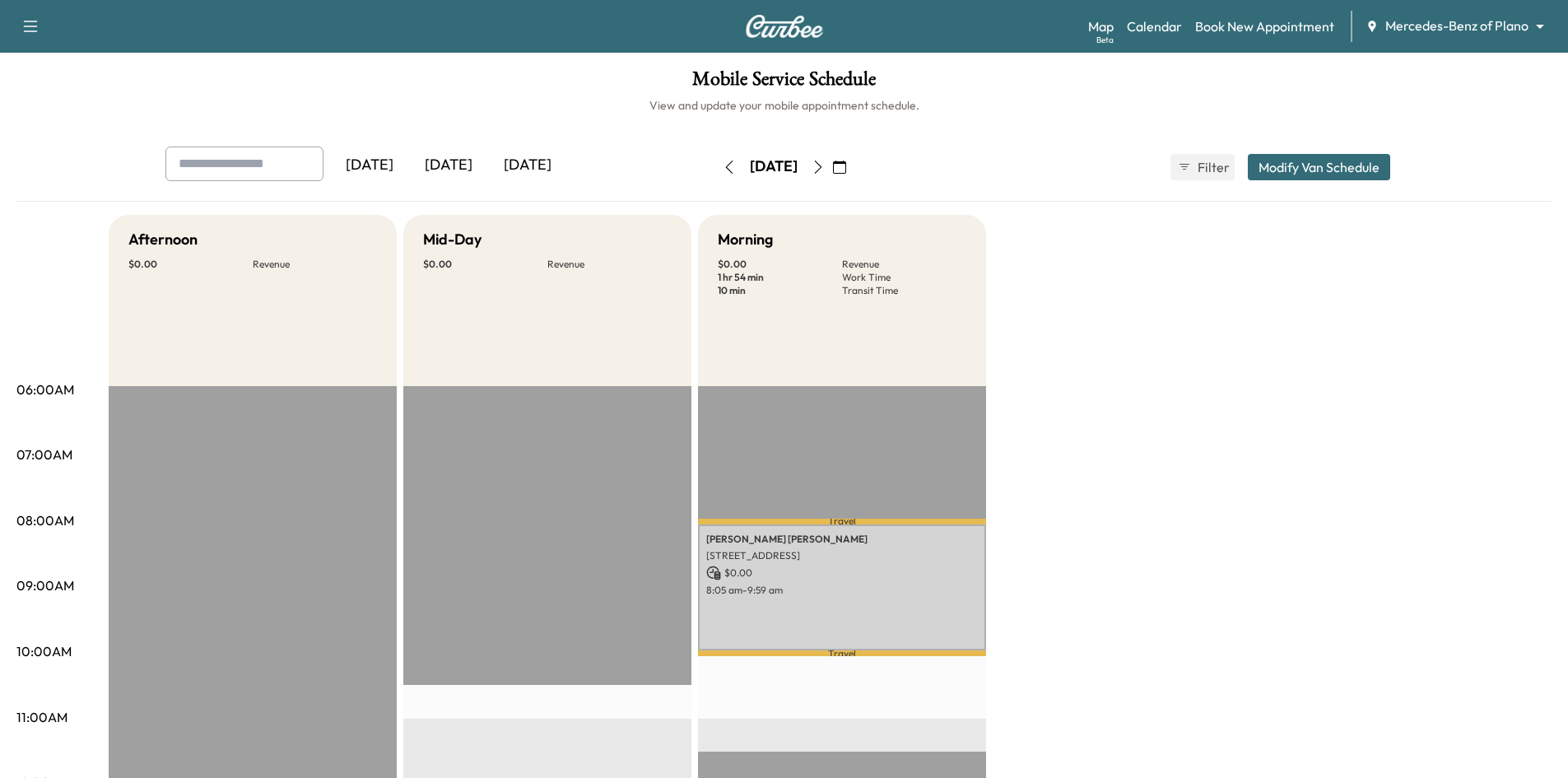
click at [445, 163] on div "[DATE]" at bounding box center [448, 165] width 79 height 38
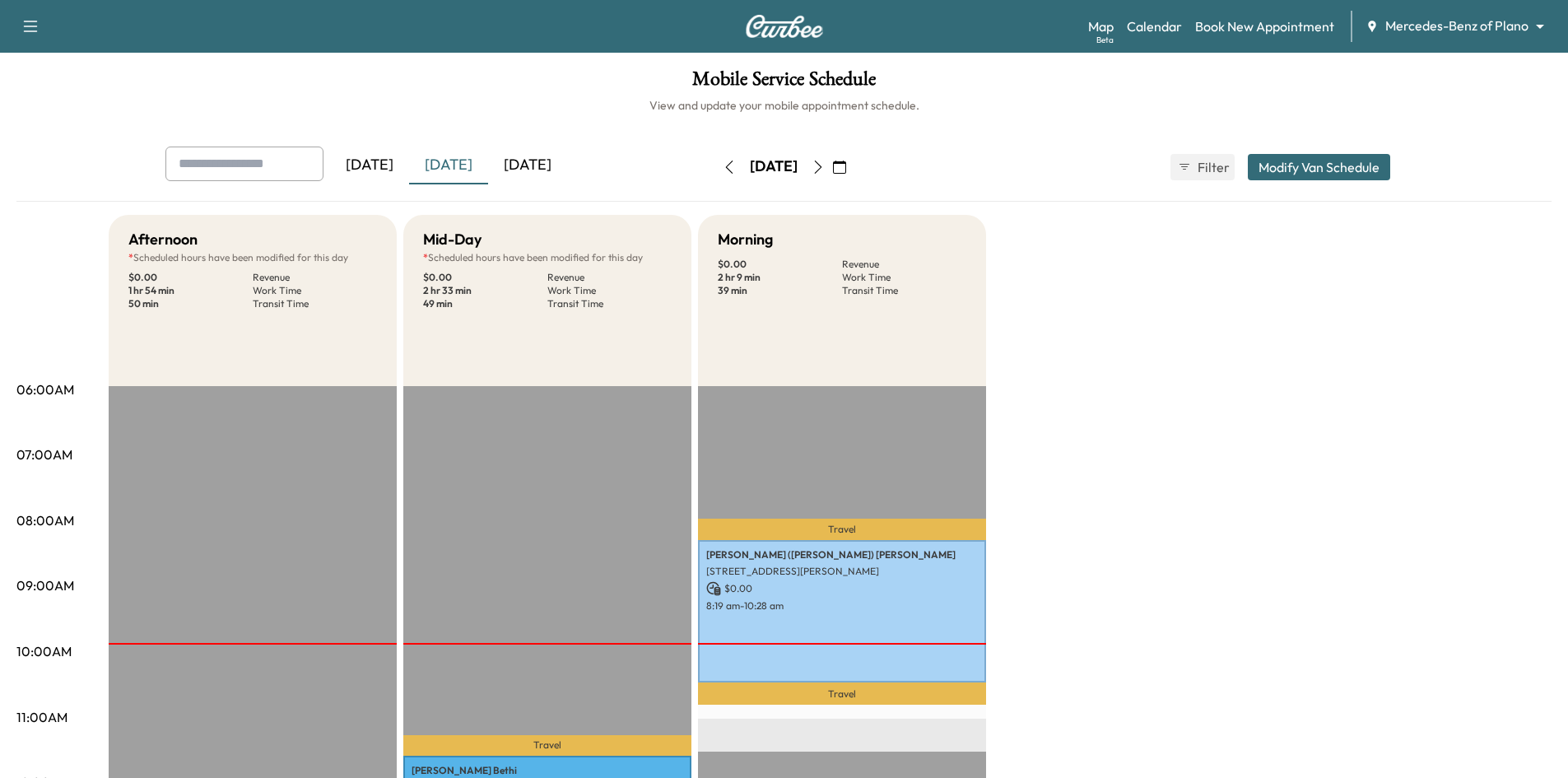
click at [854, 174] on button "button" at bounding box center [839, 166] width 28 height 26
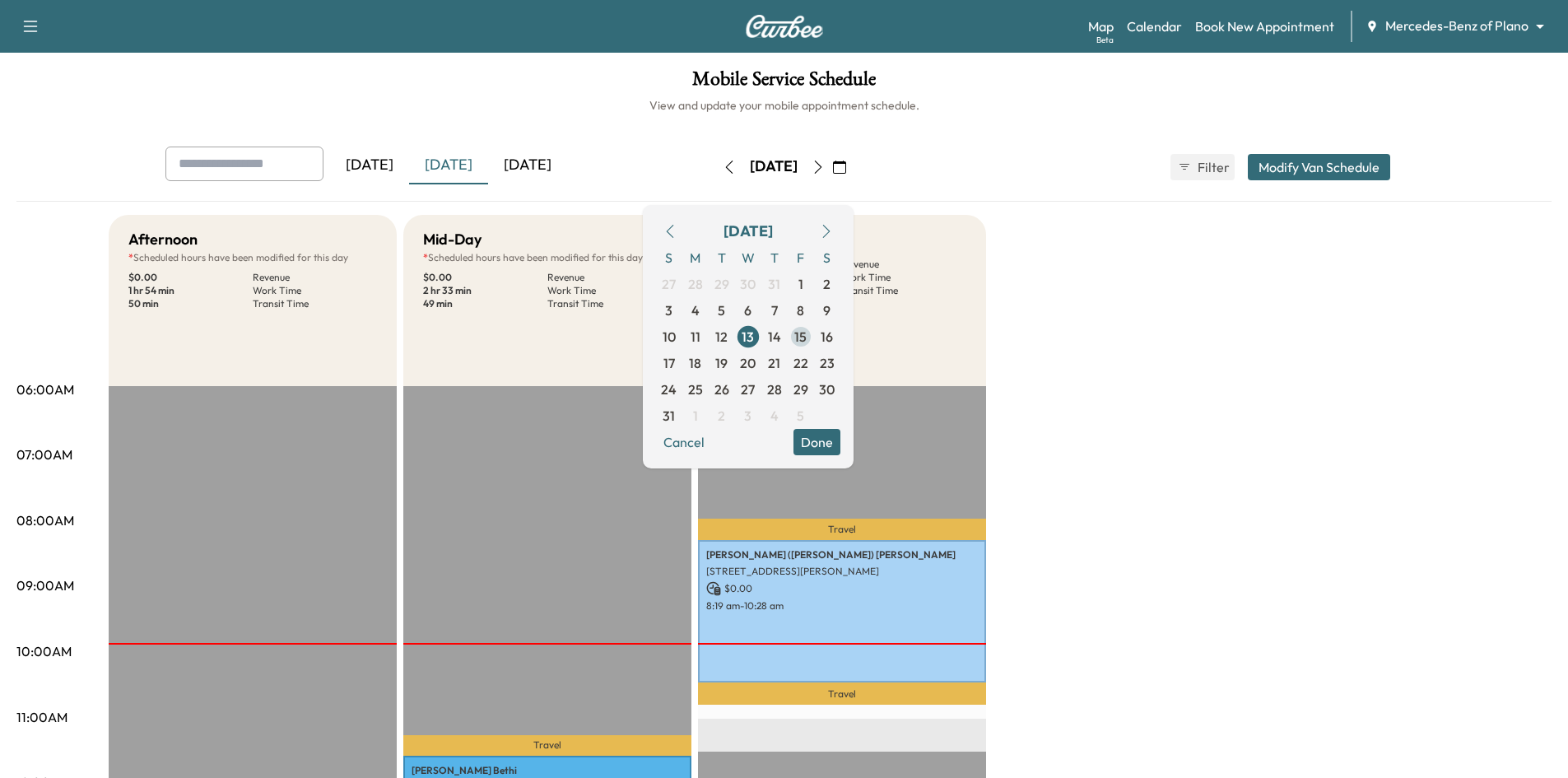
click at [807, 332] on span "15" at bounding box center [800, 336] width 13 height 19
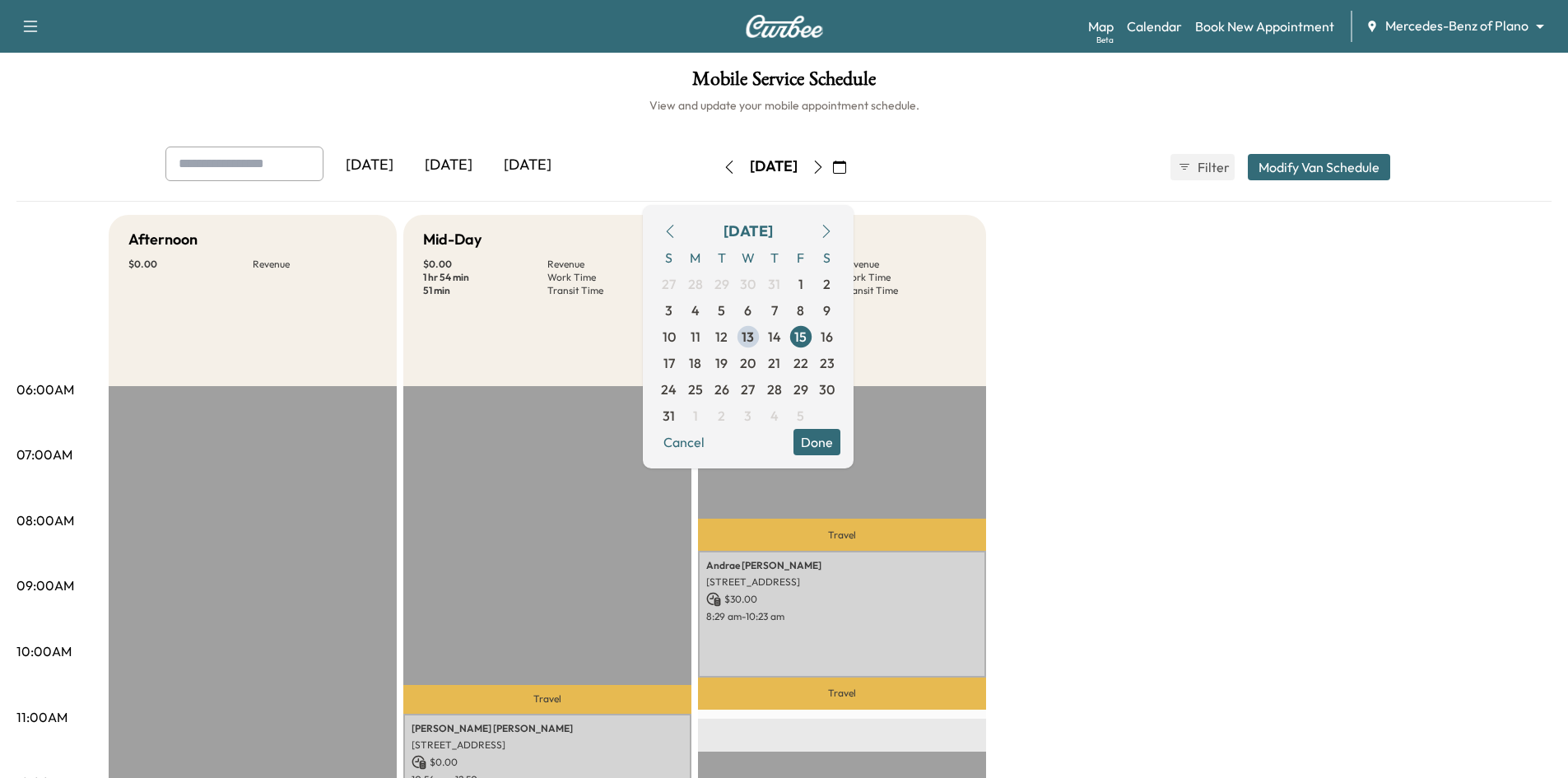
click at [840, 442] on button "Done" at bounding box center [817, 442] width 47 height 26
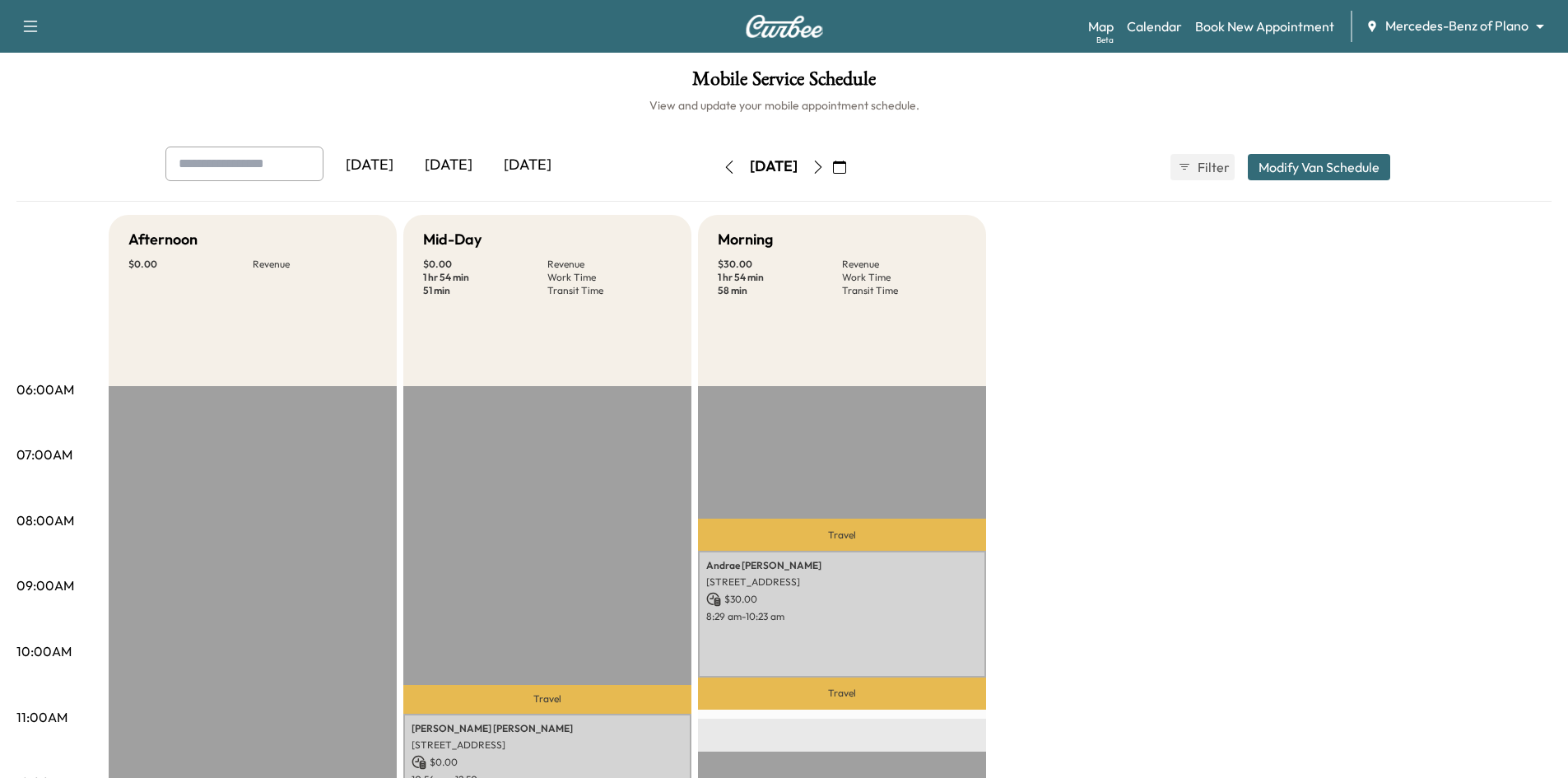
click at [469, 159] on div "[DATE]" at bounding box center [448, 165] width 79 height 38
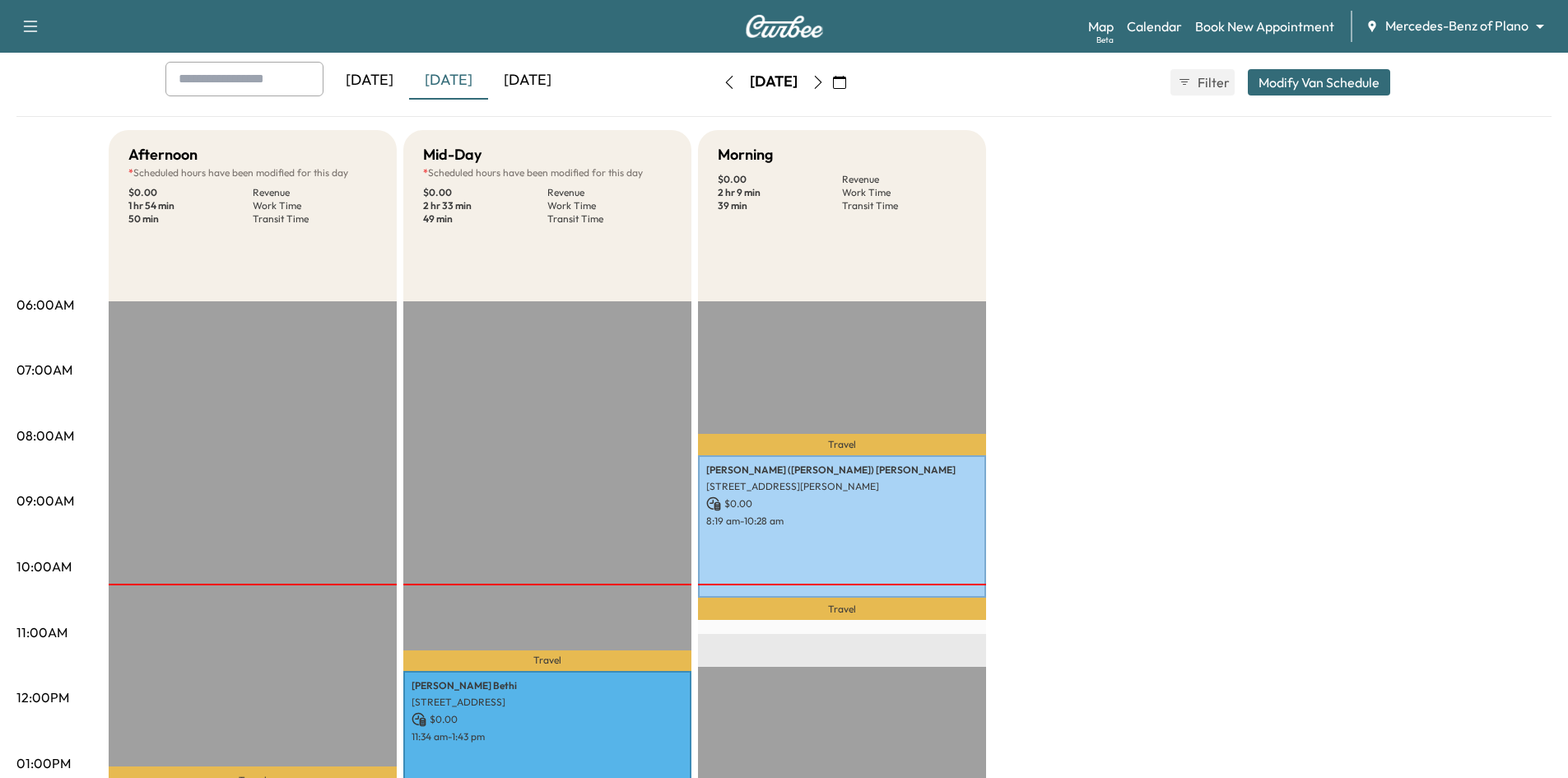
scroll to position [164, 0]
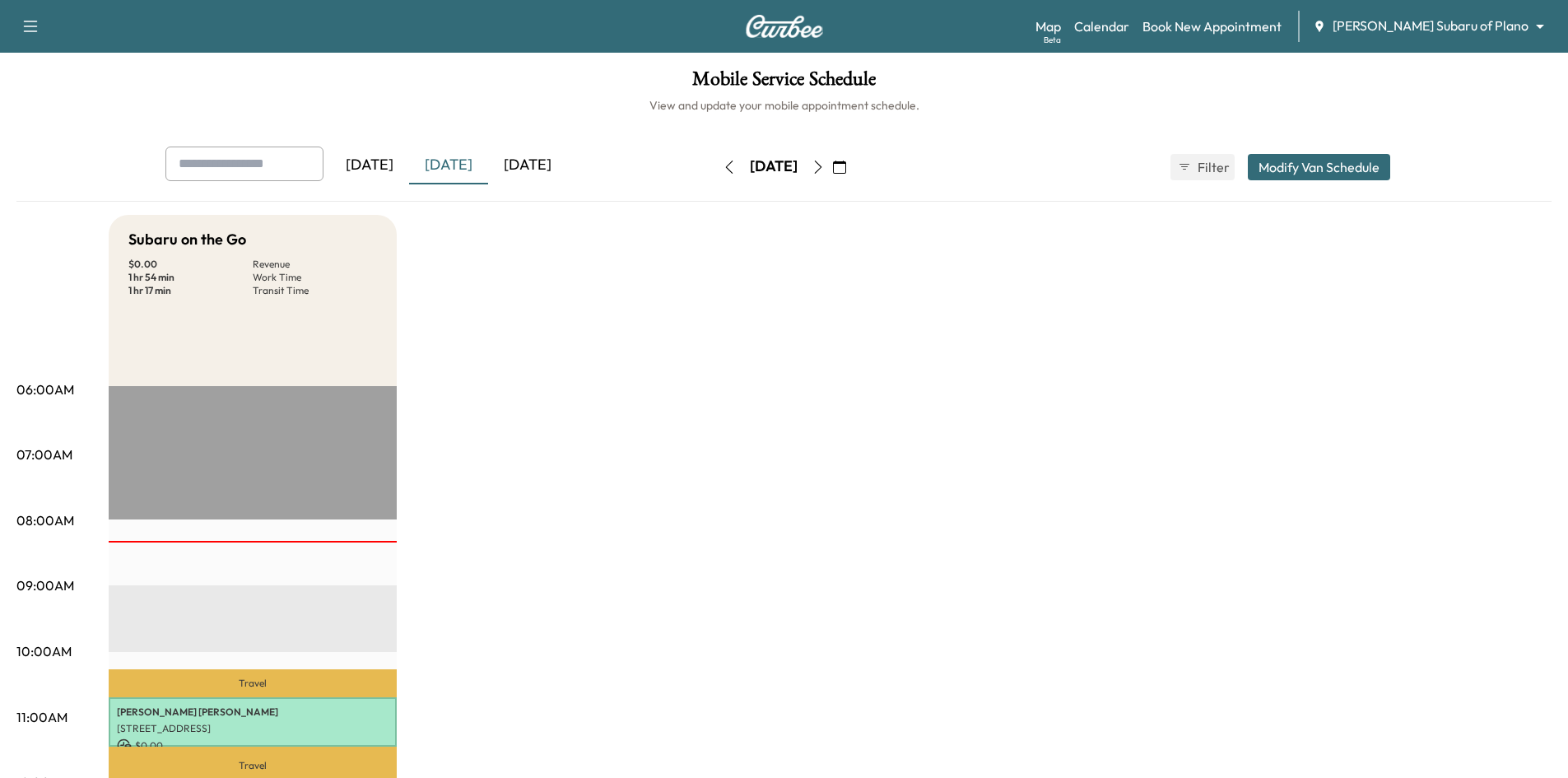
click at [846, 173] on icon "button" at bounding box center [840, 167] width 14 height 14
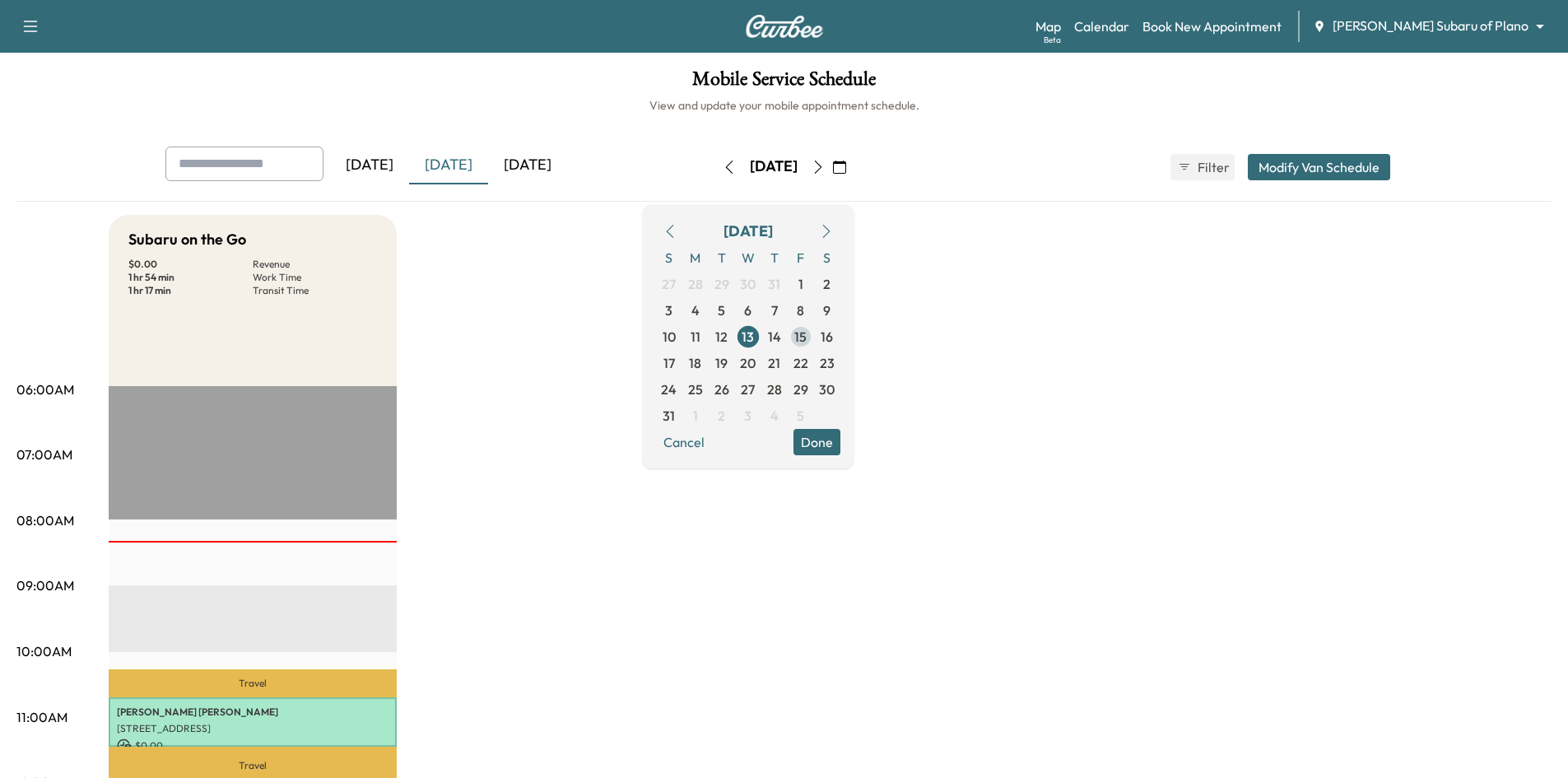
click at [807, 340] on span "15" at bounding box center [800, 336] width 13 height 19
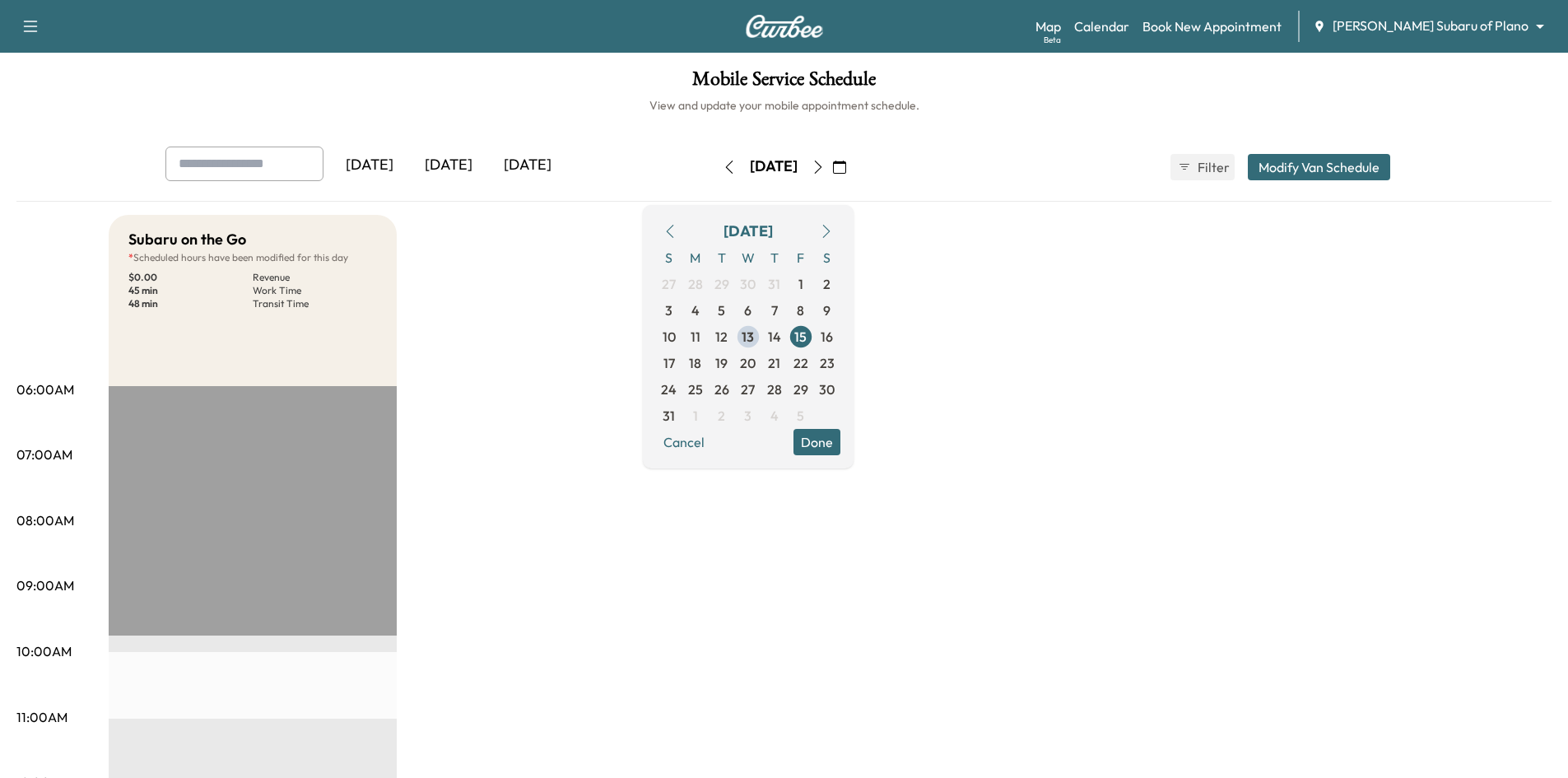
click at [840, 437] on button "Done" at bounding box center [817, 442] width 47 height 26
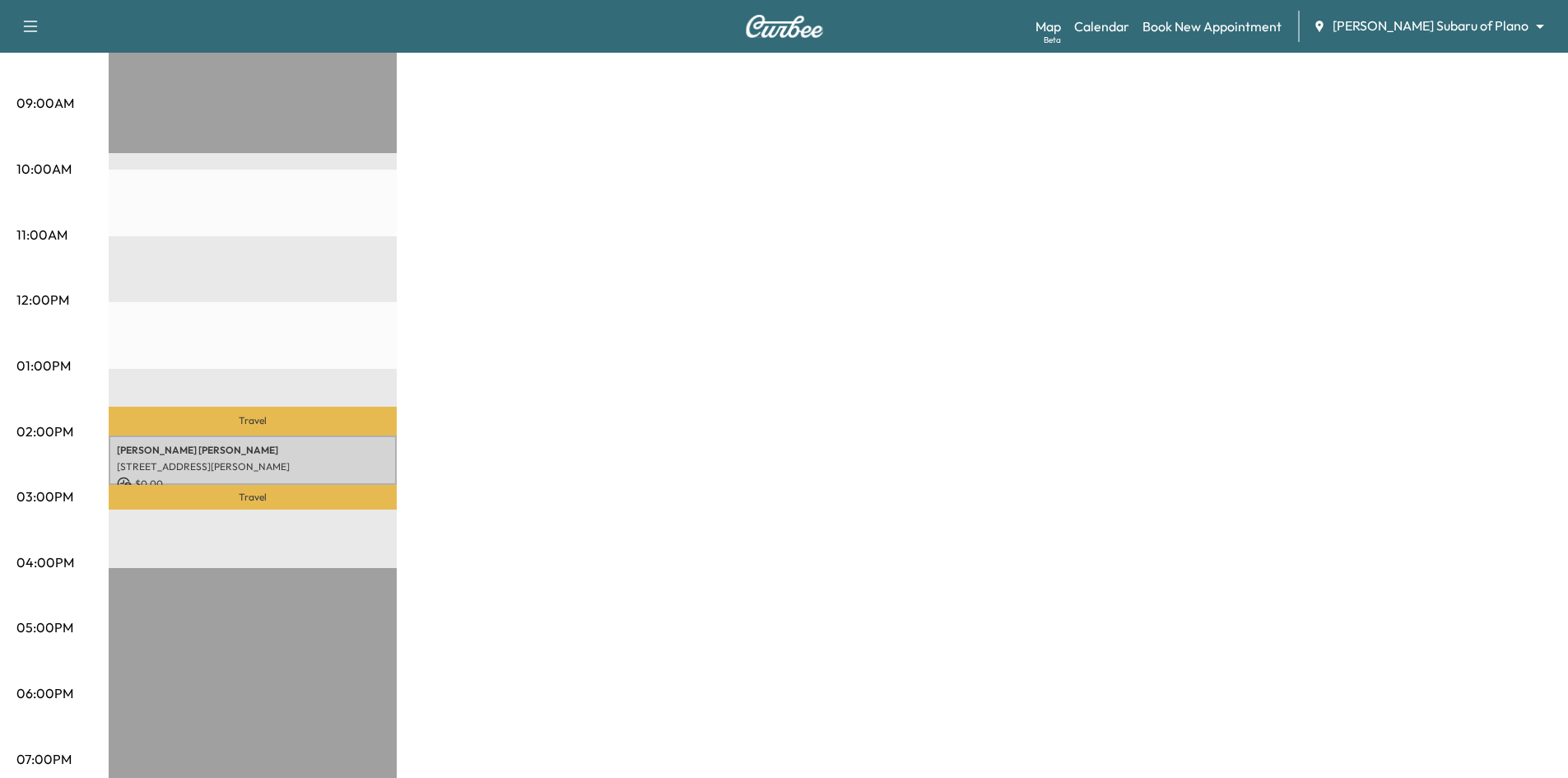
scroll to position [494, 0]
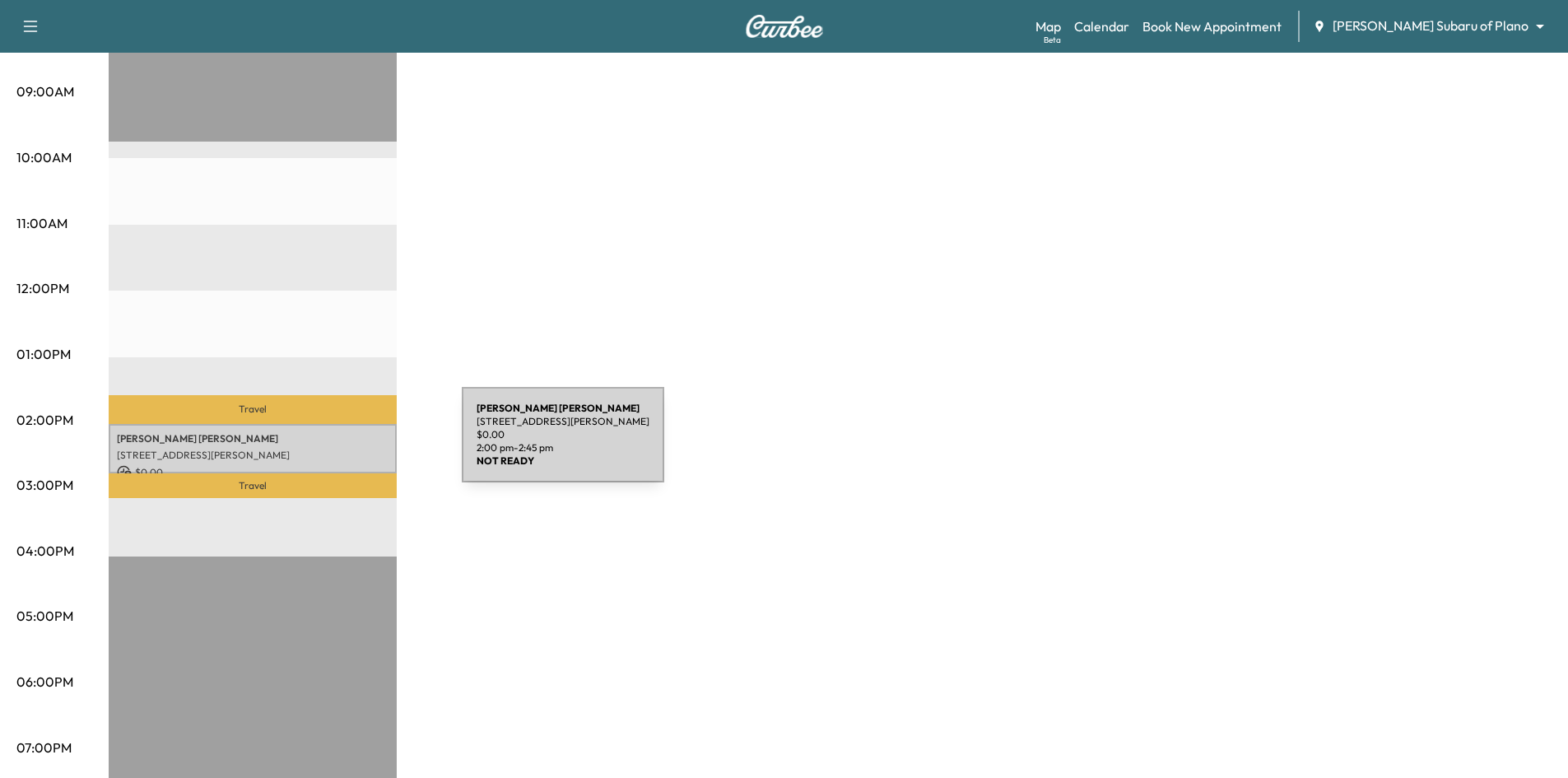
click at [338, 448] on p "[STREET_ADDRESS][PERSON_NAME]" at bounding box center [252, 455] width 271 height 14
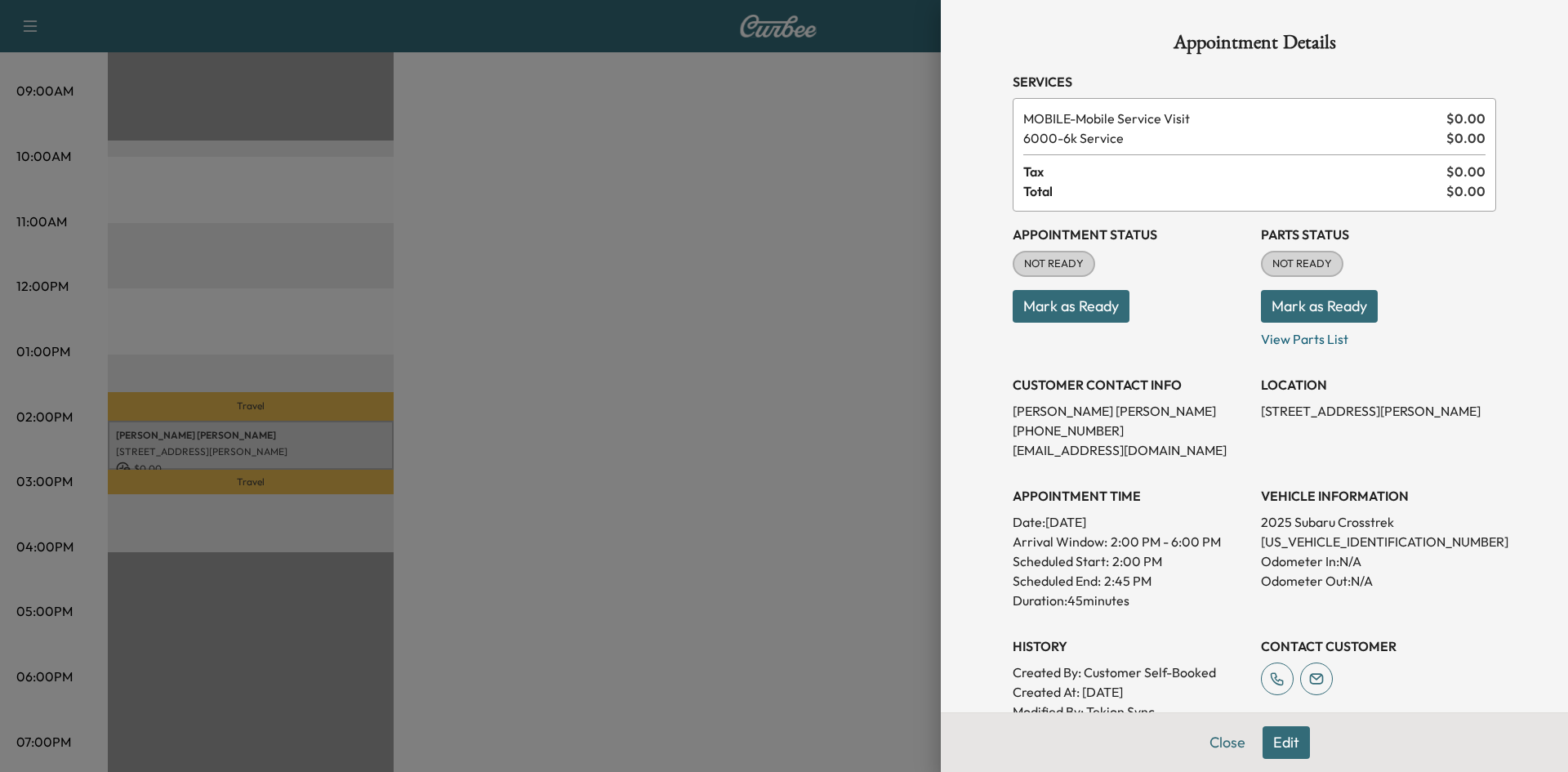
click at [298, 278] on div at bounding box center [784, 386] width 1568 height 772
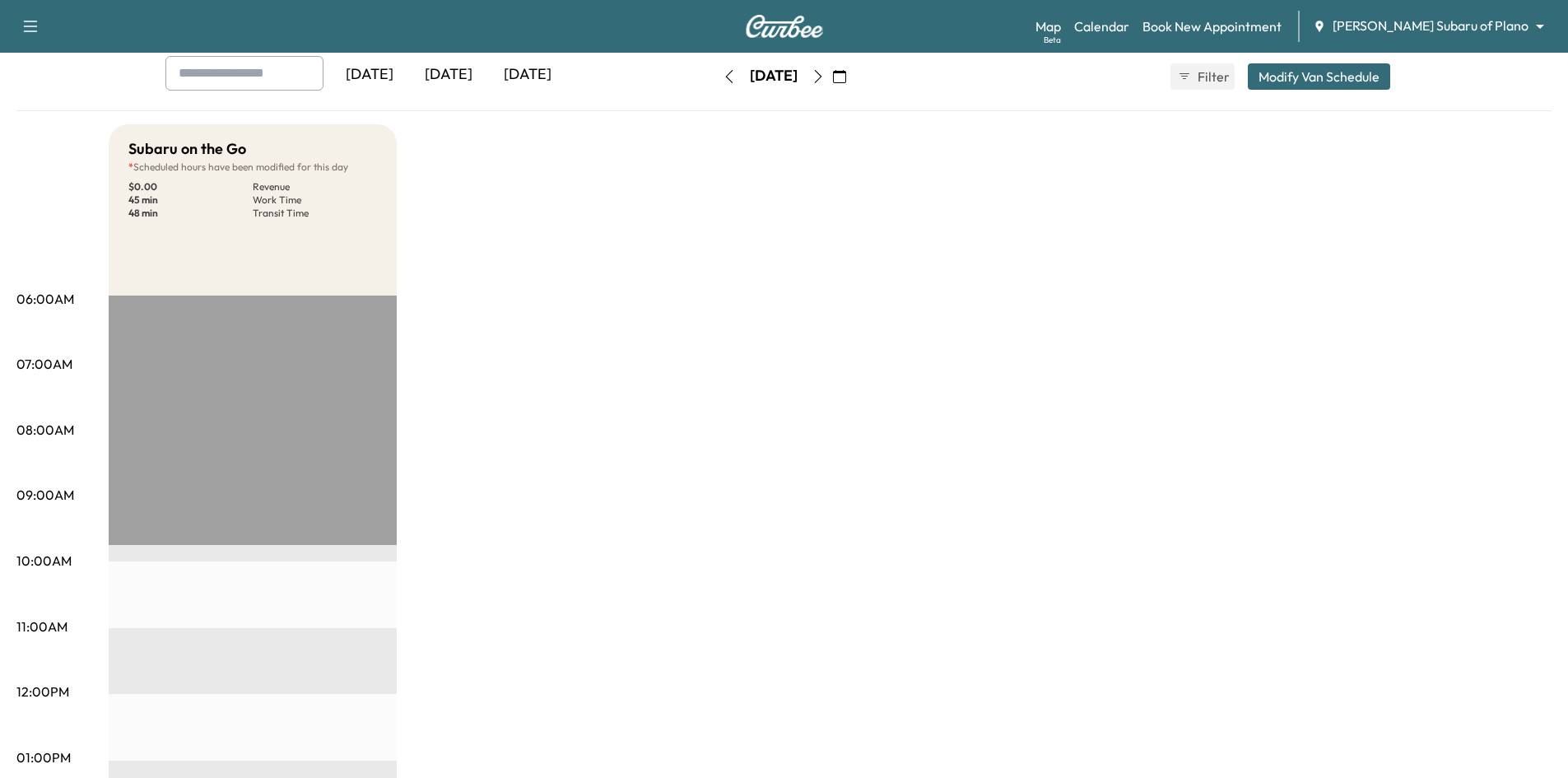
scroll to position [0, 0]
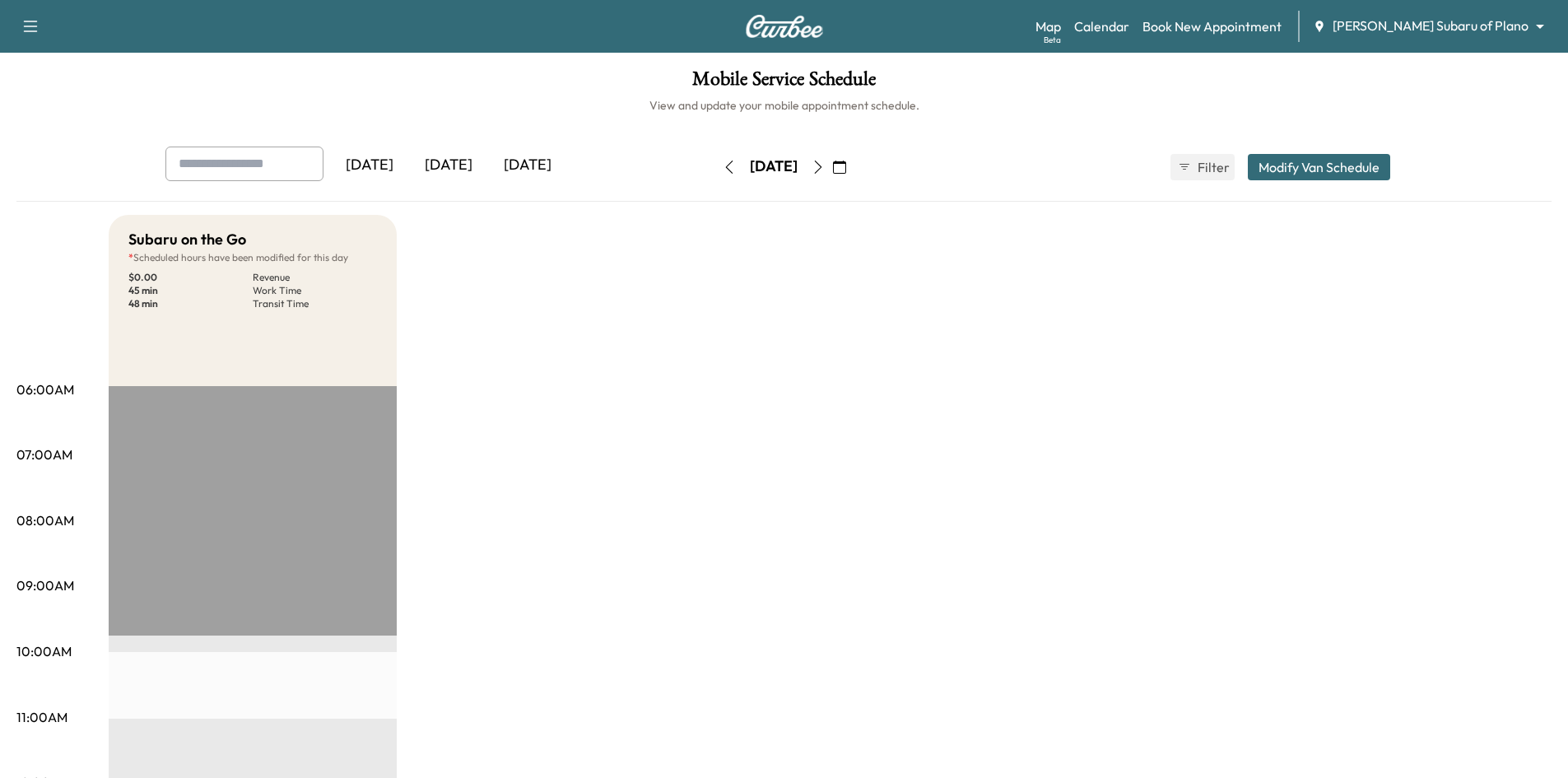
click at [453, 171] on div "[DATE]" at bounding box center [448, 165] width 79 height 38
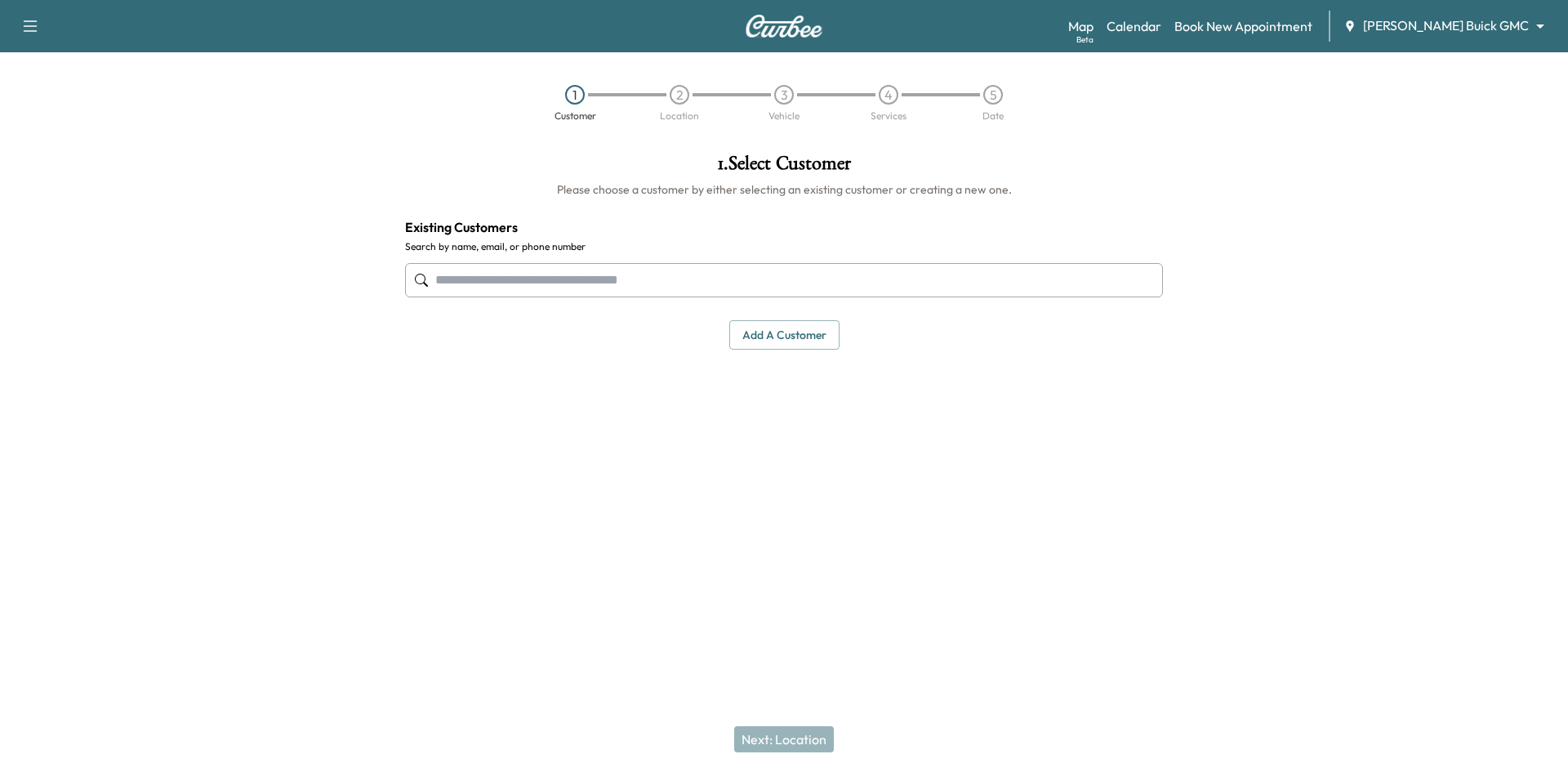
click at [534, 290] on input "text" at bounding box center [784, 281] width 758 height 35
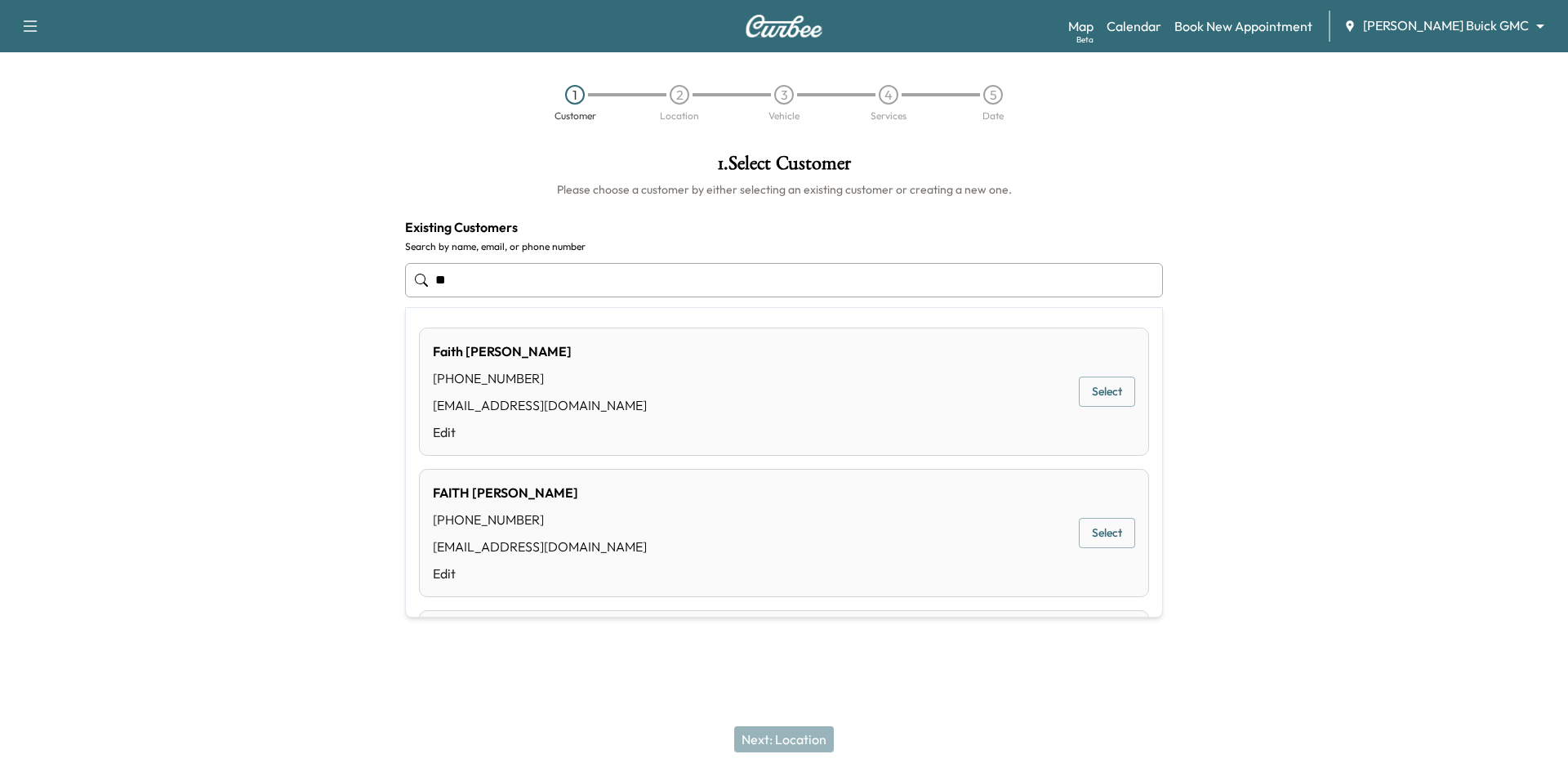
type input "*"
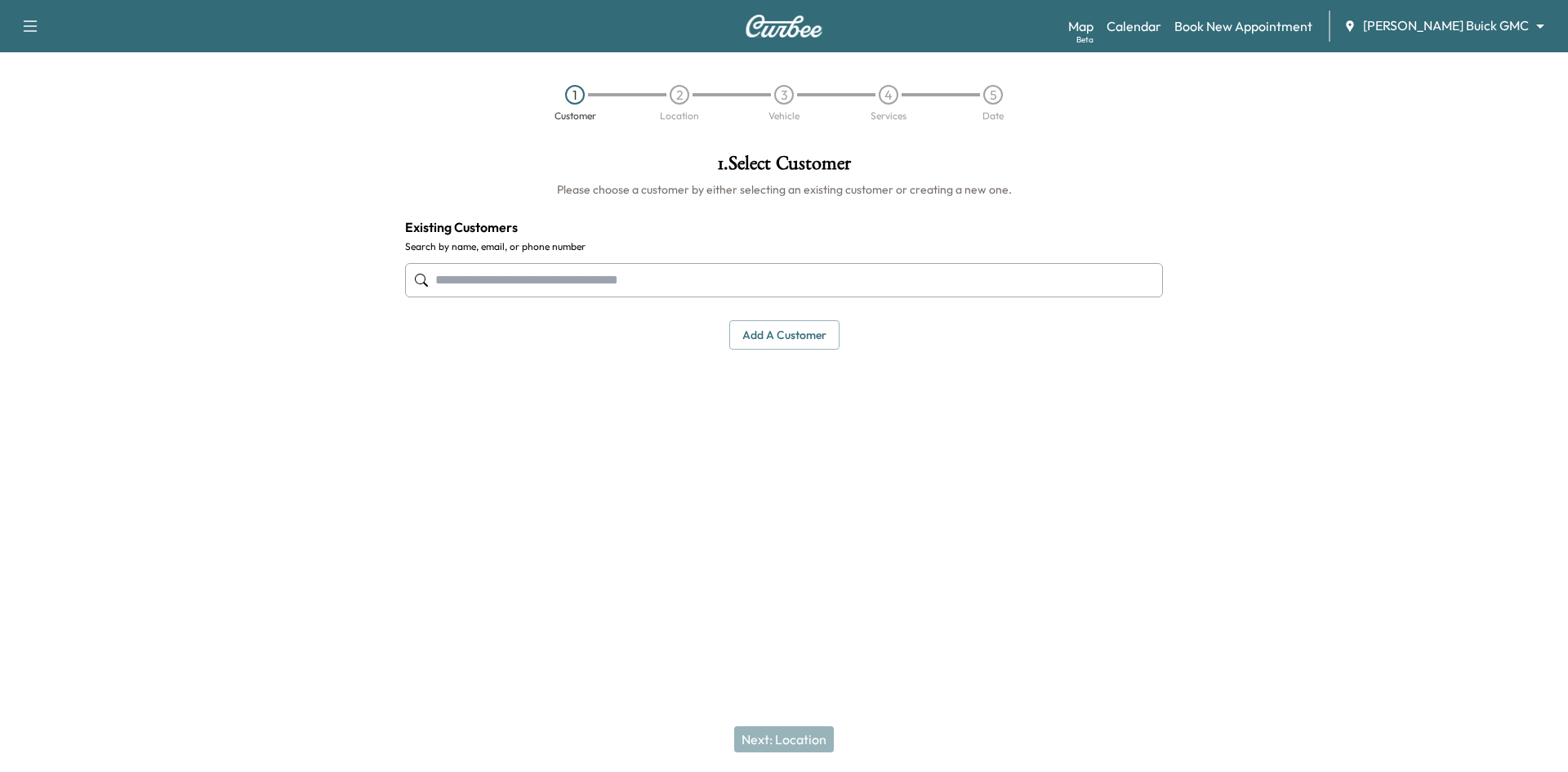
click at [753, 338] on button "Add a customer" at bounding box center [784, 335] width 110 height 30
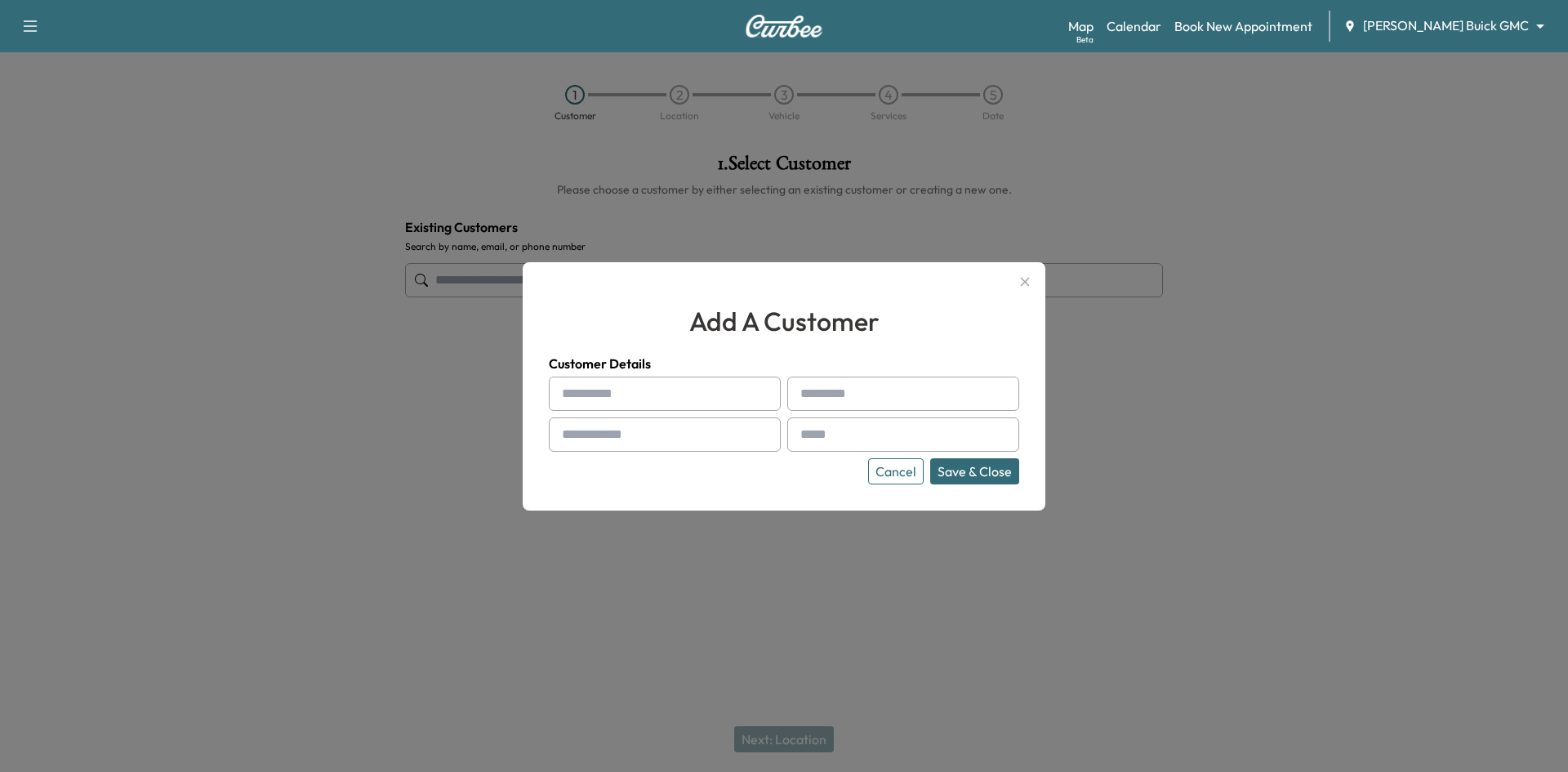
click at [667, 395] on input "text" at bounding box center [665, 394] width 232 height 35
type input "*****"
click at [893, 394] on input "text" at bounding box center [903, 394] width 232 height 35
type input "*******"
click at [751, 441] on input "text" at bounding box center [665, 435] width 232 height 35
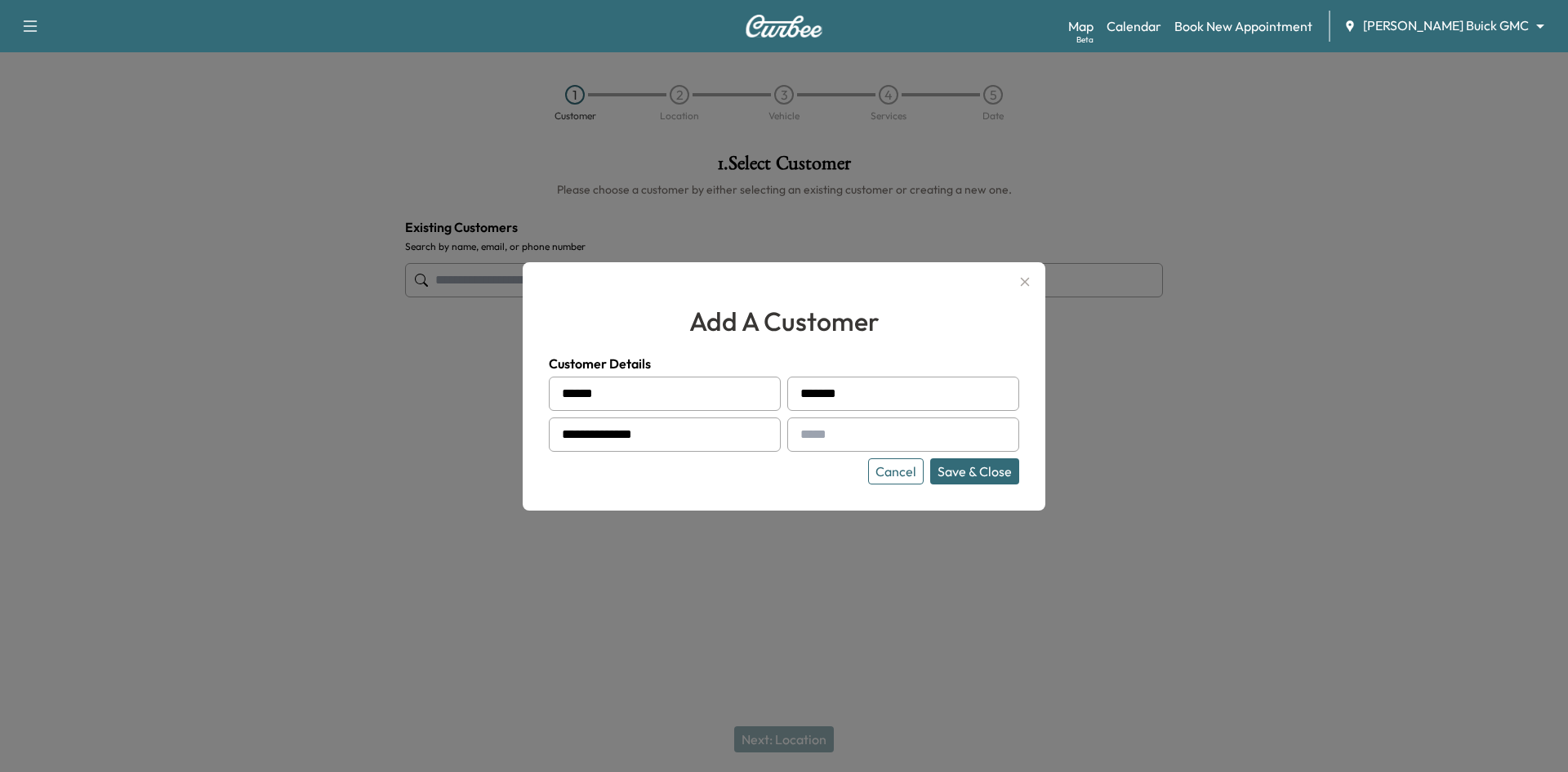
type input "**********"
click at [983, 470] on button "Save & Close" at bounding box center [975, 471] width 89 height 26
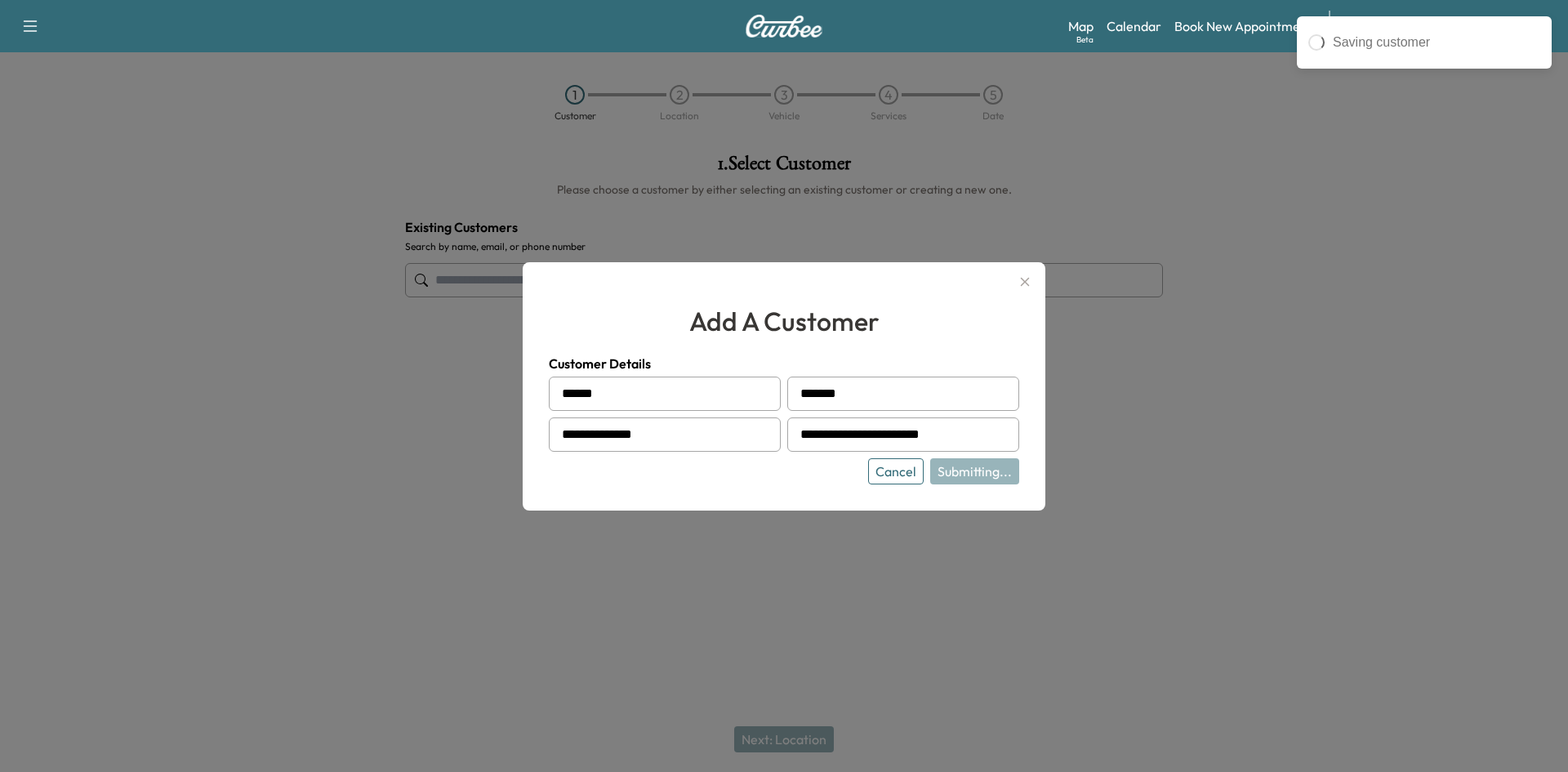
type input "**********"
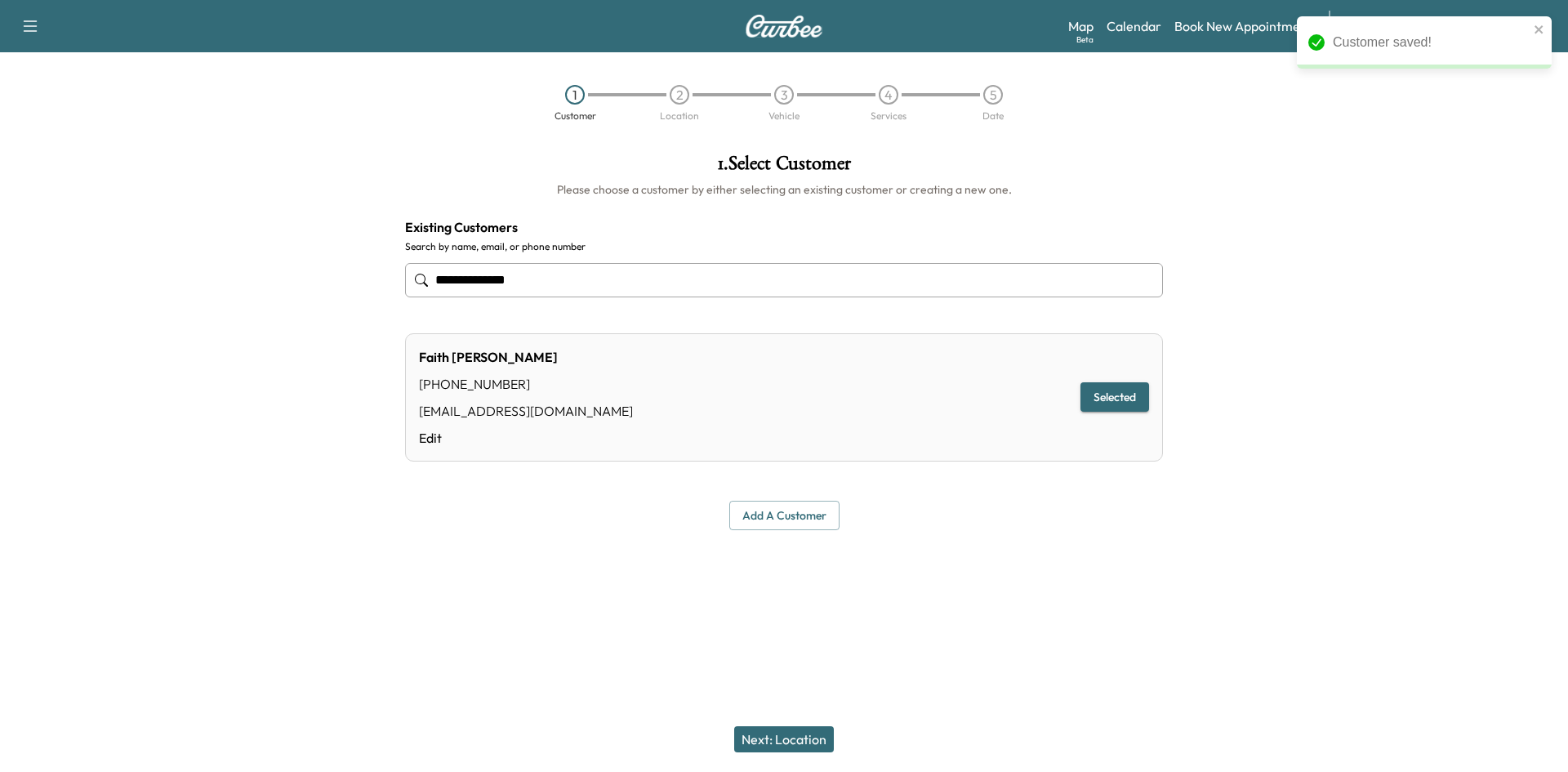
click at [801, 746] on button "Next: Location" at bounding box center [784, 739] width 99 height 26
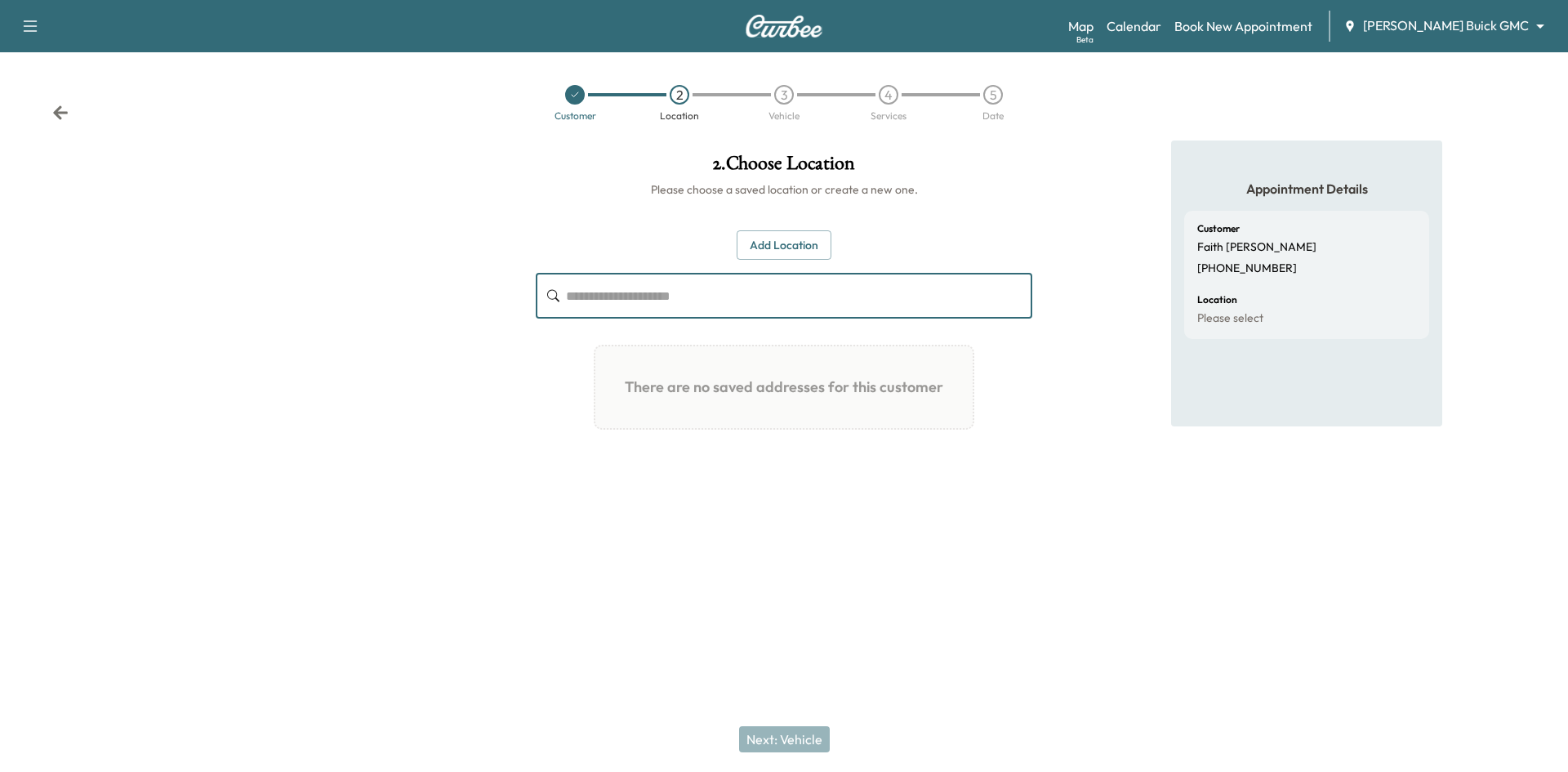
click at [784, 303] on input "text" at bounding box center [799, 295] width 466 height 45
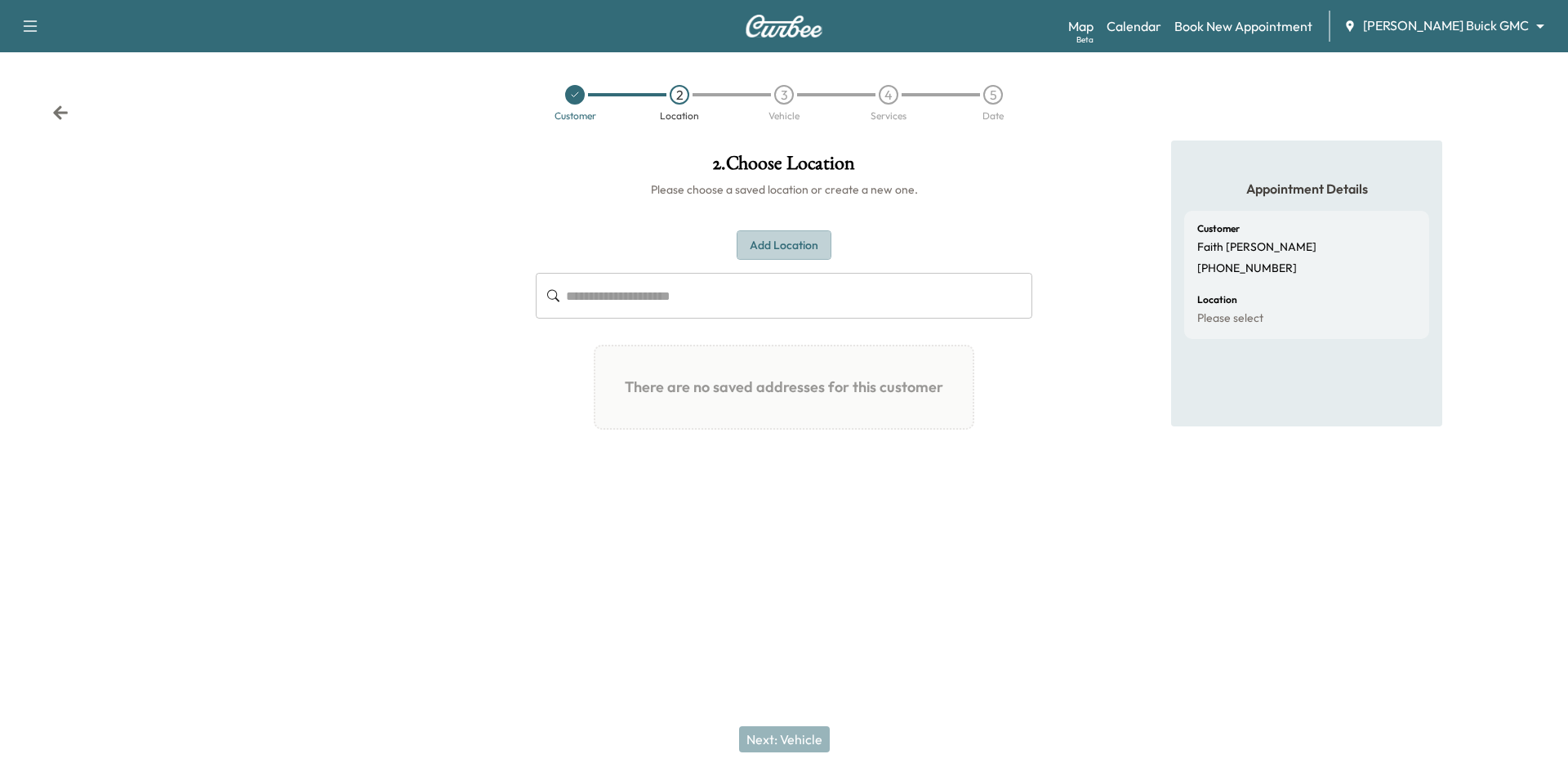
click at [785, 255] on button "Add Location" at bounding box center [784, 245] width 95 height 30
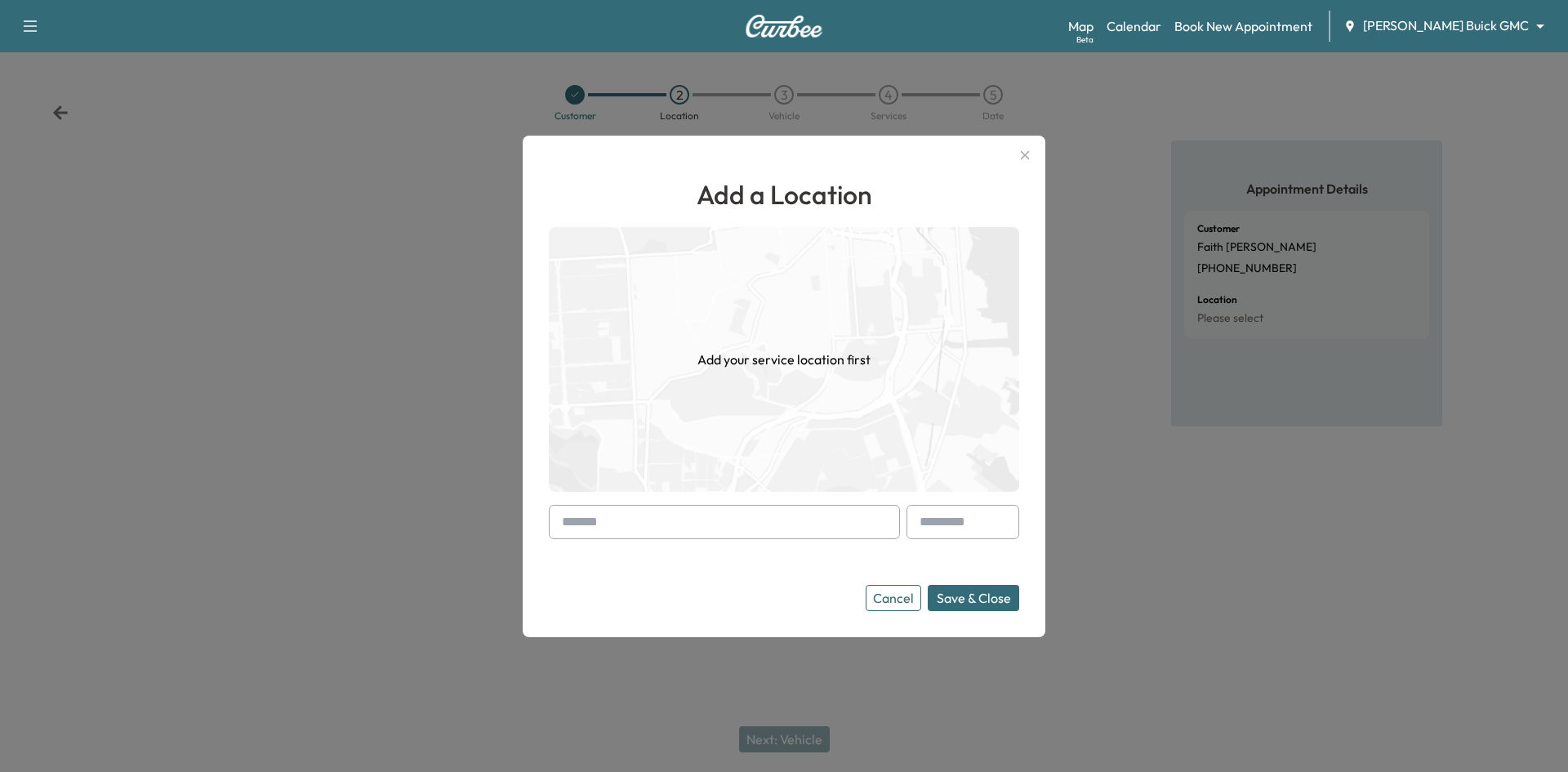
click at [761, 533] on input "text" at bounding box center [725, 522] width 351 height 35
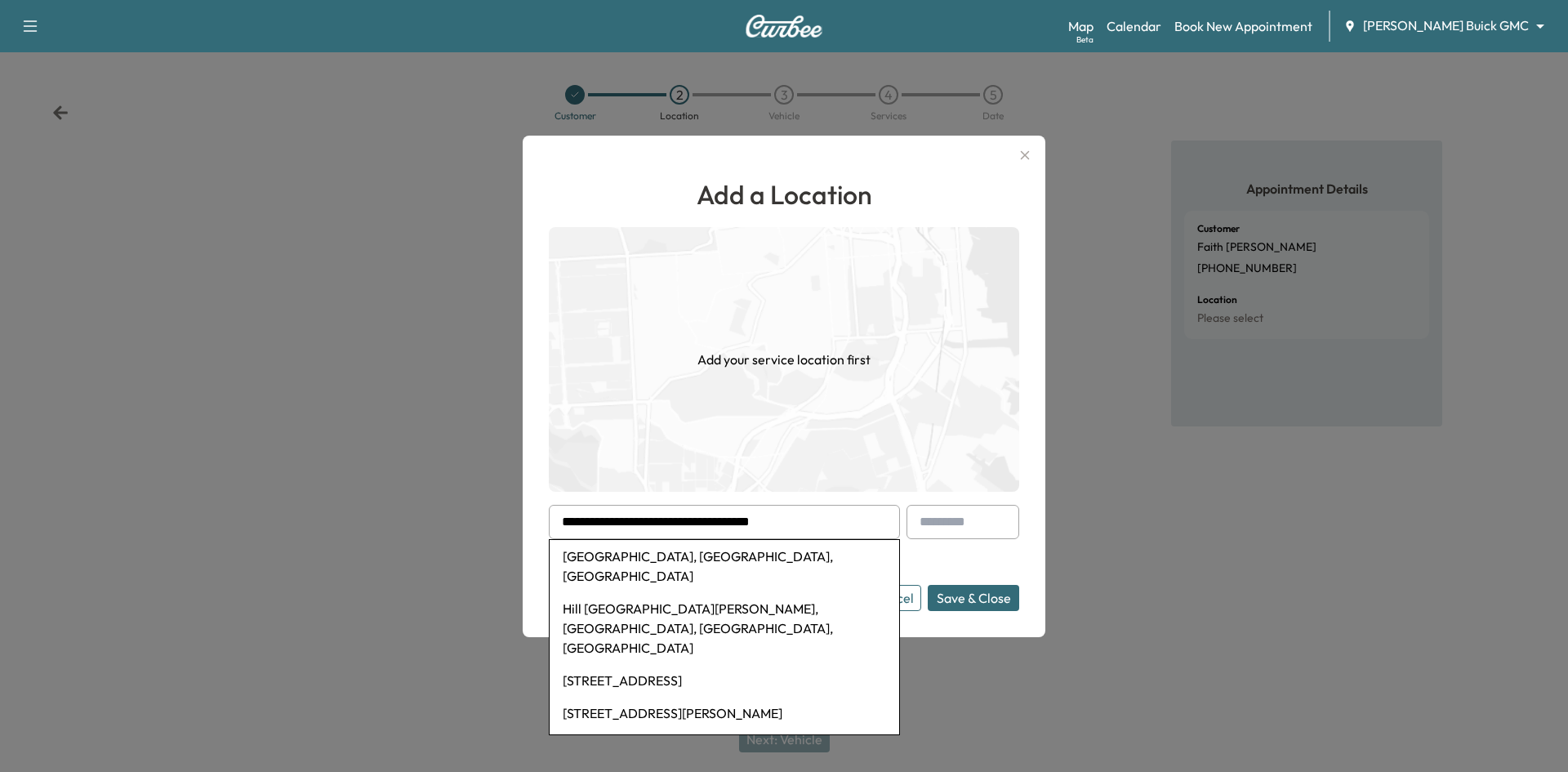
click at [928, 585] on button "Save & Close" at bounding box center [974, 597] width 92 height 26
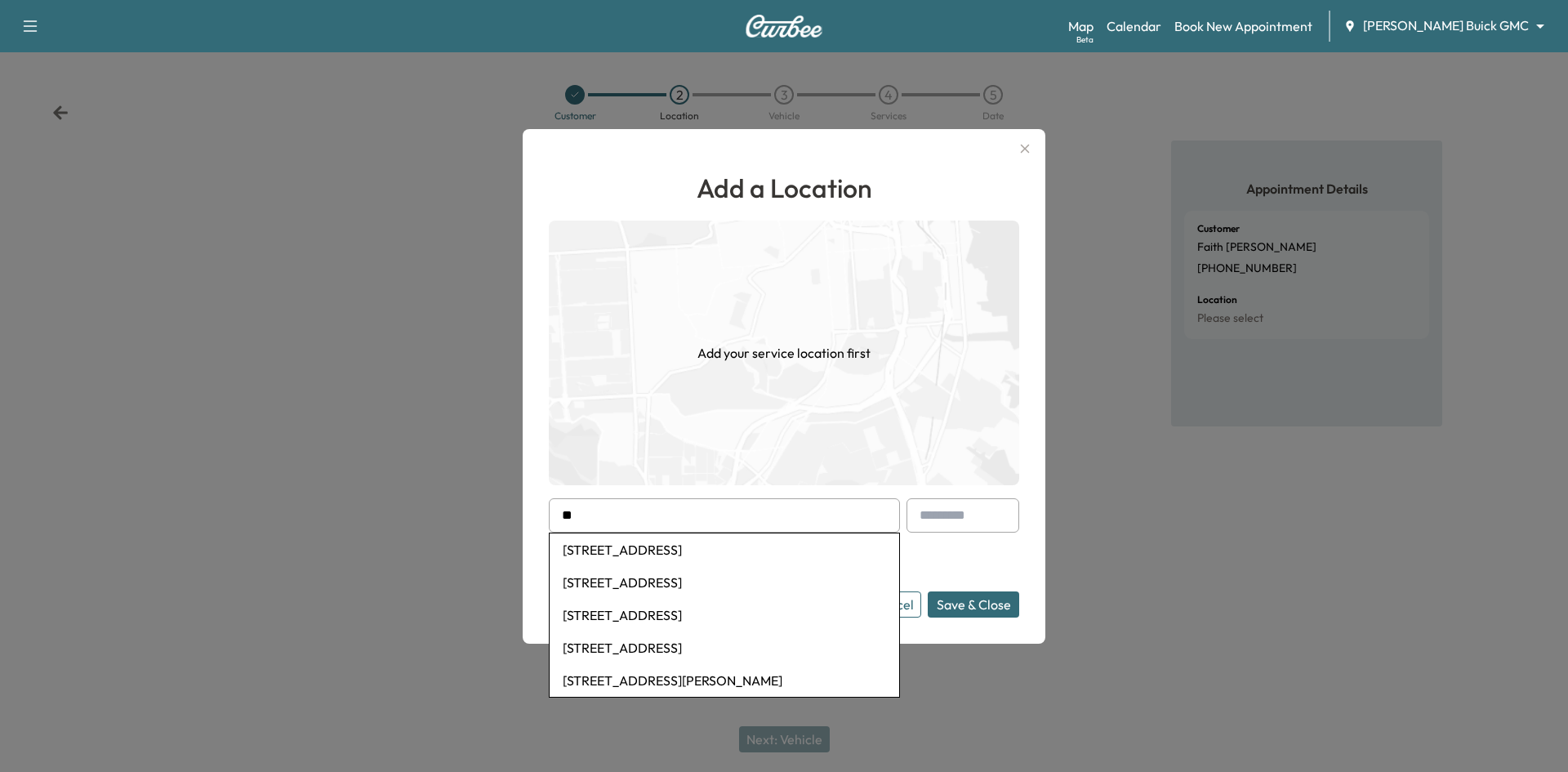
type input "*"
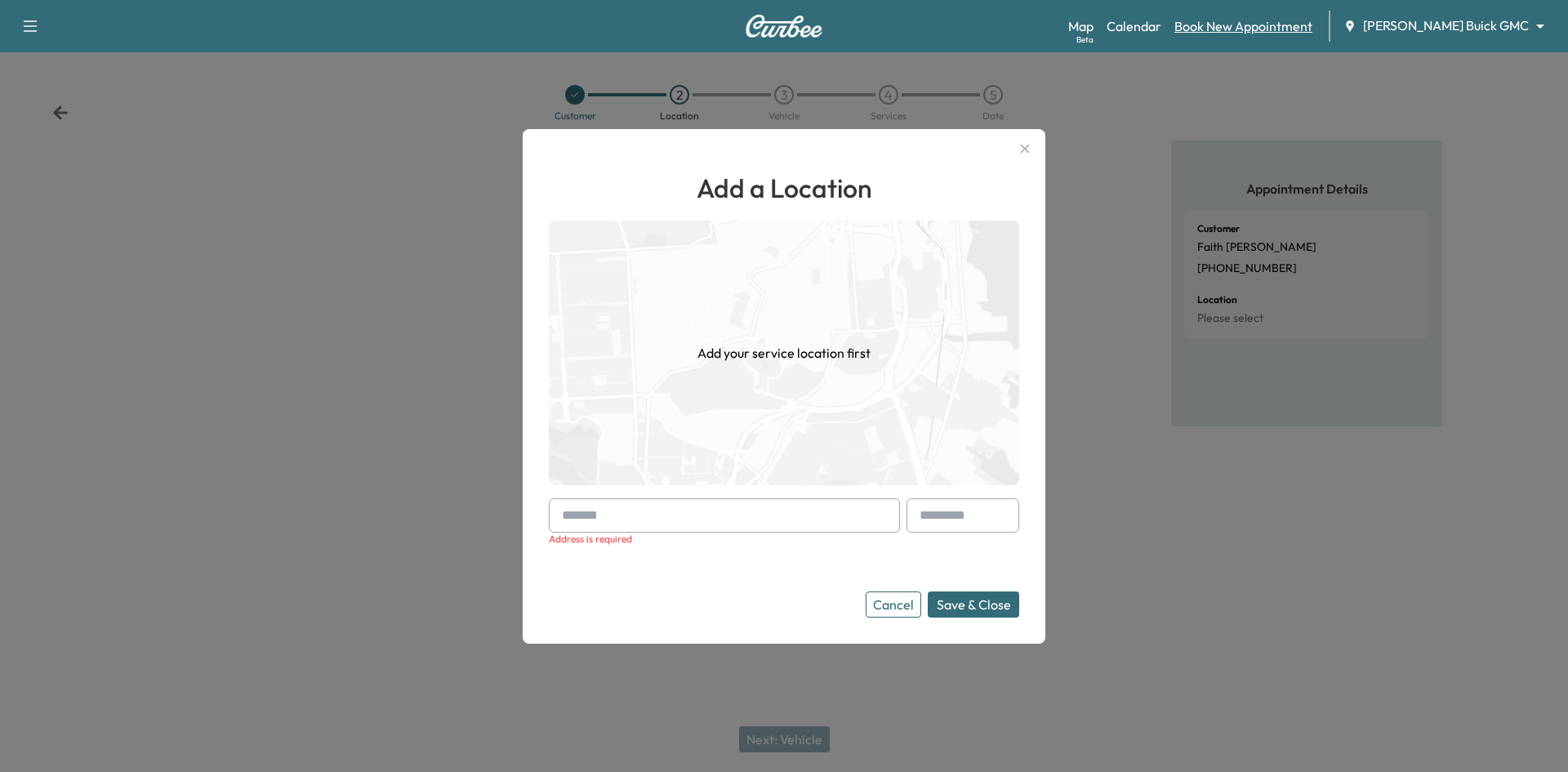
click at [1269, 34] on link "Book New Appointment" at bounding box center [1243, 26] width 138 height 19
click at [1216, 28] on div "Map Beta Calendar Book New Appointment [PERSON_NAME] Buick GMC ******** ​" at bounding box center [1311, 26] width 487 height 31
click at [1162, 29] on link "Calendar" at bounding box center [1134, 26] width 55 height 19
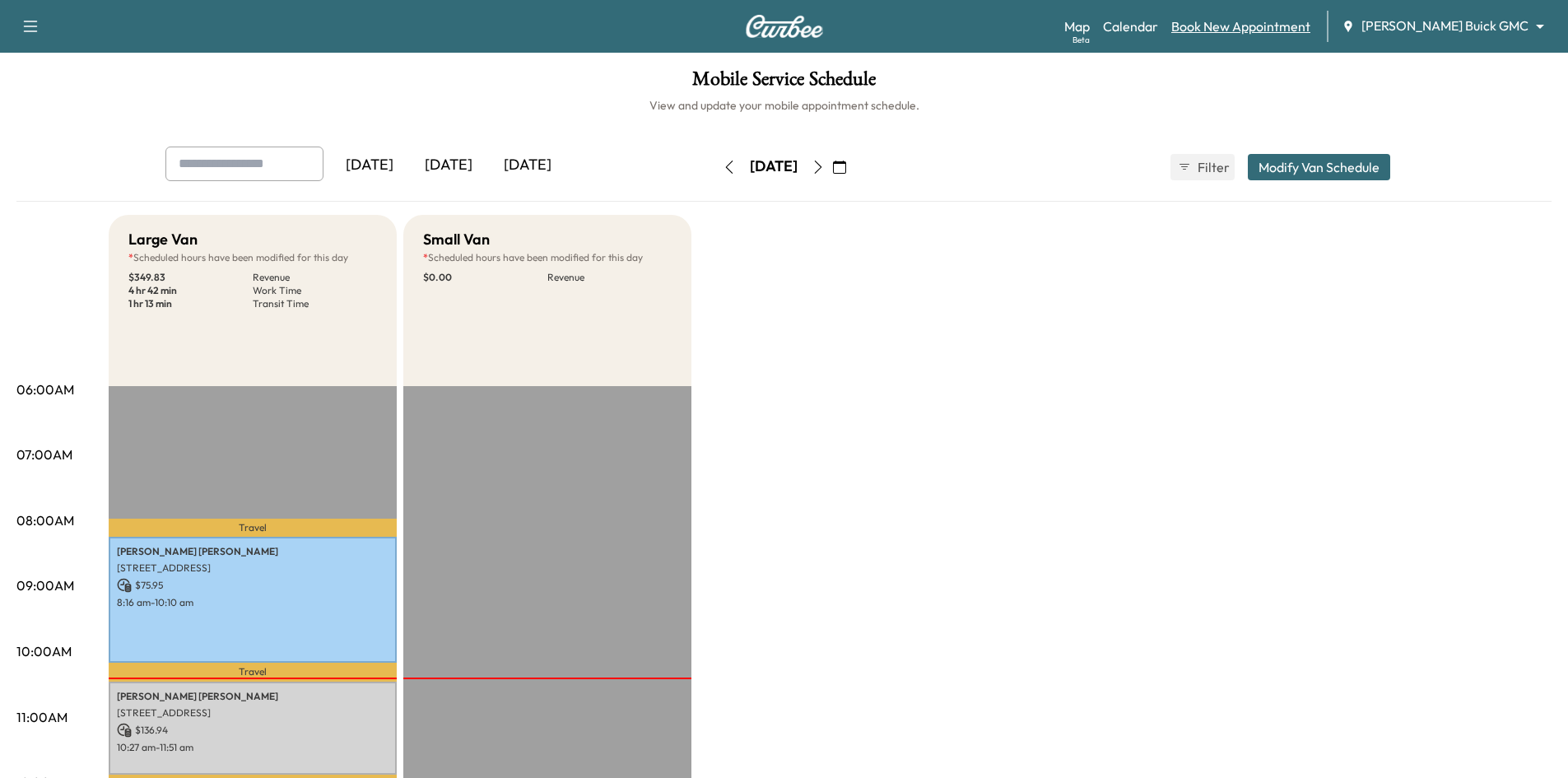
click at [1310, 29] on link "Book New Appointment" at bounding box center [1240, 26] width 139 height 19
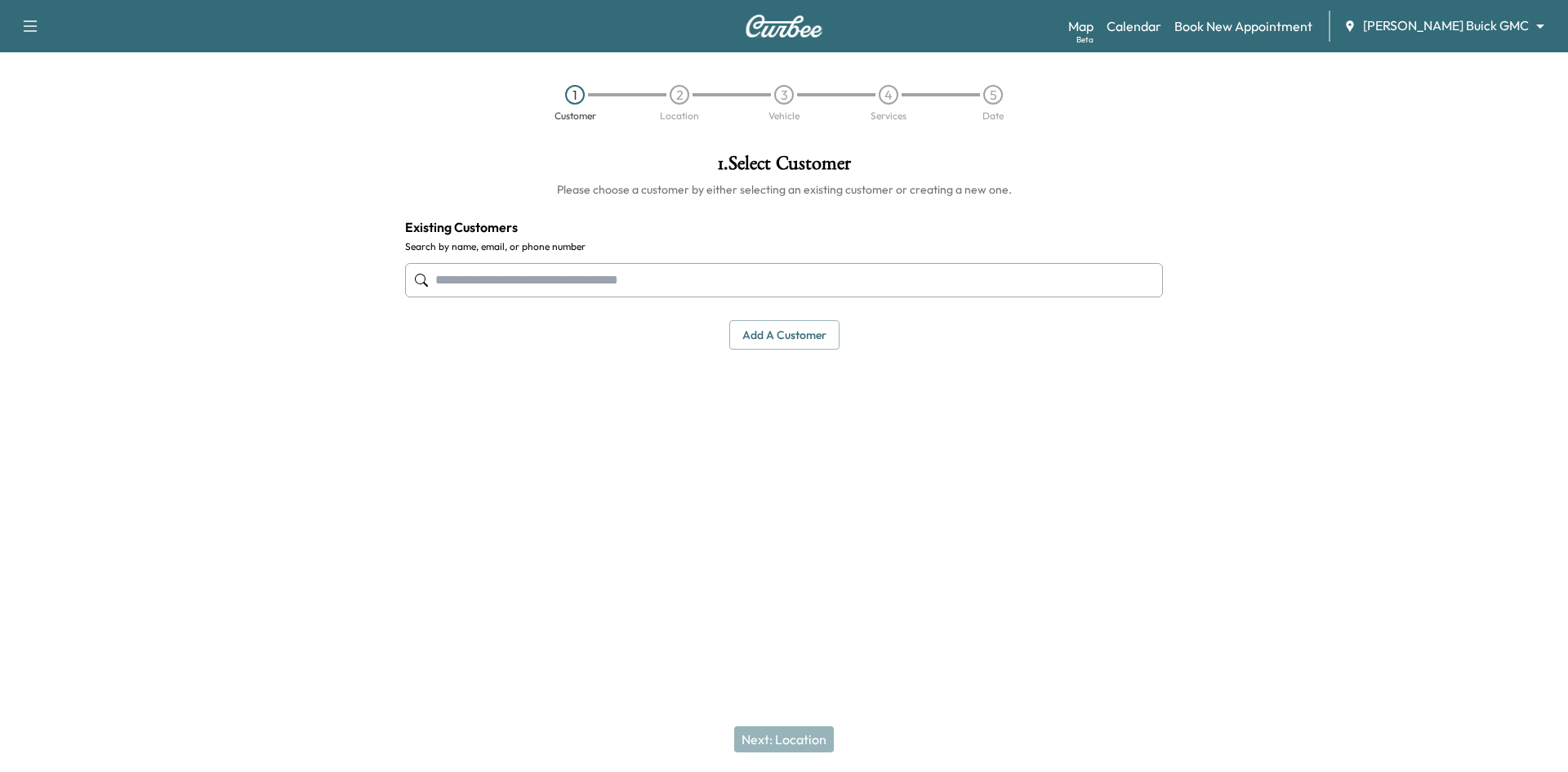
click at [911, 291] on input "text" at bounding box center [784, 281] width 758 height 35
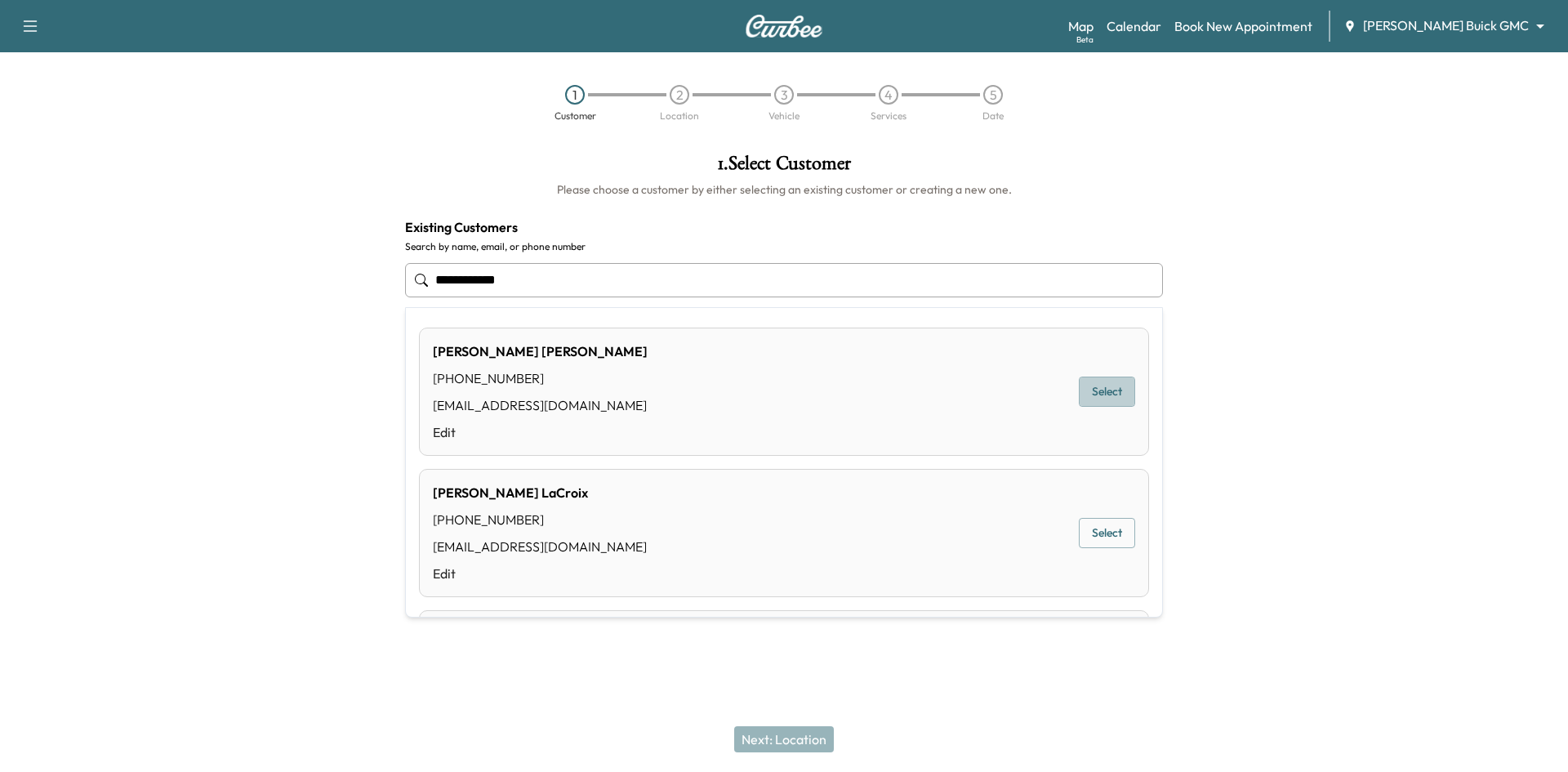
click at [1086, 399] on button "Select" at bounding box center [1107, 391] width 56 height 30
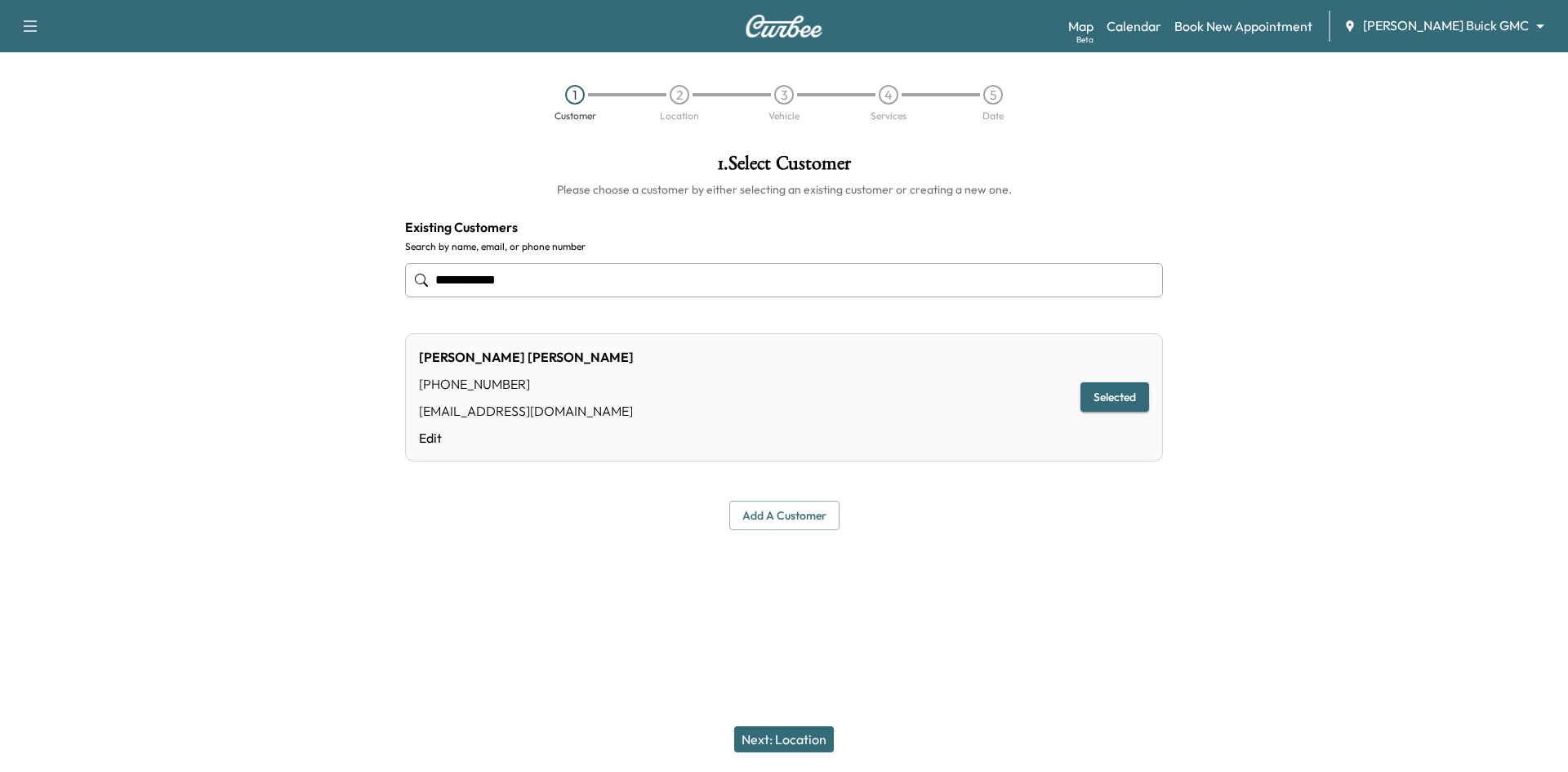
type input "**********"
drag, startPoint x: 816, startPoint y: 739, endPoint x: 816, endPoint y: 628, distance: 111.0
click at [816, 738] on button "Next: Location" at bounding box center [784, 739] width 99 height 26
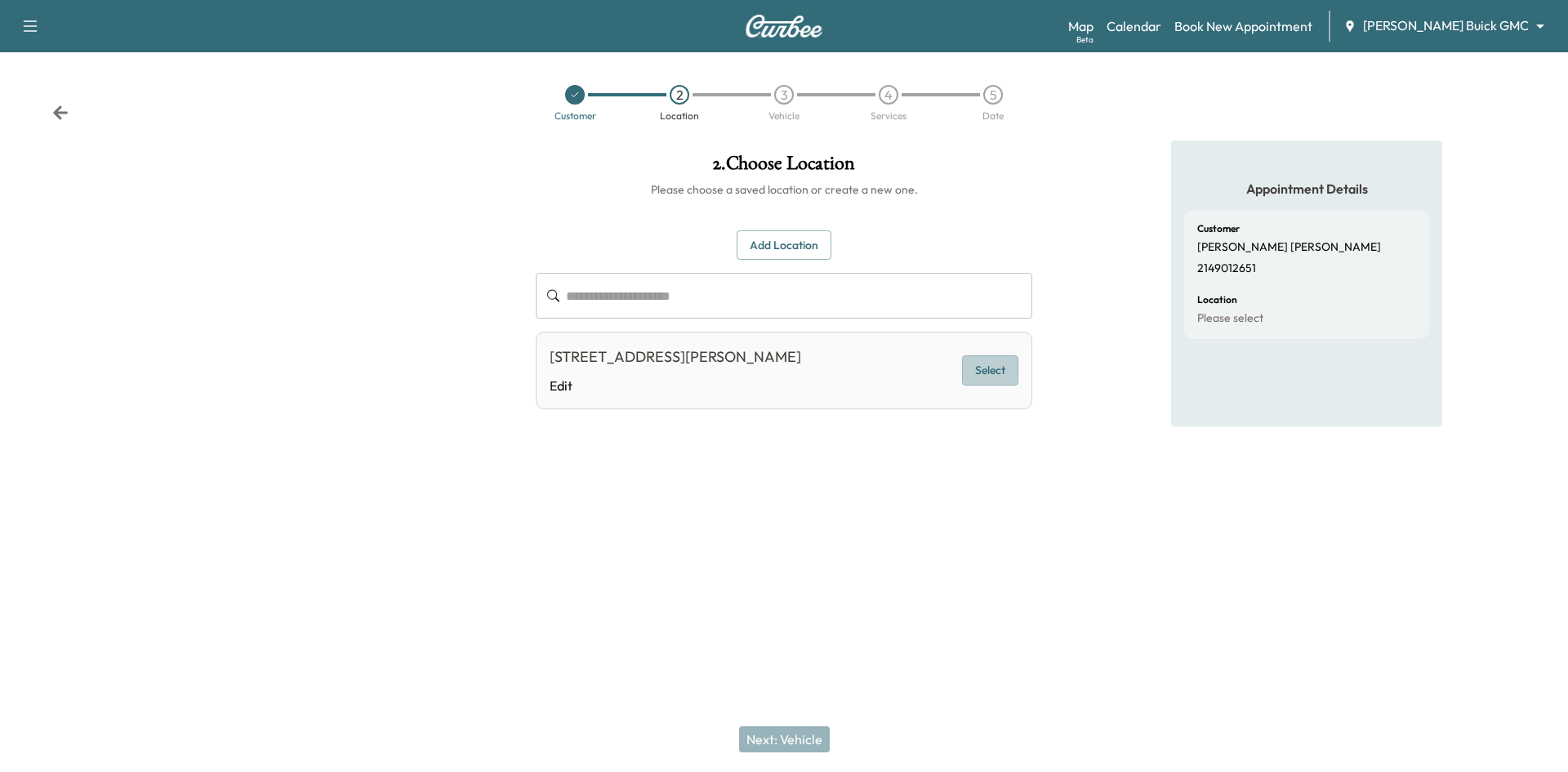
click at [989, 372] on button "Select" at bounding box center [990, 370] width 56 height 30
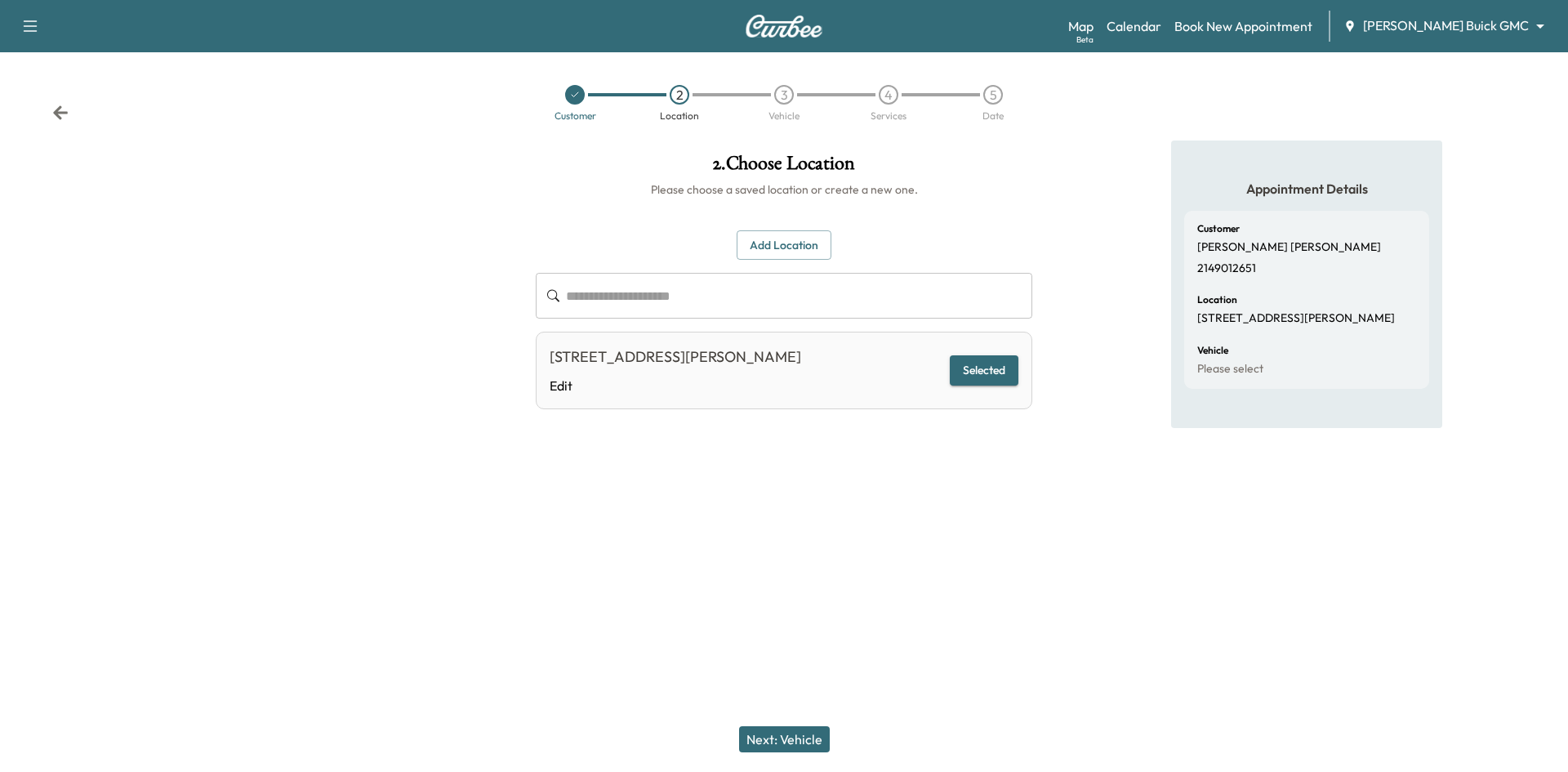
click at [787, 753] on div "Next: Vehicle" at bounding box center [784, 739] width 1568 height 66
click at [790, 748] on button "Next: Vehicle" at bounding box center [784, 739] width 91 height 26
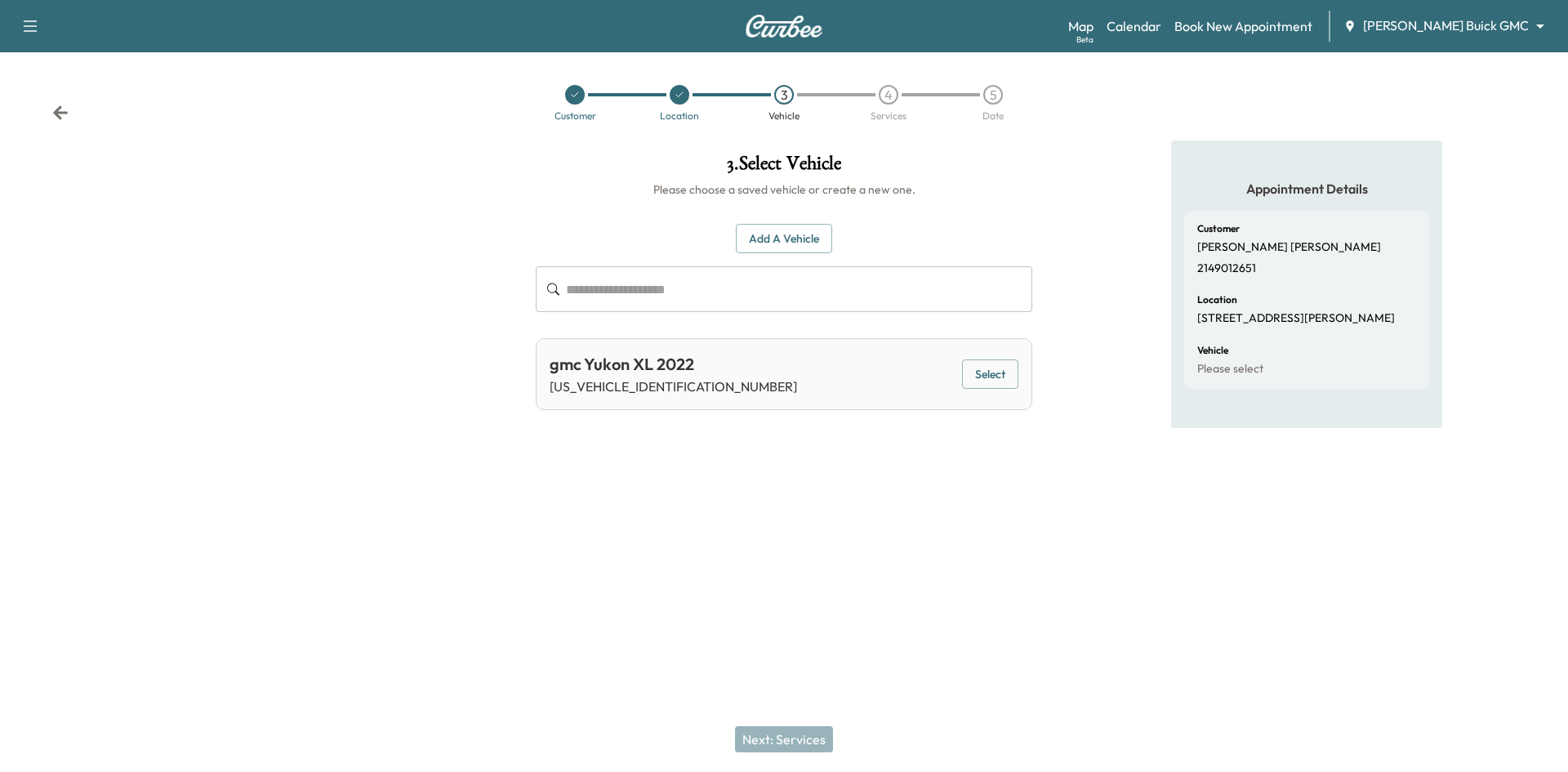
click at [1004, 377] on button "Select" at bounding box center [990, 373] width 56 height 30
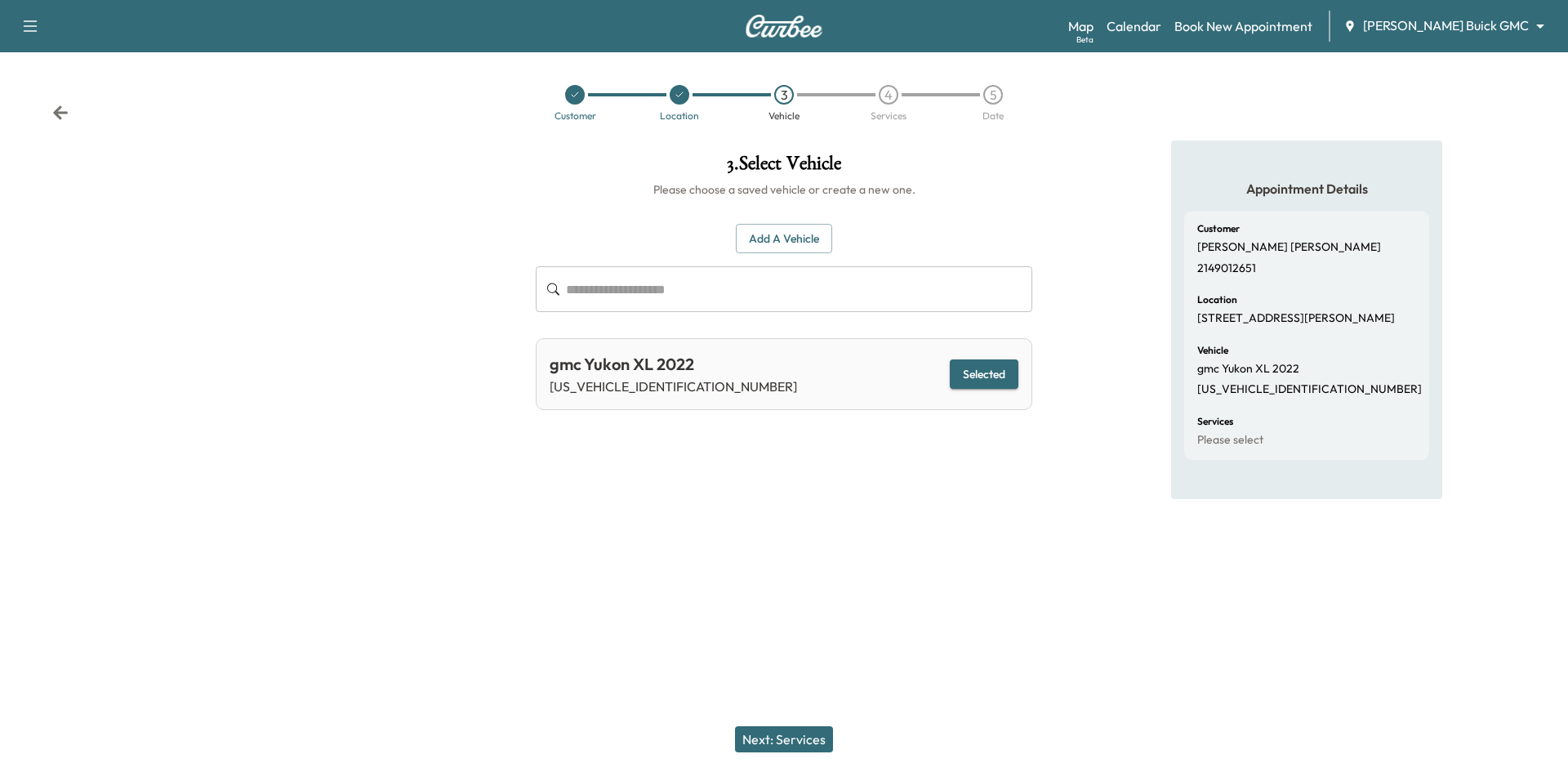
click at [802, 736] on button "Next: Services" at bounding box center [784, 739] width 98 height 26
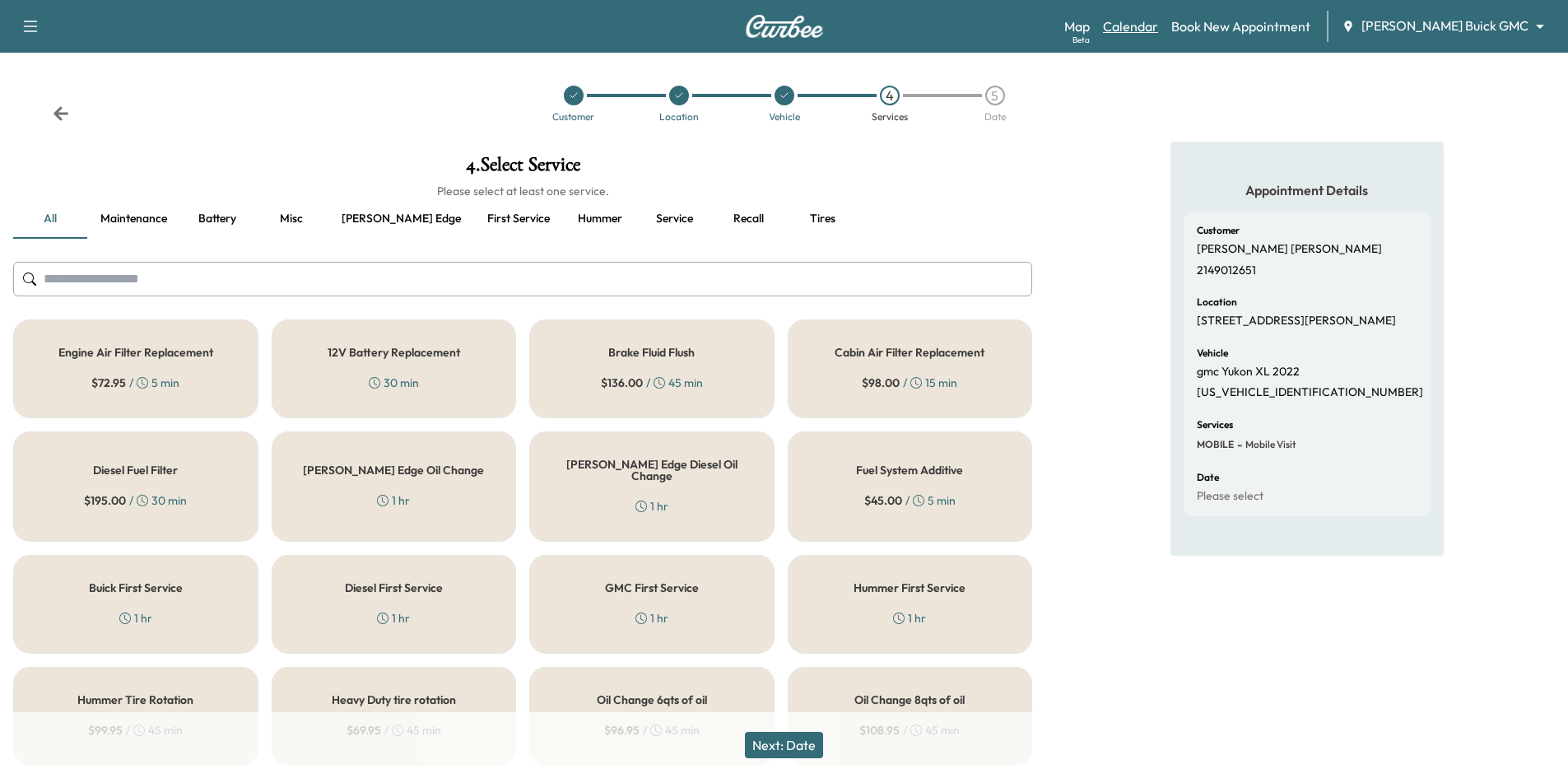
click at [1158, 20] on link "Calendar" at bounding box center [1130, 26] width 55 height 19
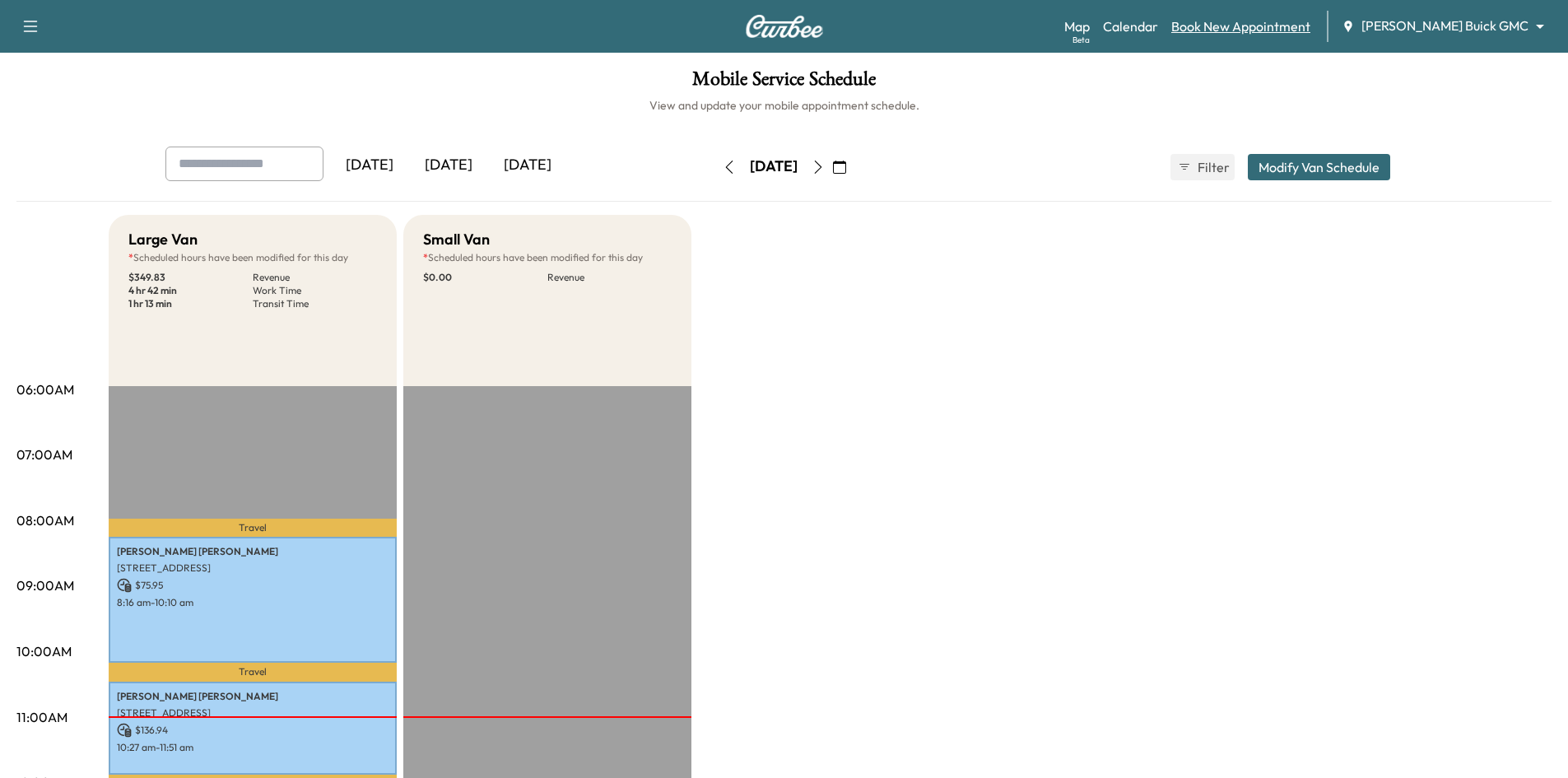
click at [1273, 21] on link "Book New Appointment" at bounding box center [1240, 26] width 139 height 19
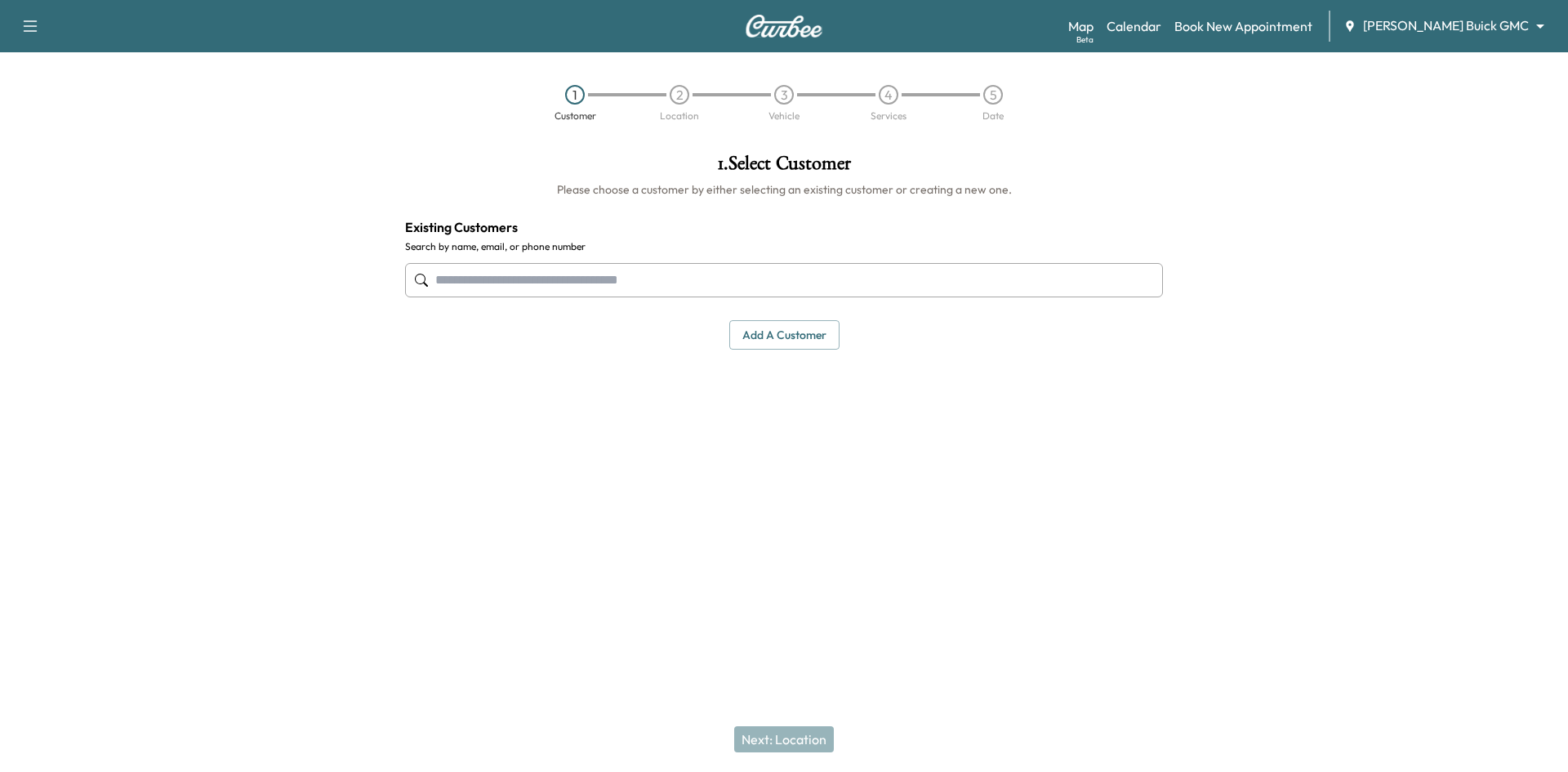
drag, startPoint x: 894, startPoint y: 287, endPoint x: 933, endPoint y: 282, distance: 39.3
click at [908, 286] on input "text" at bounding box center [784, 281] width 758 height 35
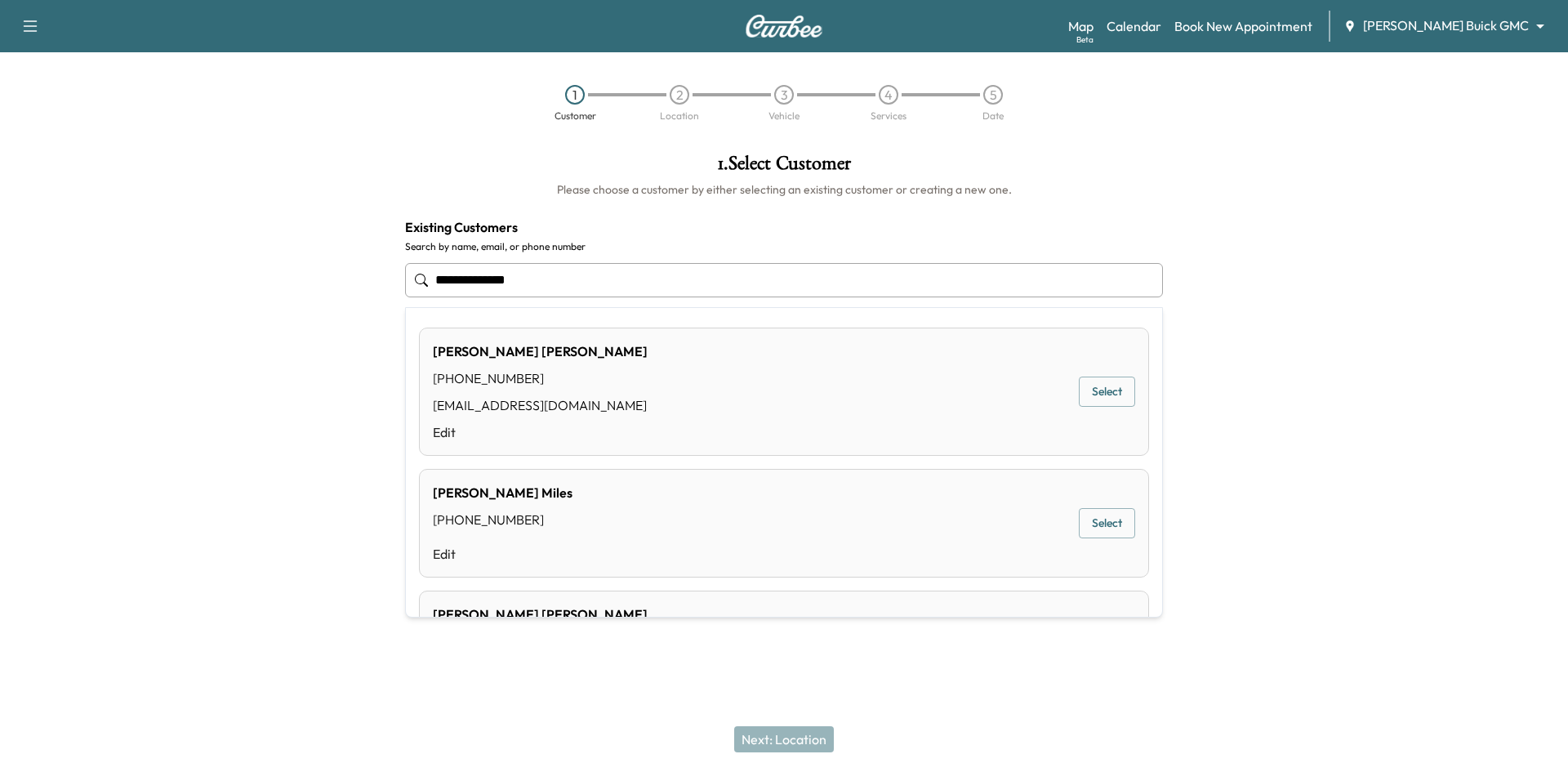
click at [1083, 399] on button "Select" at bounding box center [1107, 391] width 56 height 30
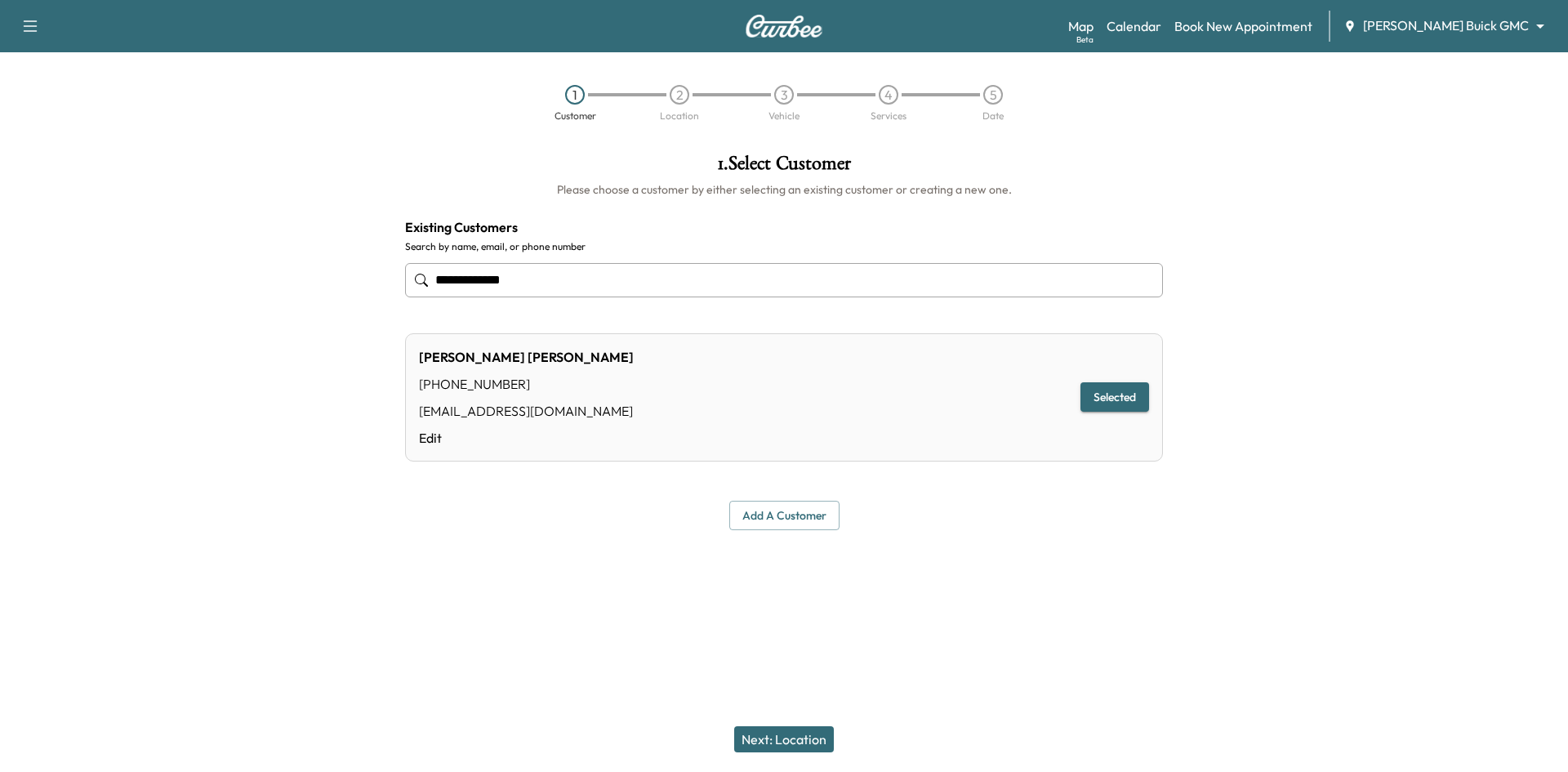
type input "**********"
click at [814, 743] on button "Next: Location" at bounding box center [784, 739] width 99 height 26
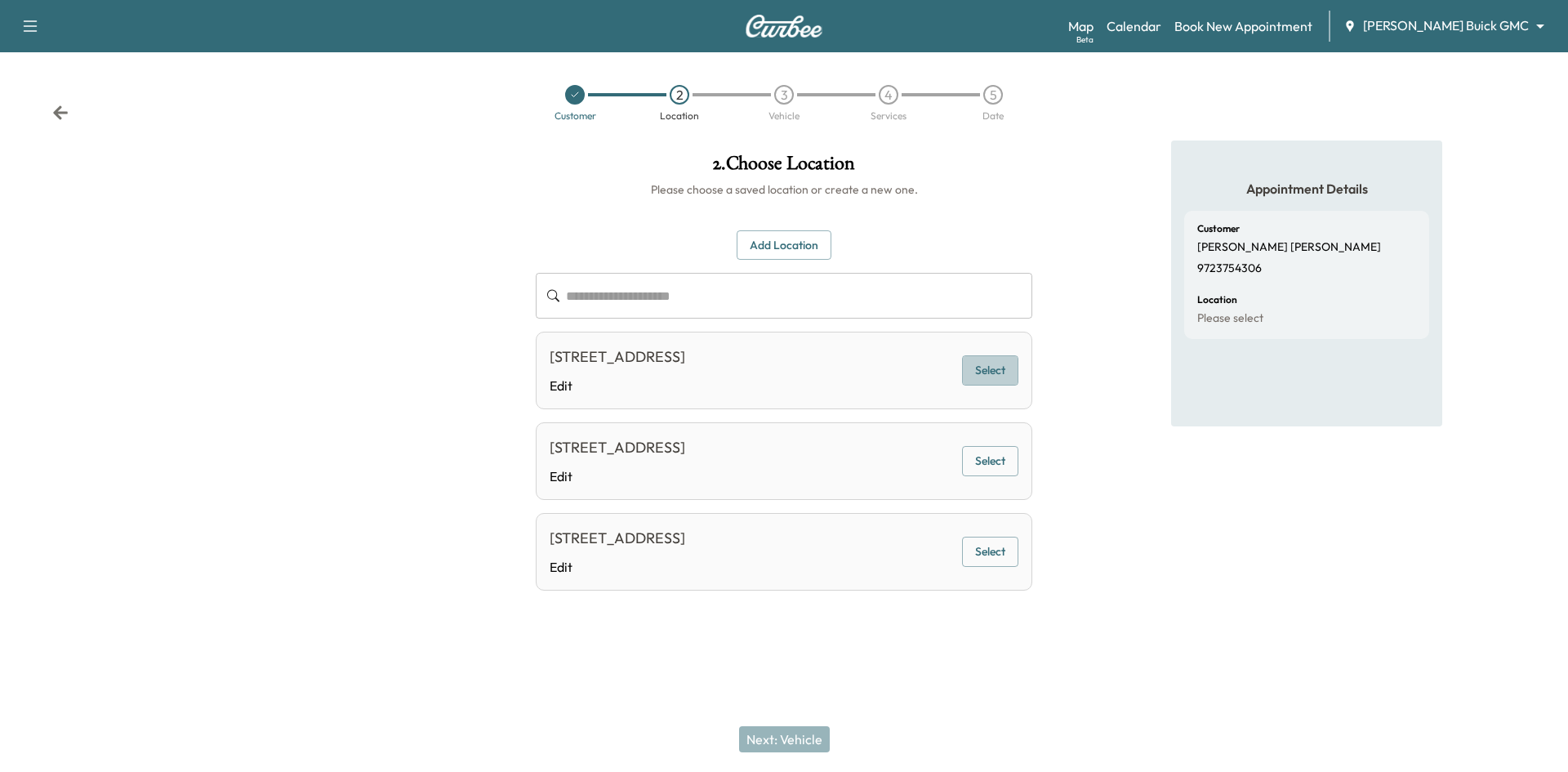
click at [1005, 377] on button "Select" at bounding box center [990, 370] width 56 height 30
click at [796, 741] on button "Next: Vehicle" at bounding box center [784, 739] width 91 height 26
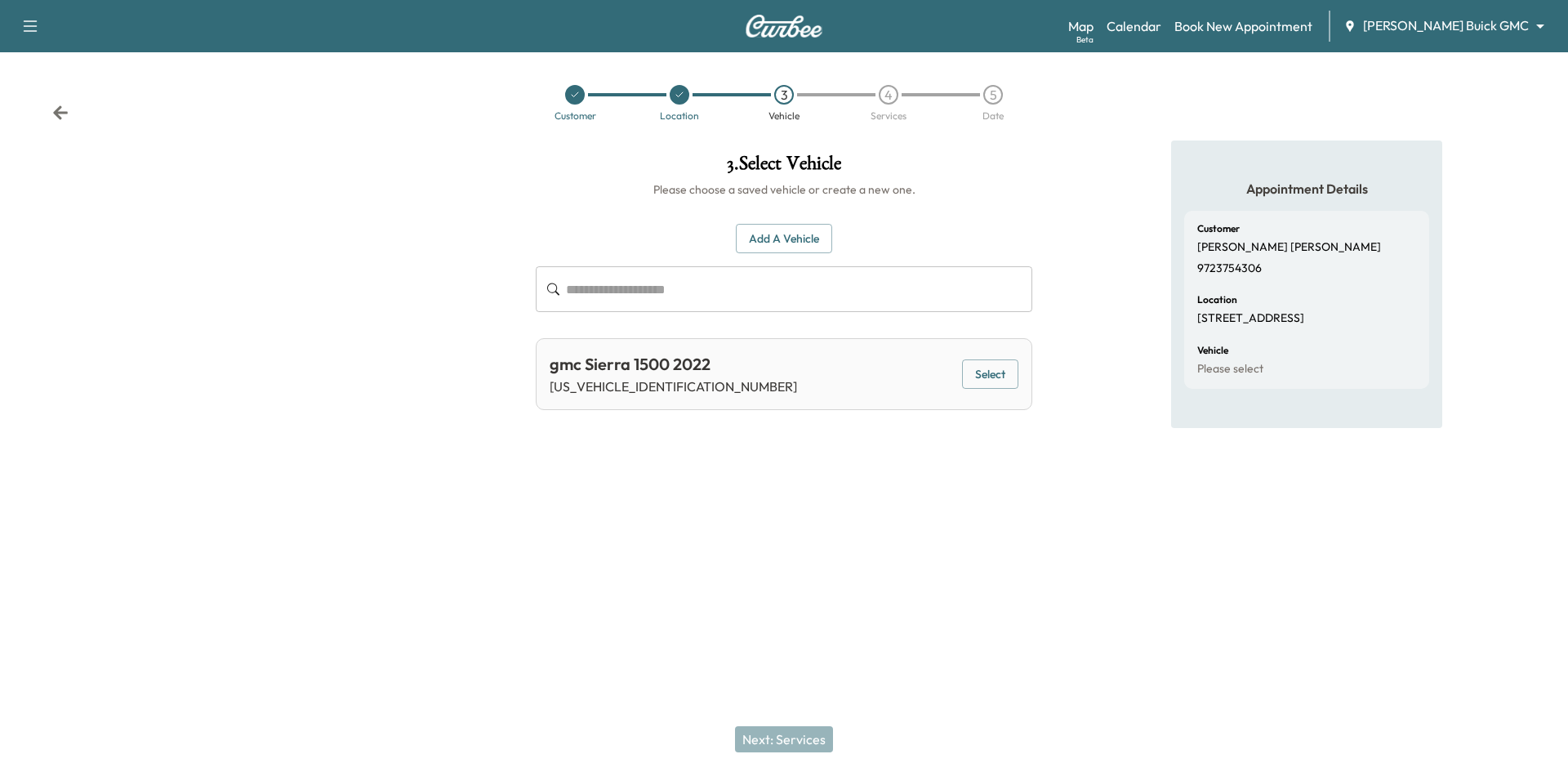
click at [1009, 375] on button "Select" at bounding box center [990, 373] width 56 height 30
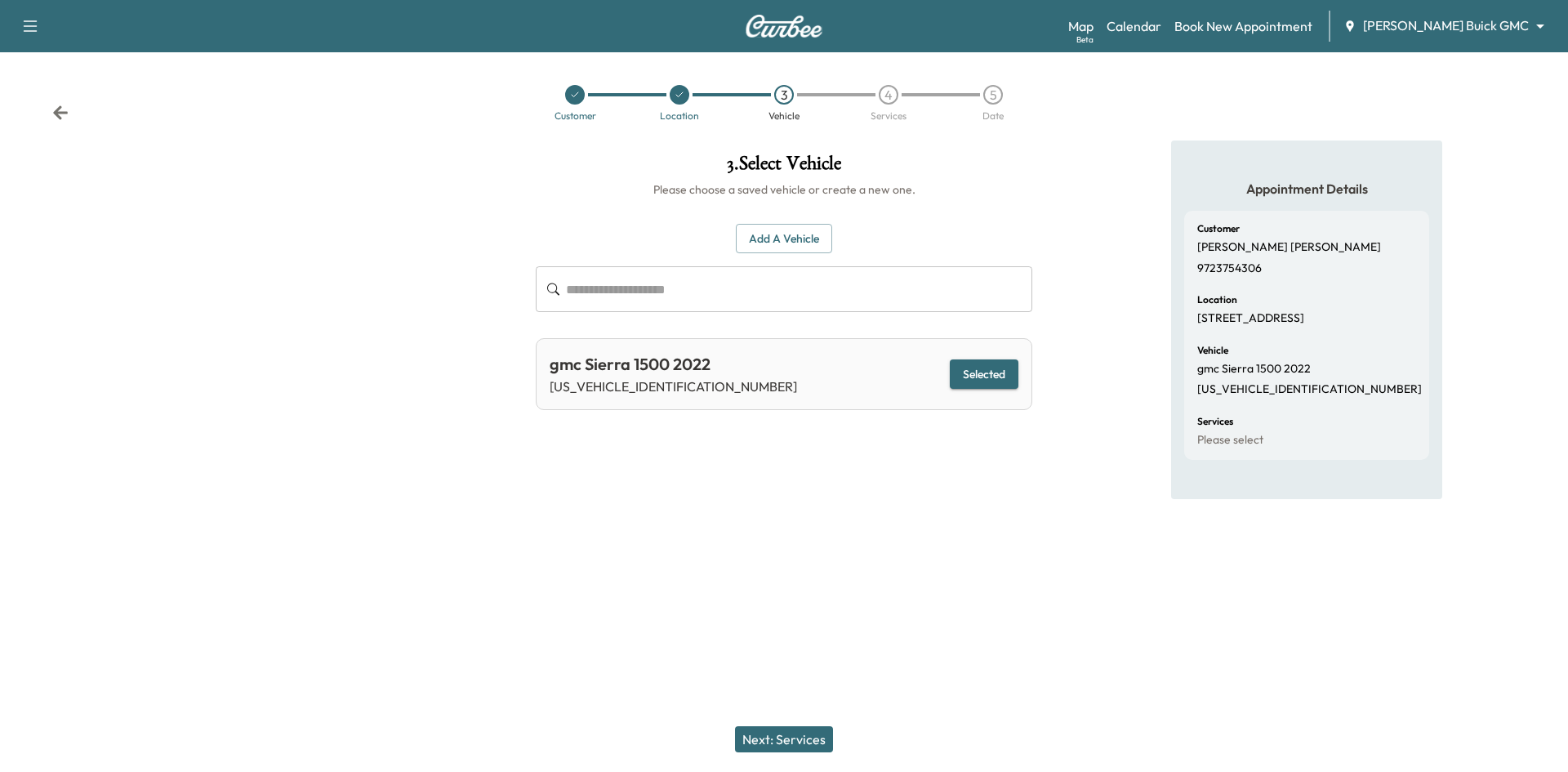
click at [815, 736] on button "Next: Services" at bounding box center [784, 739] width 98 height 26
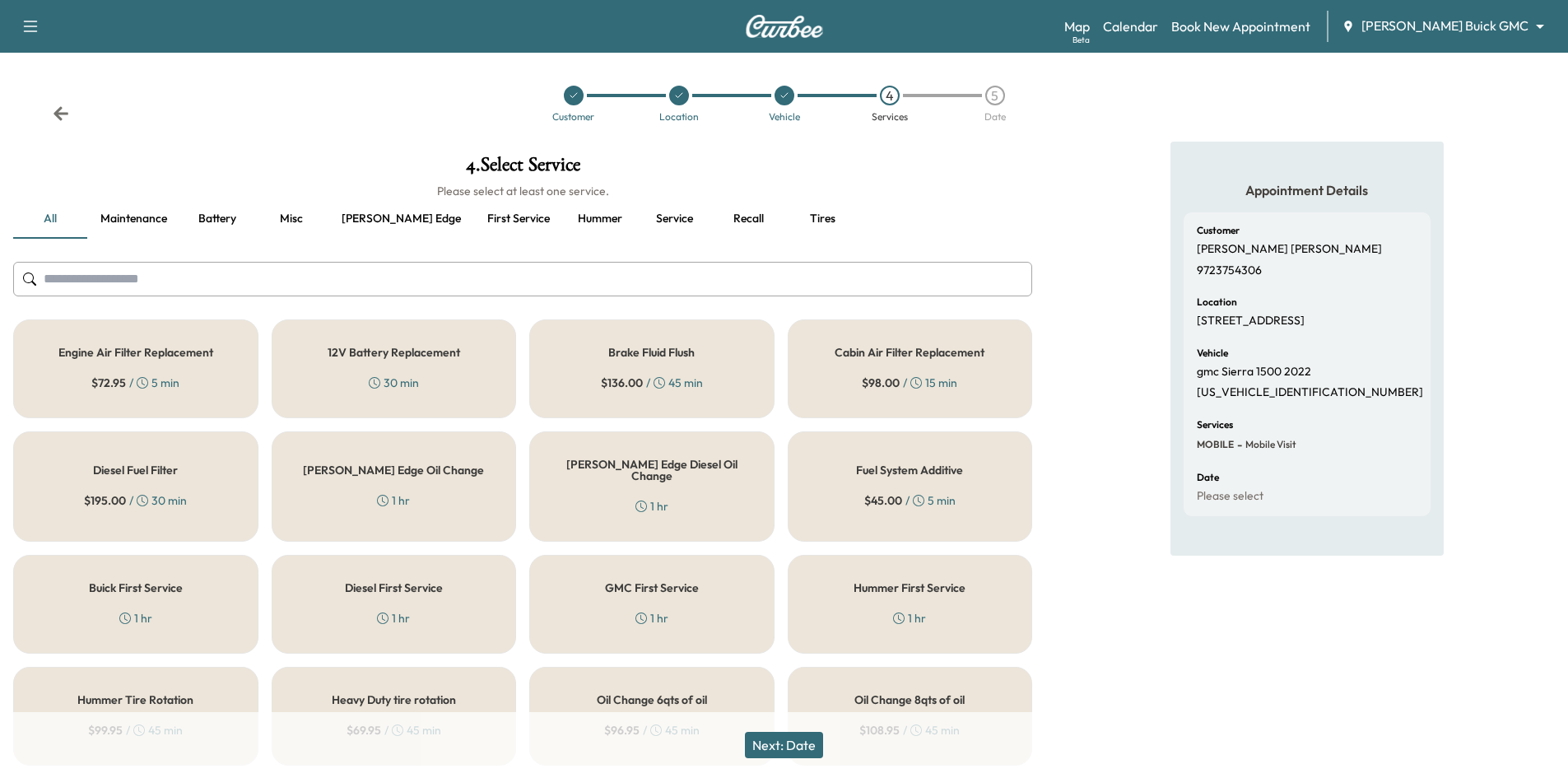
click at [711, 218] on button "Recall" at bounding box center [748, 219] width 74 height 40
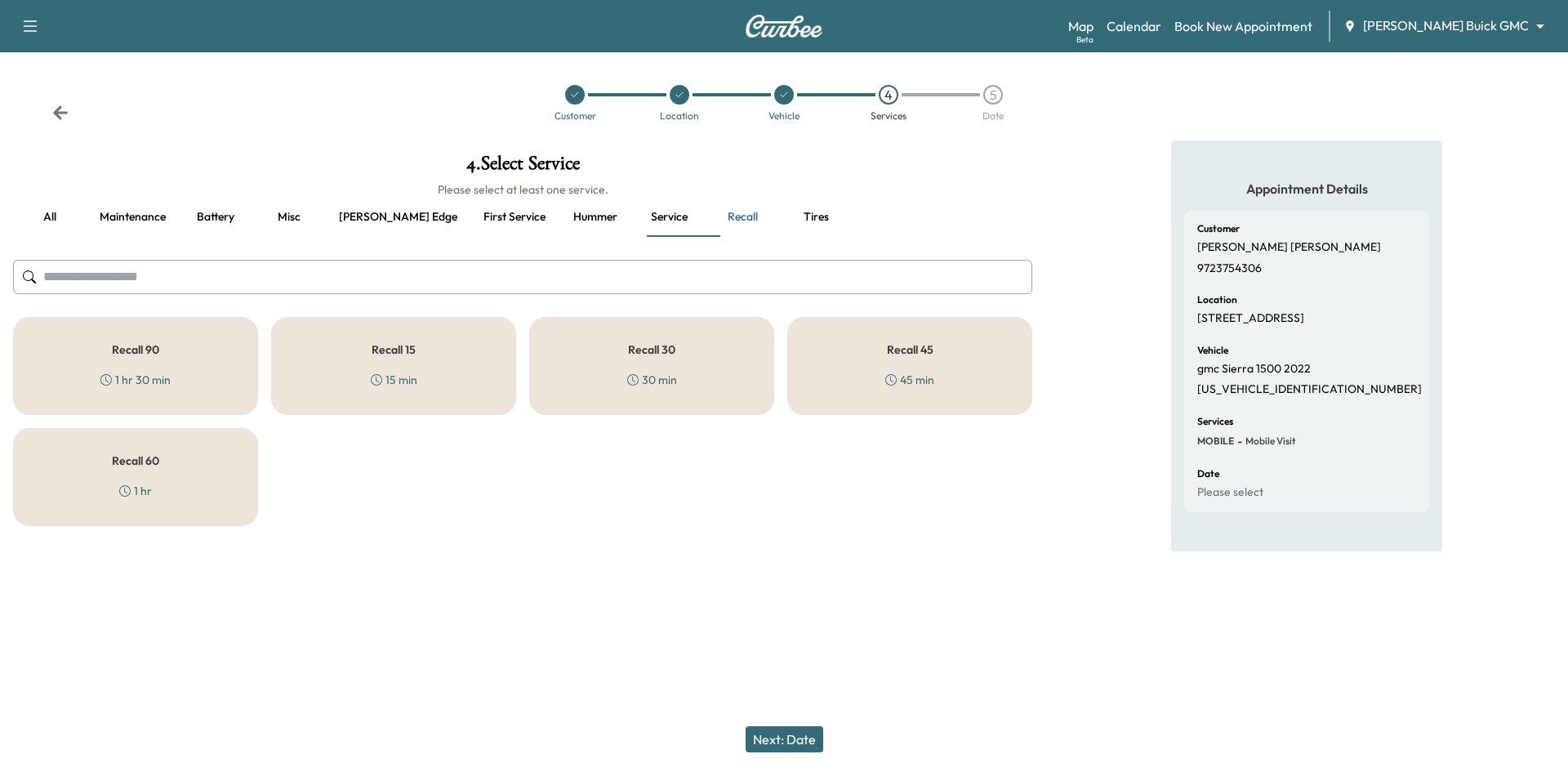
click at [604, 359] on div "Recall 30 30 min" at bounding box center [652, 366] width 245 height 98
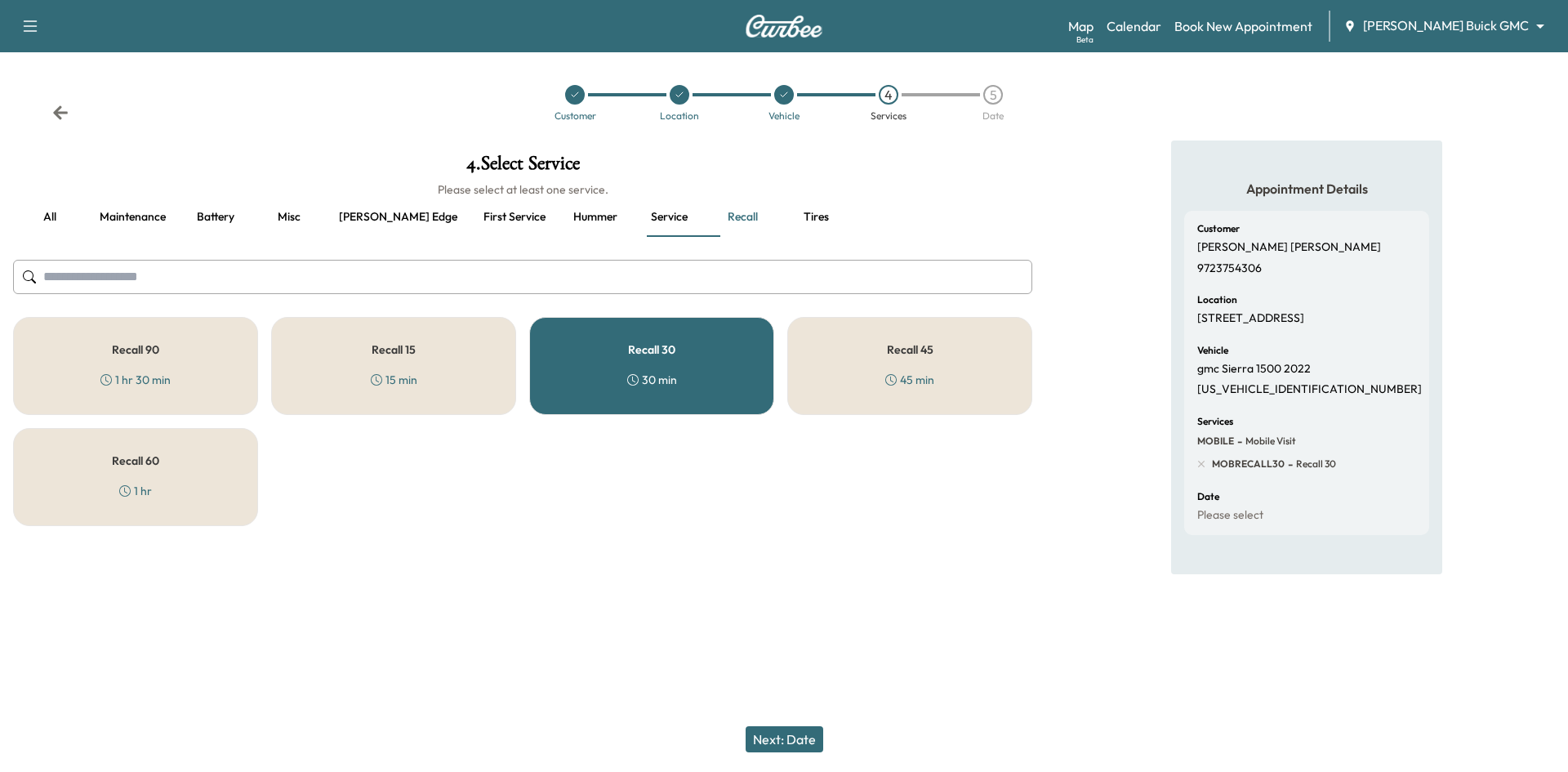
drag, startPoint x: 770, startPoint y: 752, endPoint x: 774, endPoint y: 744, distance: 8.9
click at [772, 751] on button "Next: Date" at bounding box center [784, 739] width 77 height 26
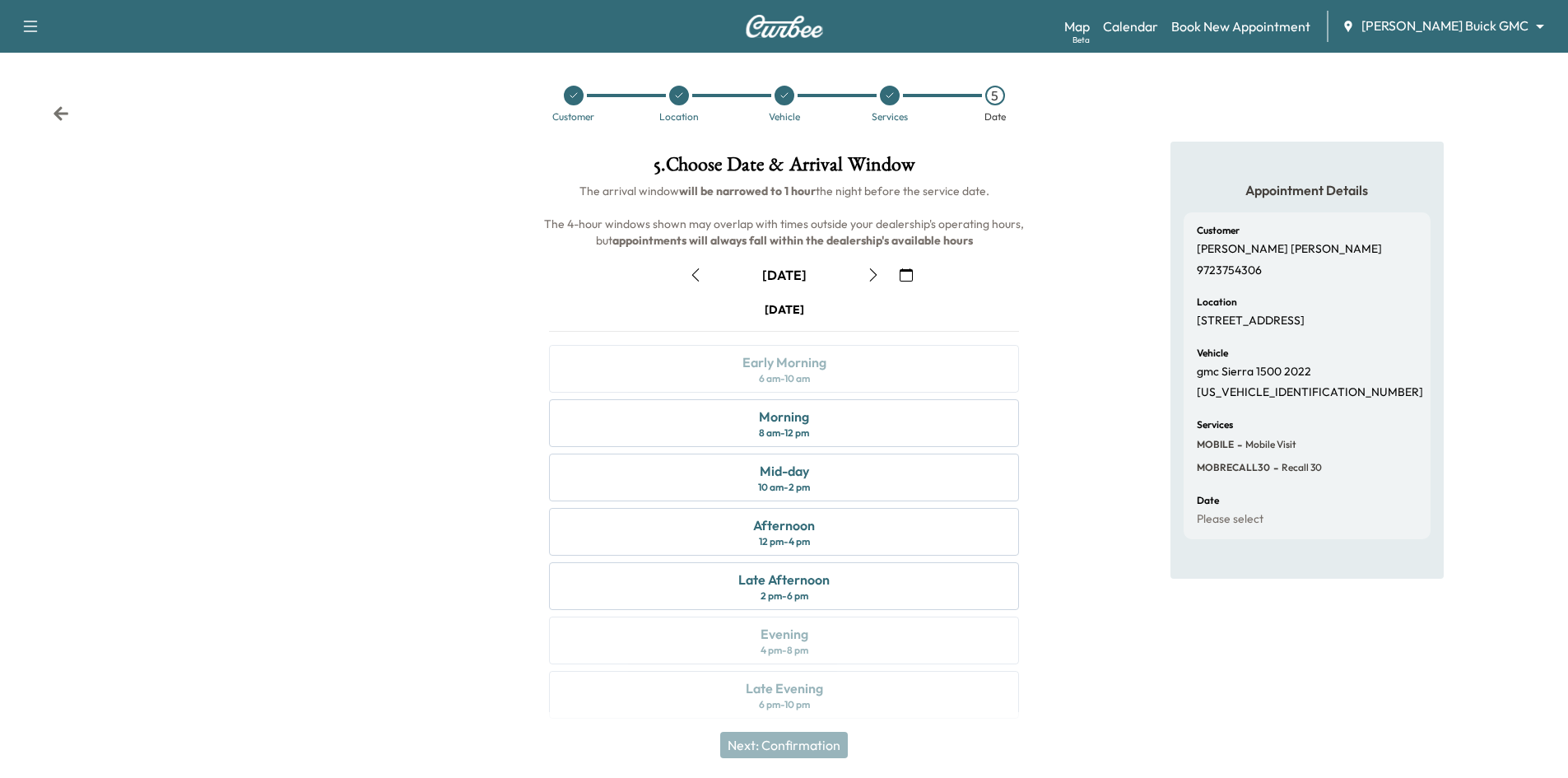
click at [575, 98] on icon at bounding box center [574, 95] width 10 height 10
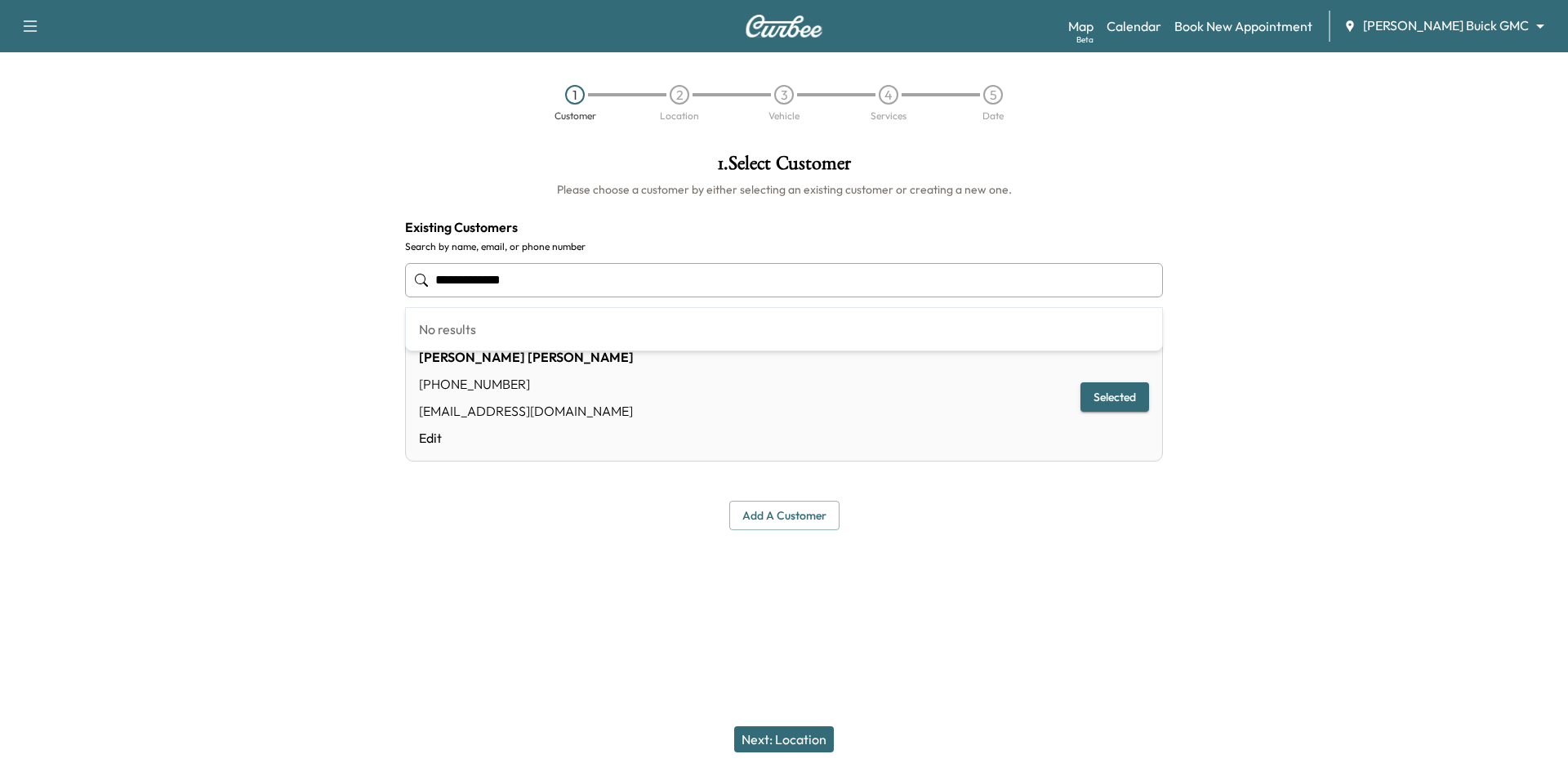
drag, startPoint x: 598, startPoint y: 288, endPoint x: 284, endPoint y: 260, distance: 315.2
click at [239, 285] on div "**********" at bounding box center [784, 342] width 1568 height 402
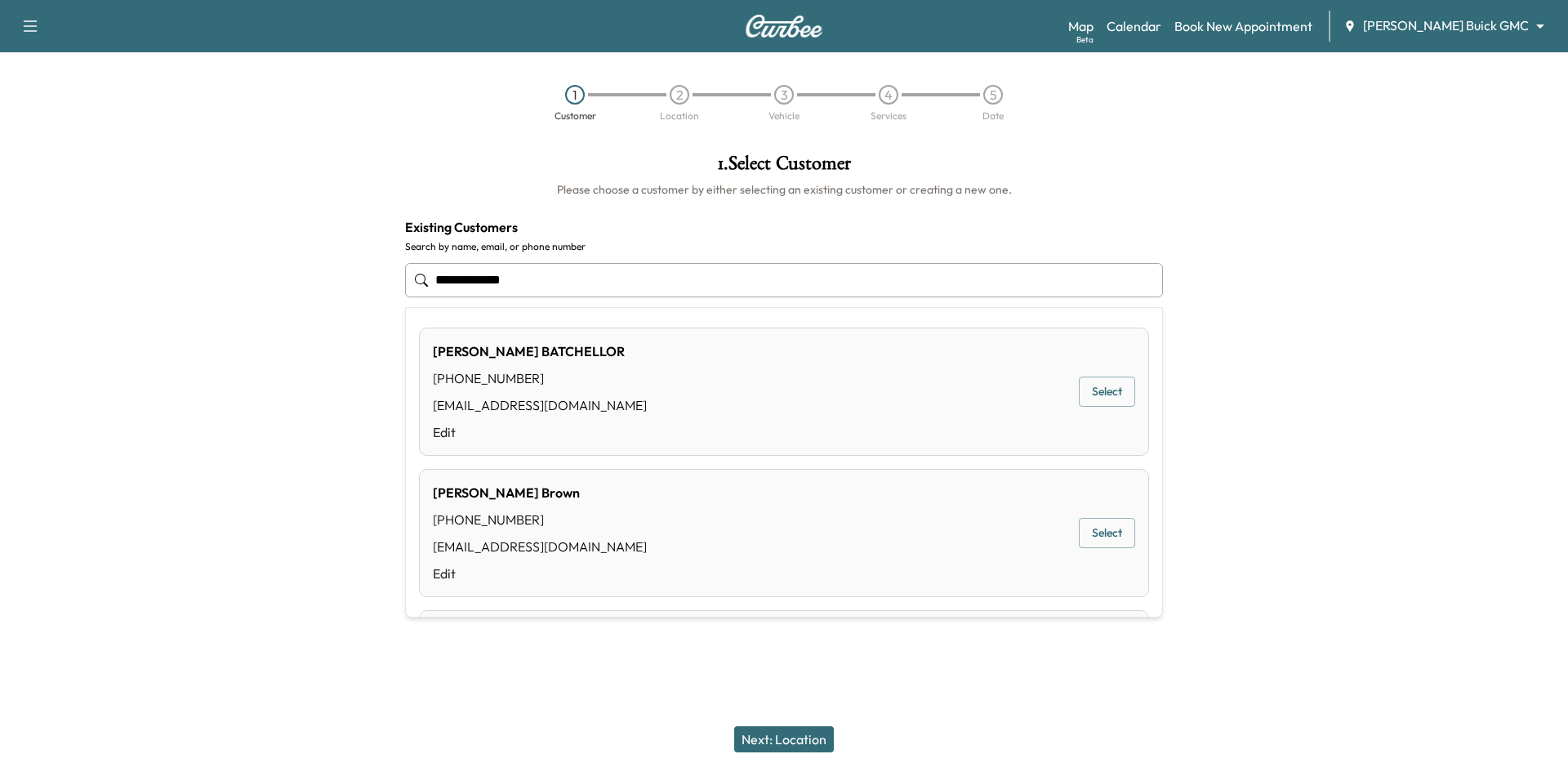
click at [1080, 391] on button "Select" at bounding box center [1107, 391] width 56 height 30
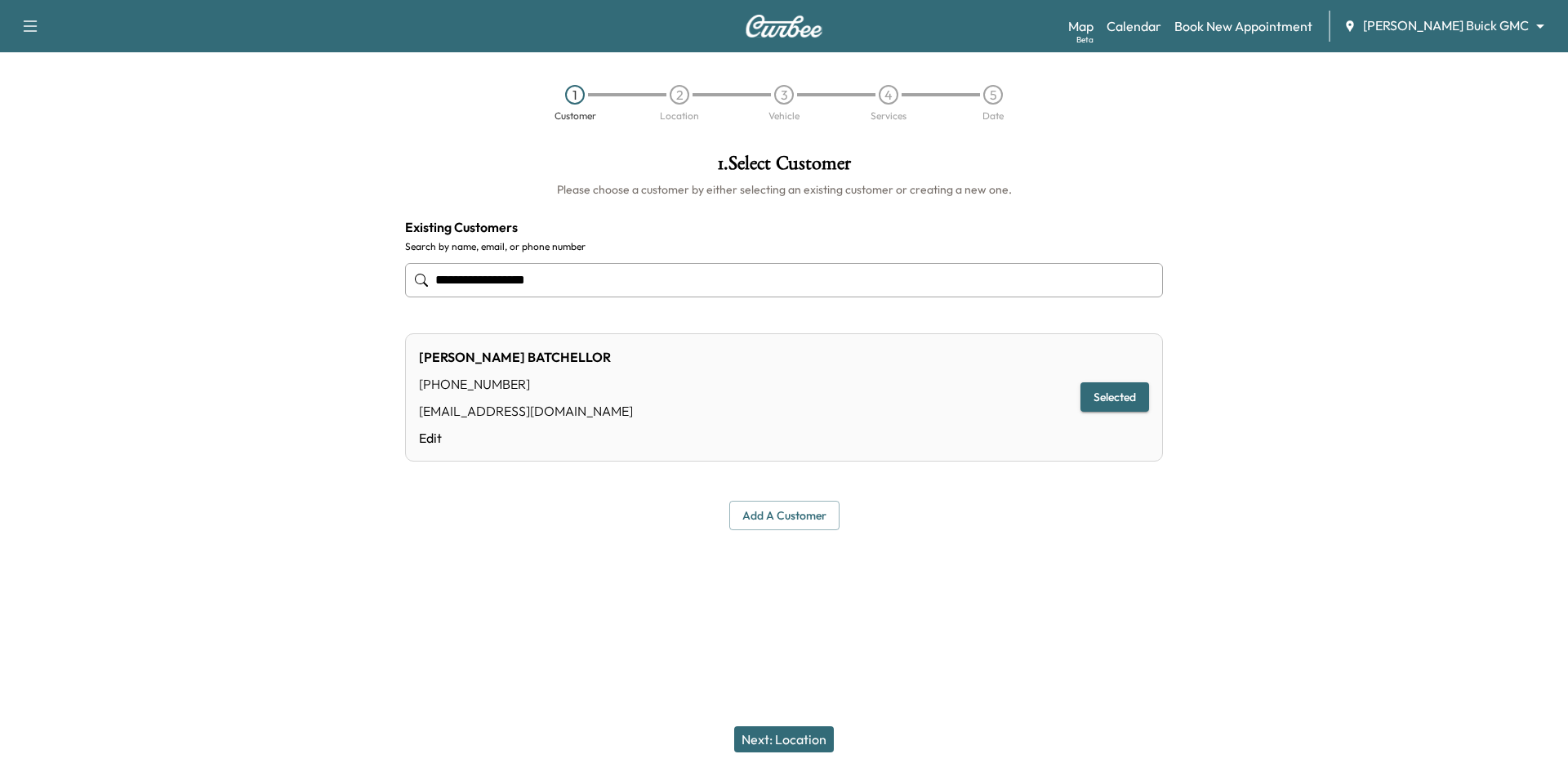
type input "**********"
click at [801, 745] on button "Next: Location" at bounding box center [784, 739] width 99 height 26
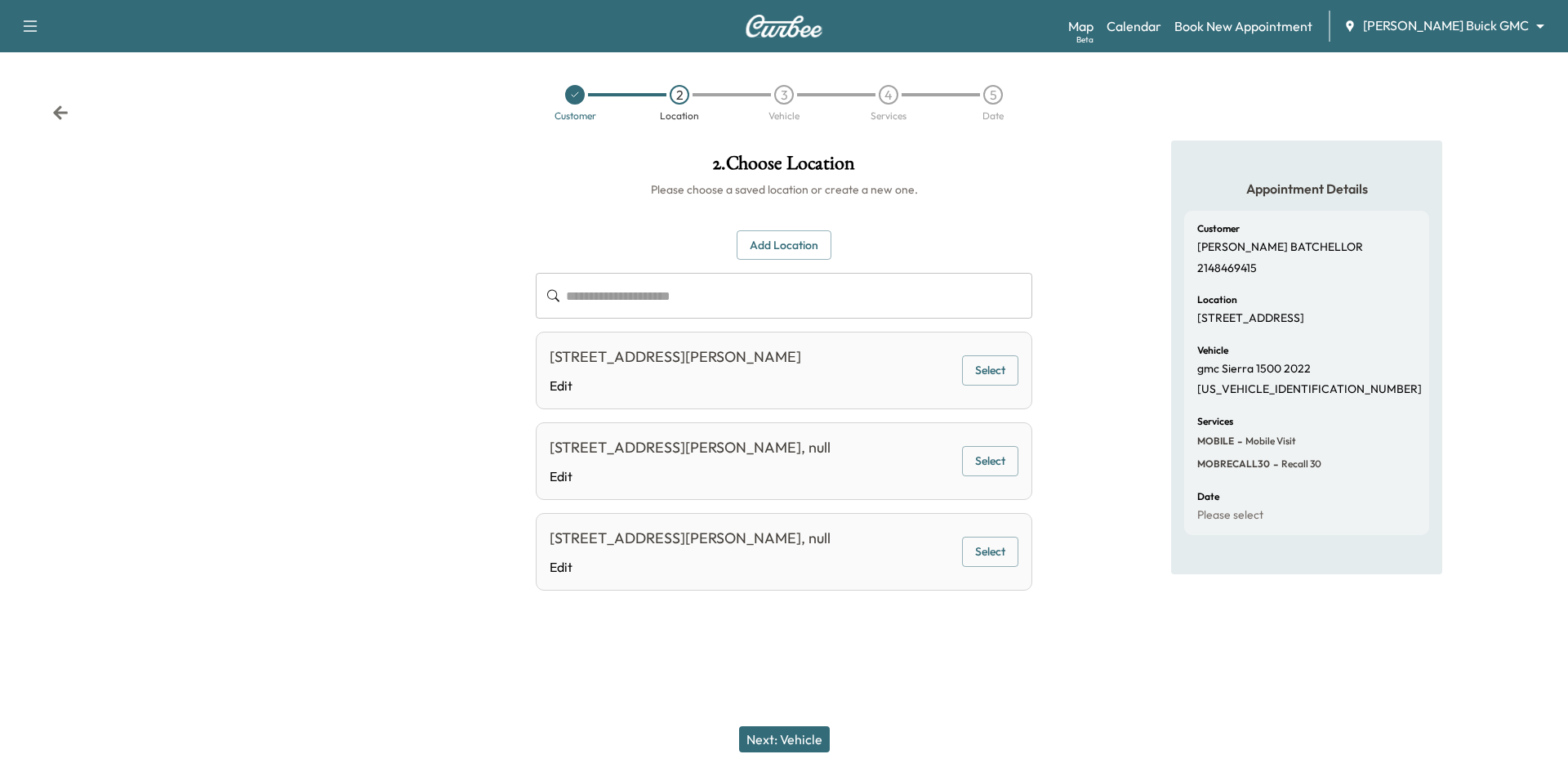
click at [985, 371] on button "Select" at bounding box center [990, 370] width 56 height 30
click at [798, 749] on button "Next: Vehicle" at bounding box center [784, 739] width 91 height 26
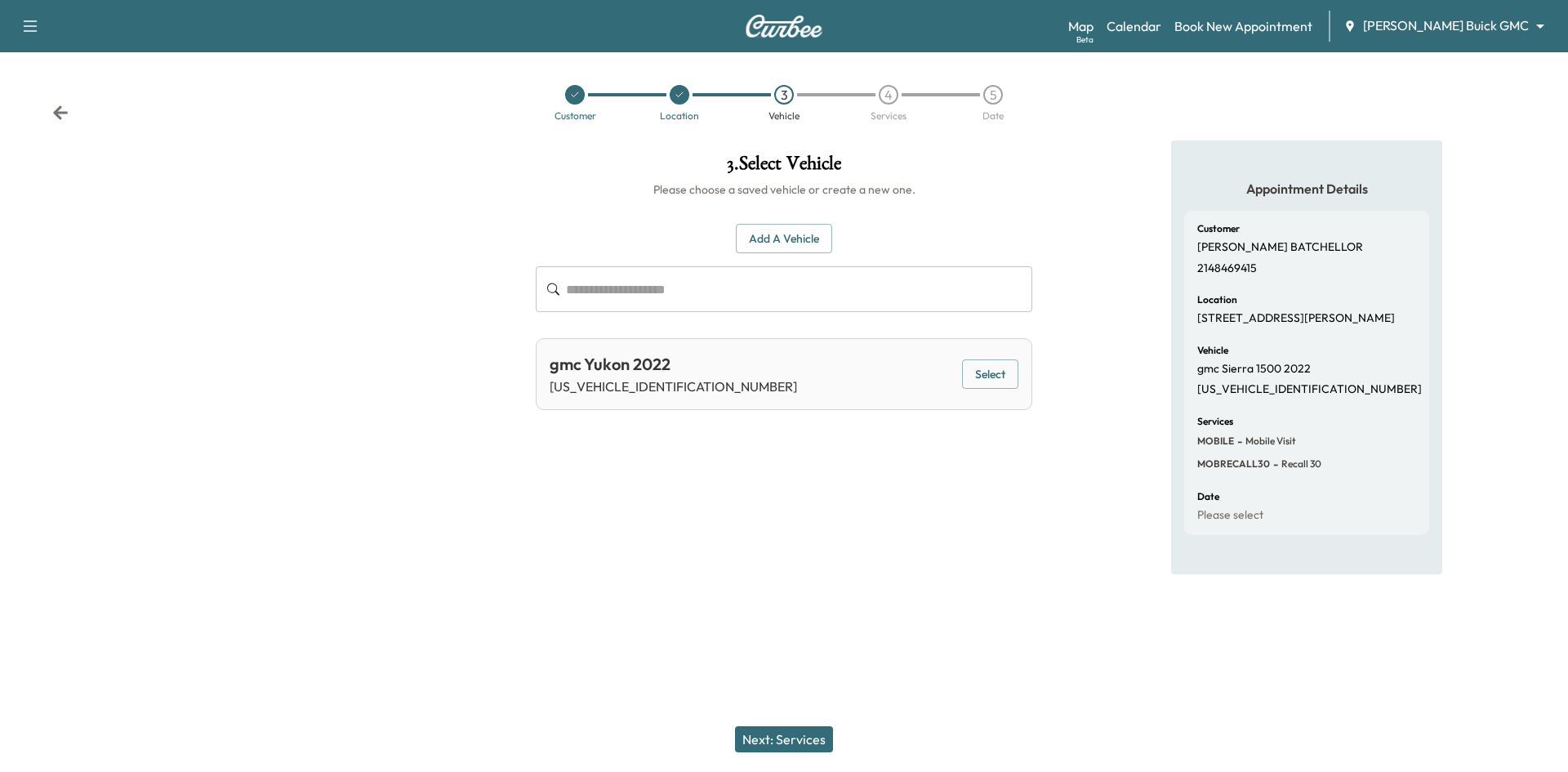
click at [982, 379] on button "Select" at bounding box center [990, 373] width 56 height 30
click at [680, 96] on icon at bounding box center [679, 95] width 10 height 10
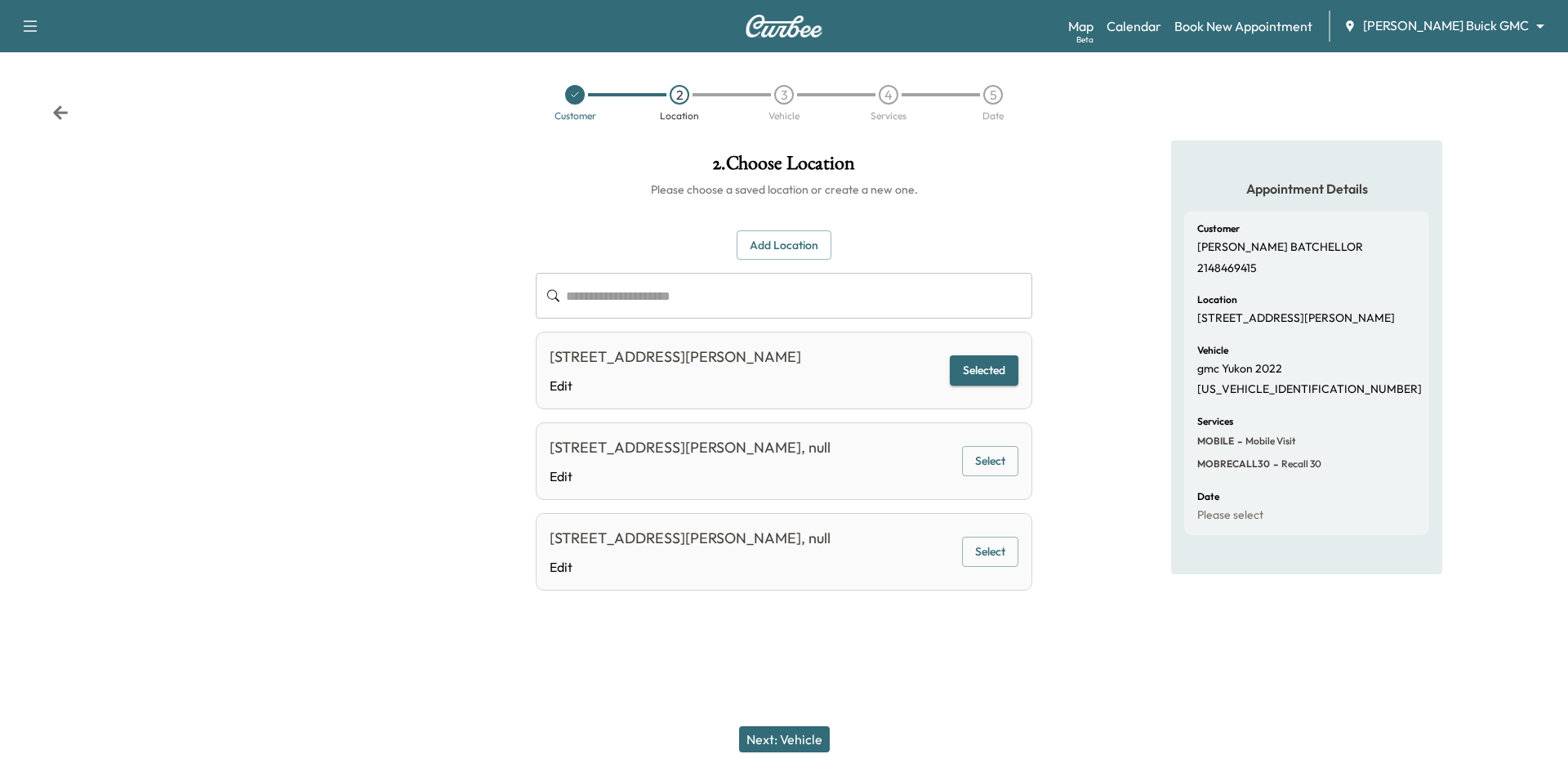
click at [787, 246] on button "Add Location" at bounding box center [784, 245] width 95 height 30
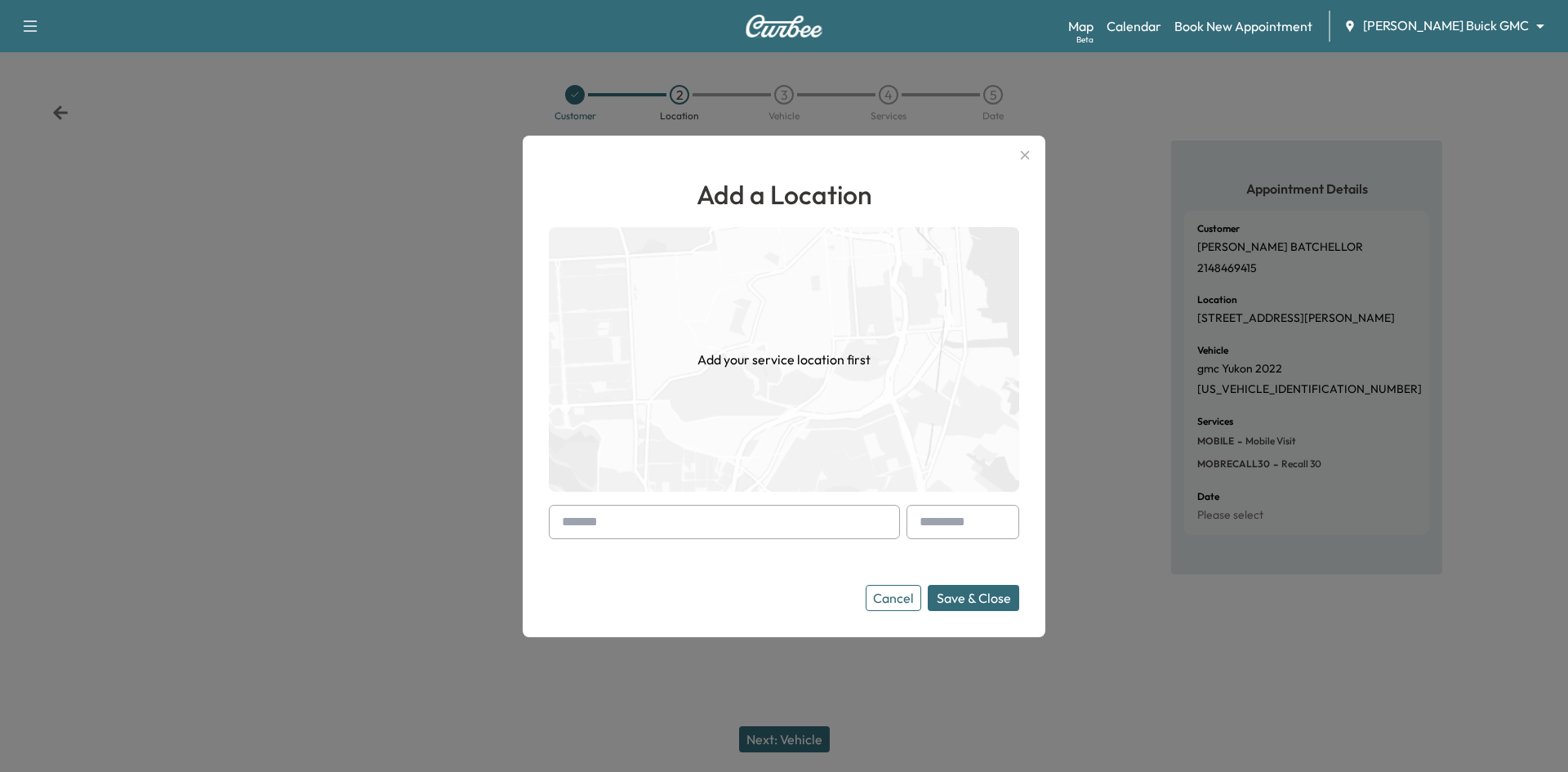
drag, startPoint x: 725, startPoint y: 534, endPoint x: 776, endPoint y: 555, distance: 55.2
click at [731, 534] on input "text" at bounding box center [725, 522] width 351 height 35
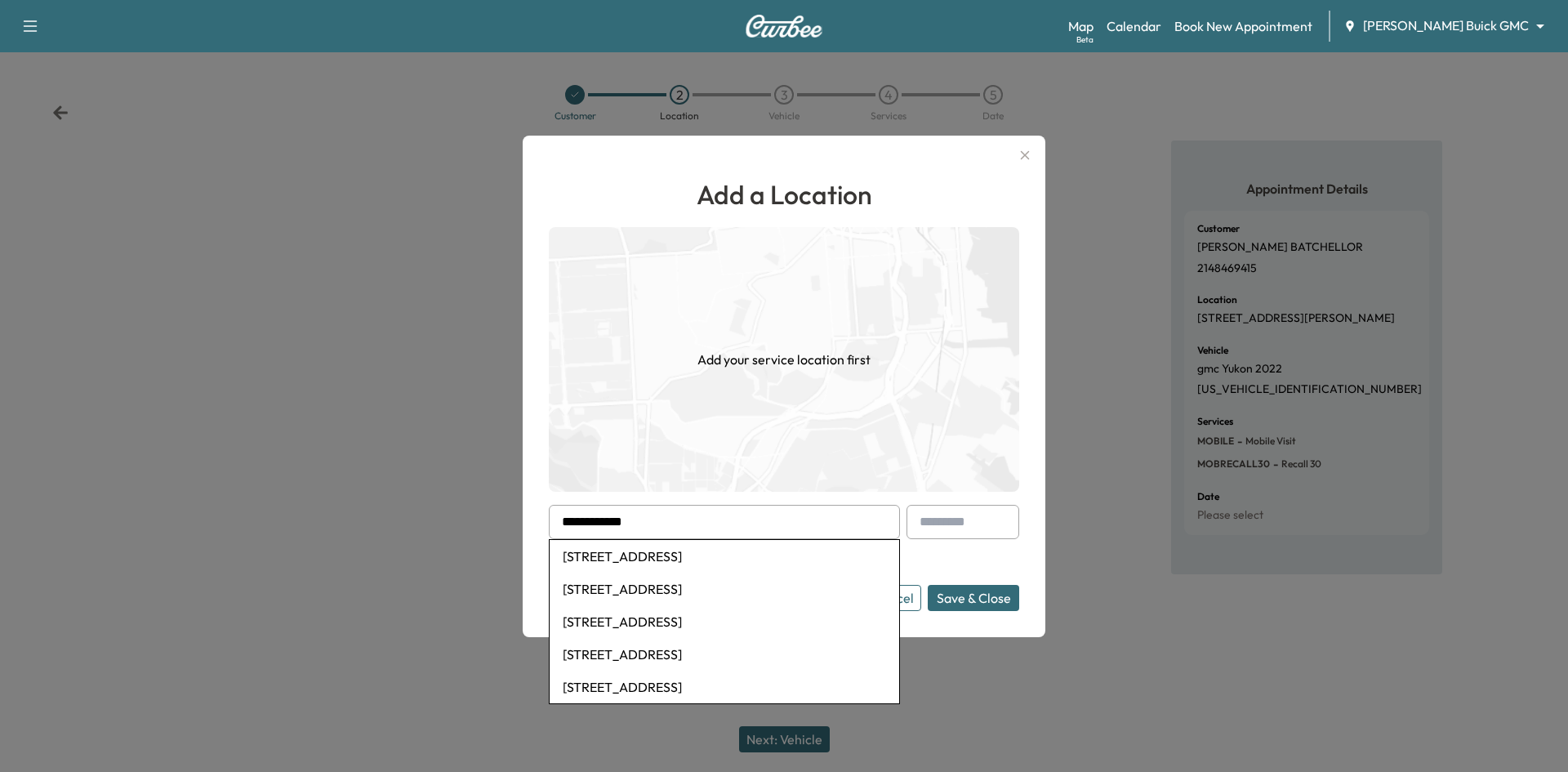
click at [765, 556] on li "3716 Birmington, The Colony, TX, USA" at bounding box center [725, 557] width 349 height 33
type input "**********"
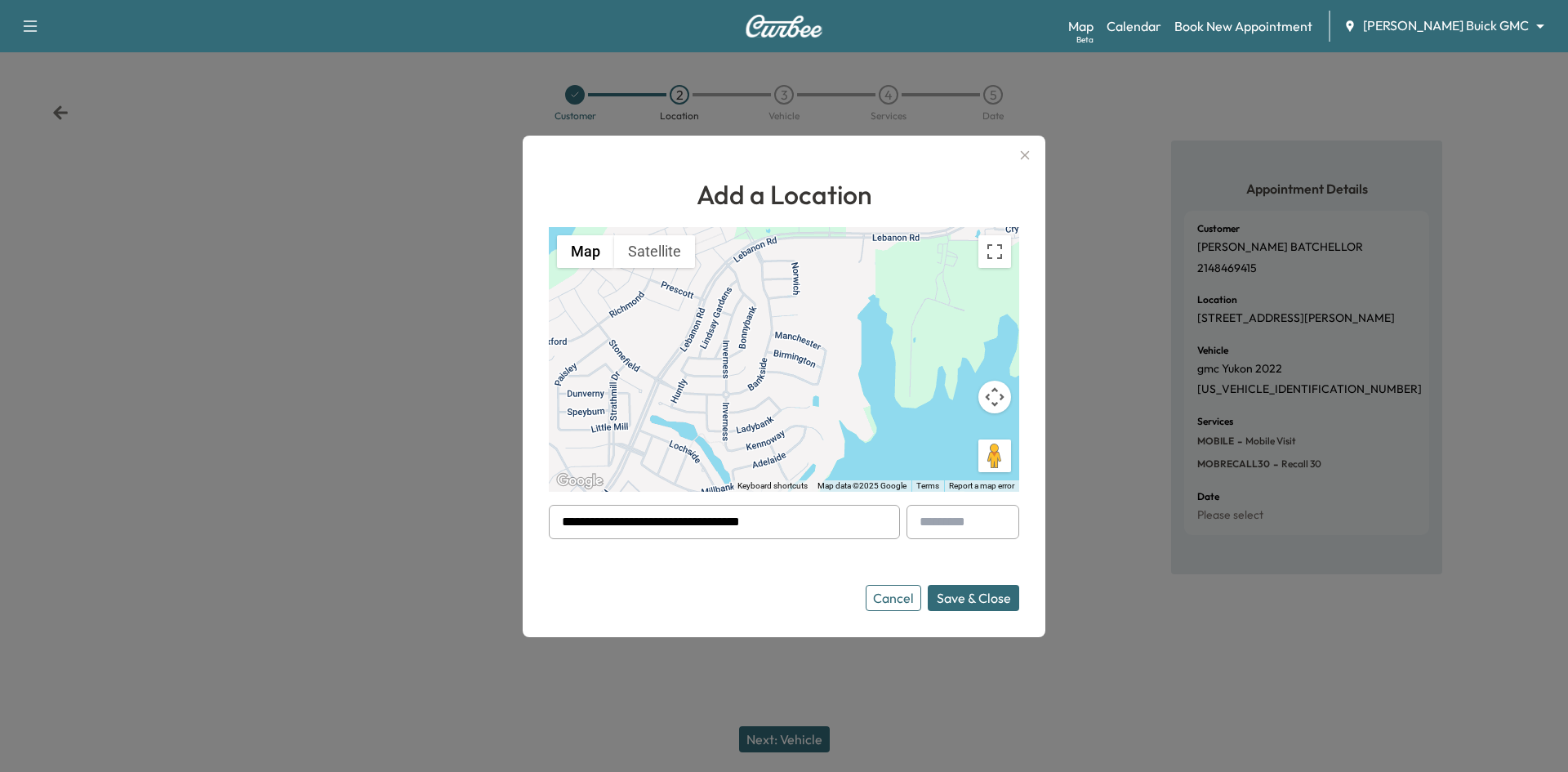
click at [966, 606] on button "Save & Close" at bounding box center [974, 597] width 92 height 26
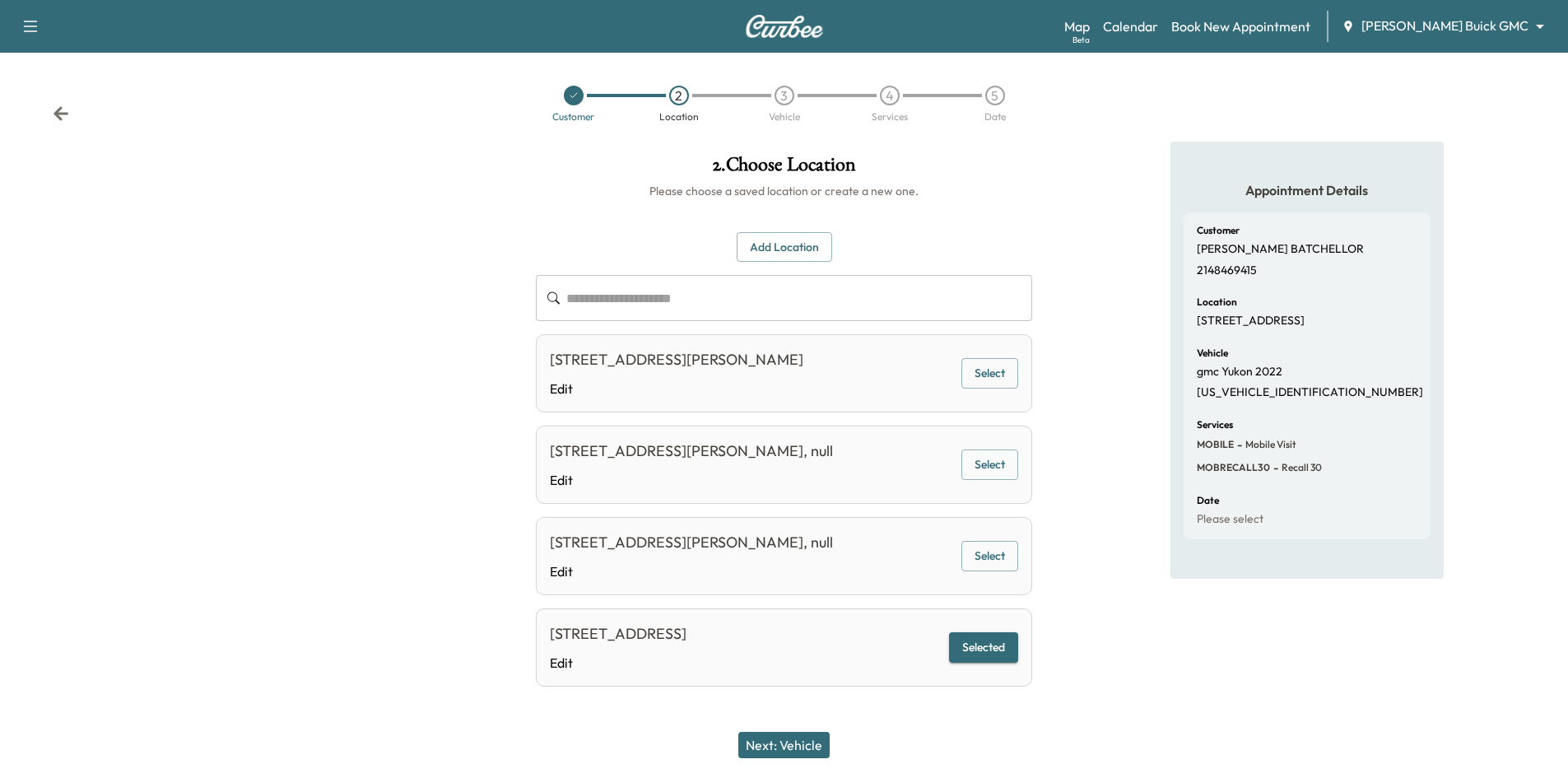
click at [818, 750] on button "Next: Vehicle" at bounding box center [784, 745] width 91 height 26
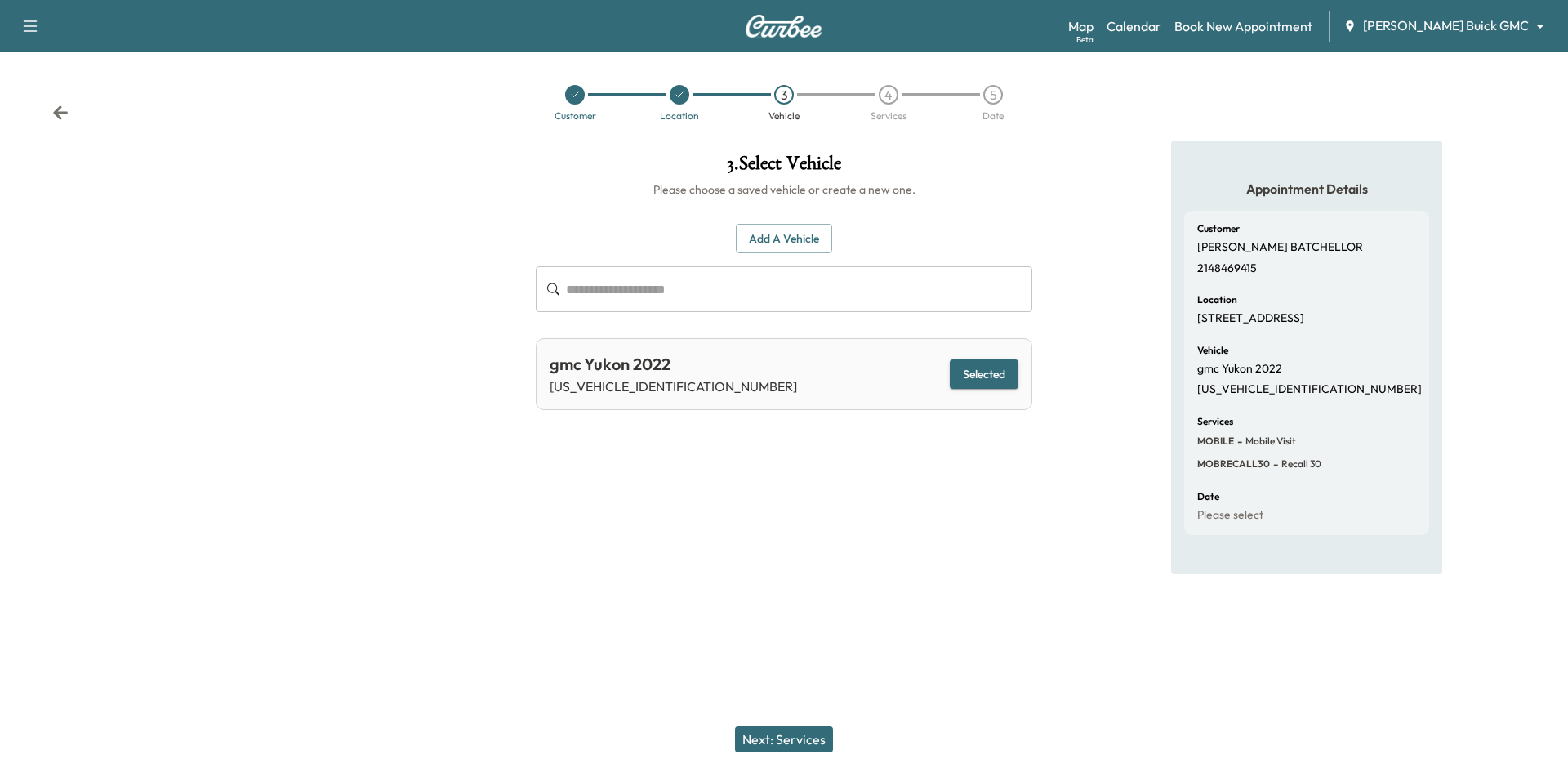
click at [970, 380] on button "Selected" at bounding box center [983, 373] width 69 height 30
click at [808, 737] on button "Next: Services" at bounding box center [784, 739] width 98 height 26
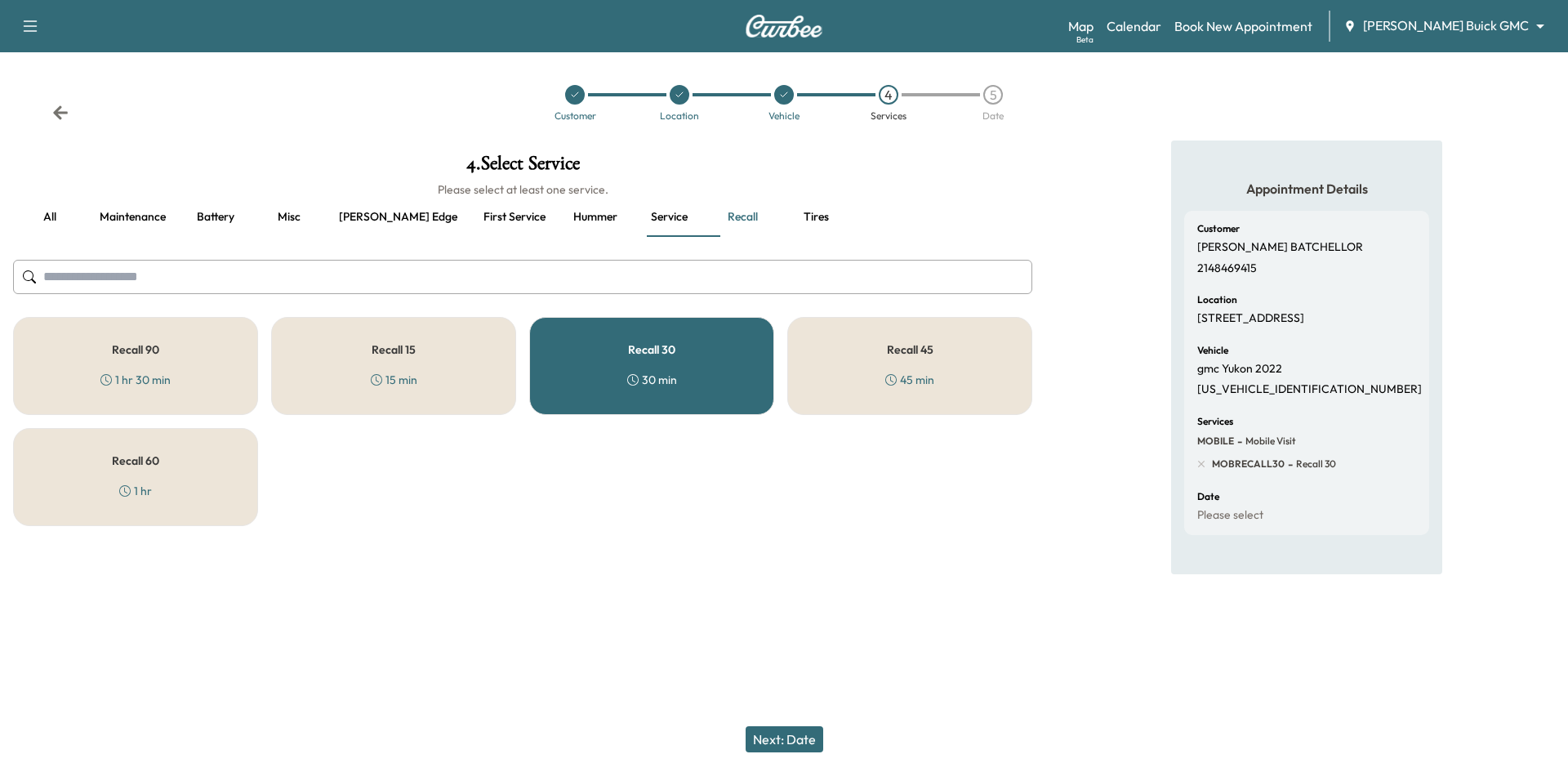
click at [804, 745] on button "Next: Date" at bounding box center [784, 739] width 77 height 26
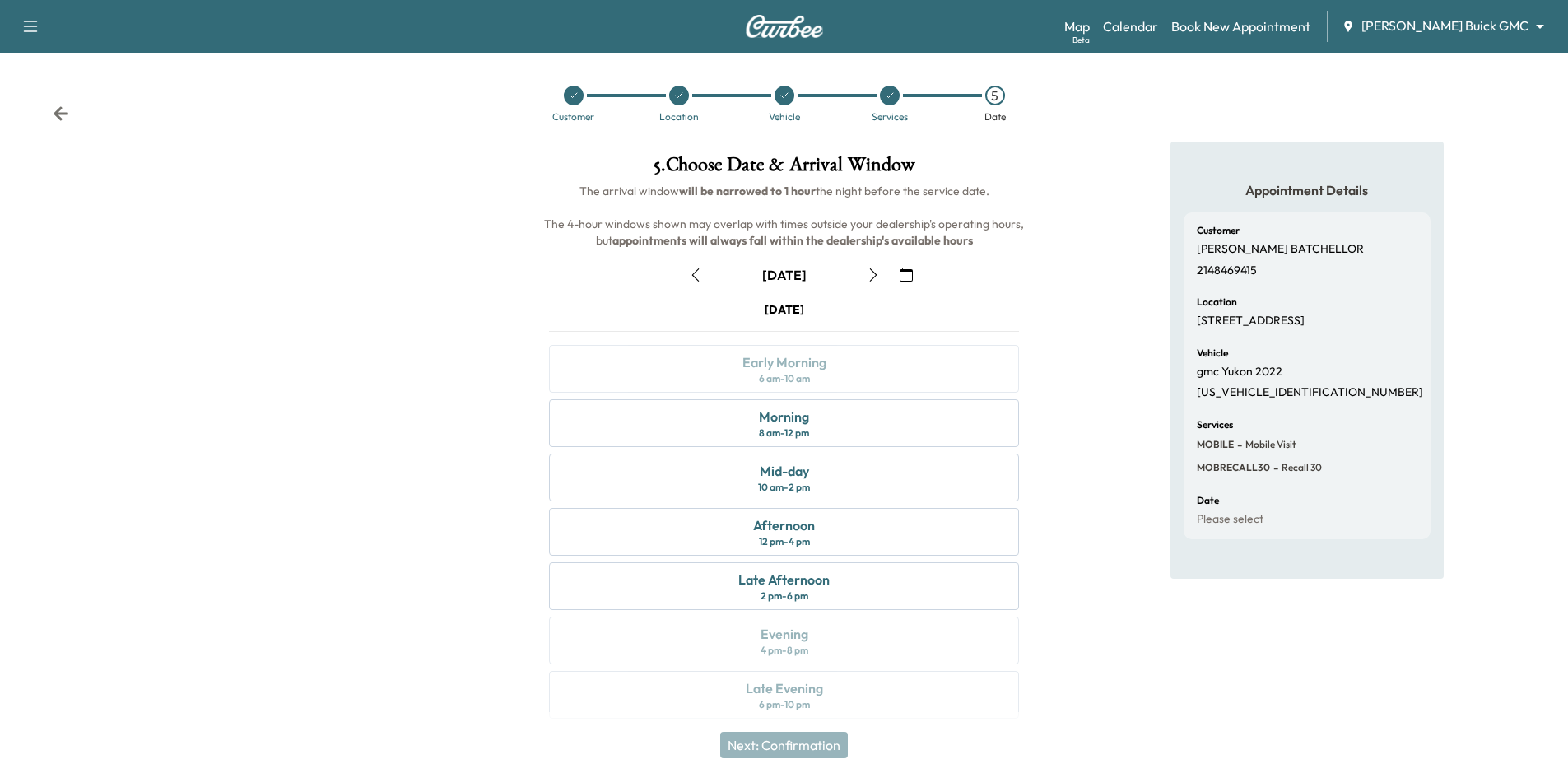
click at [909, 276] on icon "button" at bounding box center [906, 275] width 14 height 14
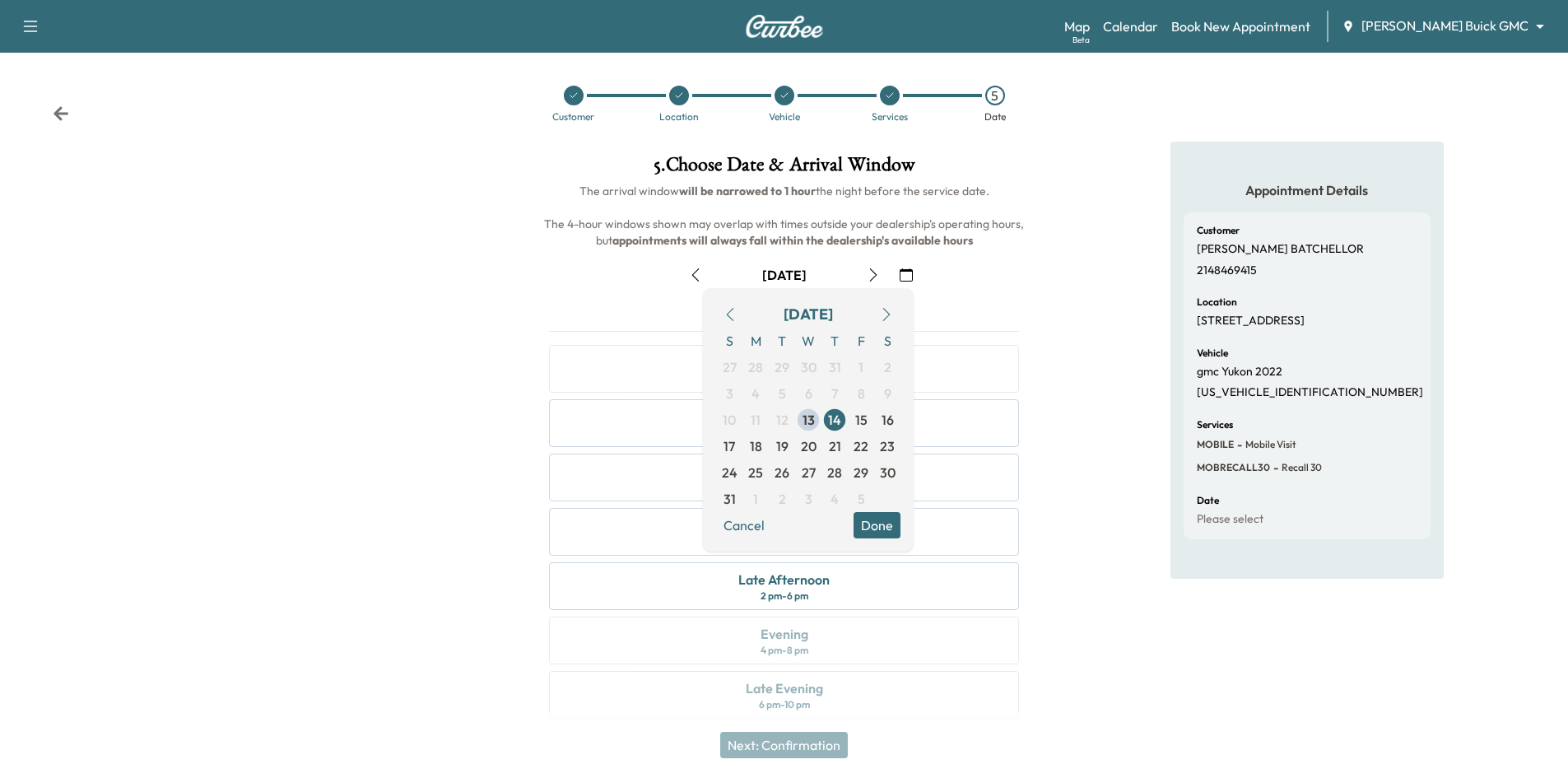
click at [1021, 293] on div "August 14 August 2025 S M T W T F S 27 28 29 30 31 1 2 3 4 5 6 7 8 9 10 11 12 1…" at bounding box center [784, 487] width 496 height 477
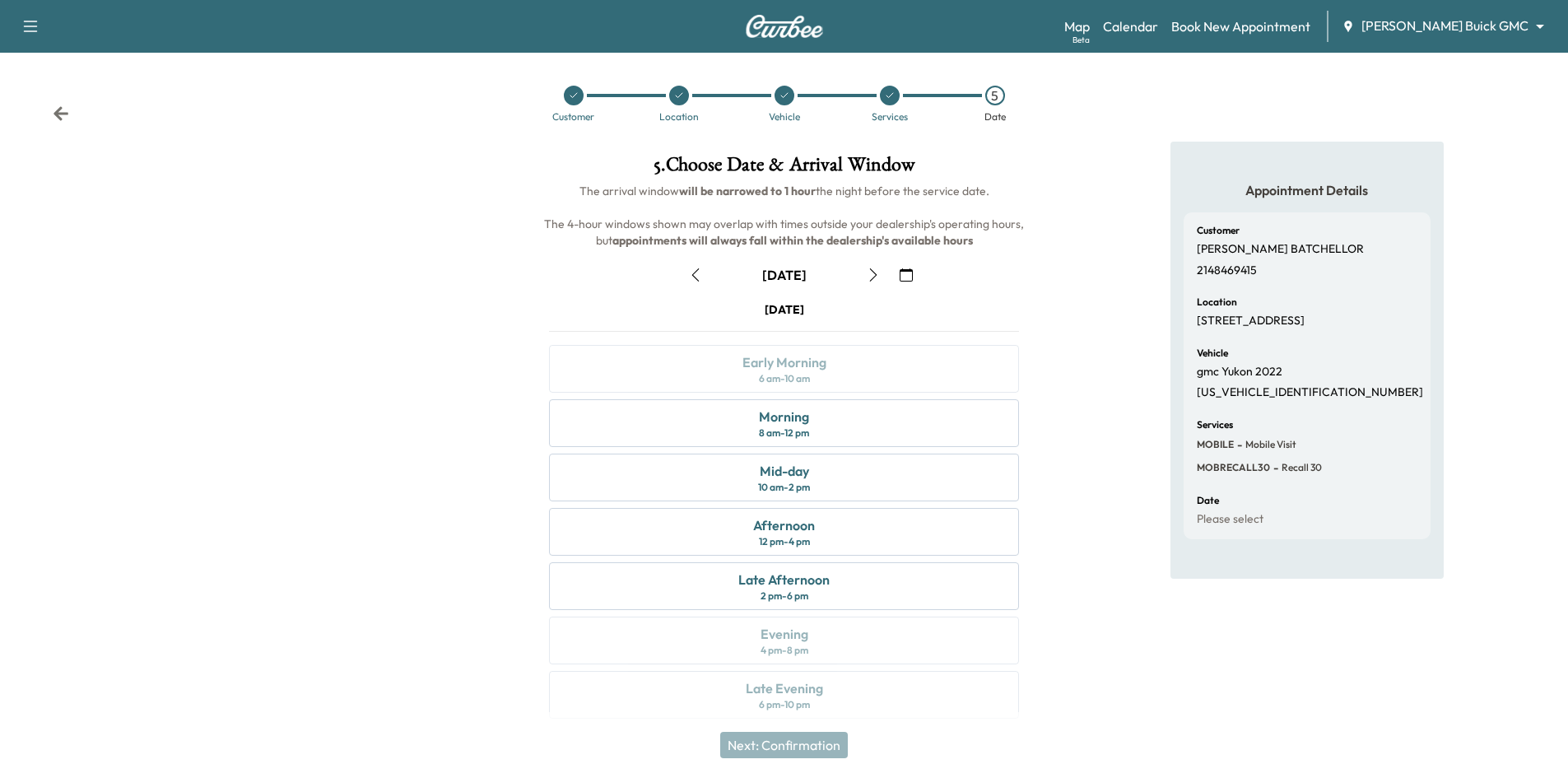
click at [909, 276] on icon "button" at bounding box center [906, 275] width 14 height 14
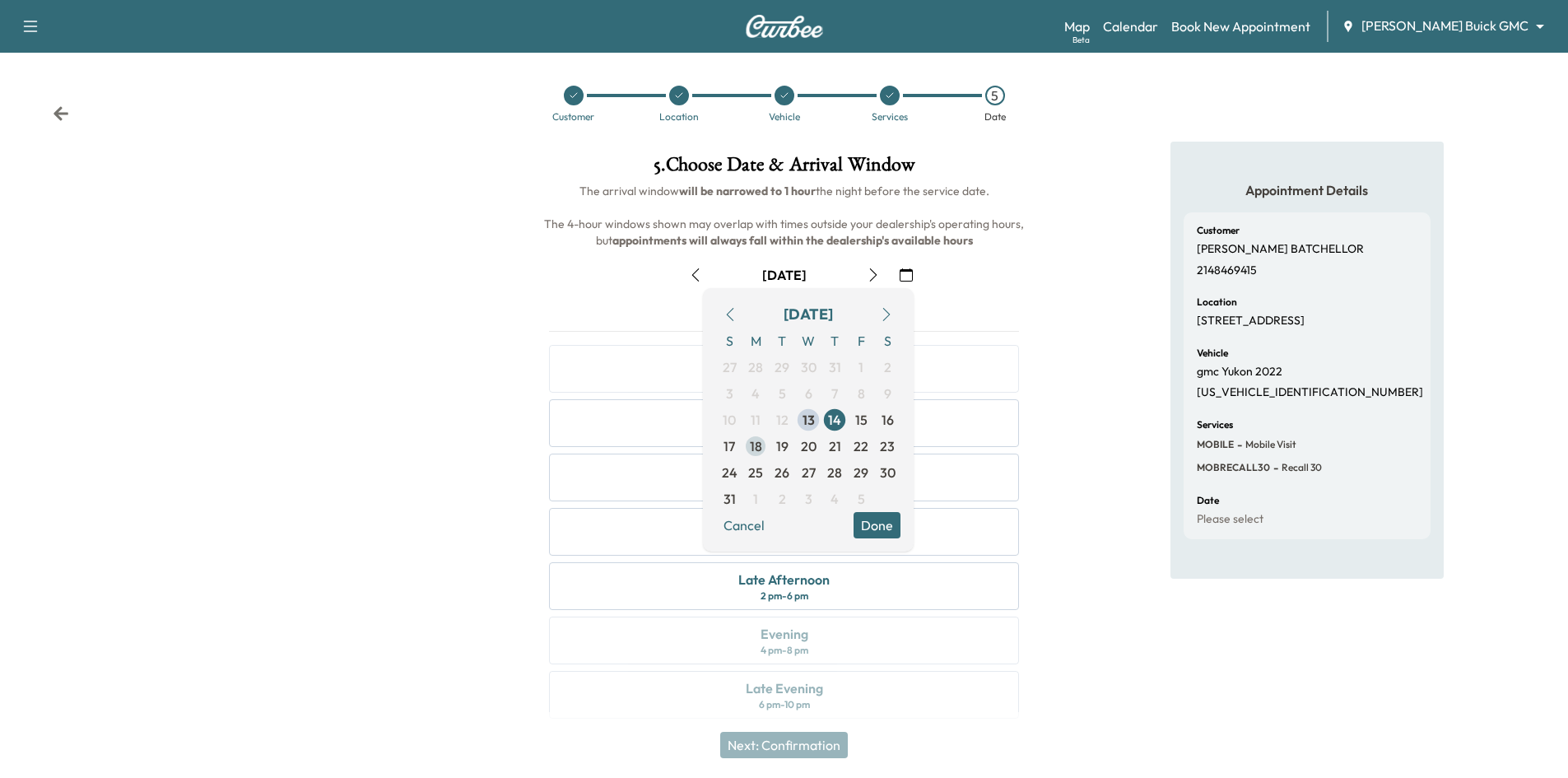
click at [757, 447] on span "18" at bounding box center [755, 446] width 13 height 19
click at [888, 528] on button "Done" at bounding box center [877, 525] width 47 height 26
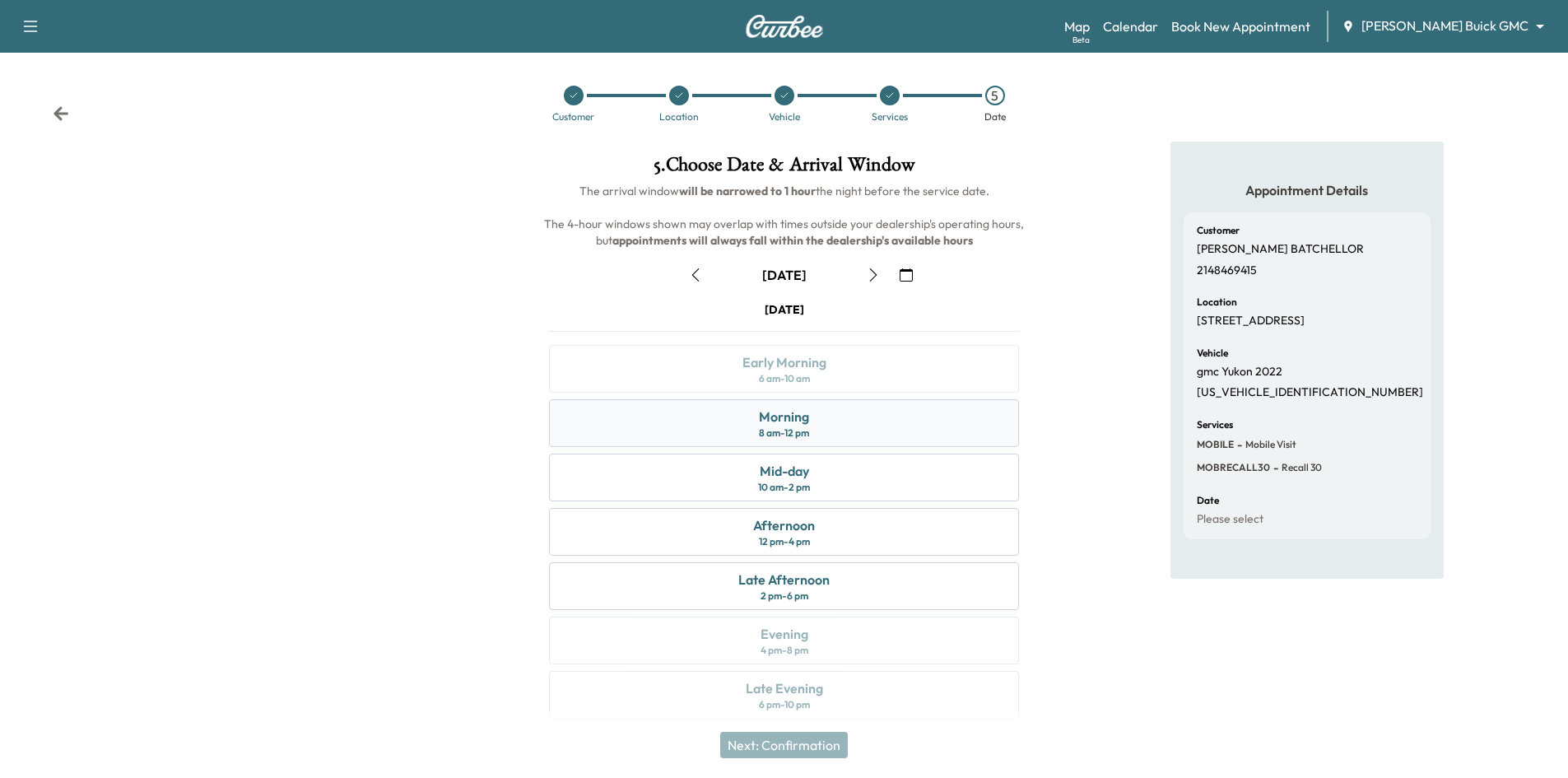
click at [798, 426] on div "8 am - 12 pm" at bounding box center [784, 433] width 51 height 14
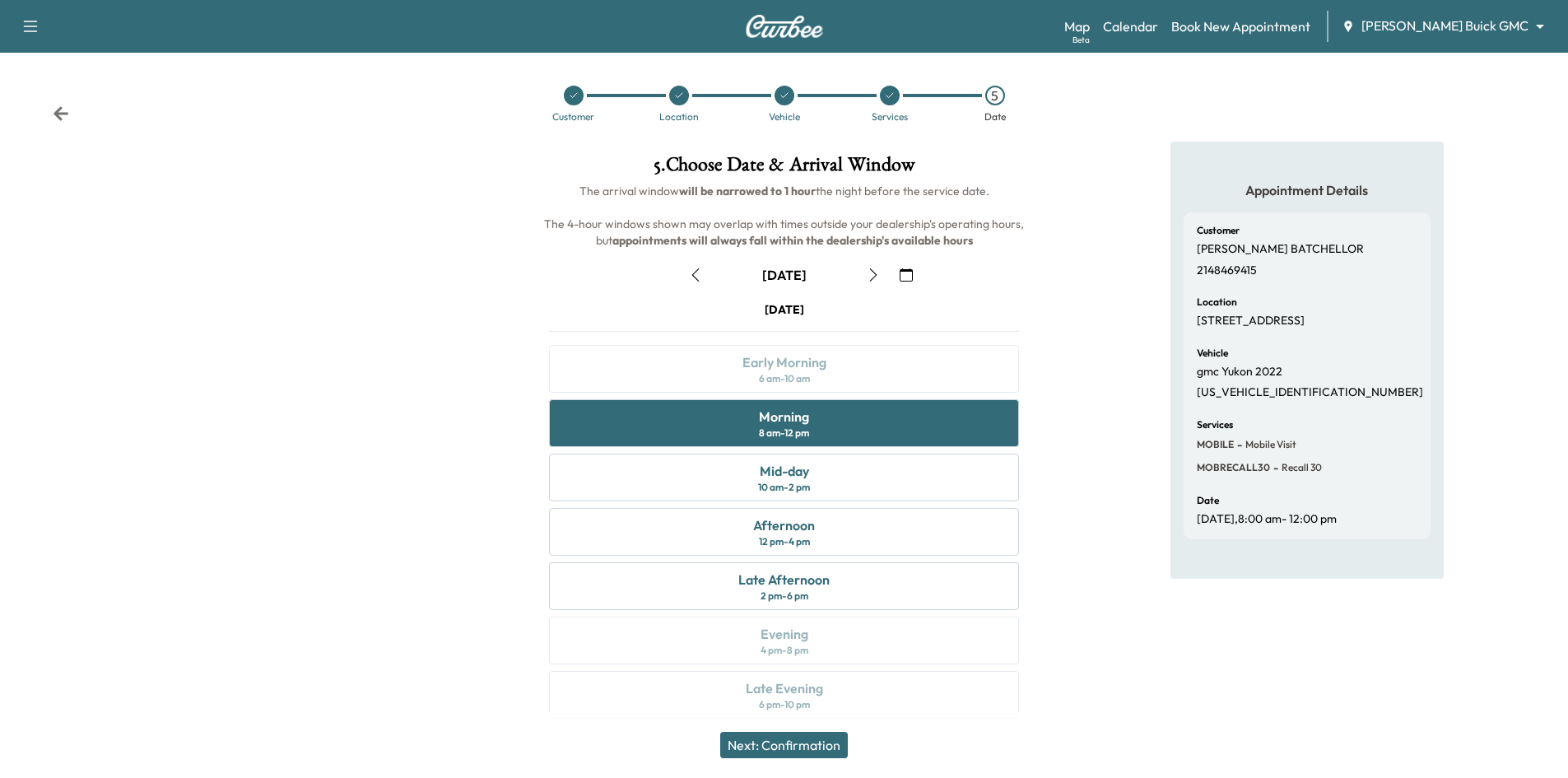
click at [827, 748] on button "Next: Confirmation" at bounding box center [784, 745] width 127 height 26
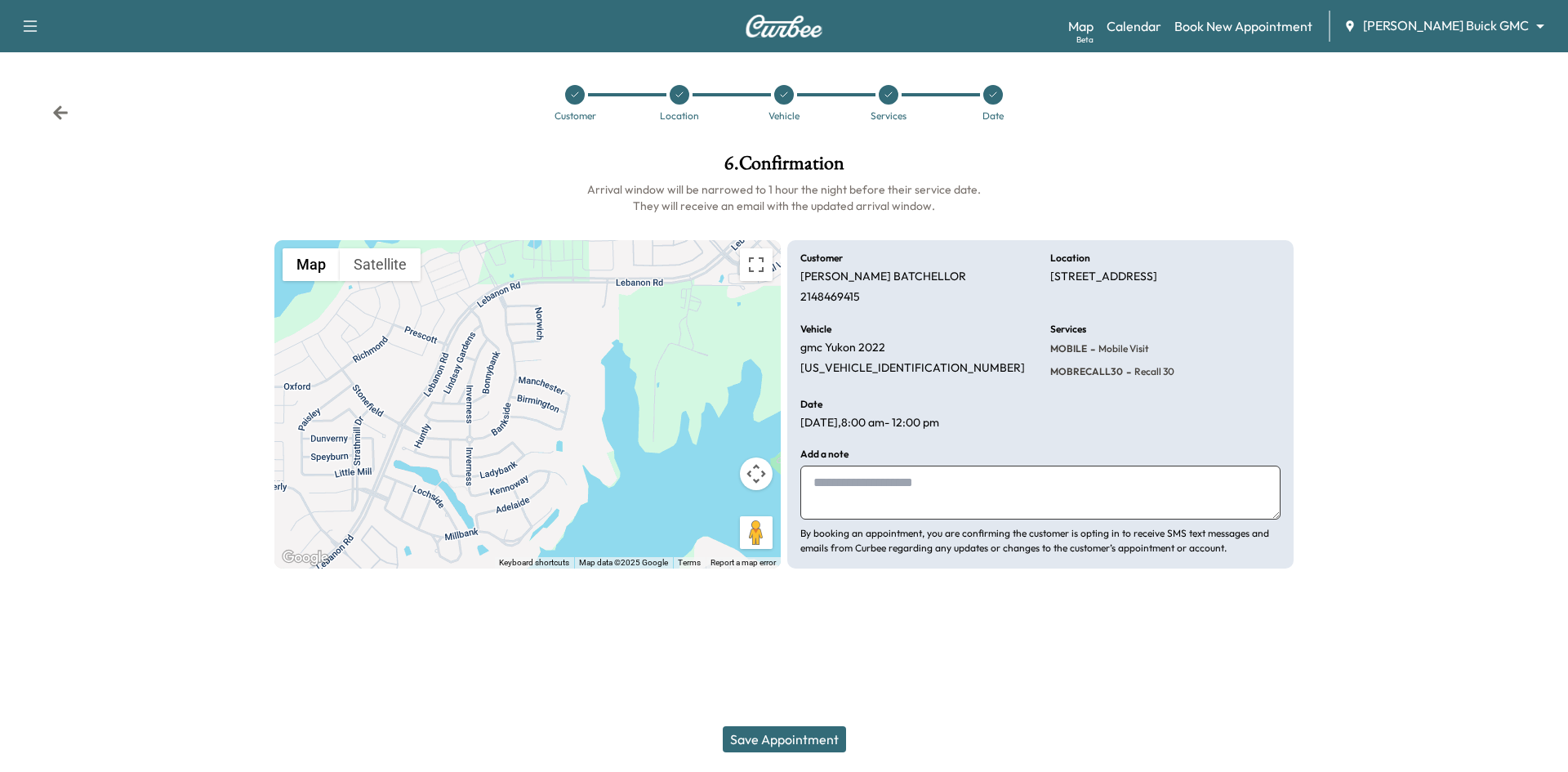
click at [889, 483] on textarea at bounding box center [1041, 492] width 481 height 54
type textarea "***"
click at [822, 737] on button "Save Appointment" at bounding box center [784, 739] width 124 height 26
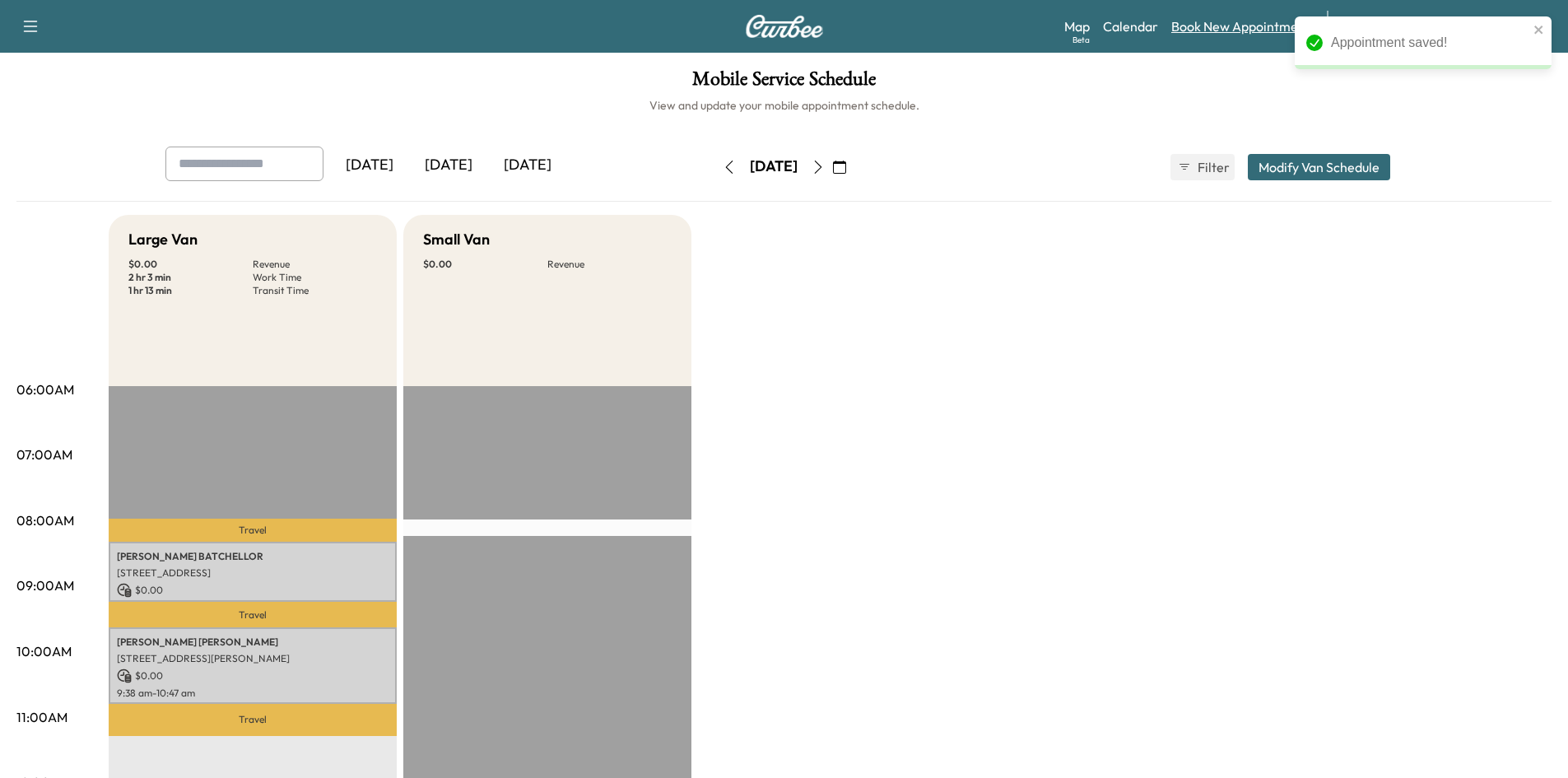
click at [1239, 28] on link "Book New Appointment" at bounding box center [1240, 26] width 139 height 19
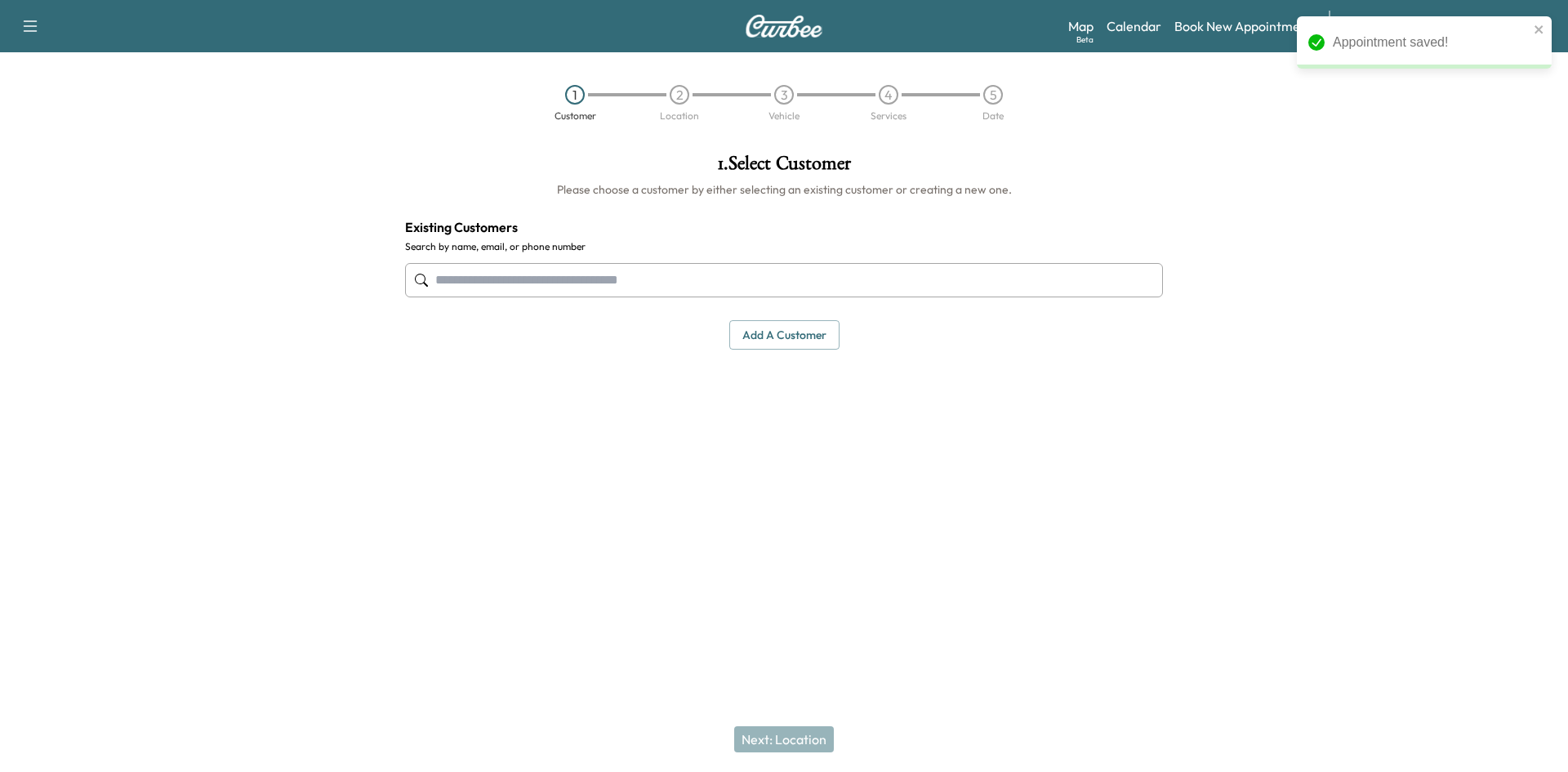
drag, startPoint x: 892, startPoint y: 274, endPoint x: 914, endPoint y: 288, distance: 26.1
click at [894, 274] on input "text" at bounding box center [784, 281] width 758 height 35
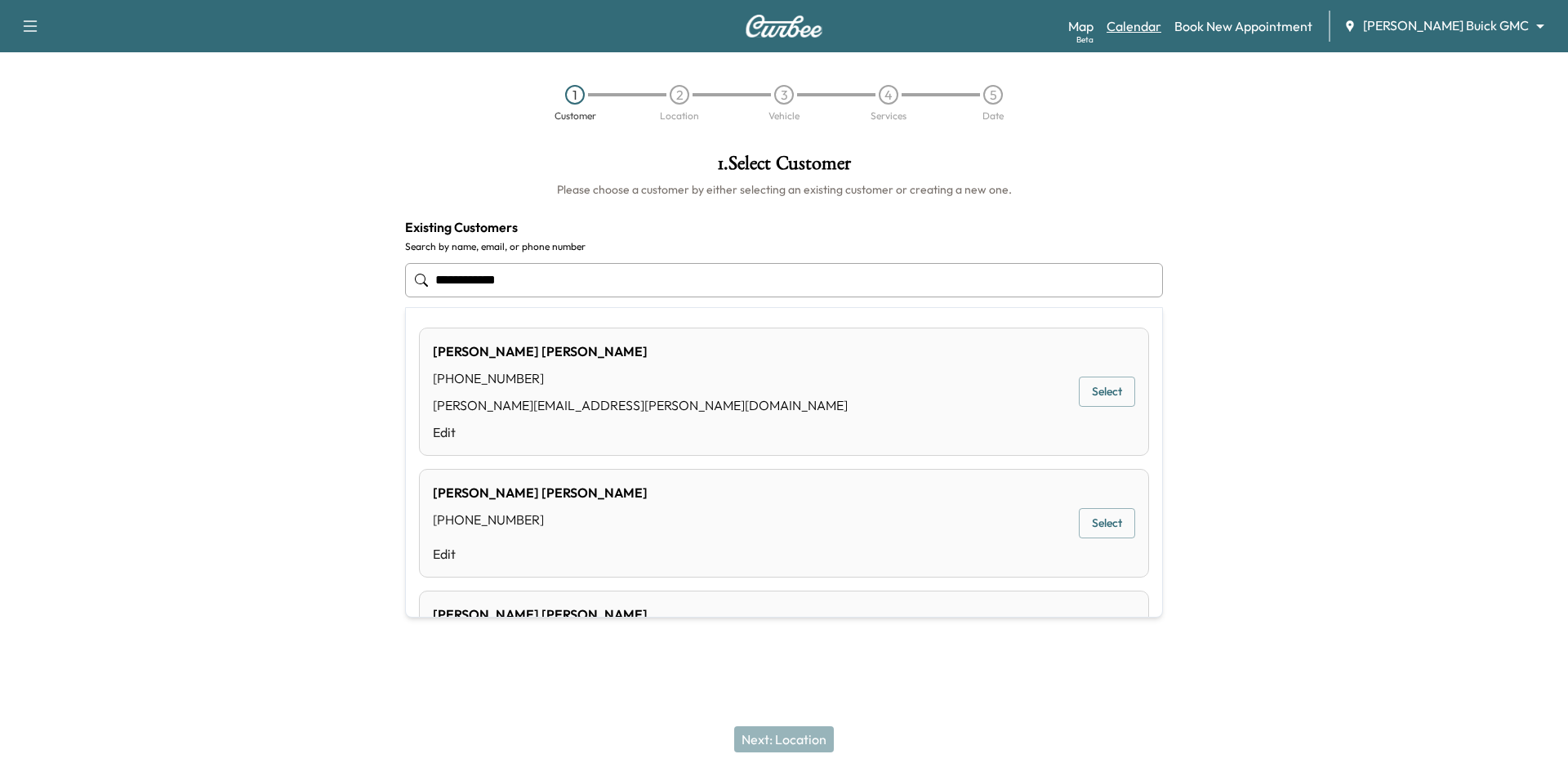
type input "**********"
click at [1162, 26] on link "Calendar" at bounding box center [1134, 26] width 55 height 19
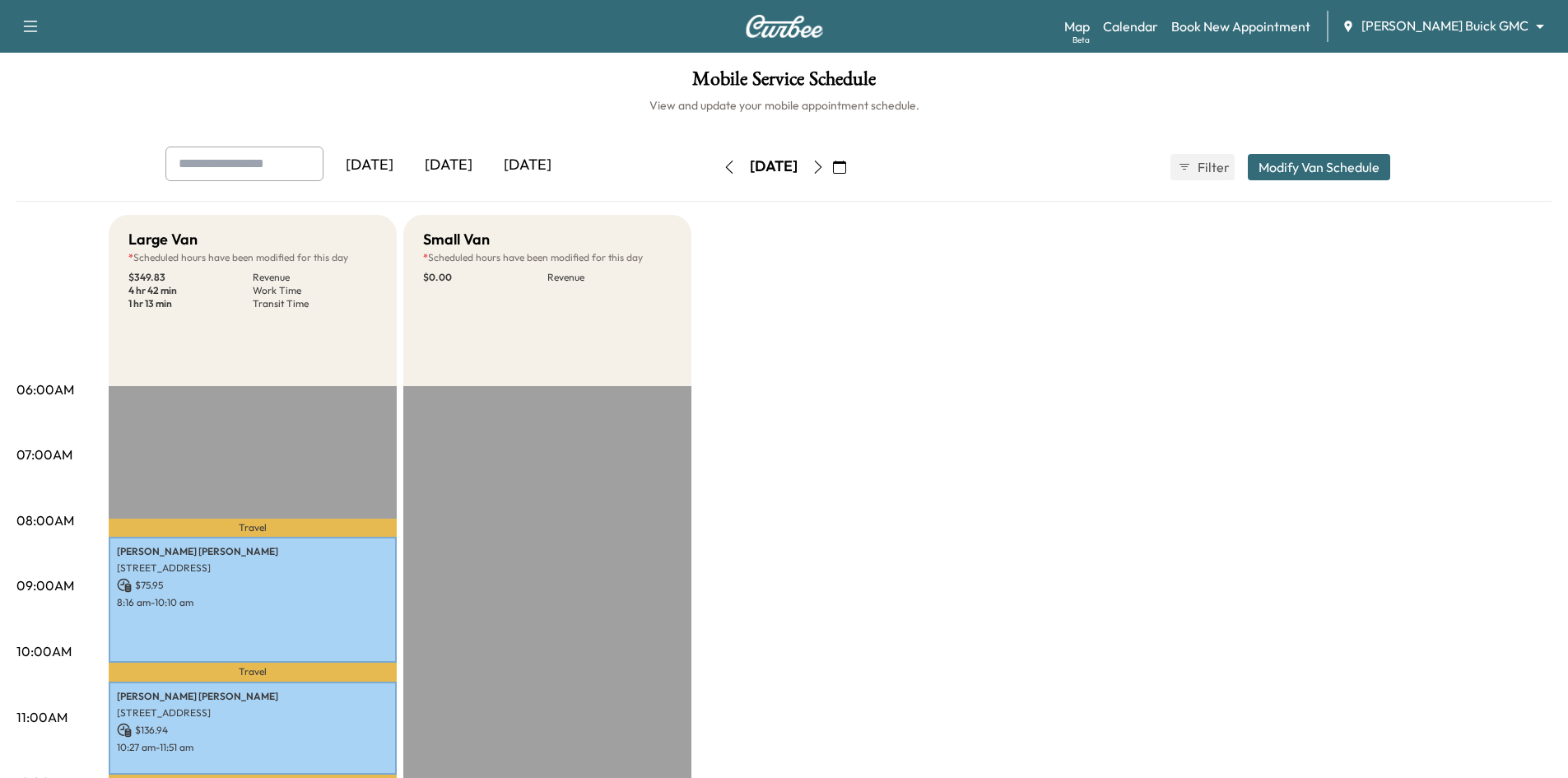
click at [846, 167] on icon "button" at bounding box center [840, 167] width 14 height 14
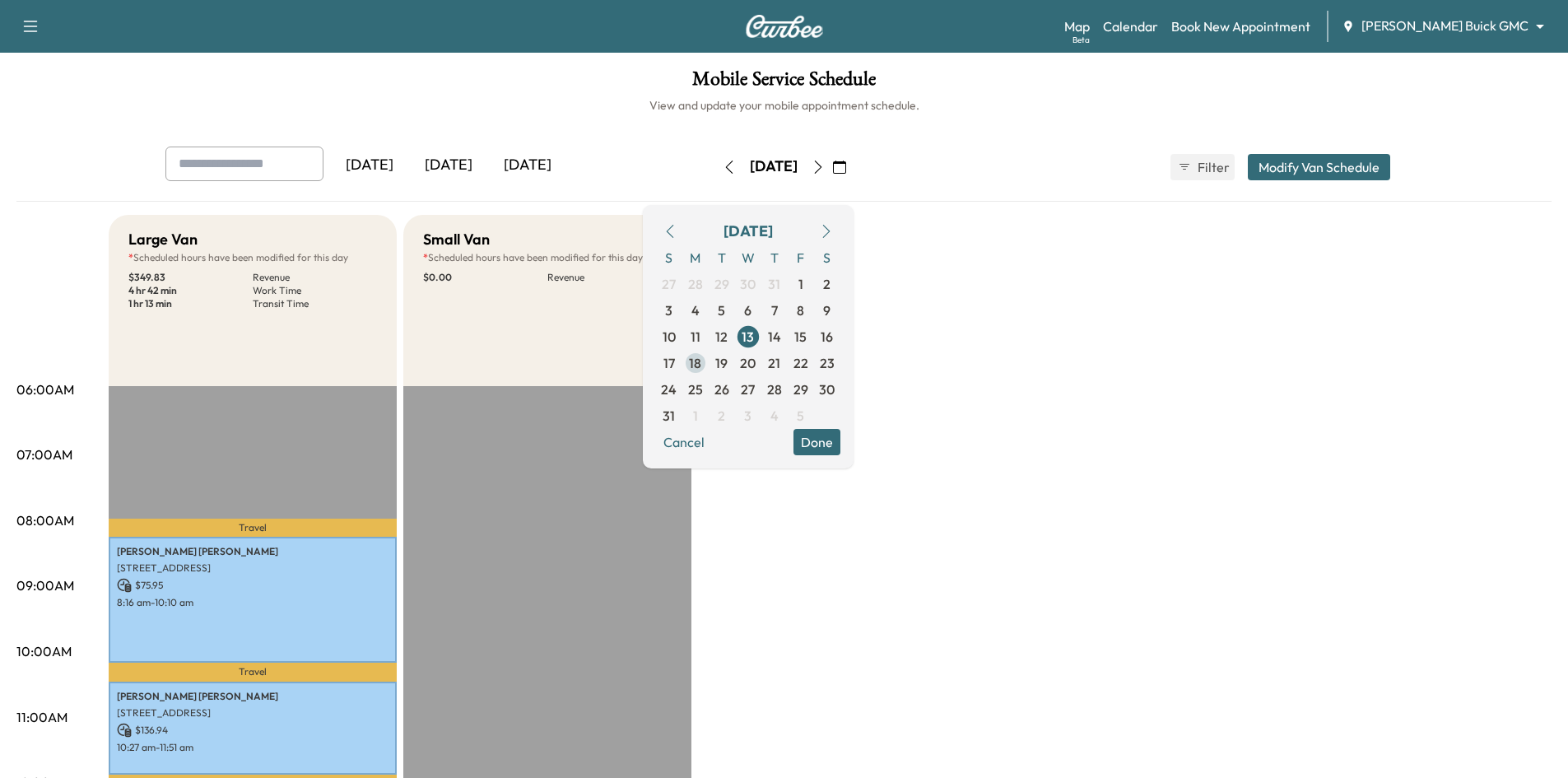
click at [701, 357] on span "18" at bounding box center [695, 363] width 13 height 19
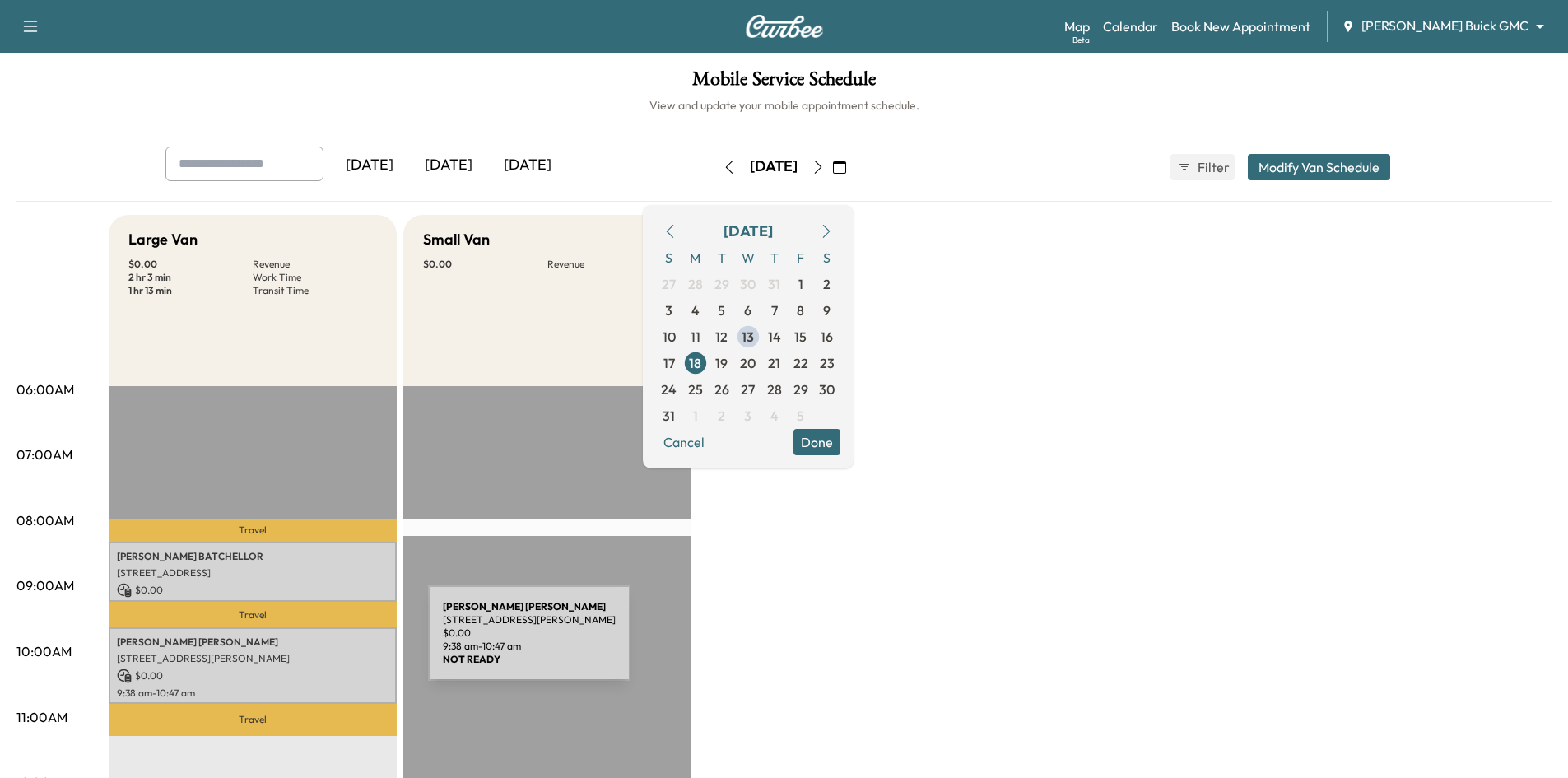
click at [301, 646] on p "Melissa Bates" at bounding box center [252, 642] width 271 height 14
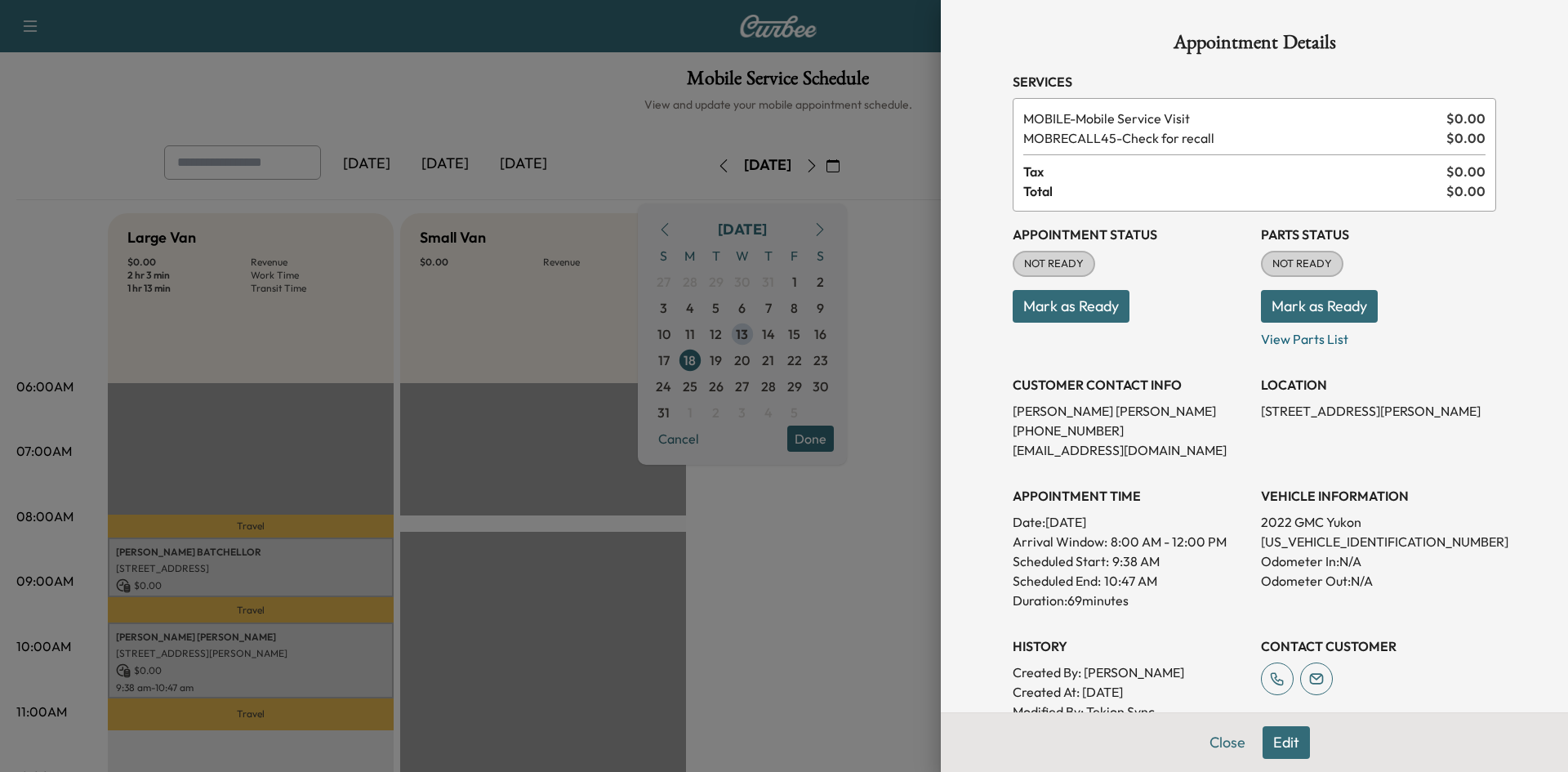
click at [302, 644] on div at bounding box center [784, 386] width 1568 height 772
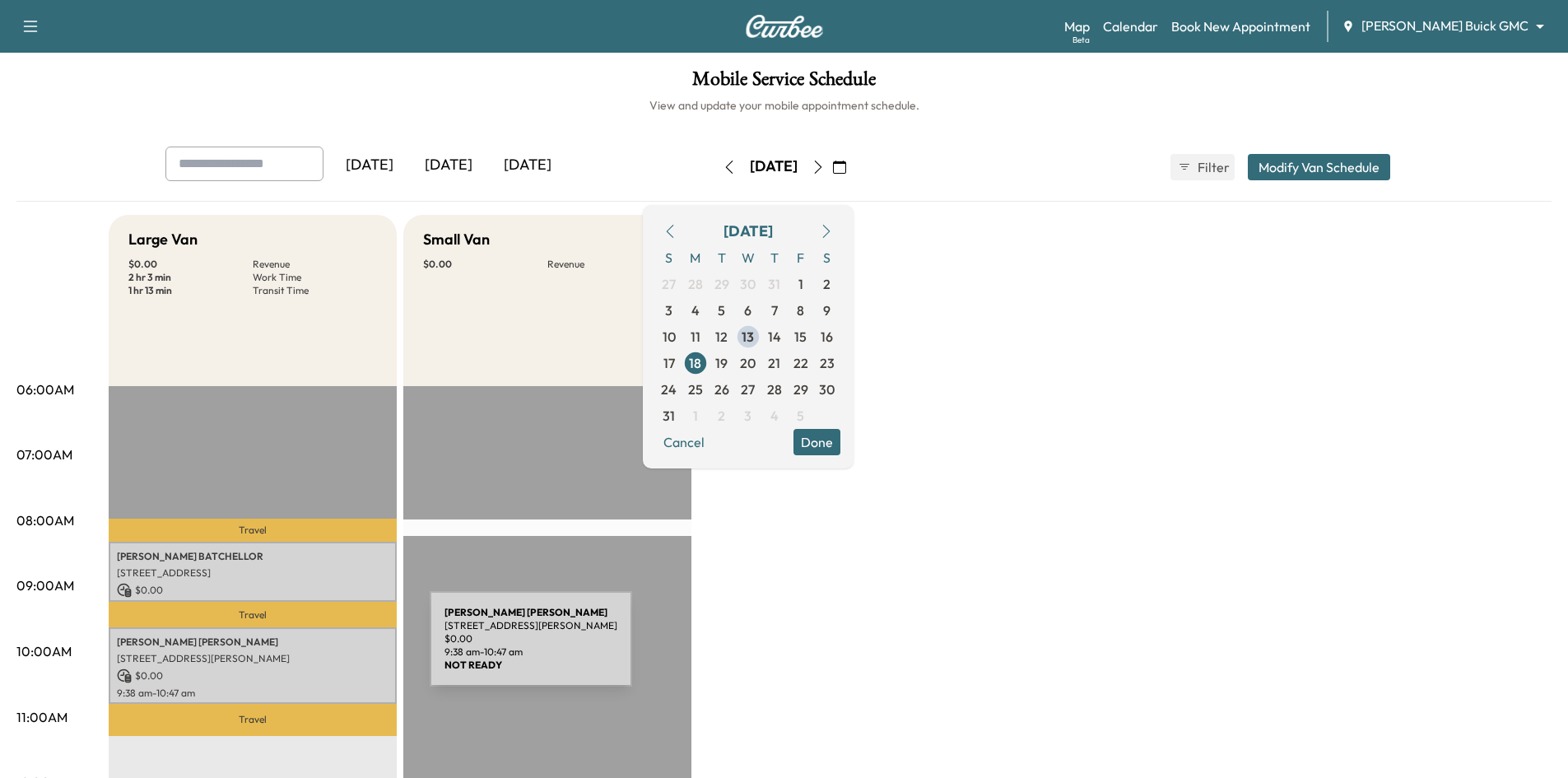
click at [306, 652] on p "1101 Claiborne Dr, Aubrey, TX 76227, US" at bounding box center [252, 658] width 271 height 14
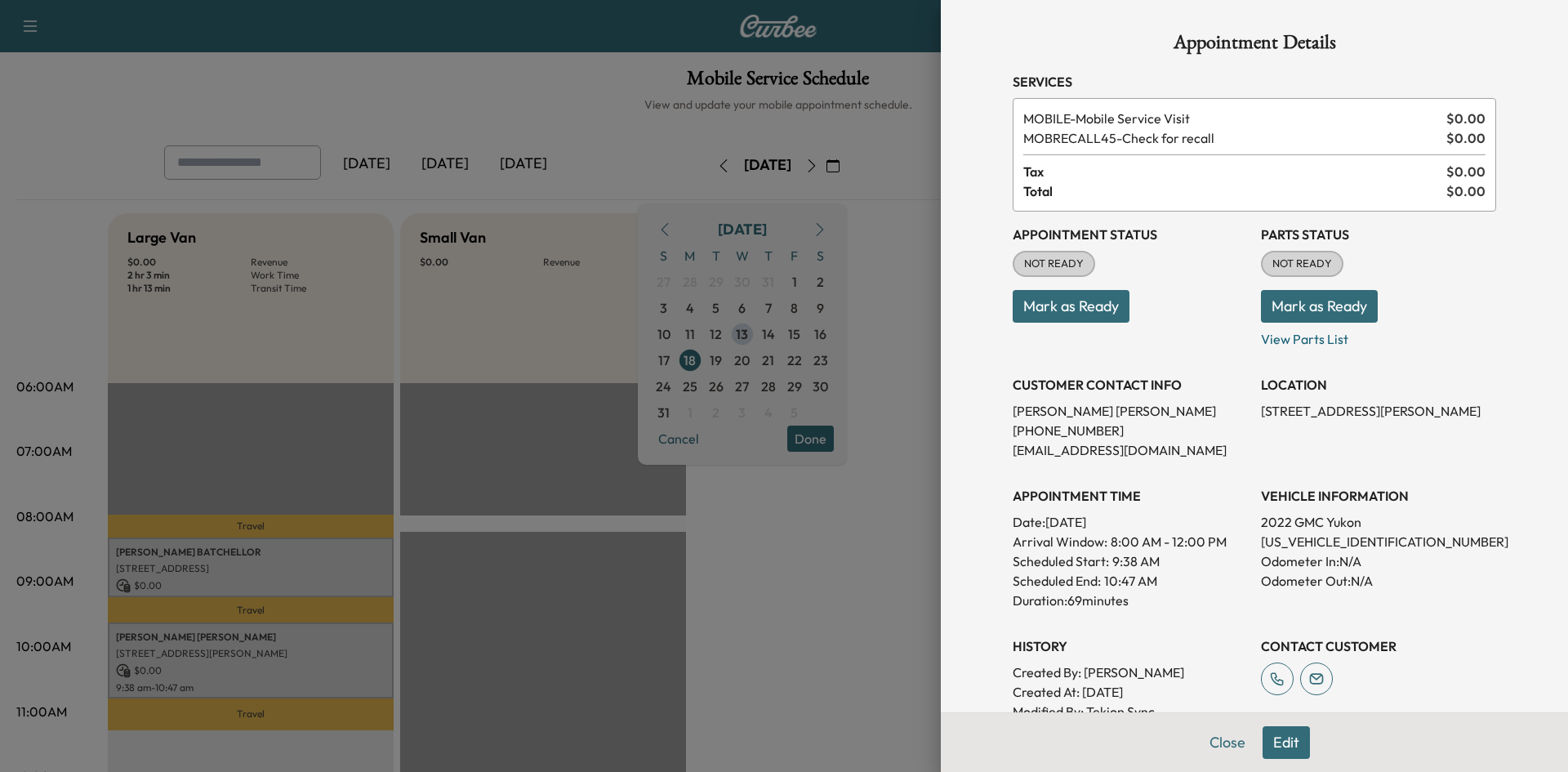
click at [855, 438] on div at bounding box center [784, 386] width 1568 height 772
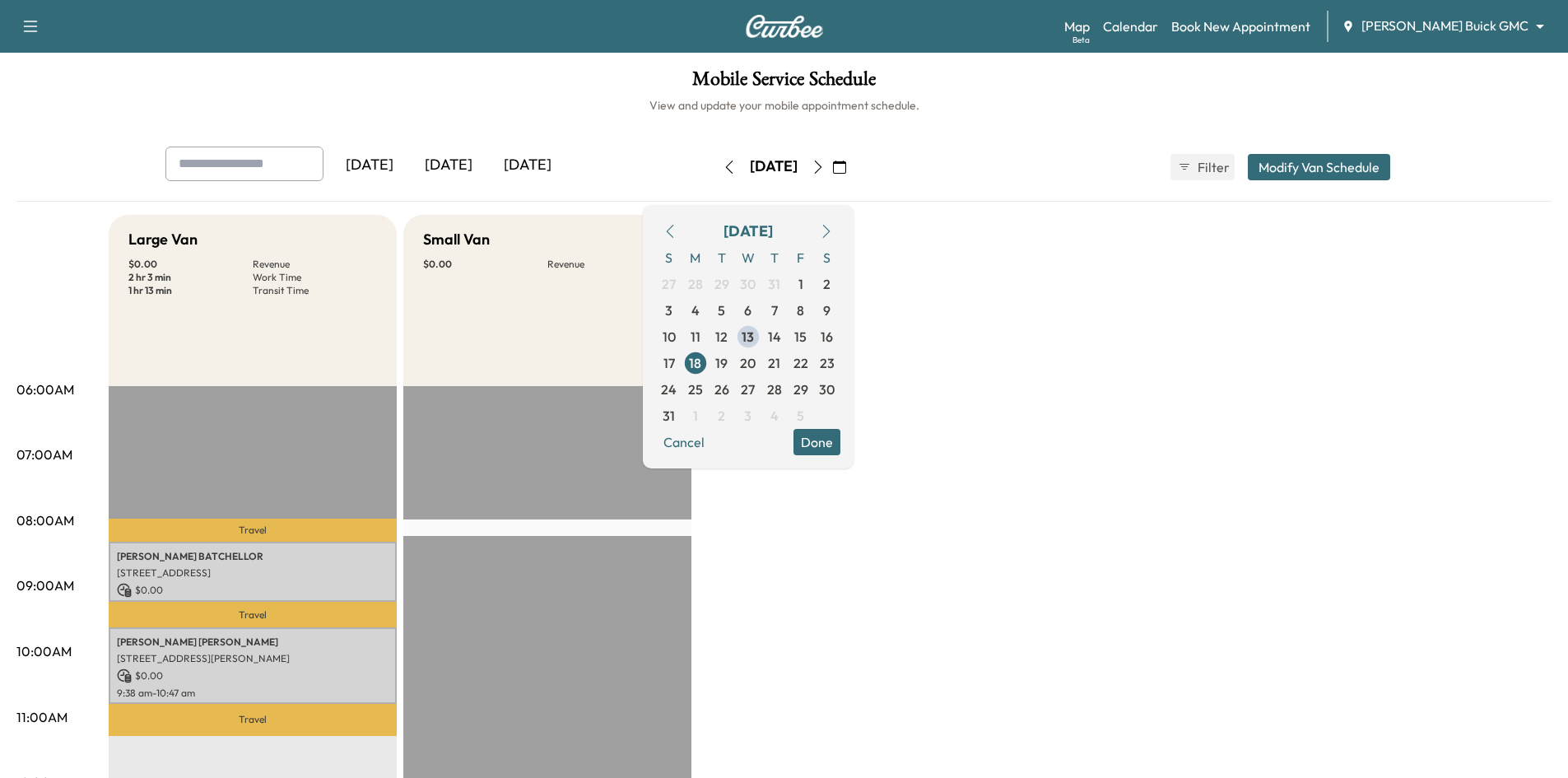
click at [840, 440] on button "Done" at bounding box center [817, 442] width 47 height 26
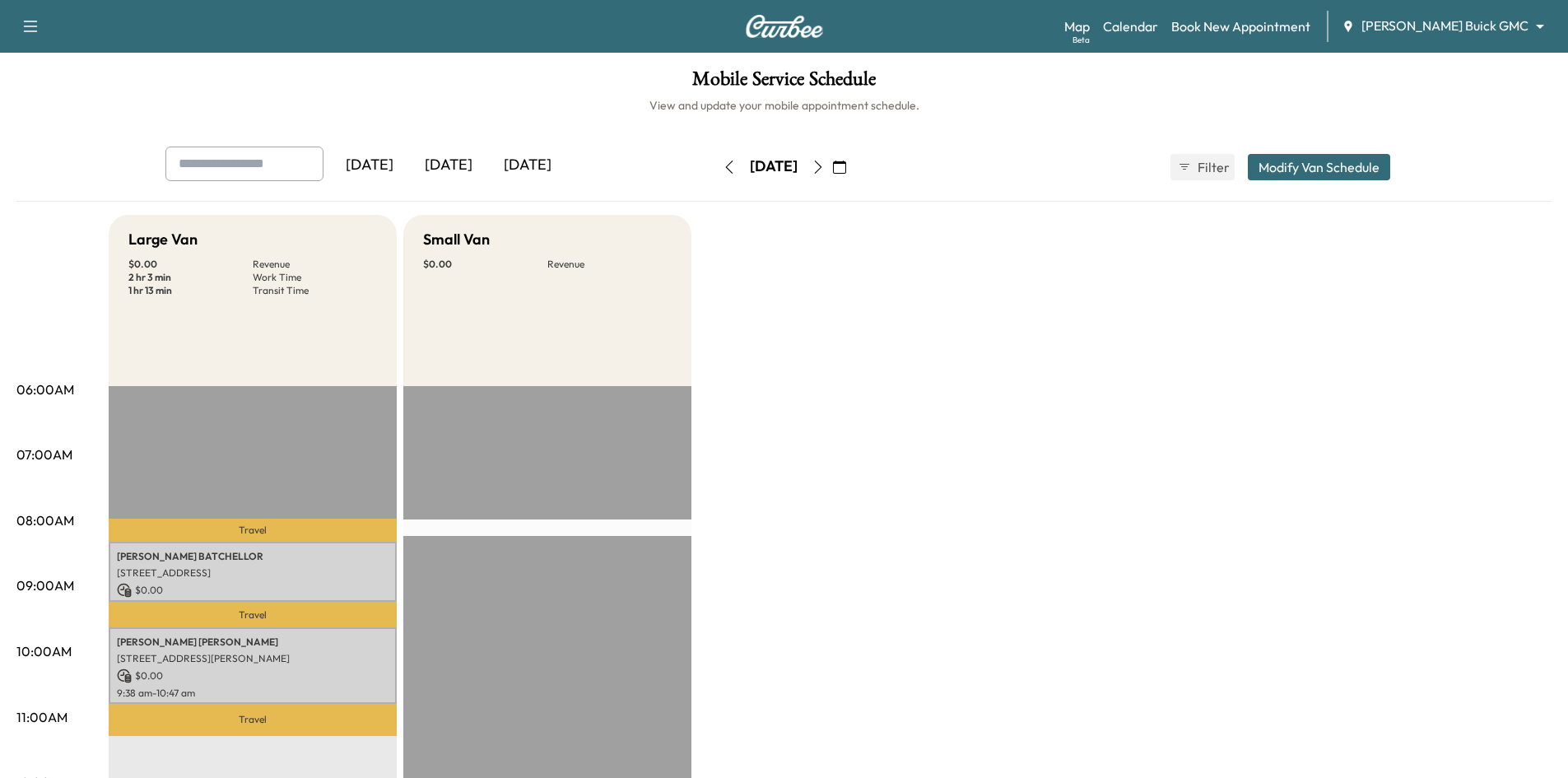
click at [453, 167] on div "[DATE]" at bounding box center [448, 165] width 79 height 38
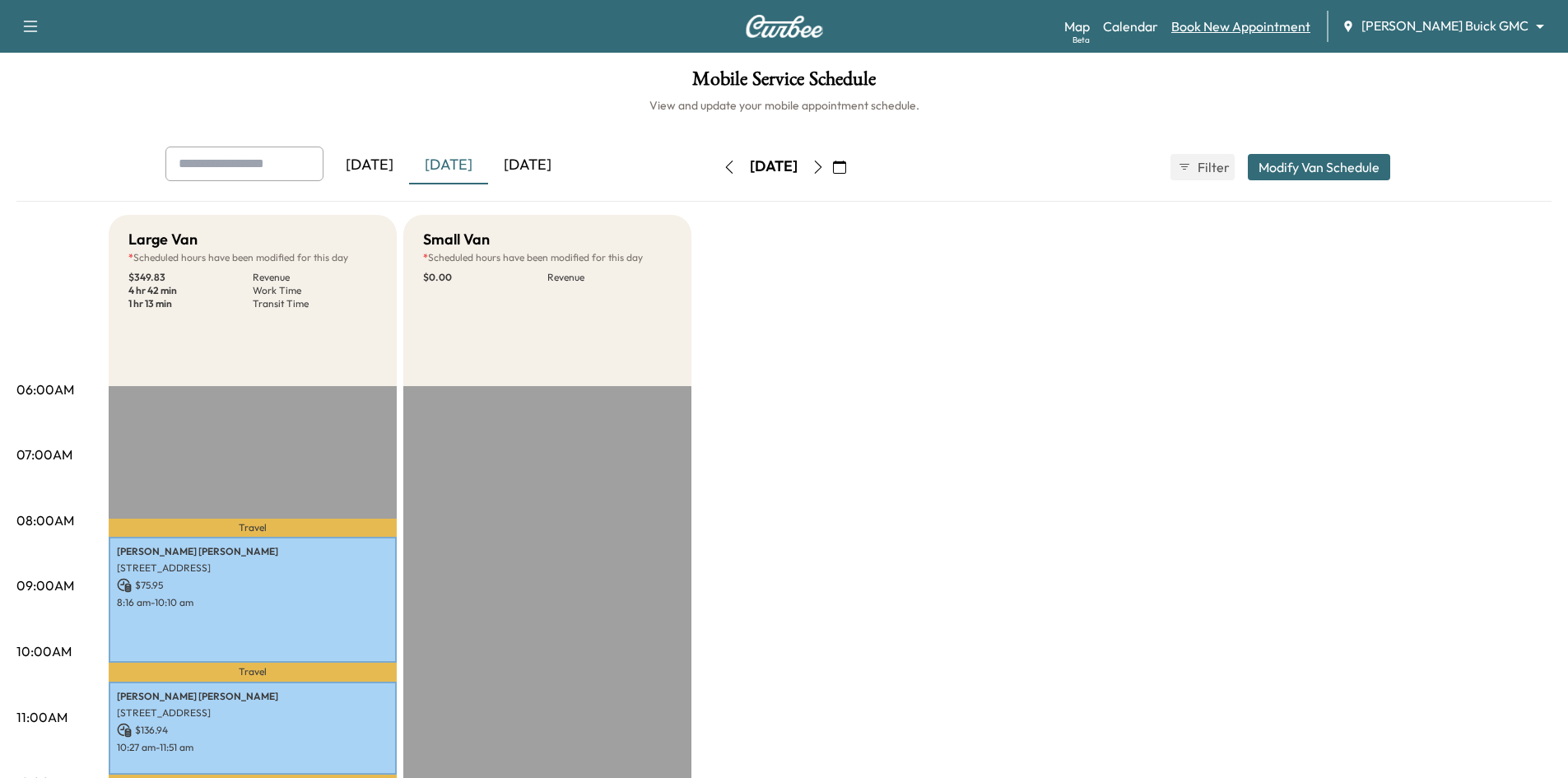
click at [1291, 25] on link "Book New Appointment" at bounding box center [1240, 26] width 139 height 19
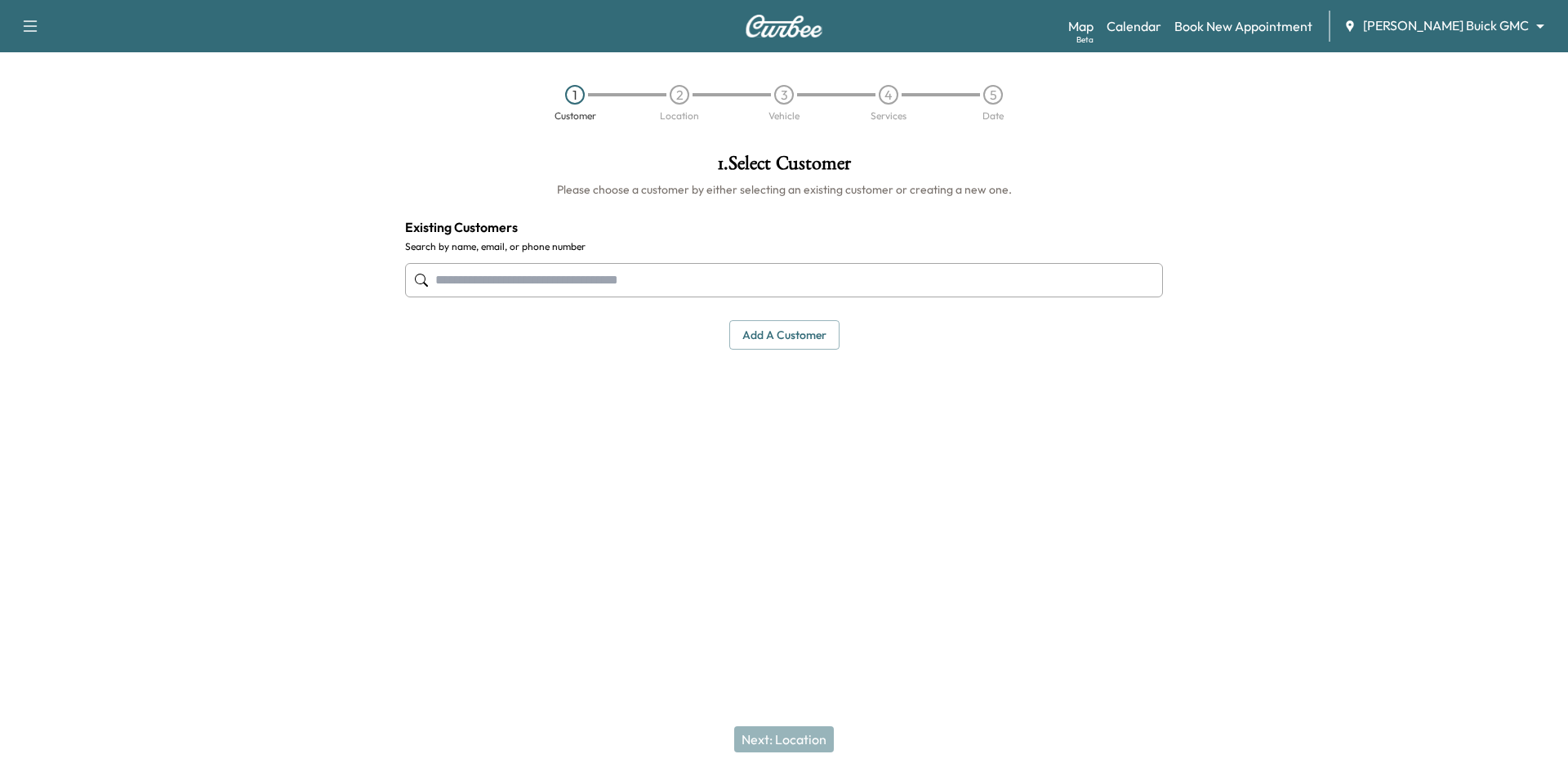
click at [753, 289] on input "text" at bounding box center [784, 281] width 758 height 35
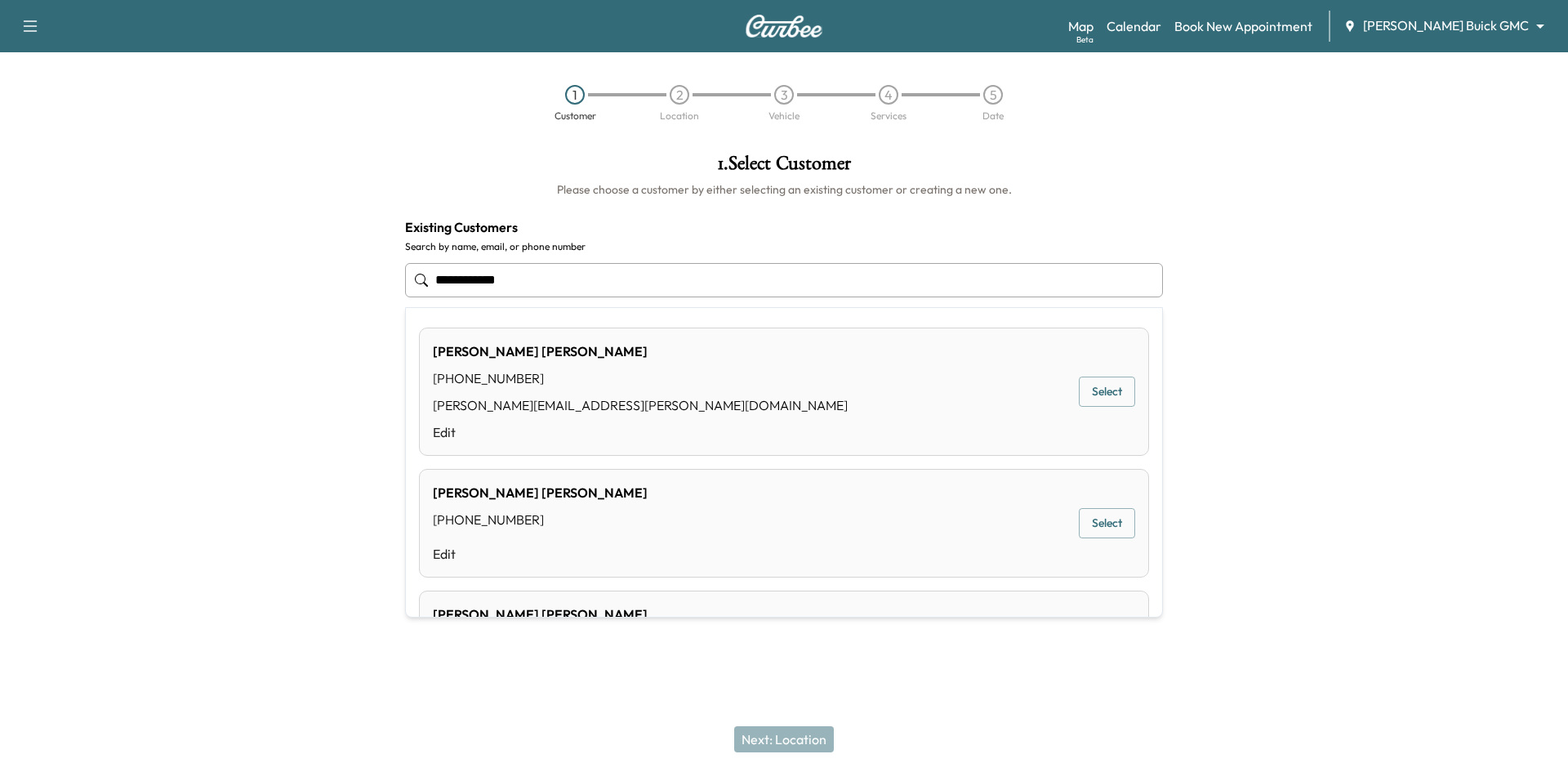
click at [1093, 391] on button "Select" at bounding box center [1107, 391] width 56 height 30
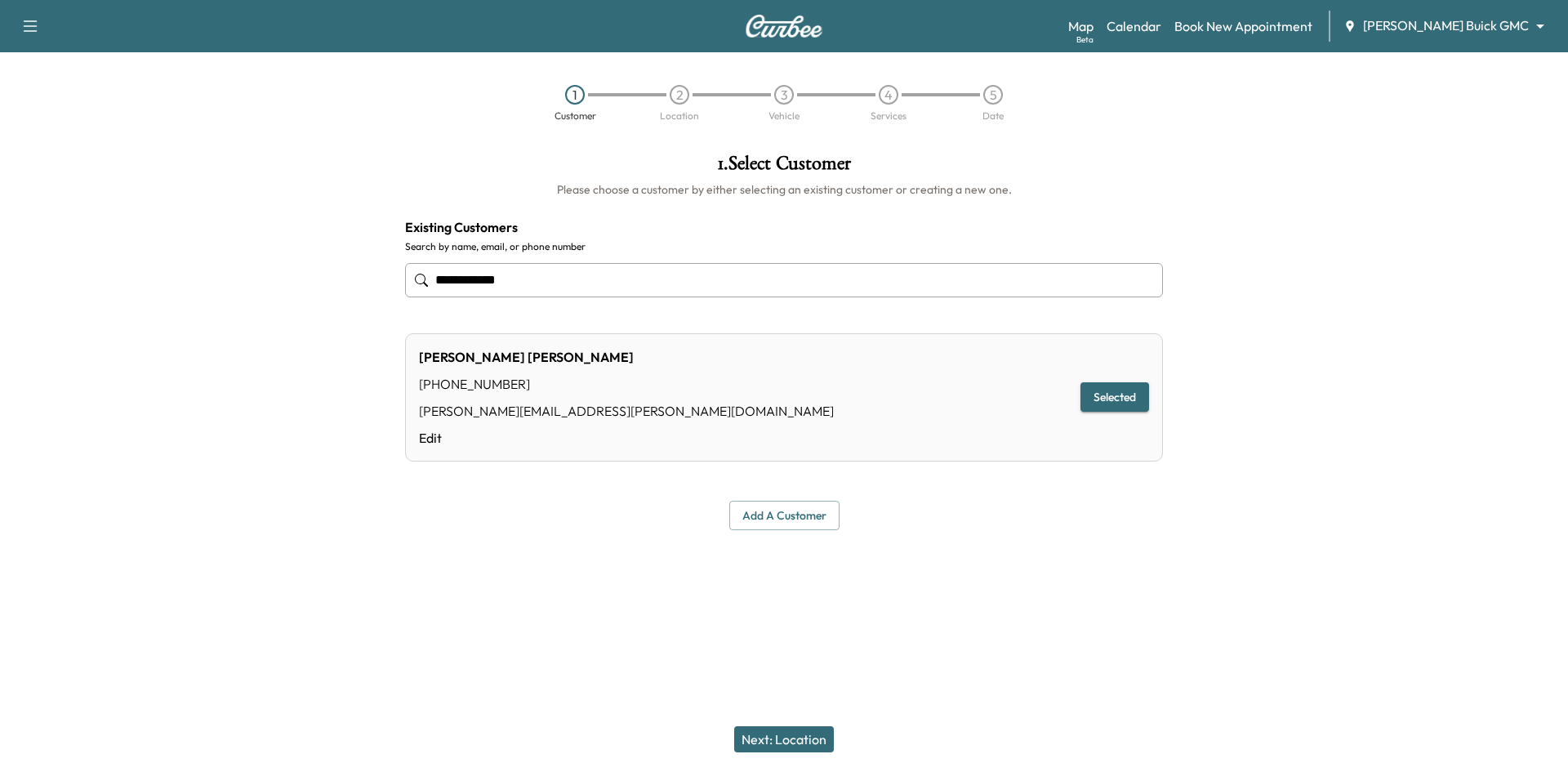
type input "**********"
click at [778, 736] on button "Next: Location" at bounding box center [784, 739] width 99 height 26
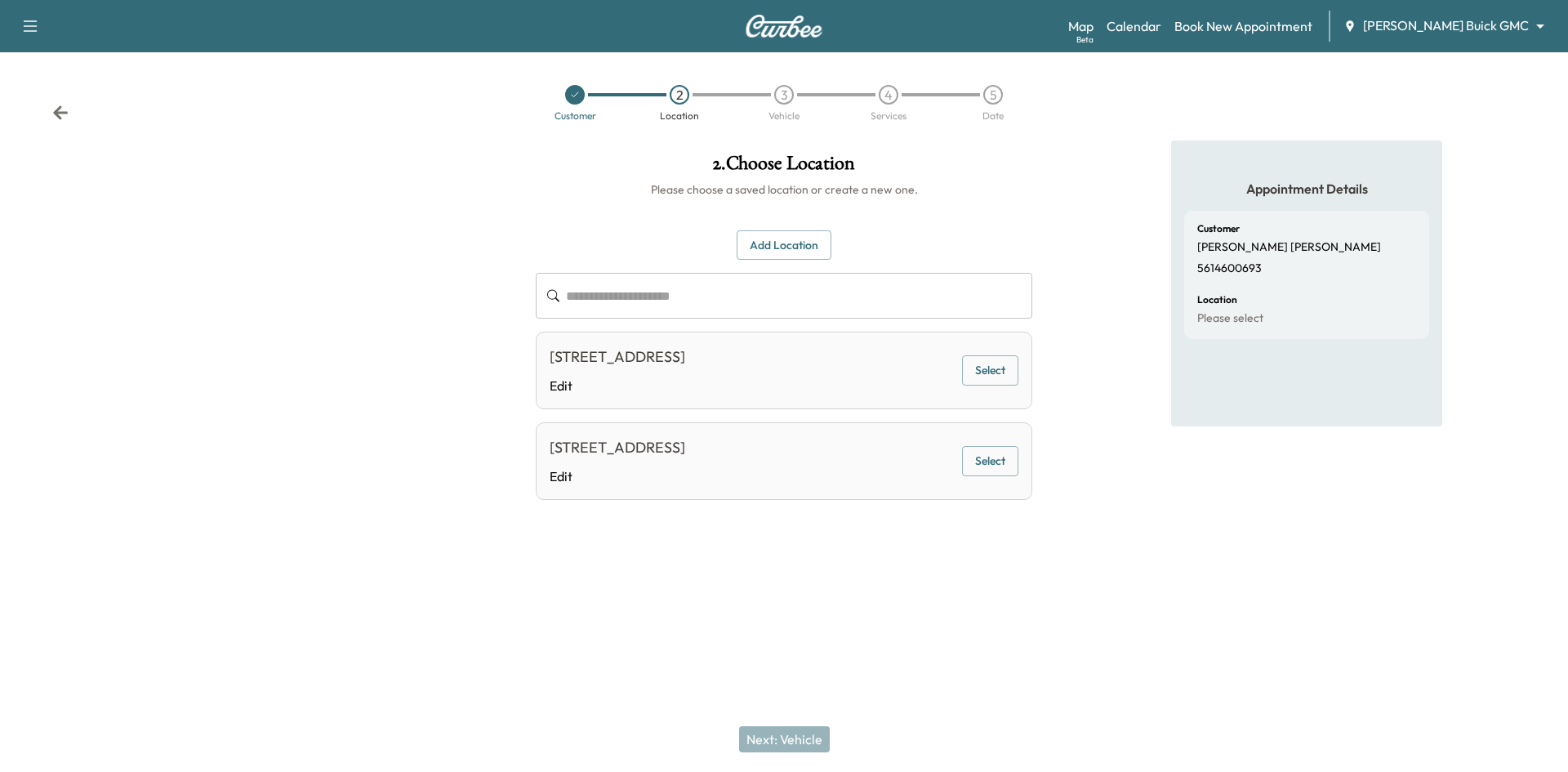
click at [983, 370] on button "Select" at bounding box center [990, 370] width 56 height 30
click at [776, 734] on button "Next: Vehicle" at bounding box center [784, 739] width 91 height 26
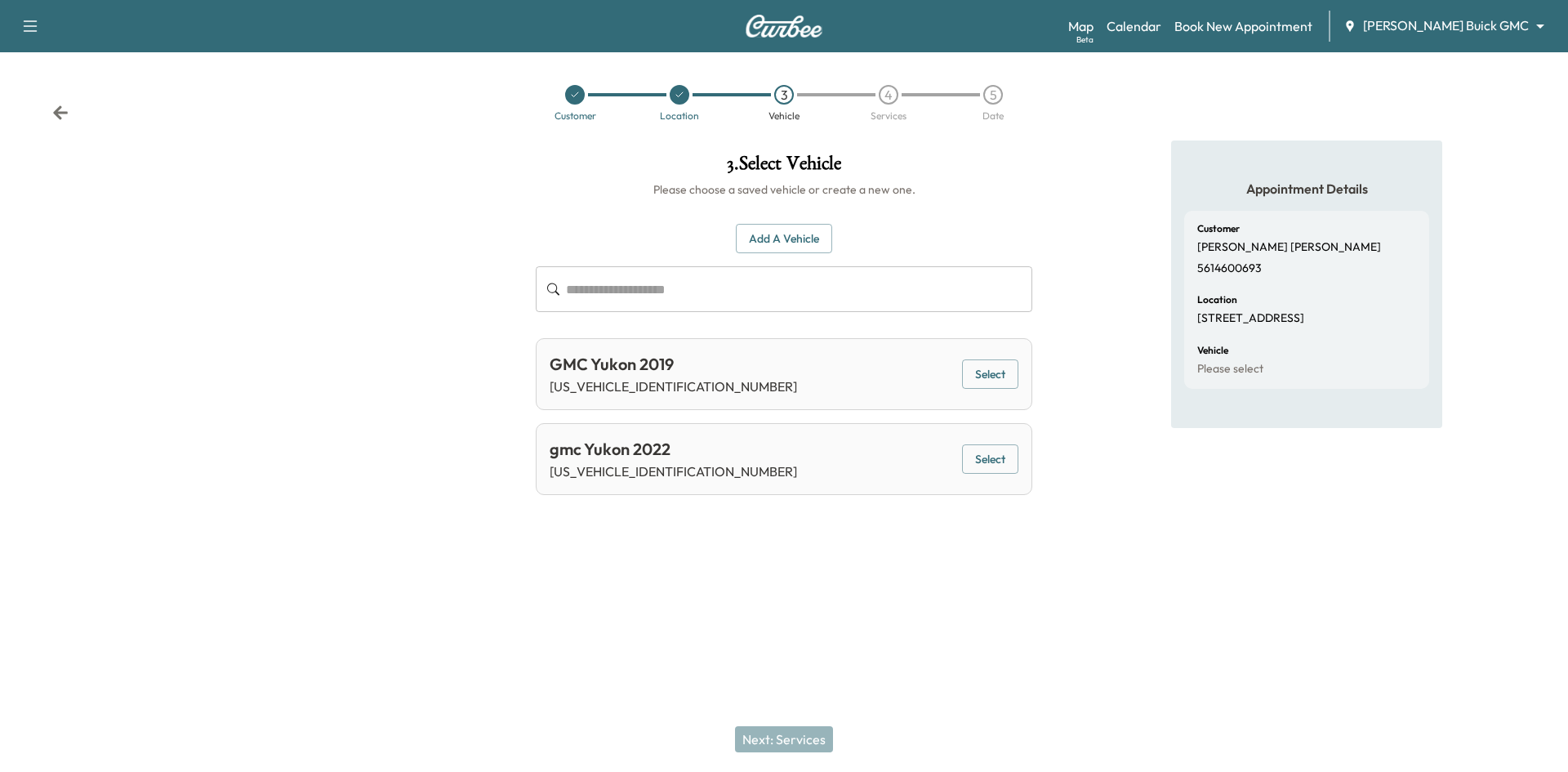
click at [985, 459] on button "Select" at bounding box center [990, 458] width 56 height 30
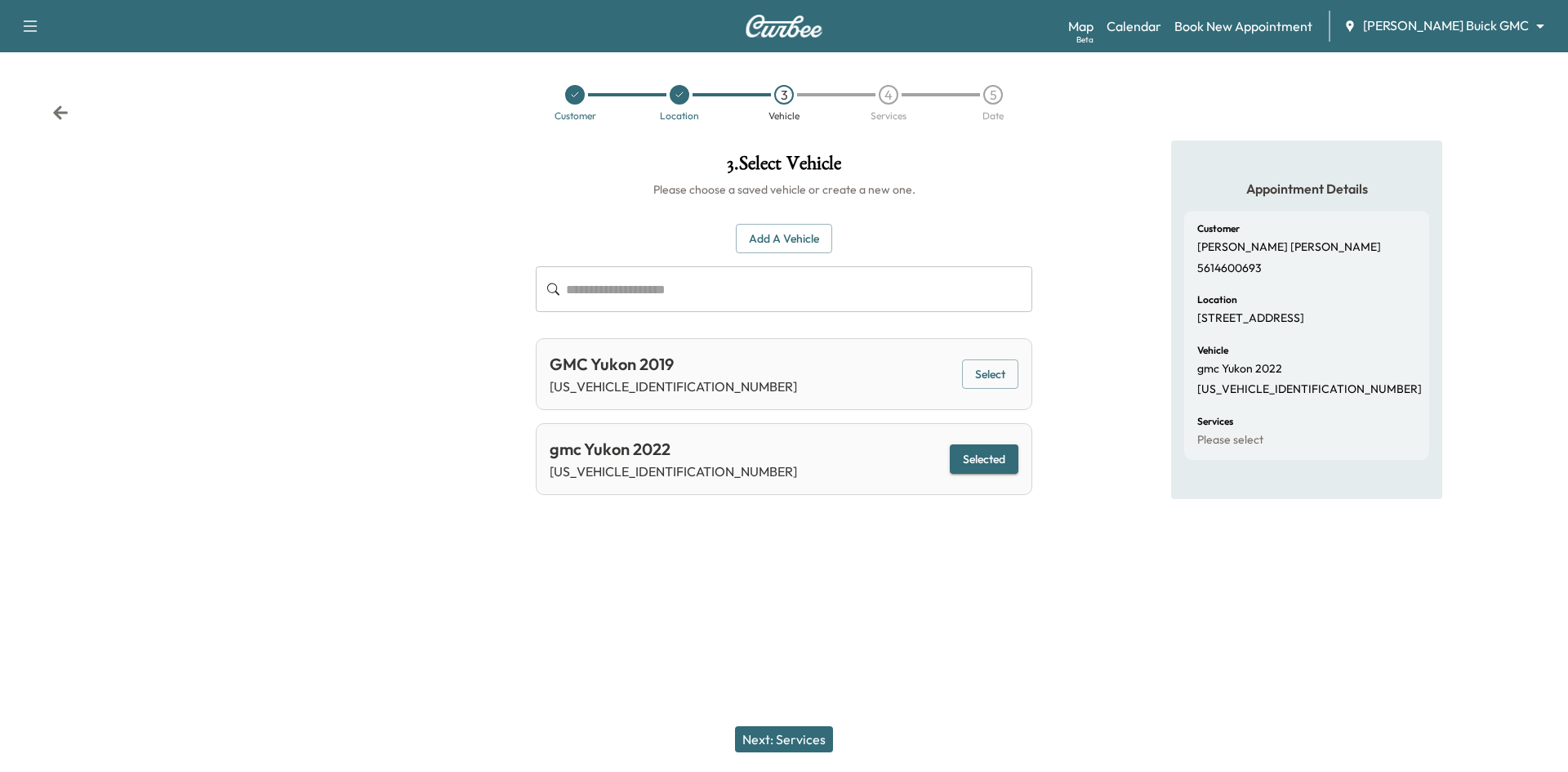
click at [807, 736] on button "Next: Services" at bounding box center [784, 739] width 98 height 26
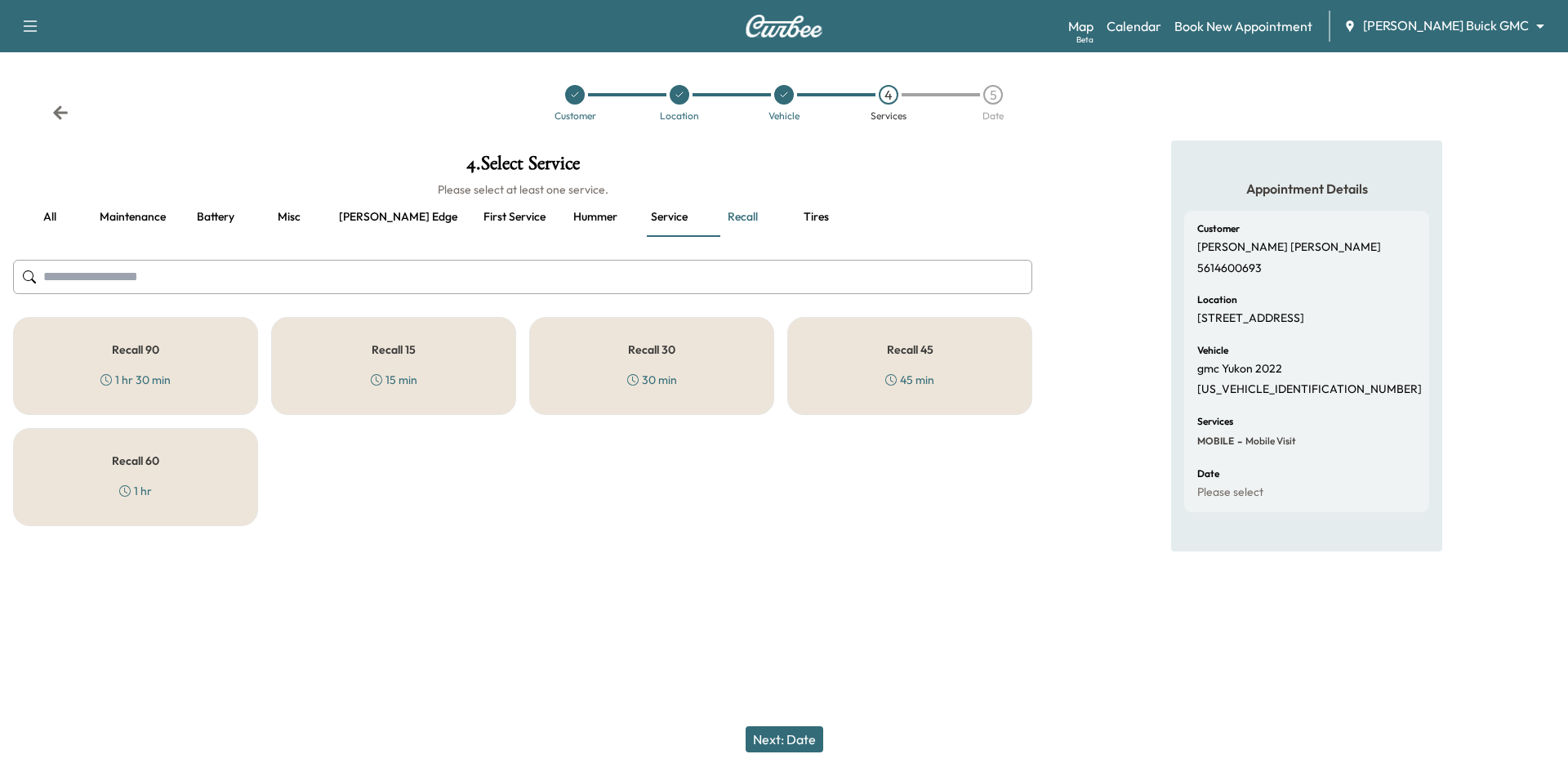
click at [870, 357] on div "Recall 45 45 min" at bounding box center [910, 366] width 245 height 98
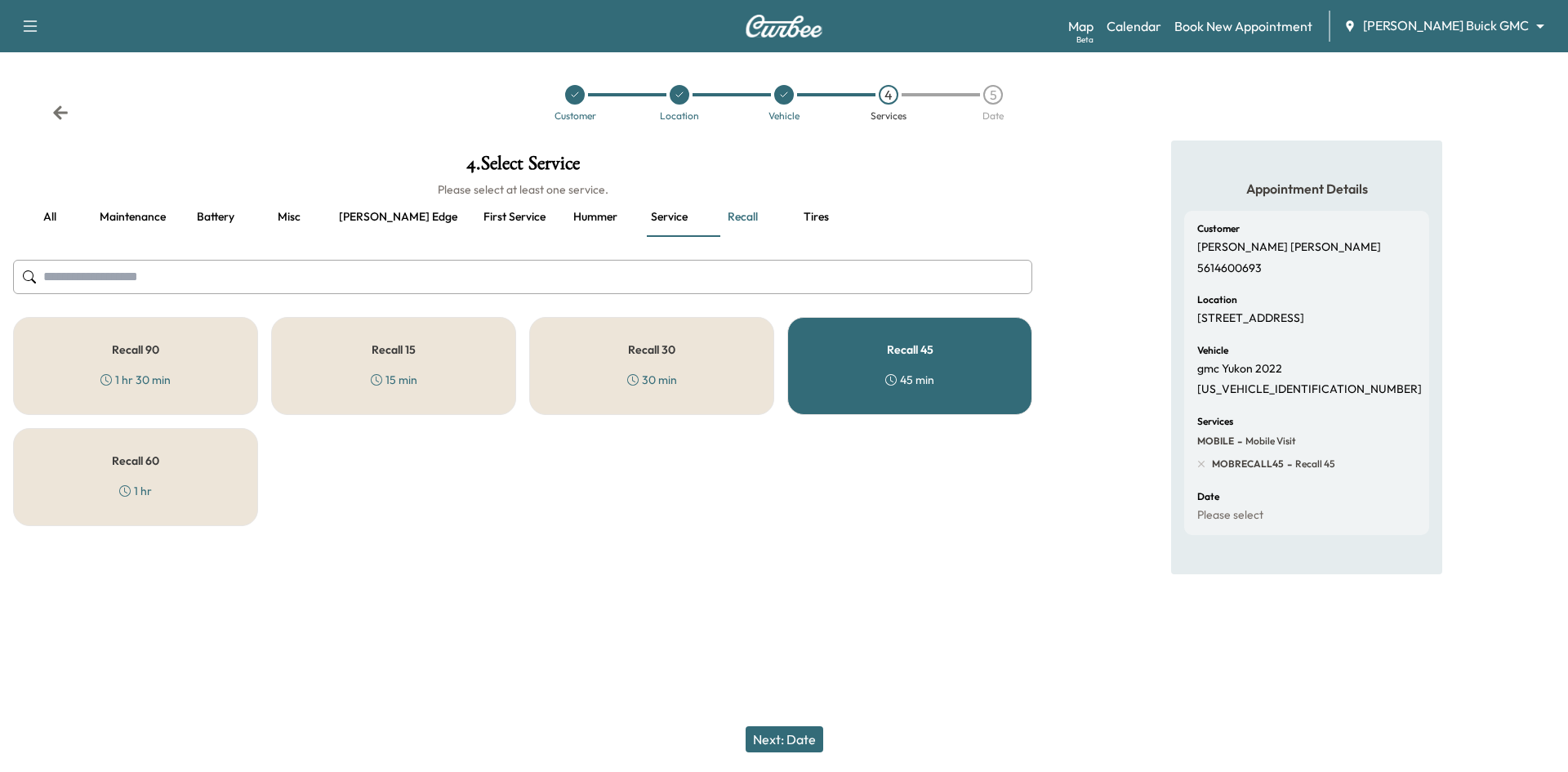
click at [798, 744] on button "Next: Date" at bounding box center [784, 739] width 77 height 26
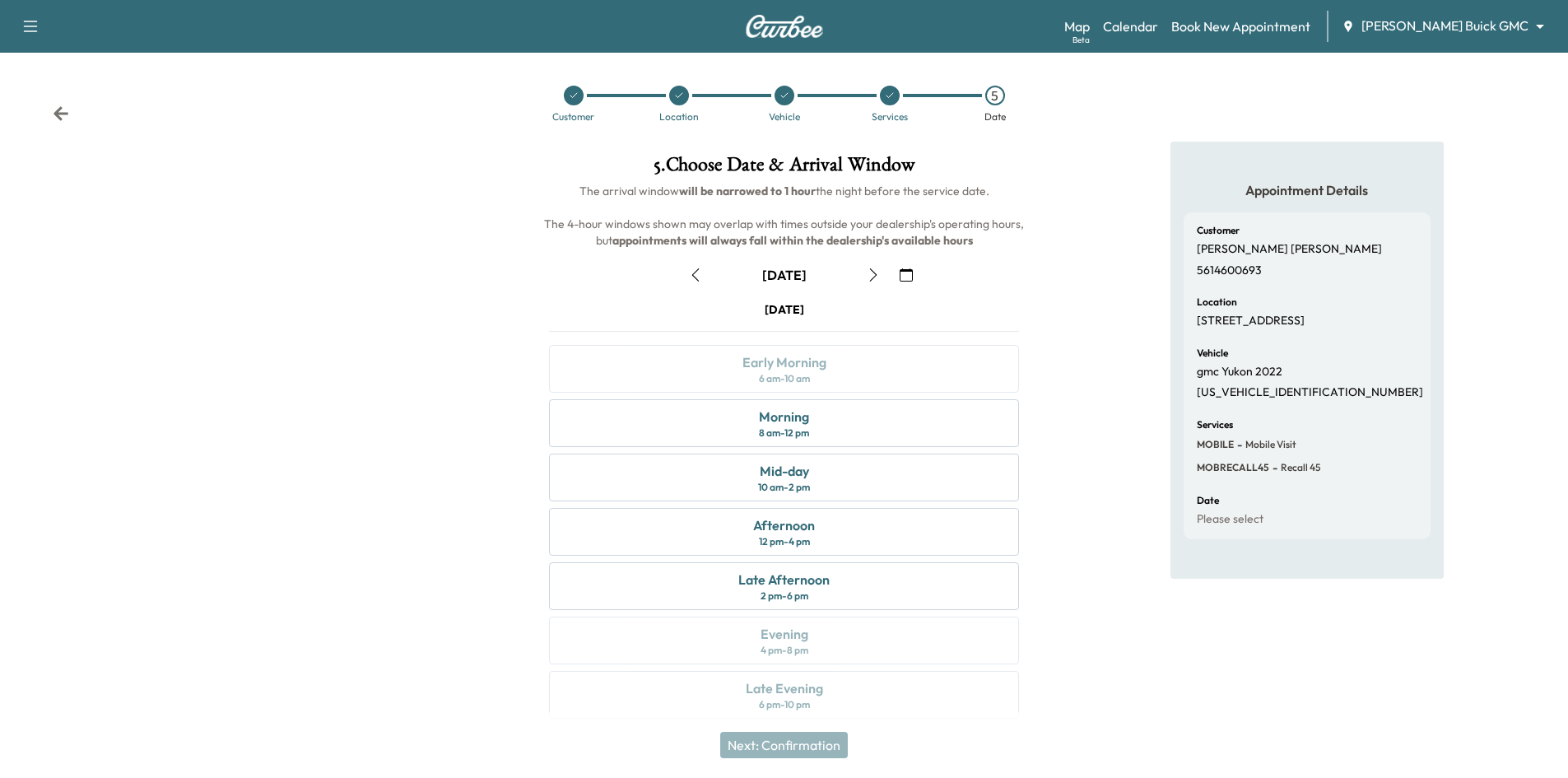
drag, startPoint x: 578, startPoint y: 100, endPoint x: 549, endPoint y: 103, distance: 29.2
click at [578, 100] on div at bounding box center [574, 95] width 19 height 19
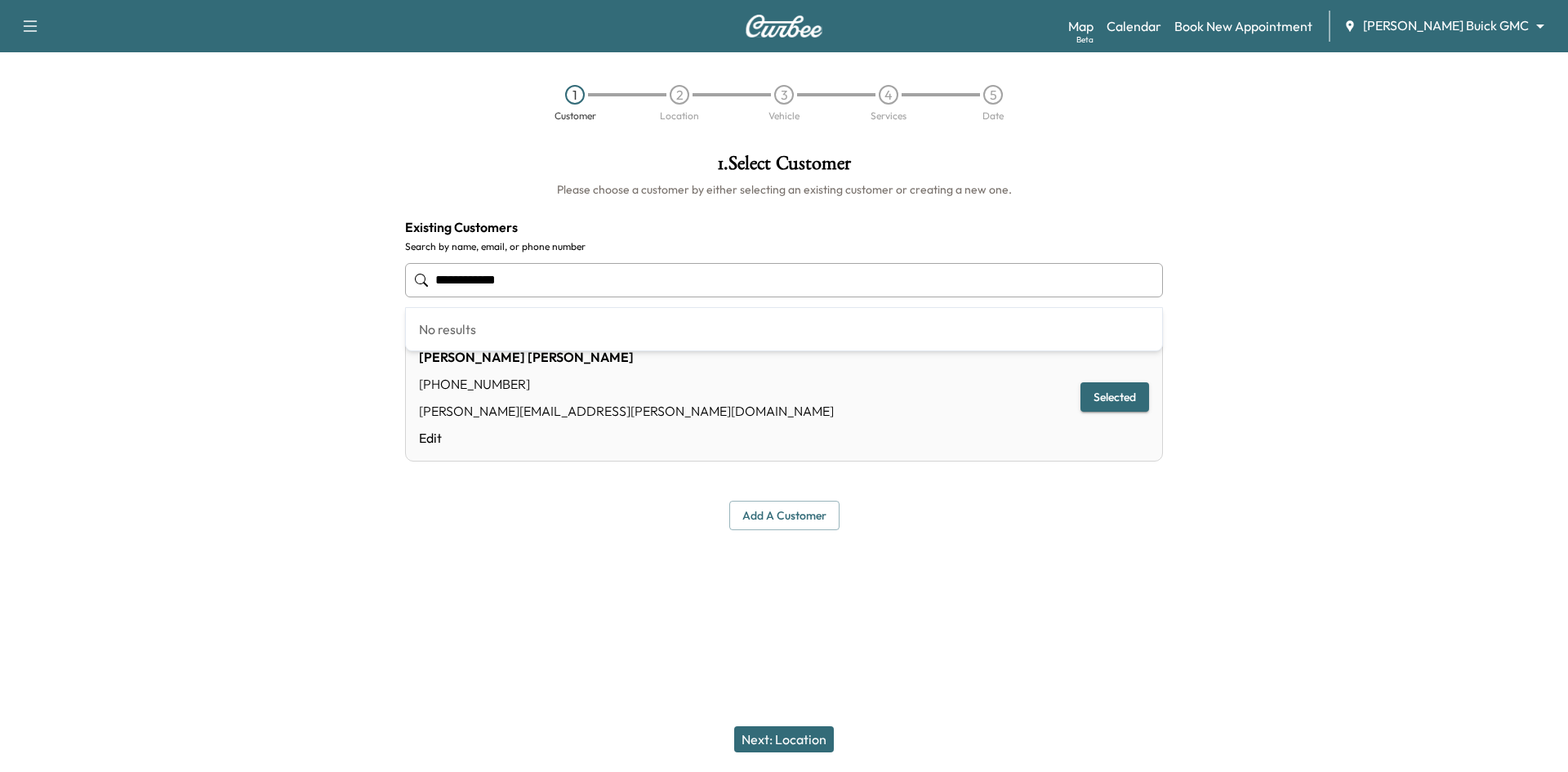
drag, startPoint x: 791, startPoint y: 279, endPoint x: 380, endPoint y: 286, distance: 411.1
click at [389, 286] on div "**********" at bounding box center [784, 342] width 1568 height 402
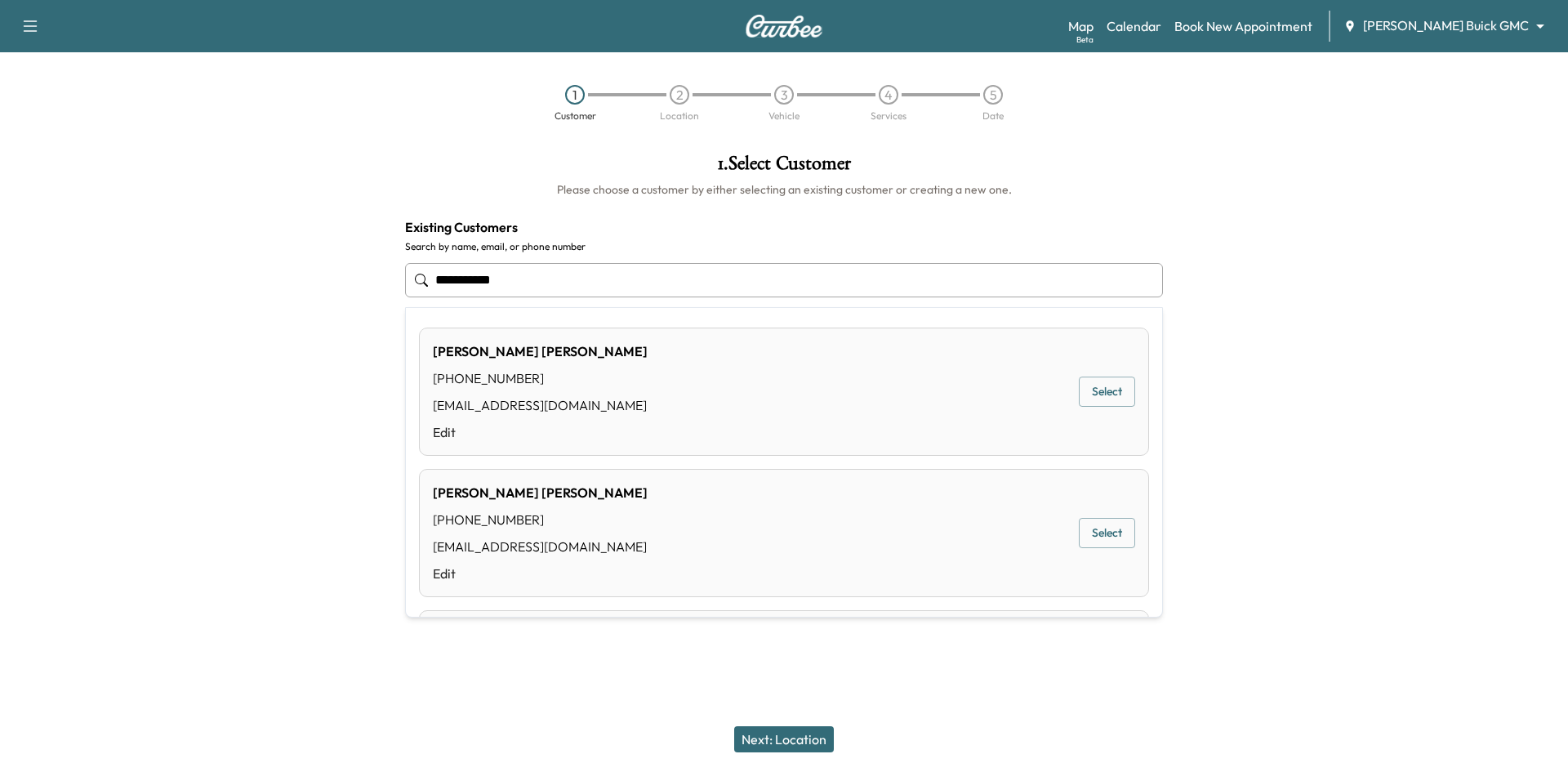
click at [1079, 386] on button "Select" at bounding box center [1107, 391] width 56 height 30
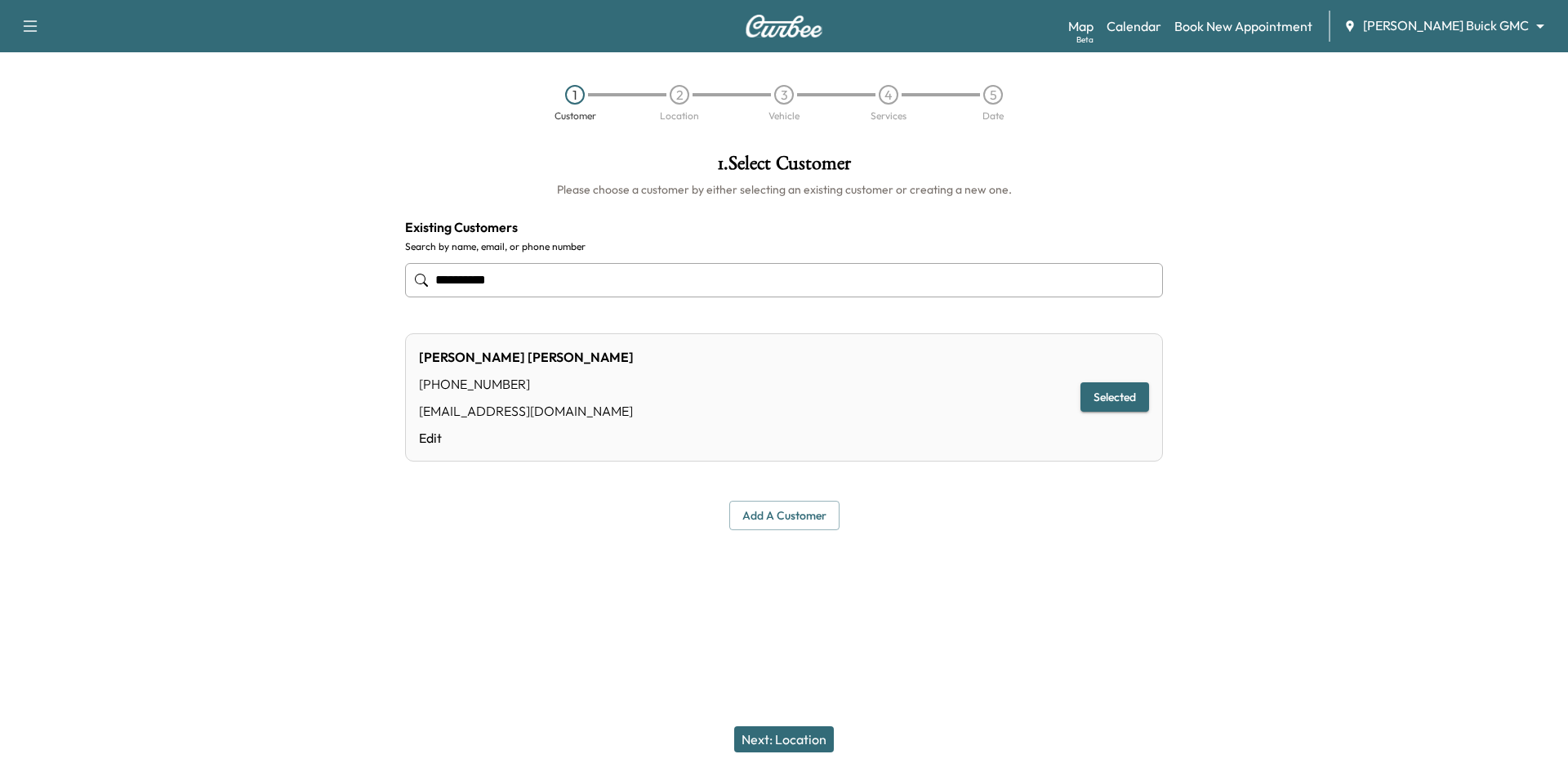
type input "**********"
click at [763, 737] on button "Next: Location" at bounding box center [784, 739] width 99 height 26
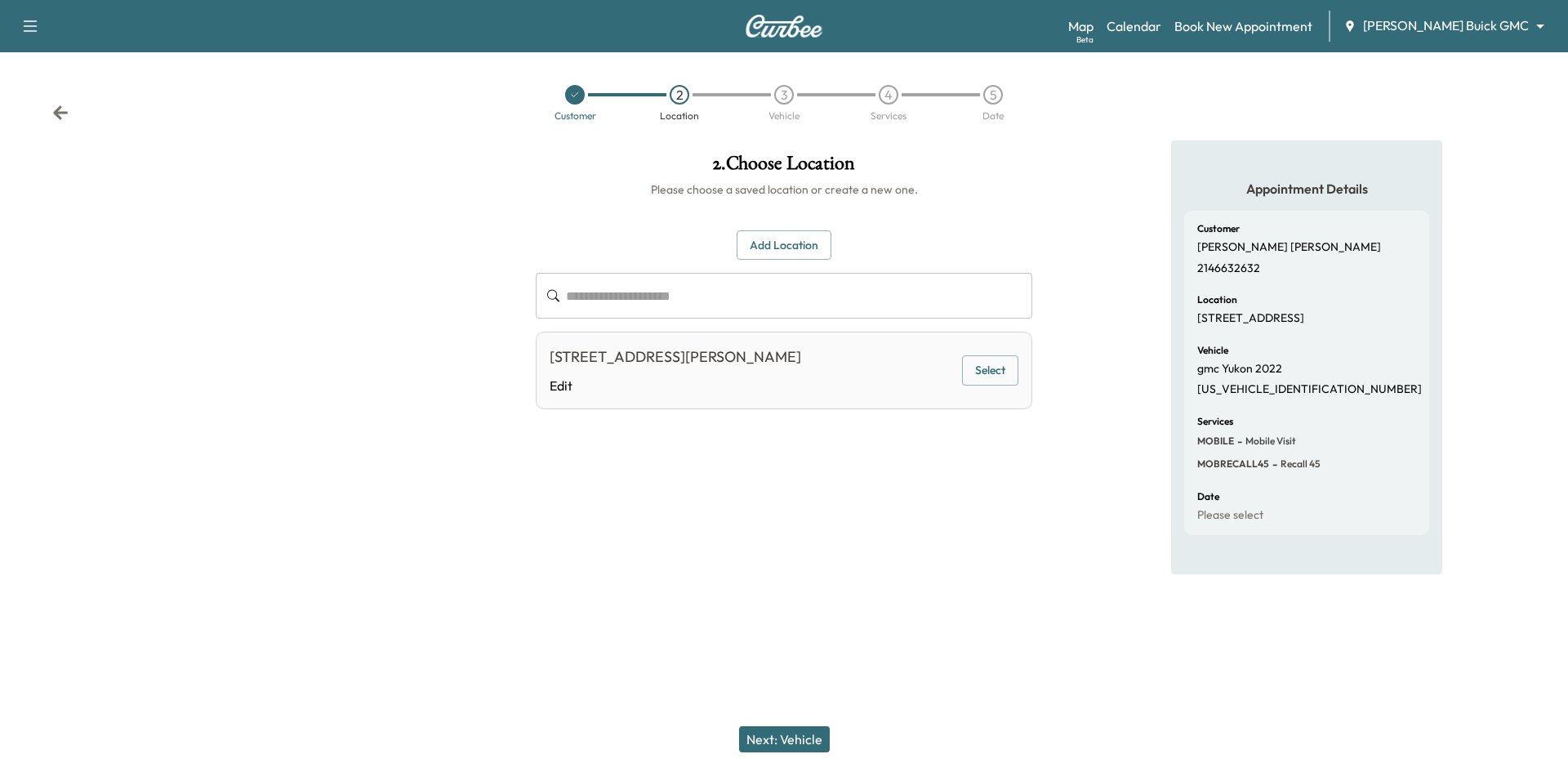
click at [991, 375] on button "Select" at bounding box center [990, 370] width 56 height 30
click at [769, 742] on button "Next: Vehicle" at bounding box center [784, 739] width 91 height 26
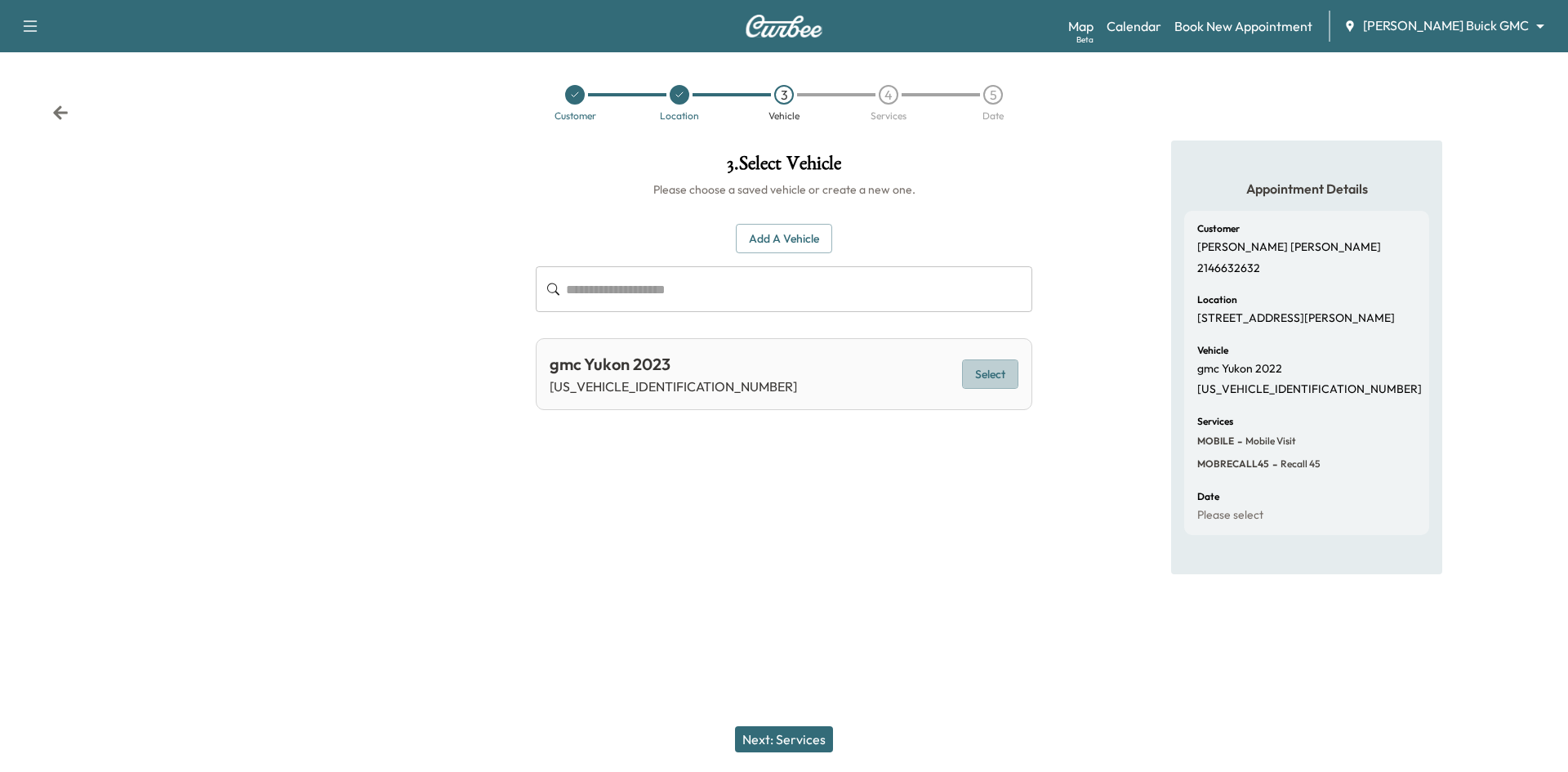
click at [988, 373] on button "Select" at bounding box center [990, 373] width 56 height 30
click at [795, 742] on button "Next: Services" at bounding box center [784, 739] width 98 height 26
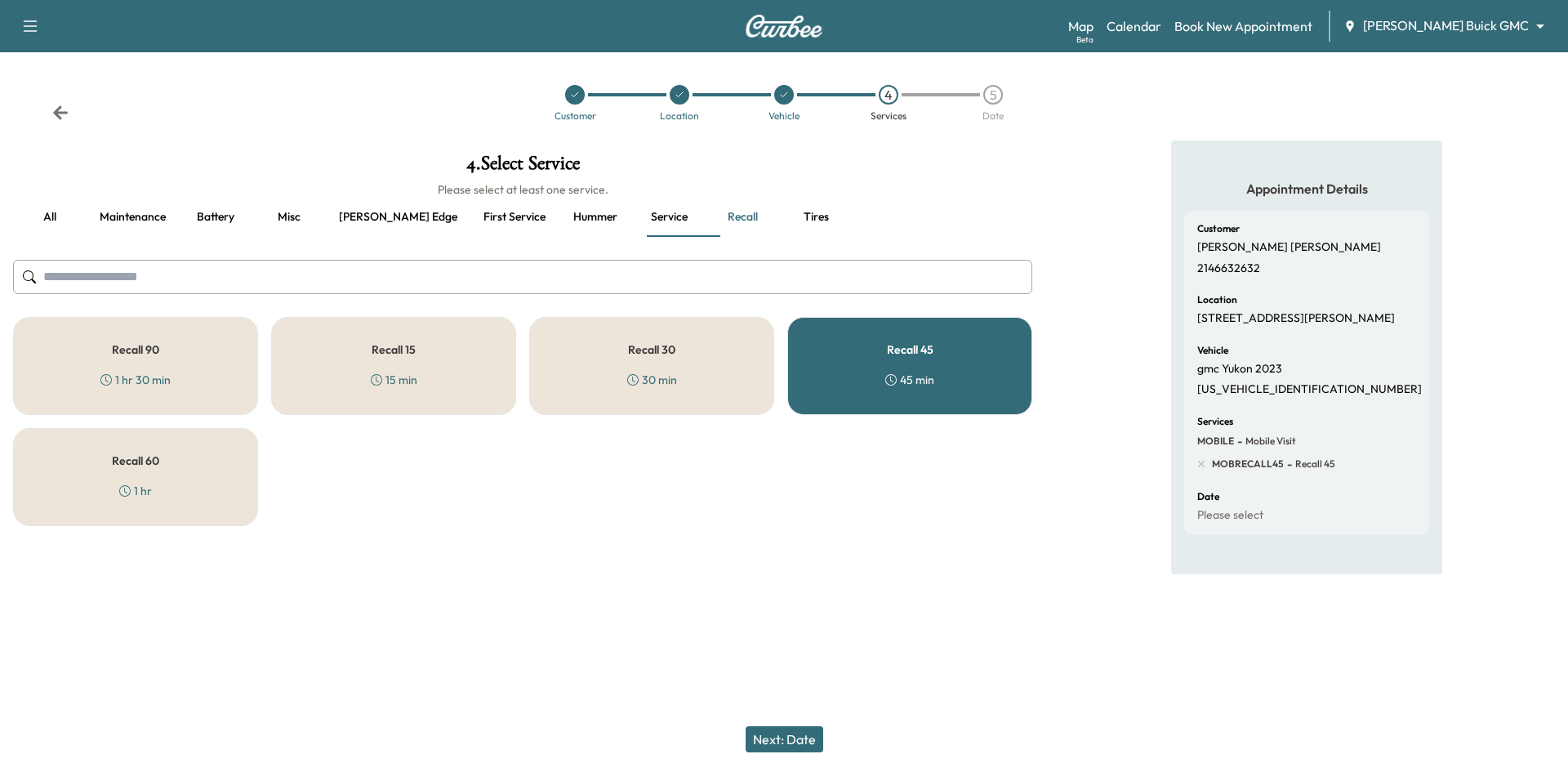
click at [767, 742] on button "Next: Date" at bounding box center [784, 739] width 77 height 26
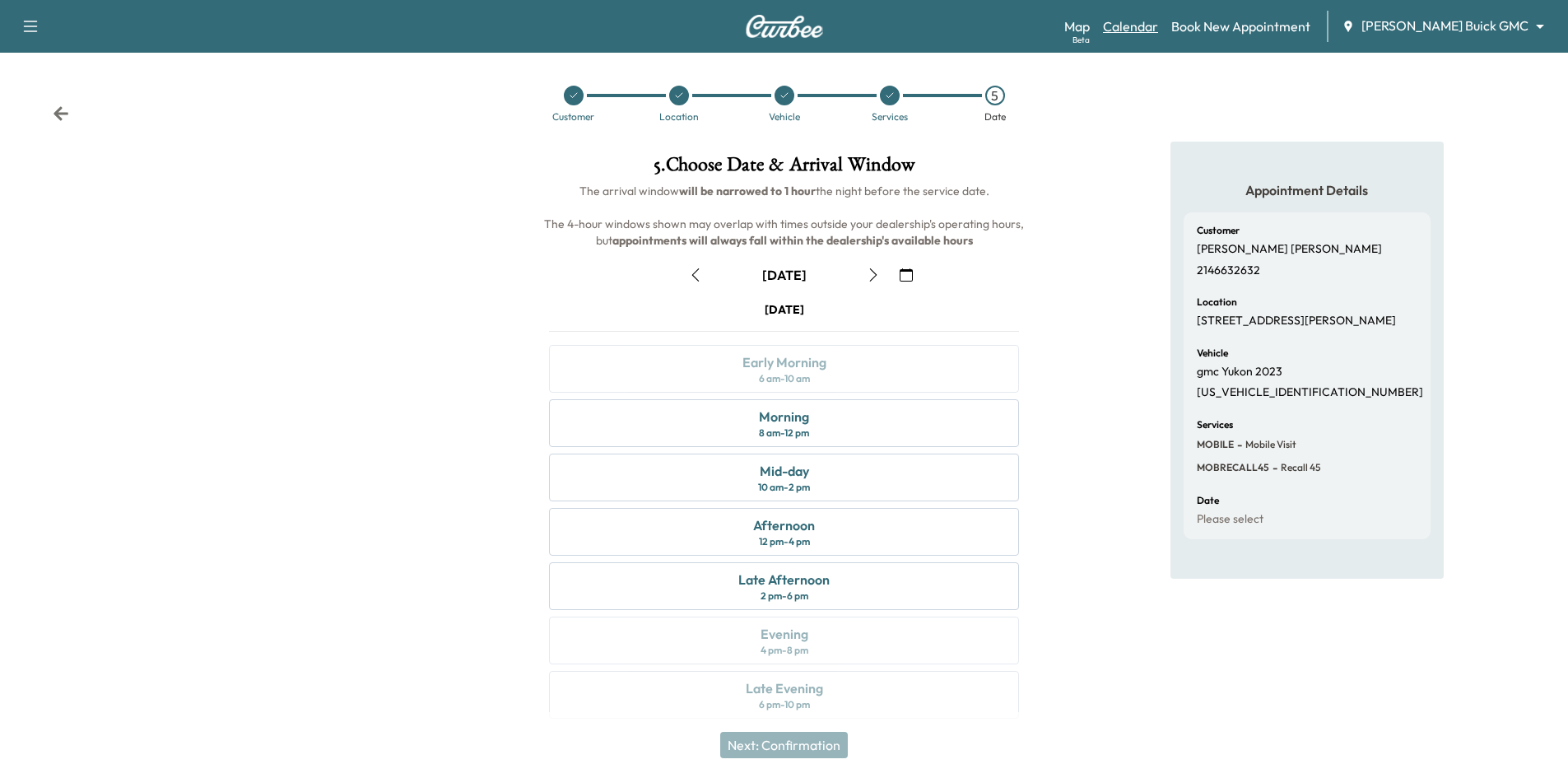
click at [1158, 19] on link "Calendar" at bounding box center [1130, 26] width 55 height 19
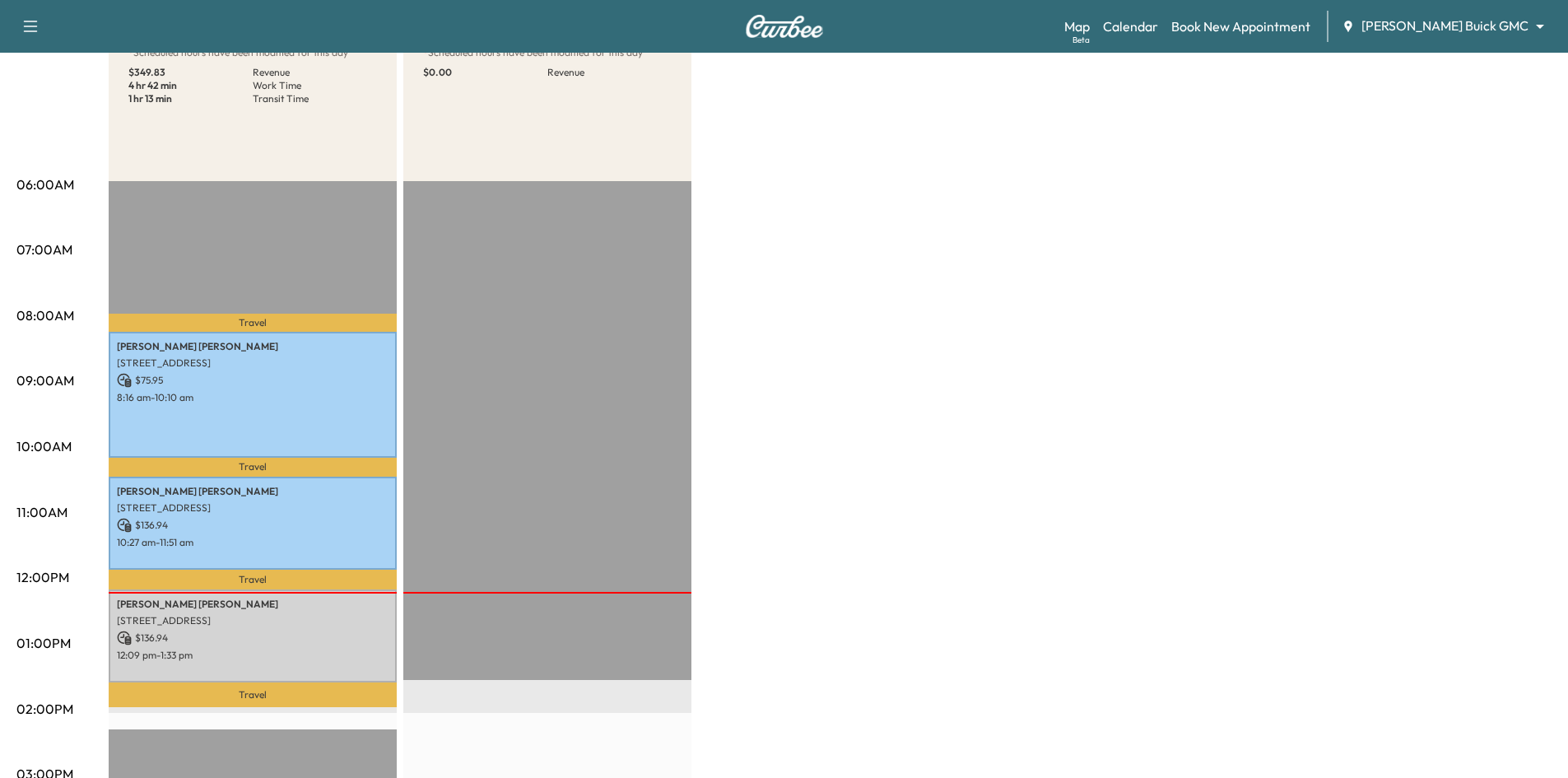
scroll to position [411, 0]
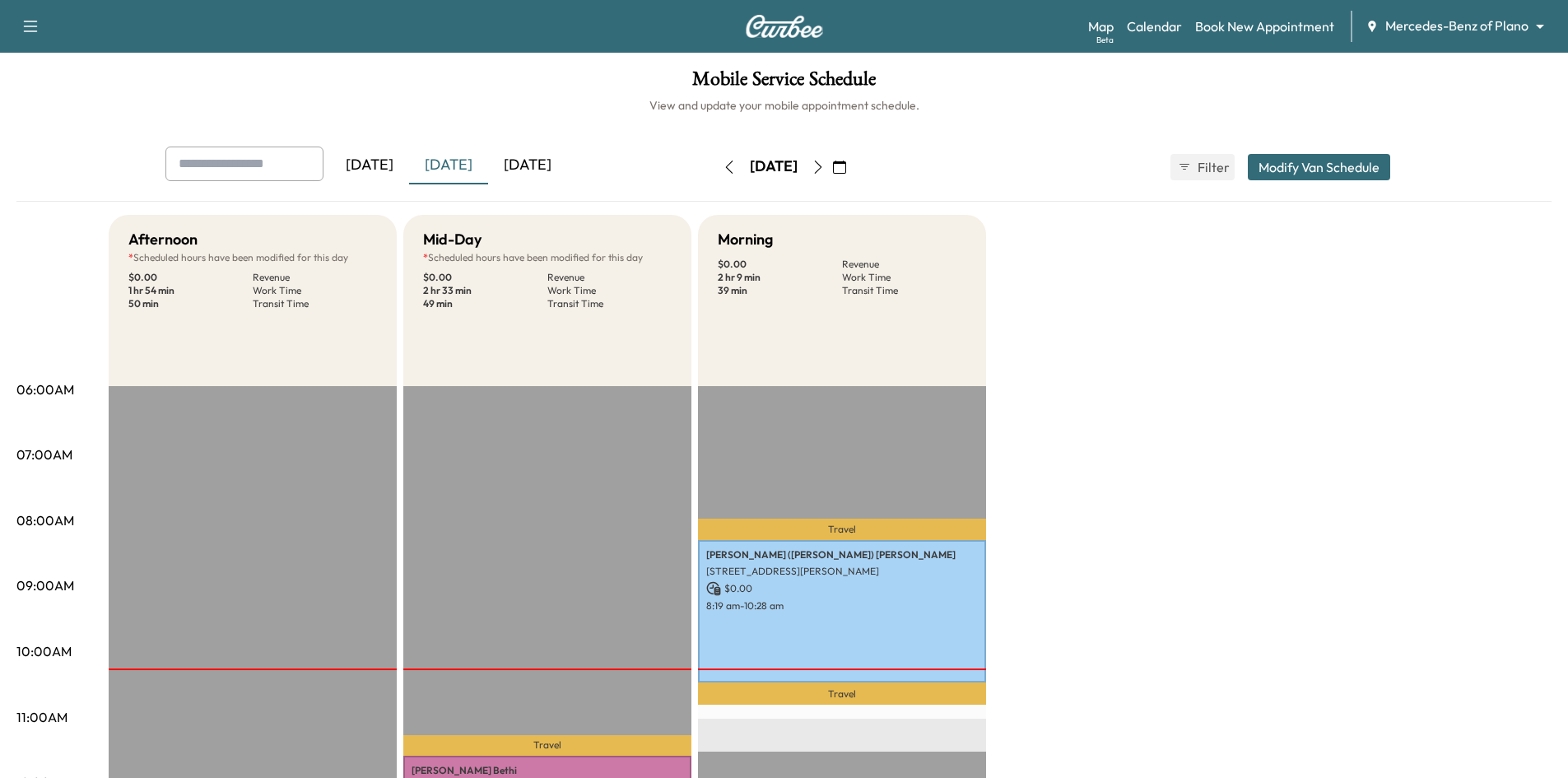
click at [824, 167] on icon "button" at bounding box center [819, 167] width 14 height 14
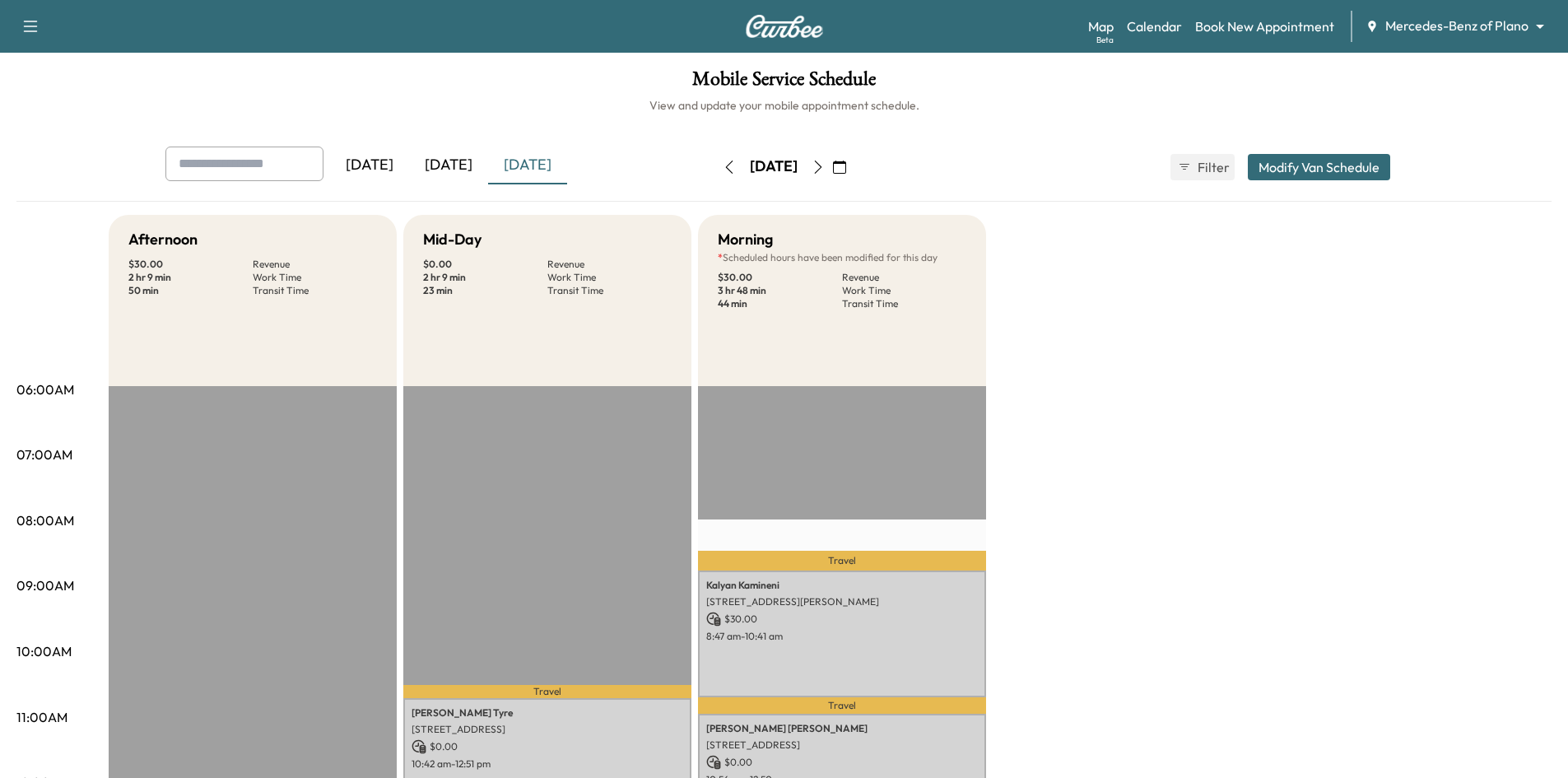
click at [824, 167] on icon "button" at bounding box center [819, 167] width 14 height 14
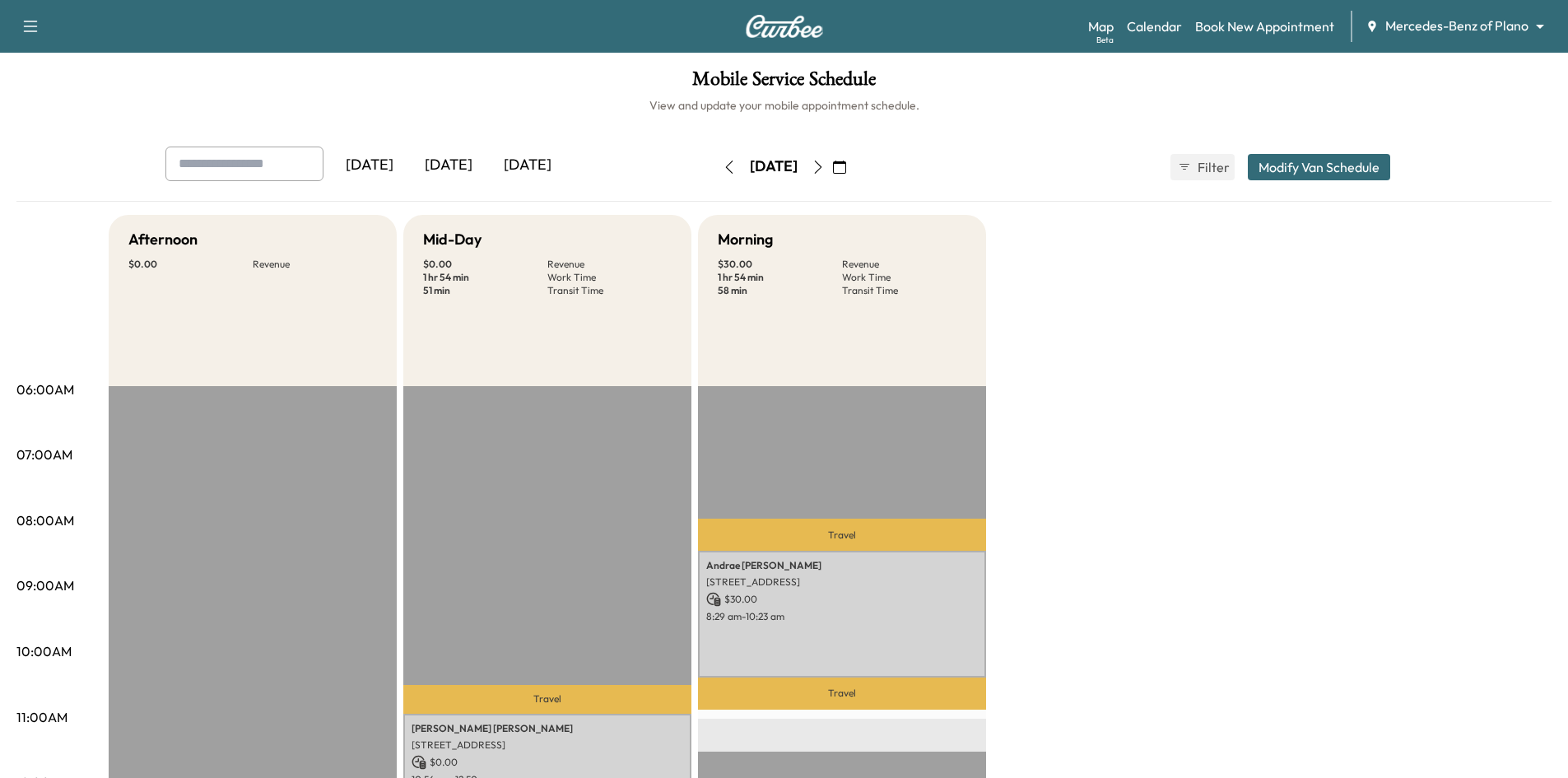
click at [722, 167] on icon "button" at bounding box center [729, 167] width 14 height 14
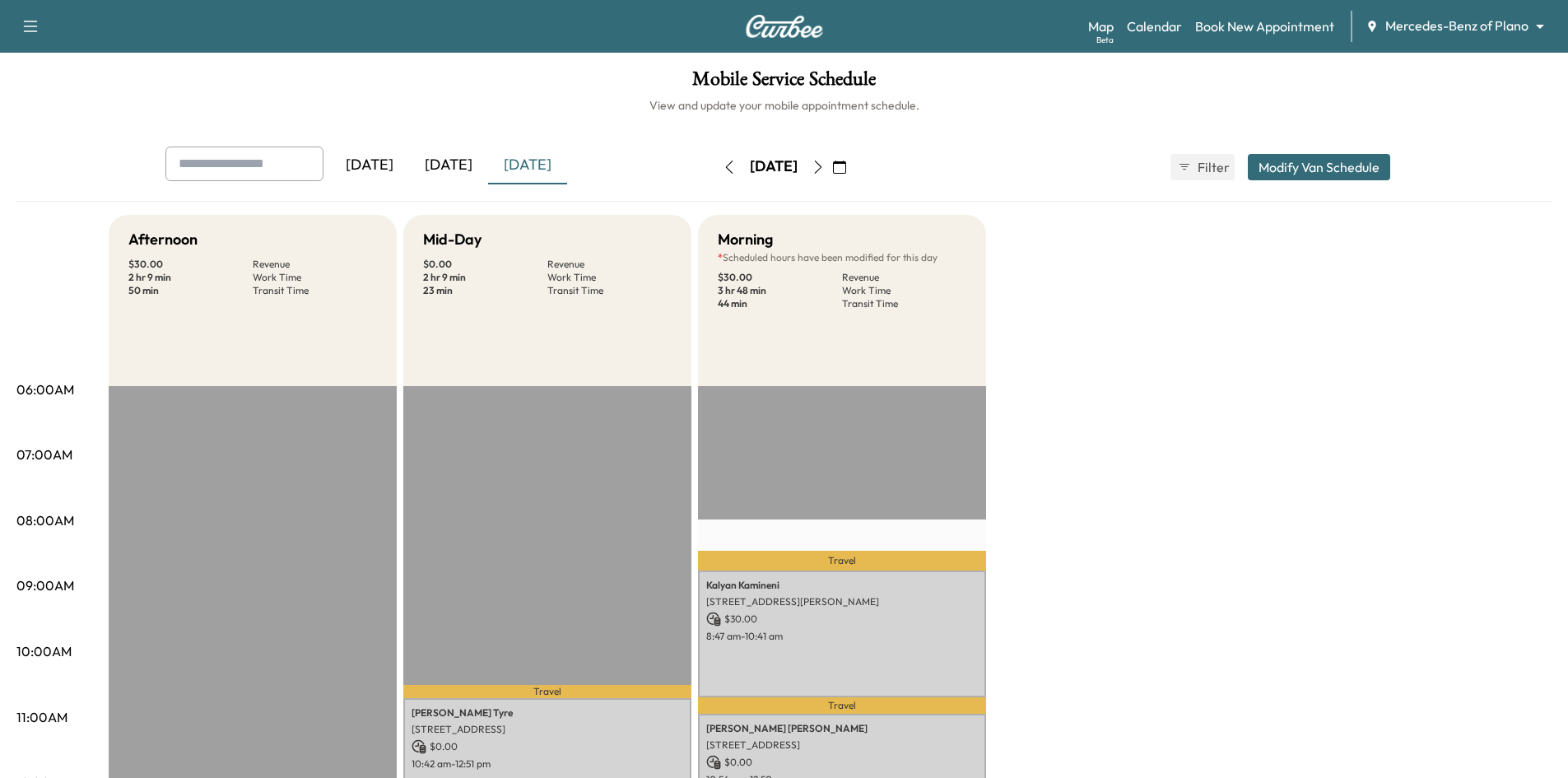
click at [458, 170] on div "[DATE]" at bounding box center [448, 165] width 79 height 38
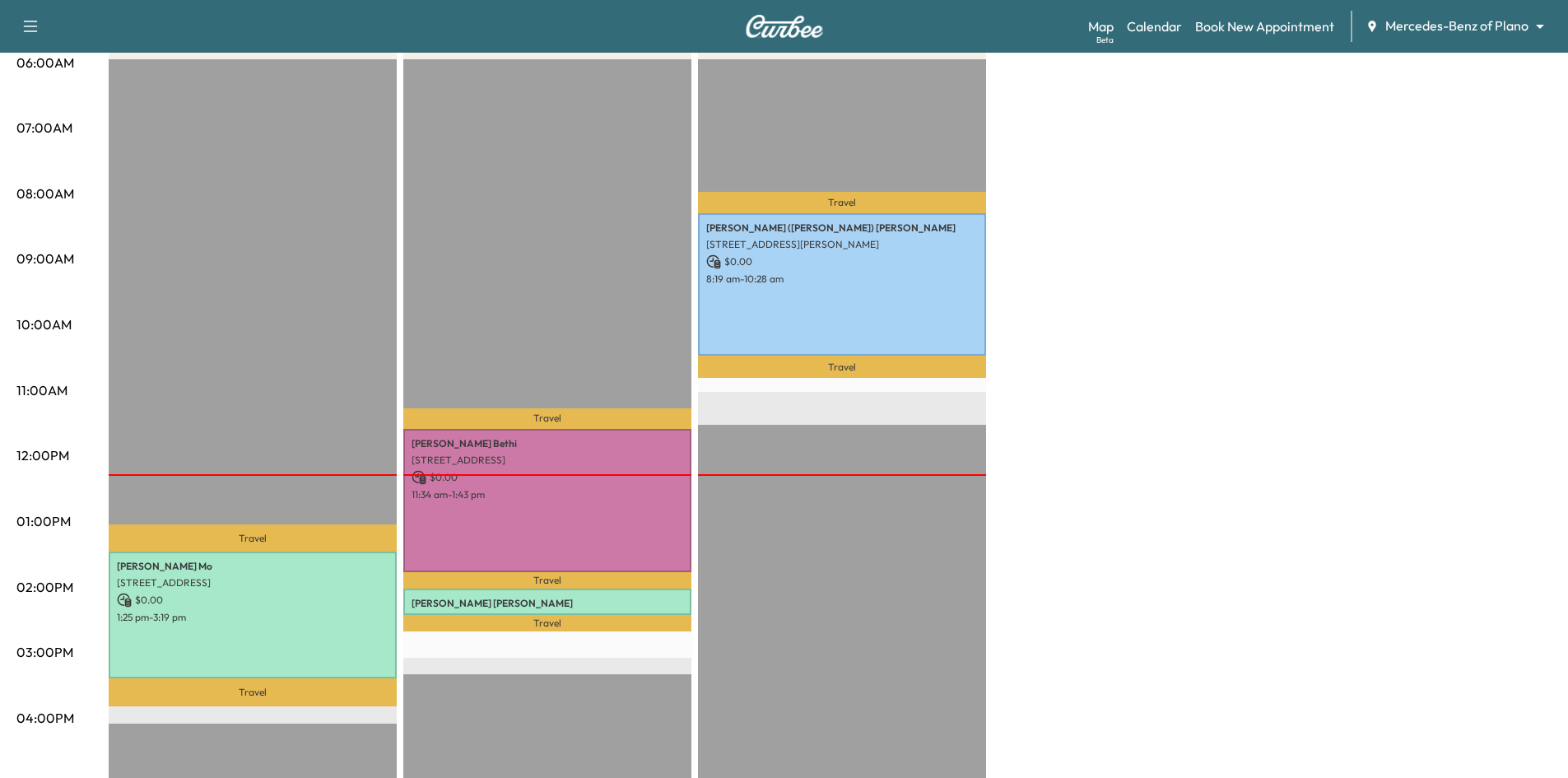
scroll to position [330, 0]
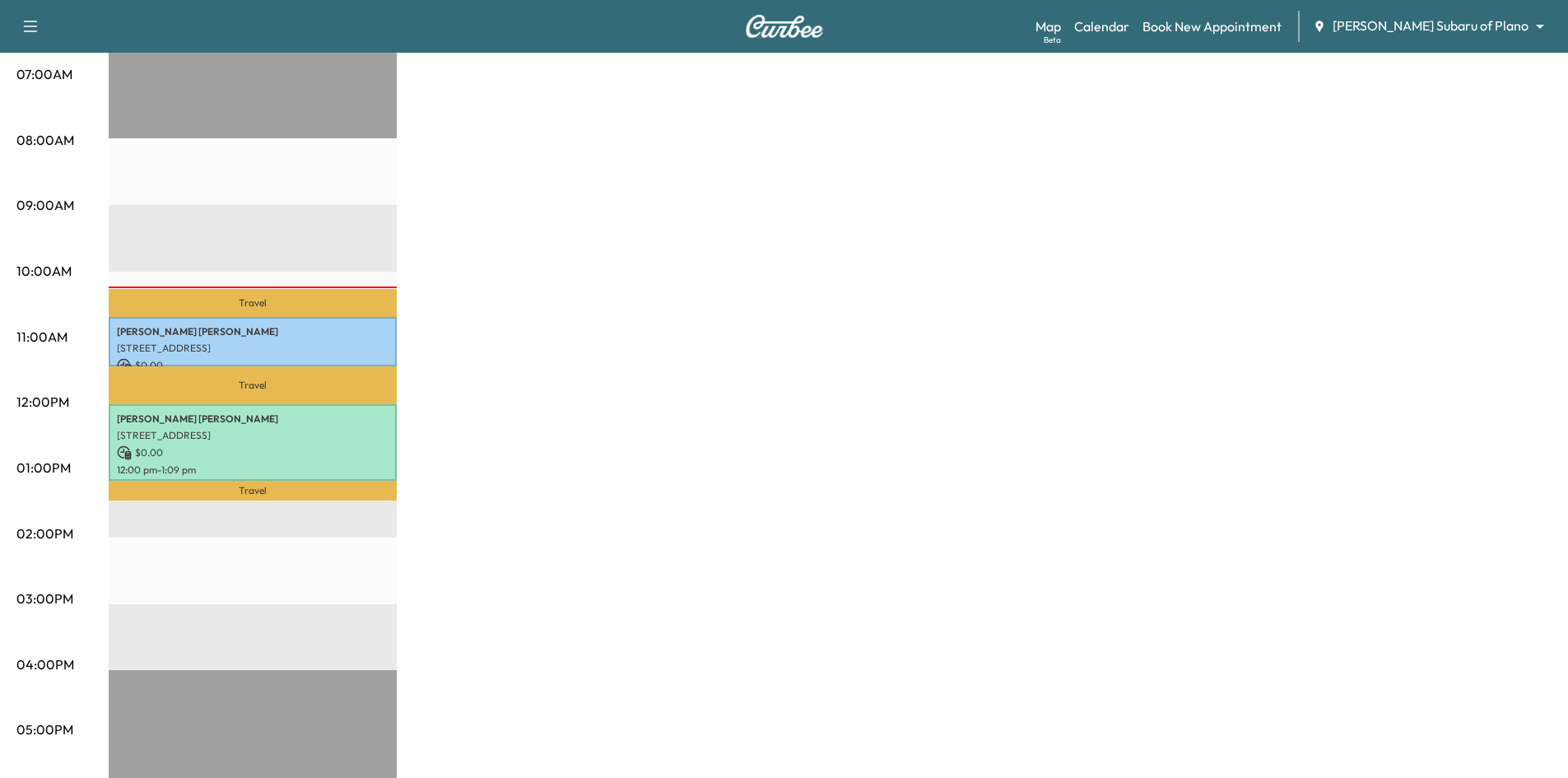
scroll to position [411, 0]
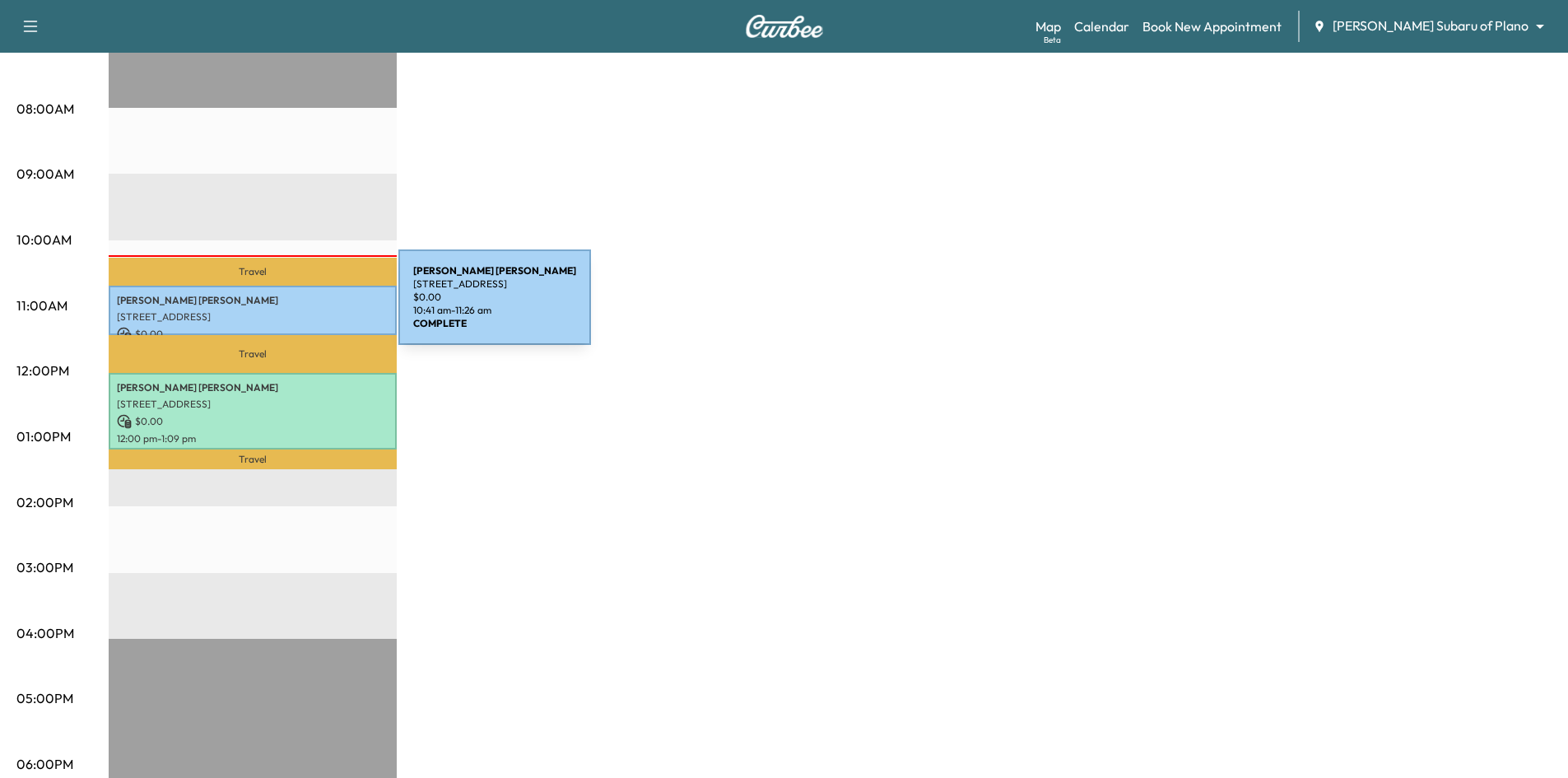
click at [275, 310] on p "[STREET_ADDRESS]" at bounding box center [252, 317] width 271 height 14
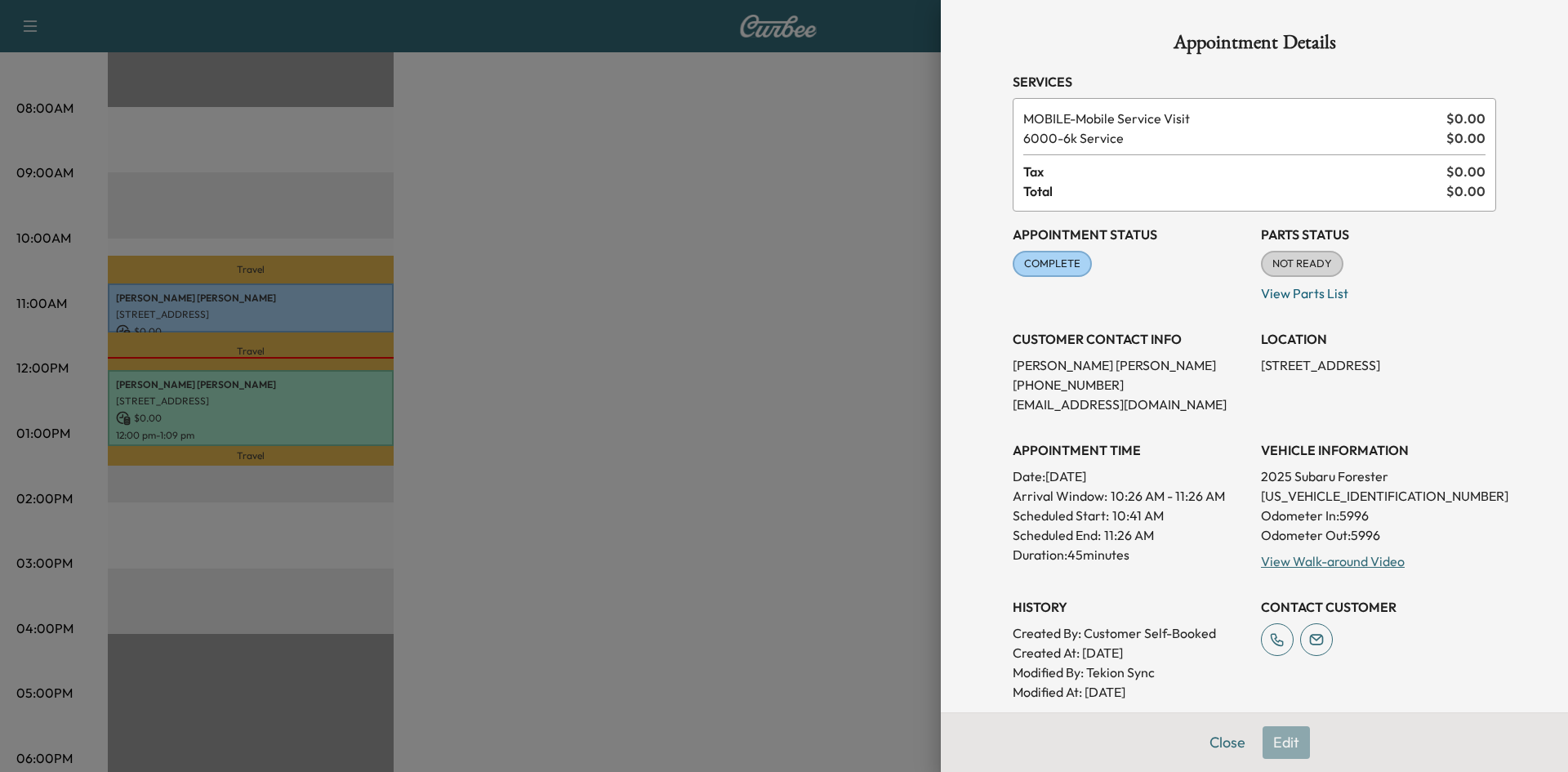
click at [694, 202] on div at bounding box center [784, 386] width 1568 height 772
